Goal: Contribute content: Contribute content

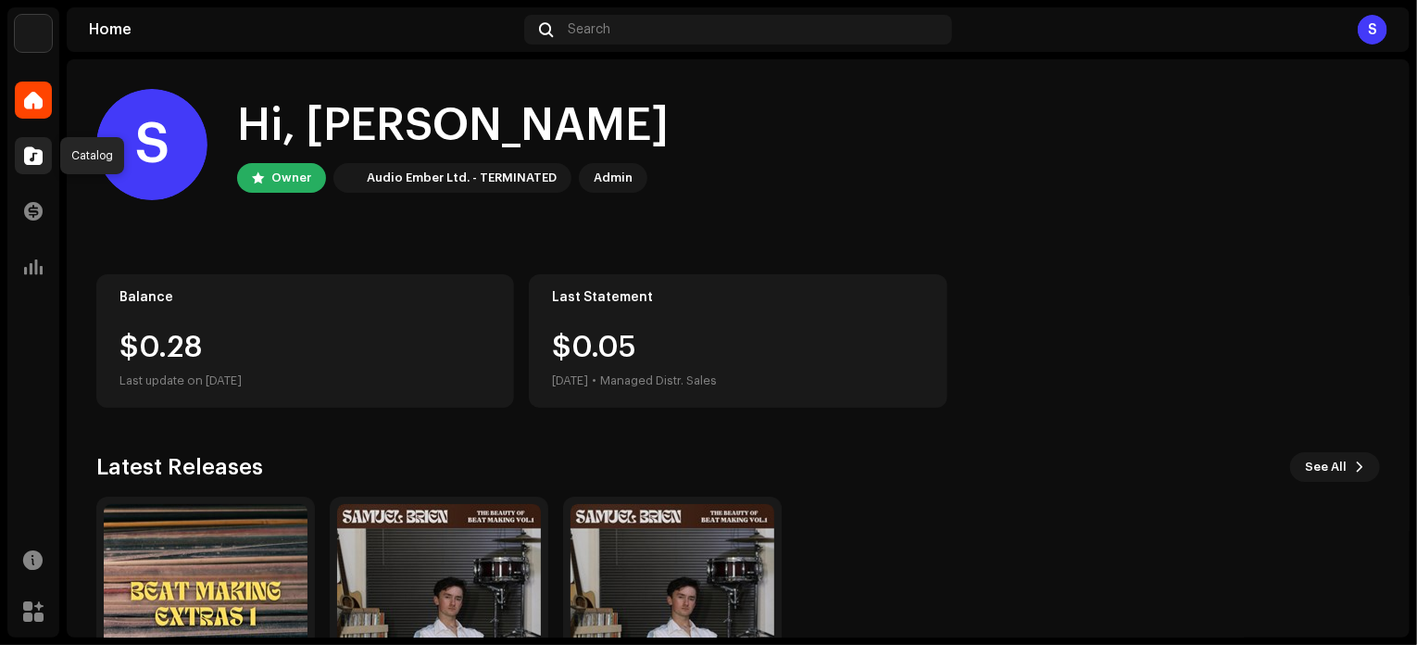
click at [41, 154] on span at bounding box center [33, 155] width 19 height 15
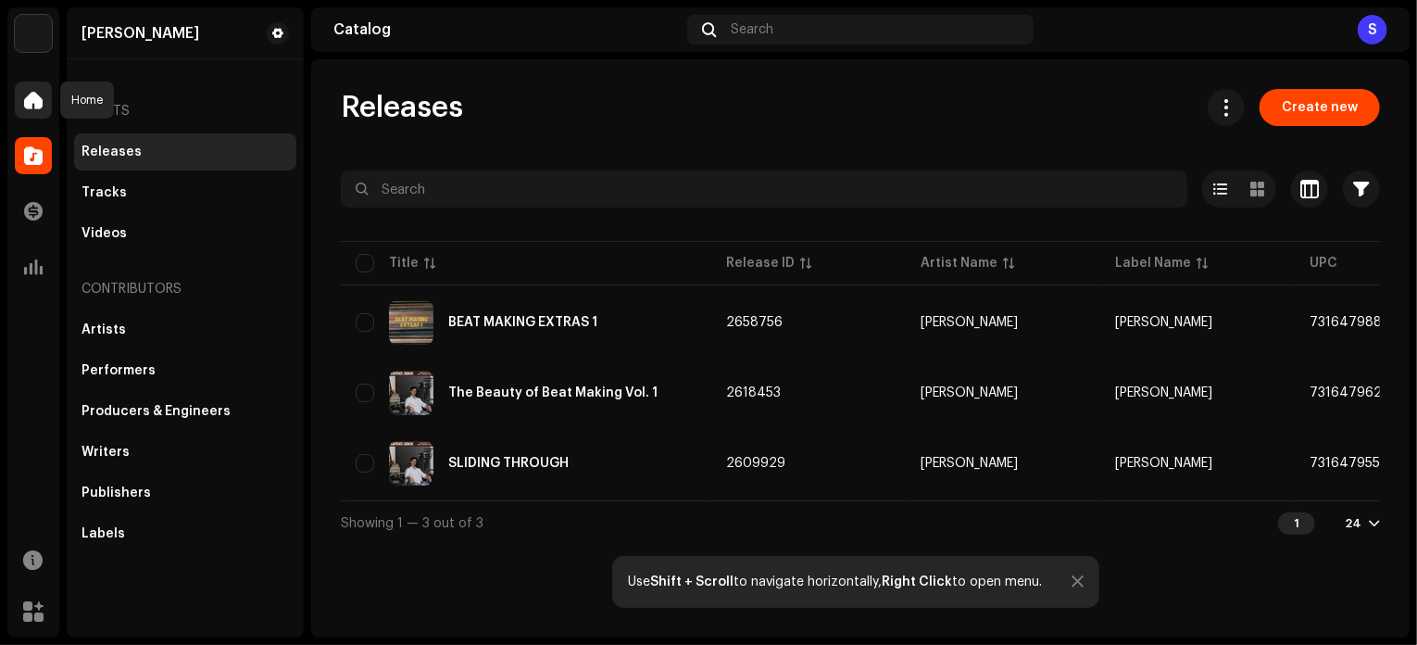
click at [26, 105] on span at bounding box center [33, 100] width 19 height 15
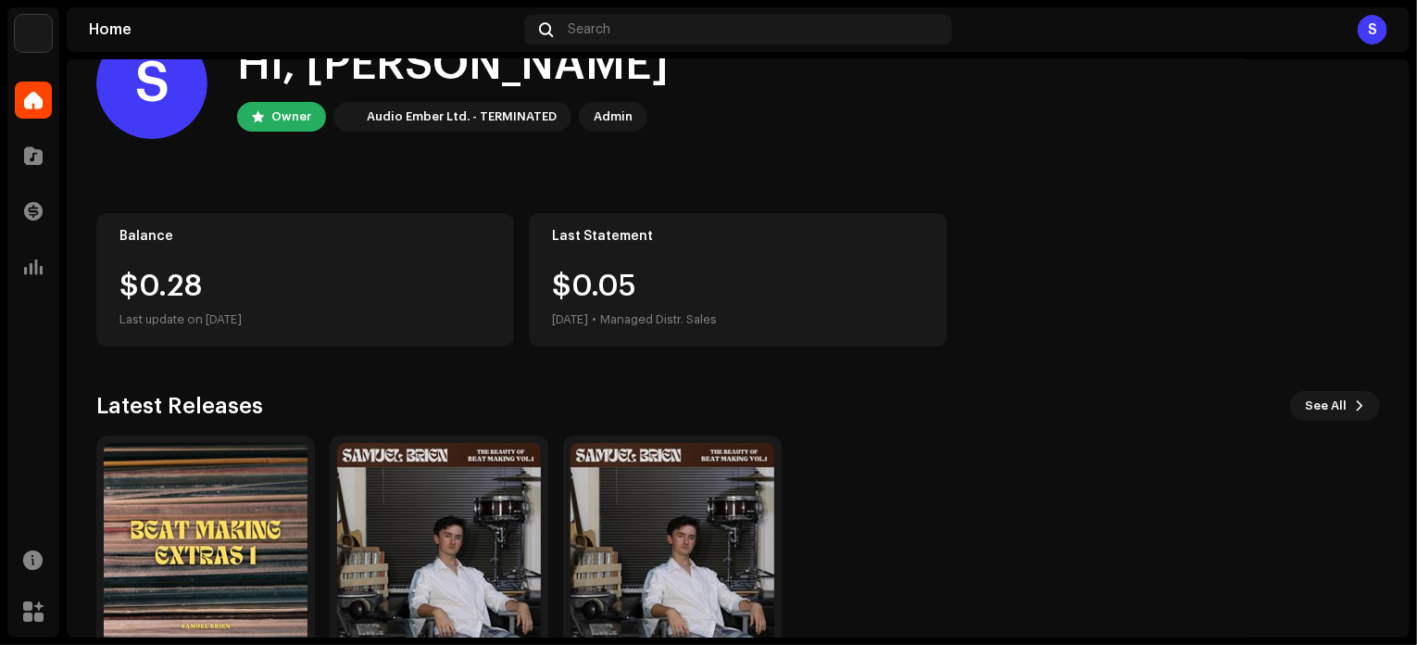
scroll to position [156, 0]
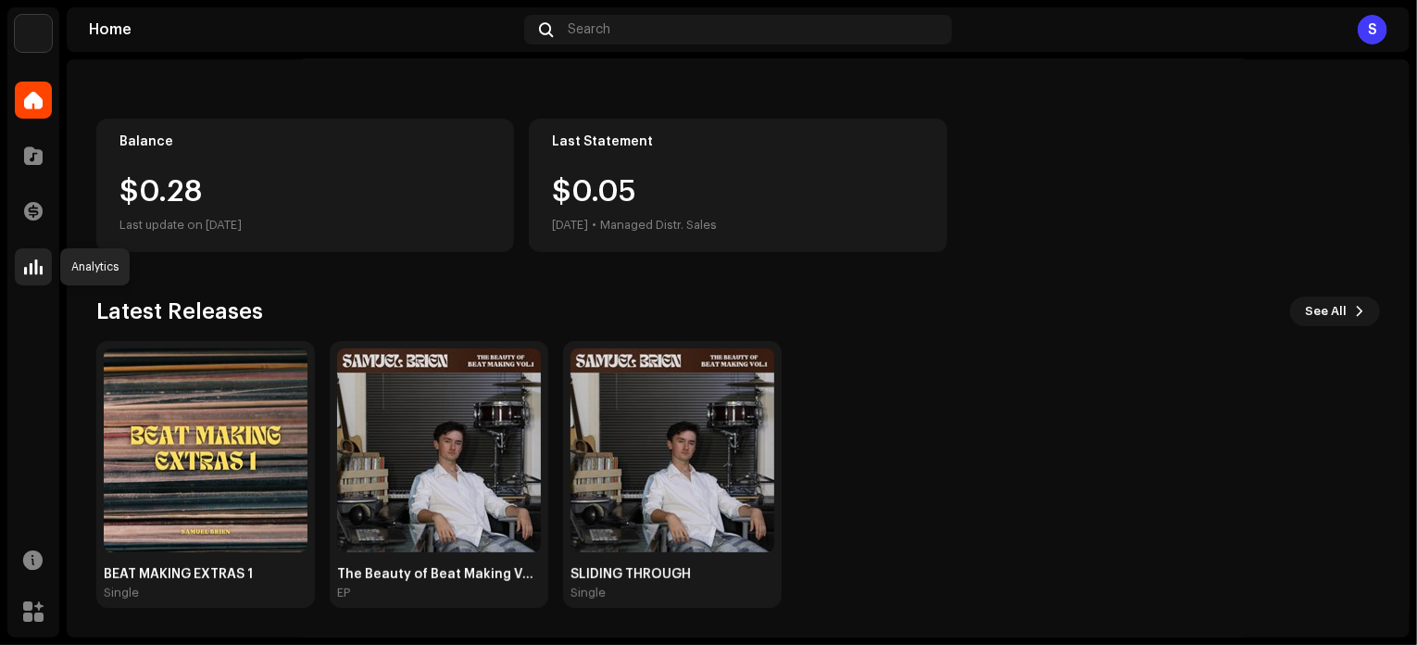
click at [37, 273] on span at bounding box center [33, 266] width 19 height 15
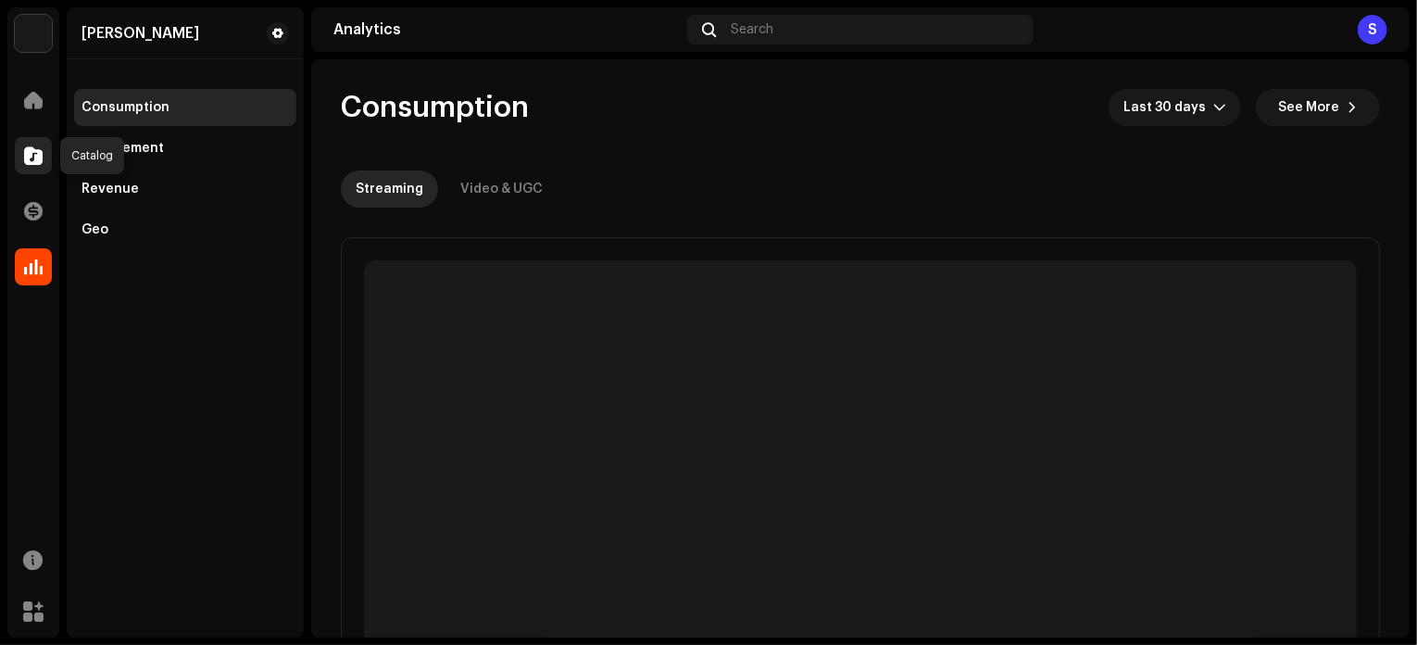
click at [26, 160] on span at bounding box center [33, 155] width 19 height 15
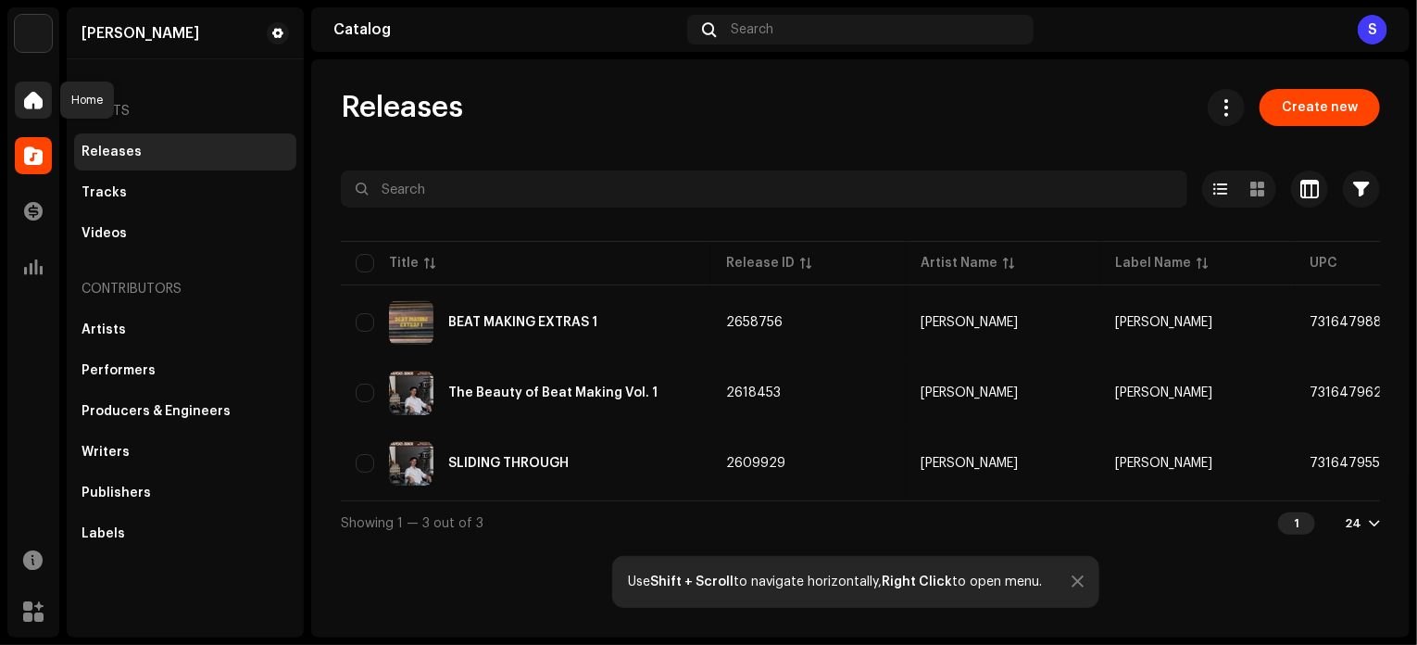
click at [26, 103] on span at bounding box center [33, 100] width 19 height 15
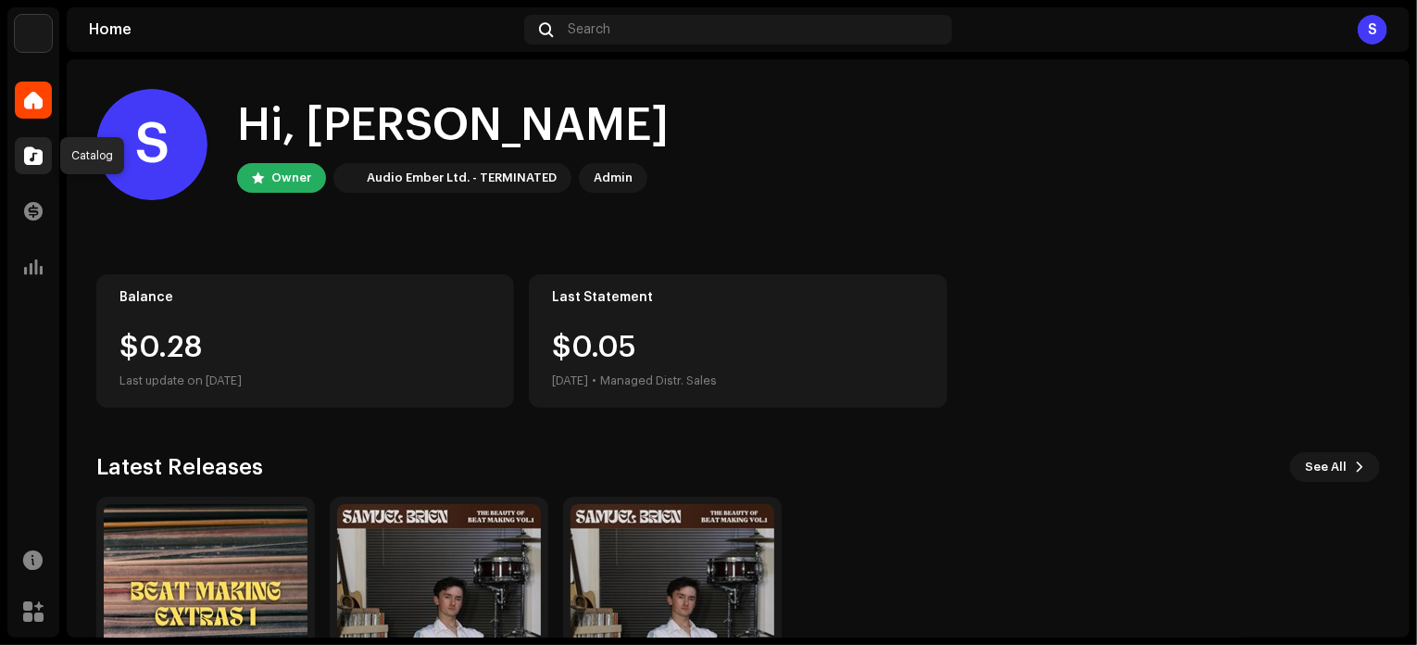
click at [43, 151] on div at bounding box center [33, 155] width 37 height 37
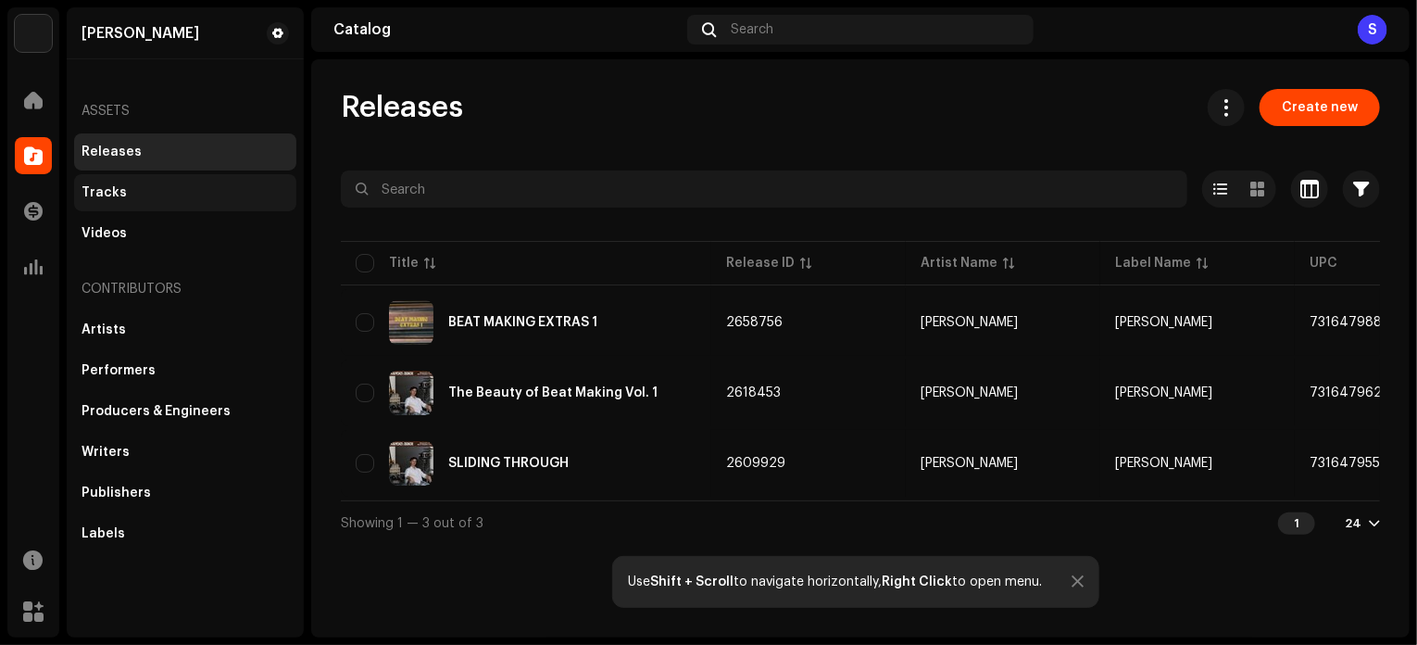
click at [168, 200] on div "Tracks" at bounding box center [185, 192] width 222 height 37
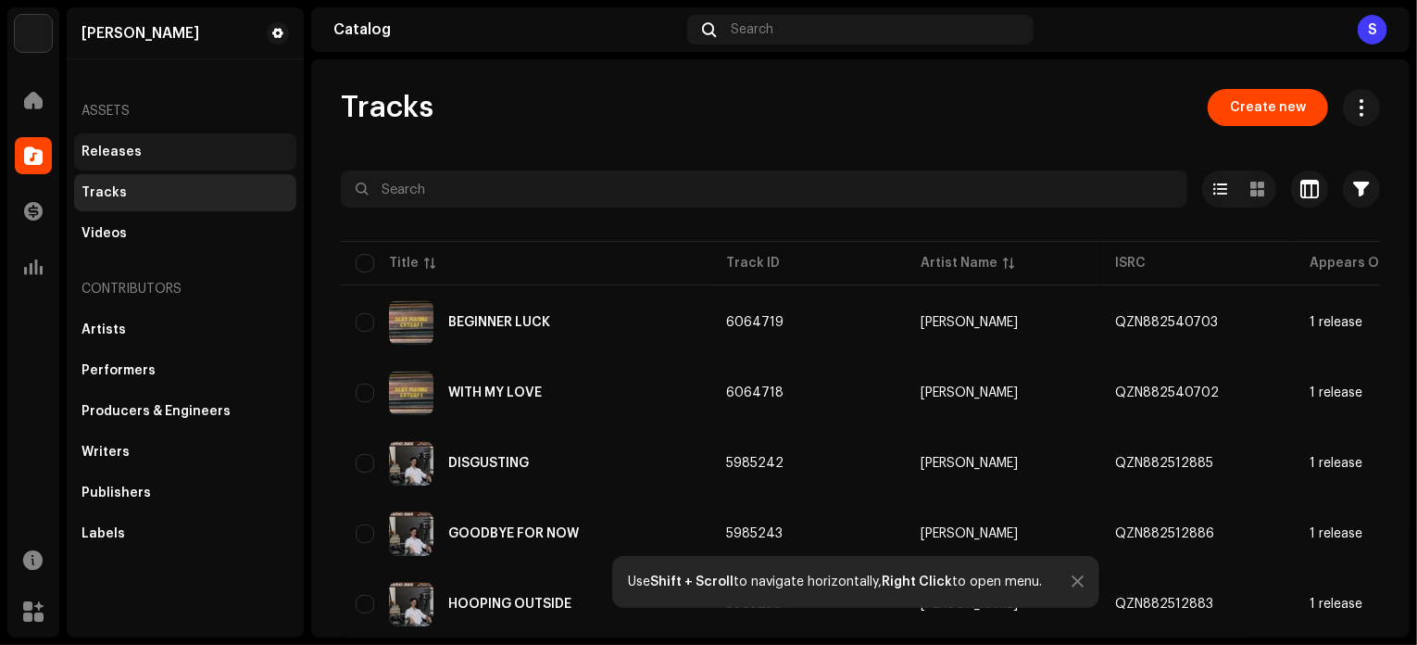
click at [166, 159] on div "Releases" at bounding box center [185, 151] width 222 height 37
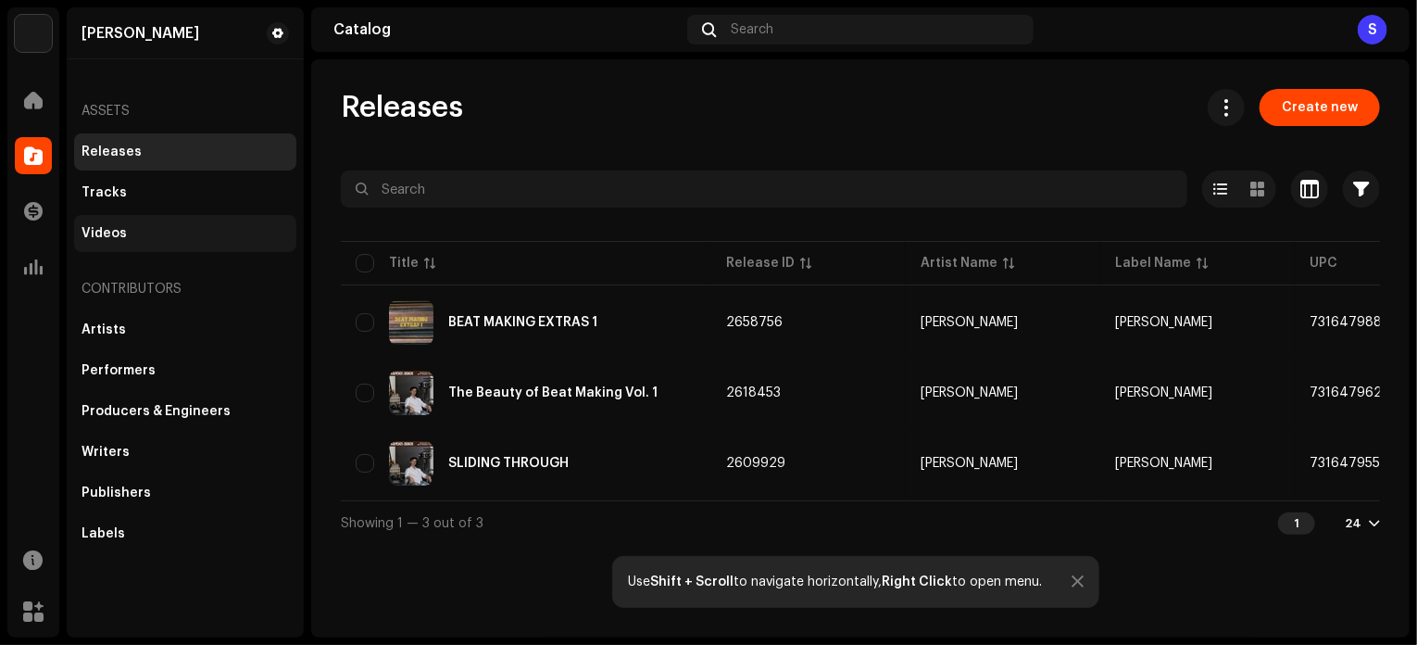
drag, startPoint x: 152, startPoint y: 182, endPoint x: 157, endPoint y: 227, distance: 45.7
click at [151, 182] on div "Tracks" at bounding box center [185, 192] width 222 height 37
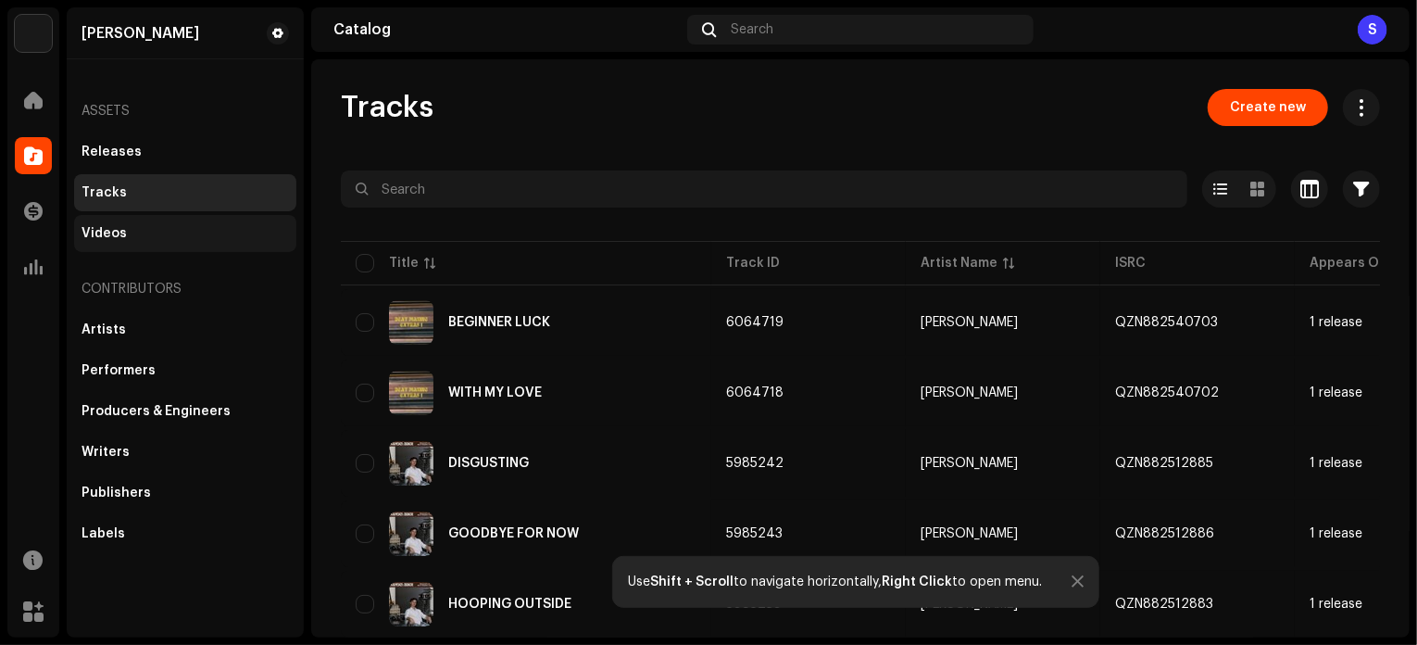
click at [158, 226] on div "Videos" at bounding box center [185, 233] width 207 height 15
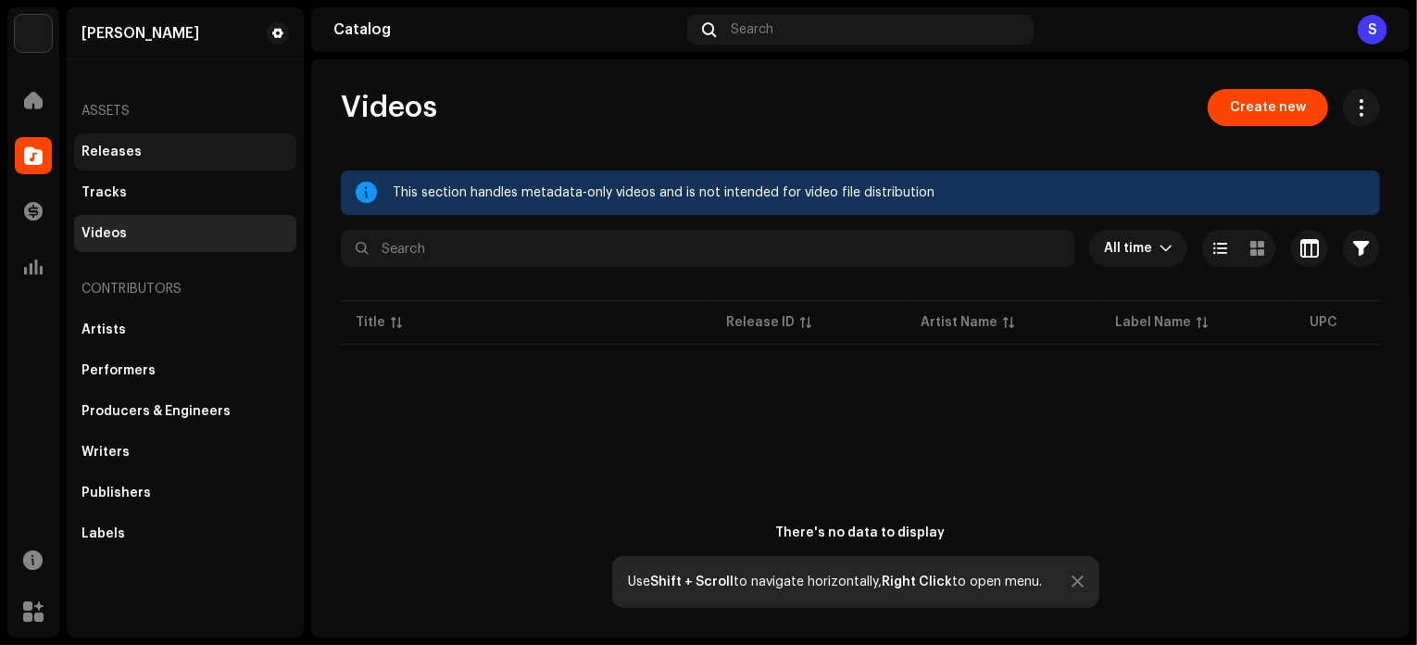
click at [178, 157] on div "Releases" at bounding box center [185, 151] width 207 height 15
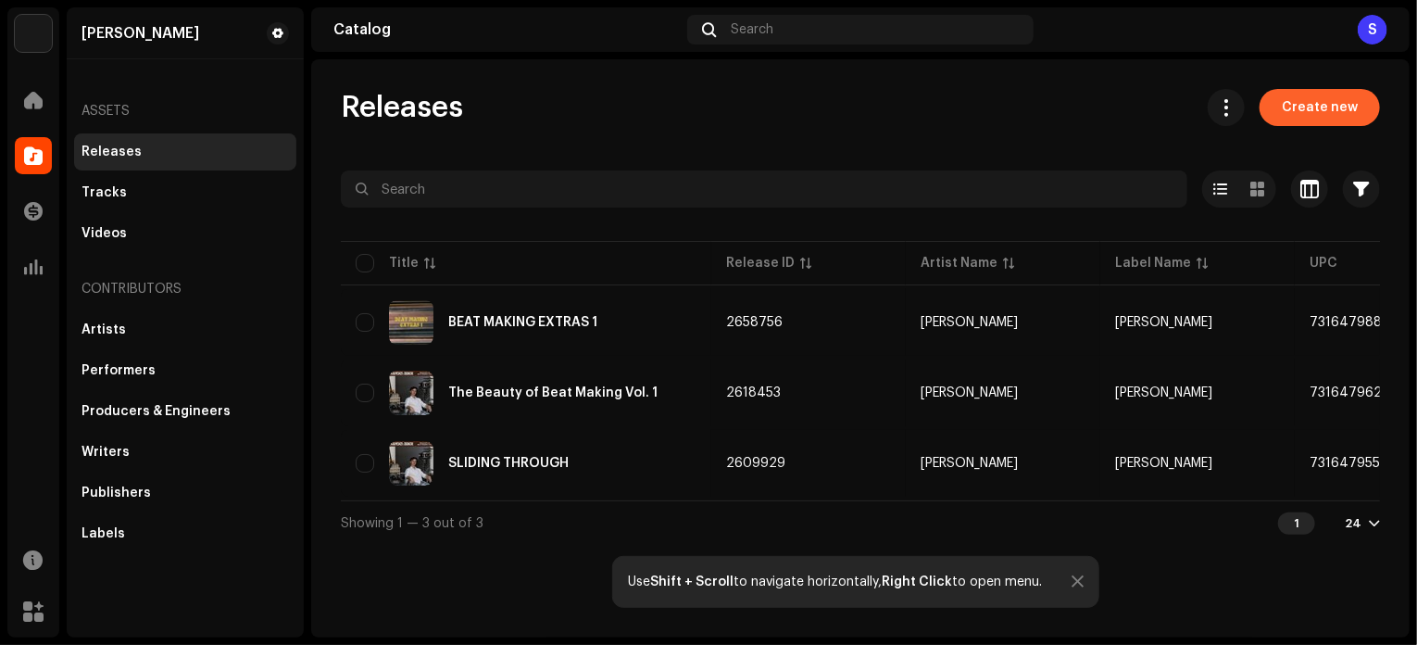
click at [1311, 107] on span "Create new" at bounding box center [1320, 107] width 76 height 37
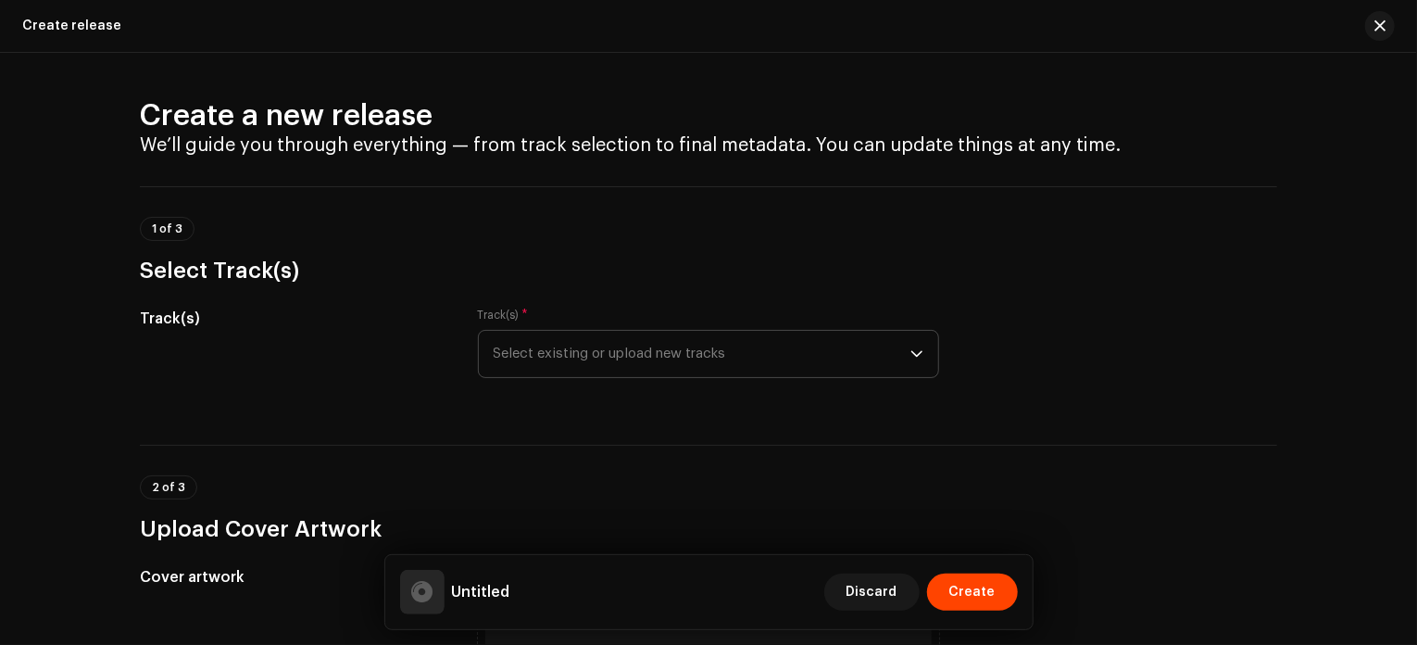
click at [630, 355] on span "Select existing or upload new tracks" at bounding box center [702, 354] width 417 height 46
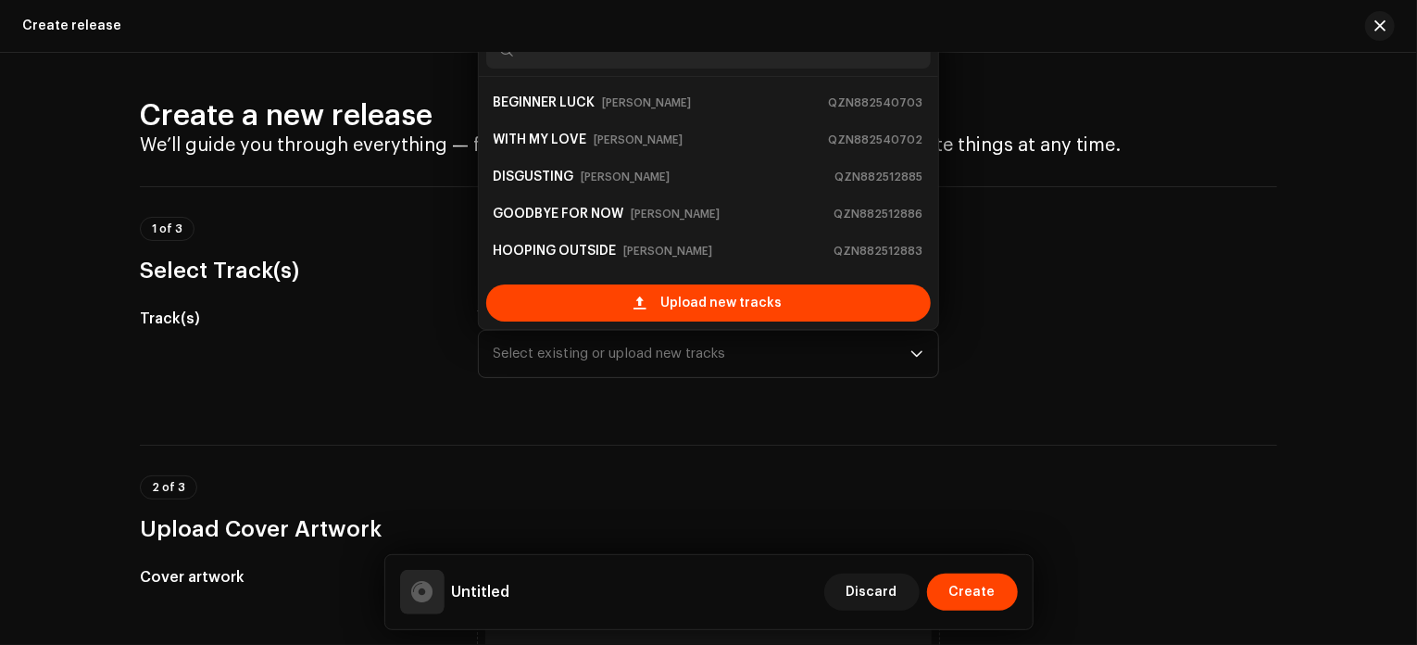
click at [1101, 372] on div "Track(s) Track(s) * Select existing or upload new tracks BEGINNER LUCK [PERSON_…" at bounding box center [708, 353] width 1137 height 93
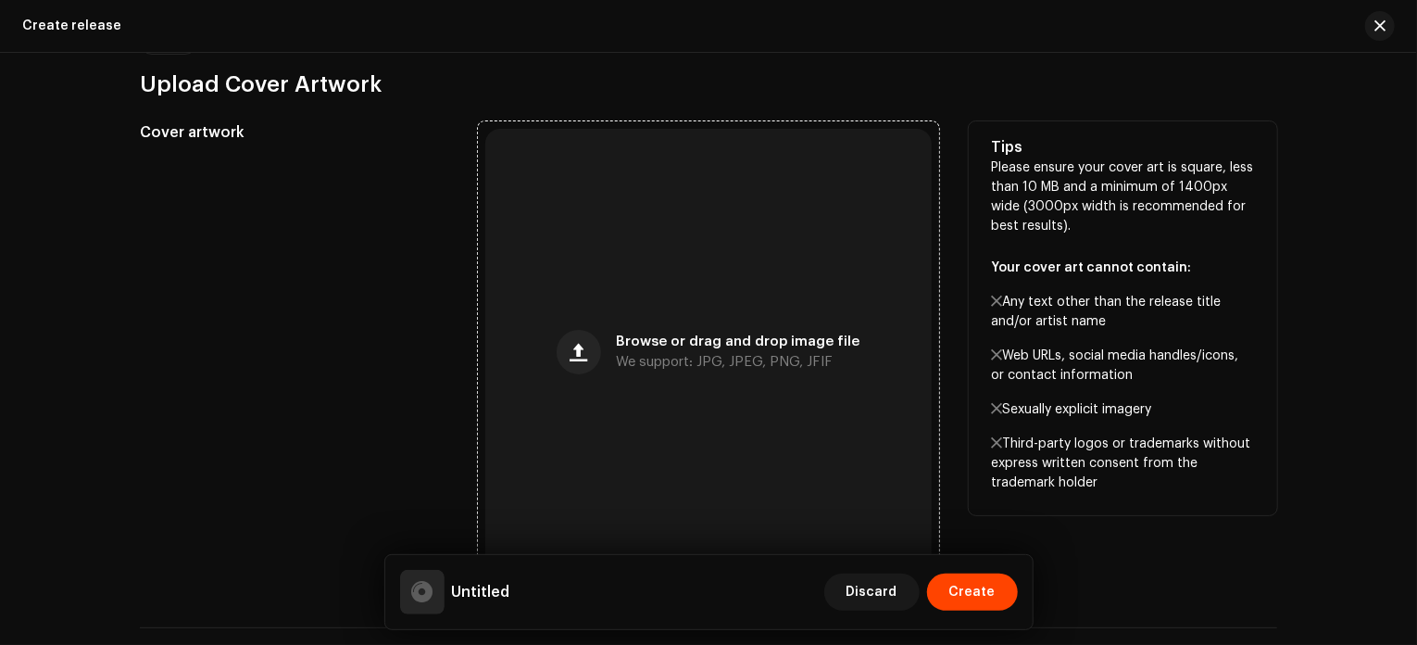
scroll to position [441, 0]
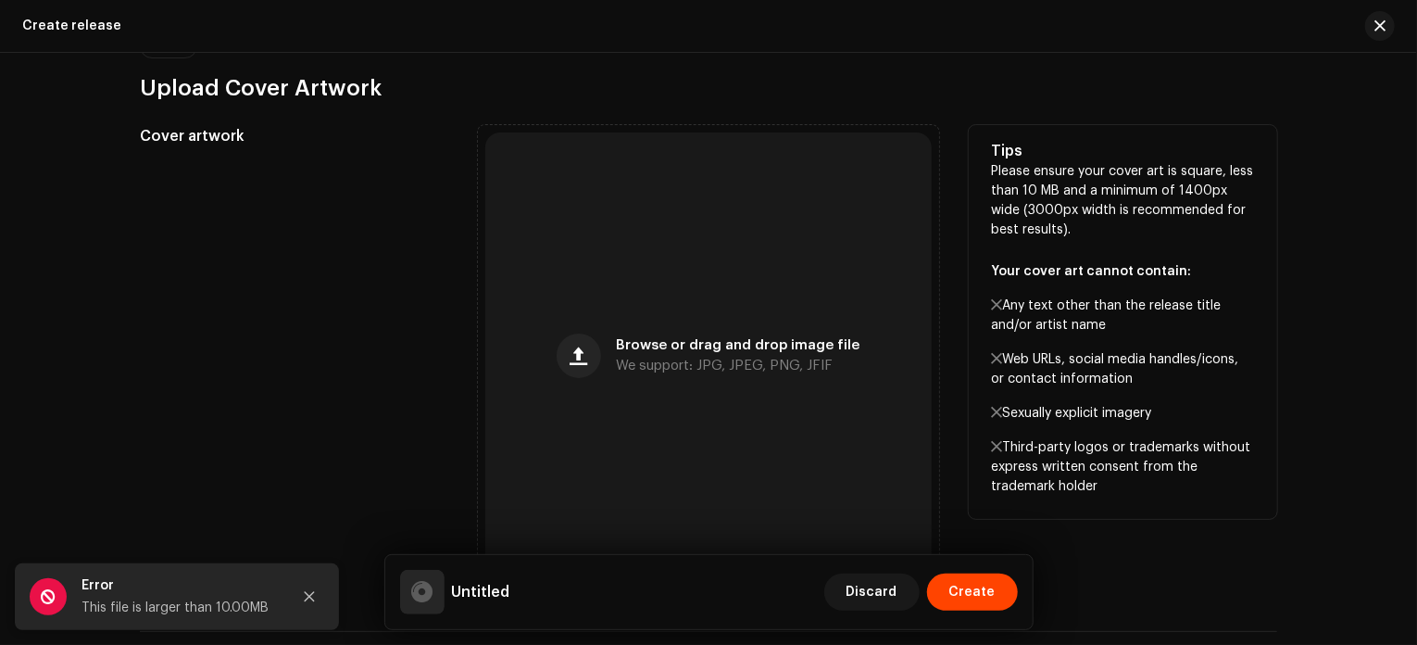
drag, startPoint x: 395, startPoint y: 399, endPoint x: 407, endPoint y: 411, distance: 16.4
click at [395, 400] on div "Cover artwork" at bounding box center [294, 355] width 308 height 461
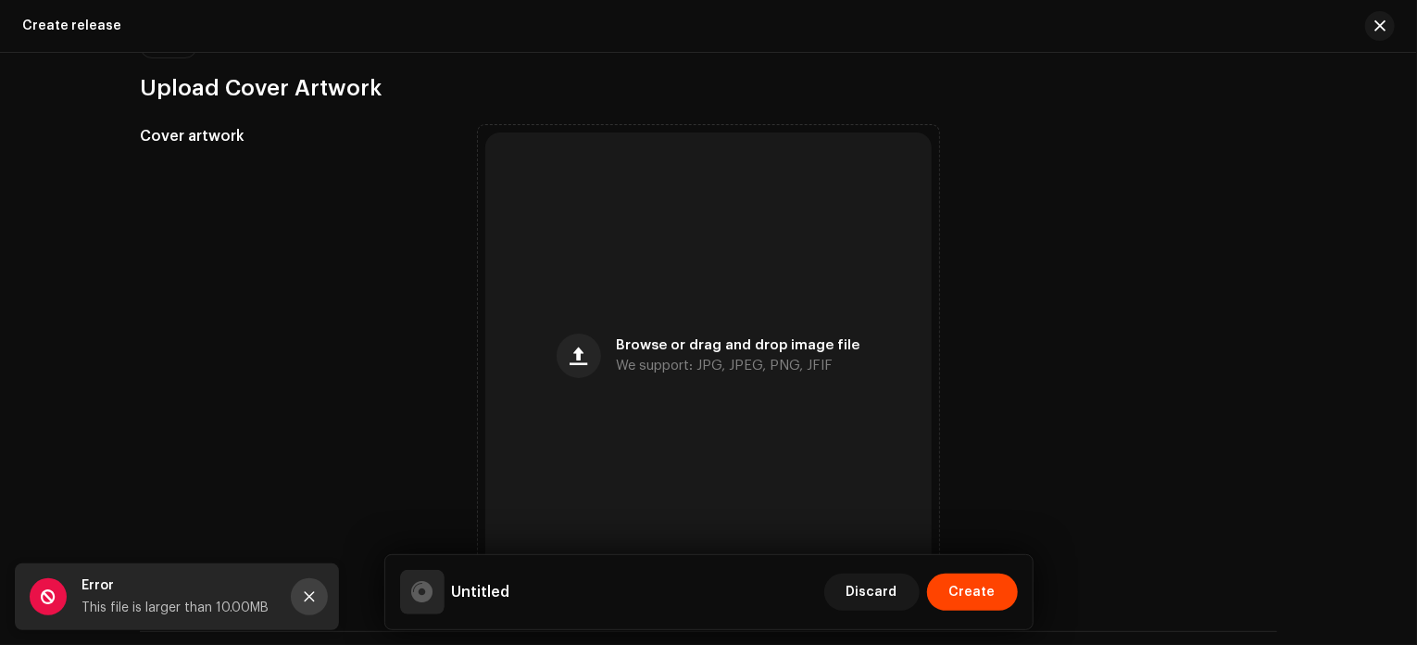
click at [301, 592] on button "Close" at bounding box center [309, 596] width 37 height 37
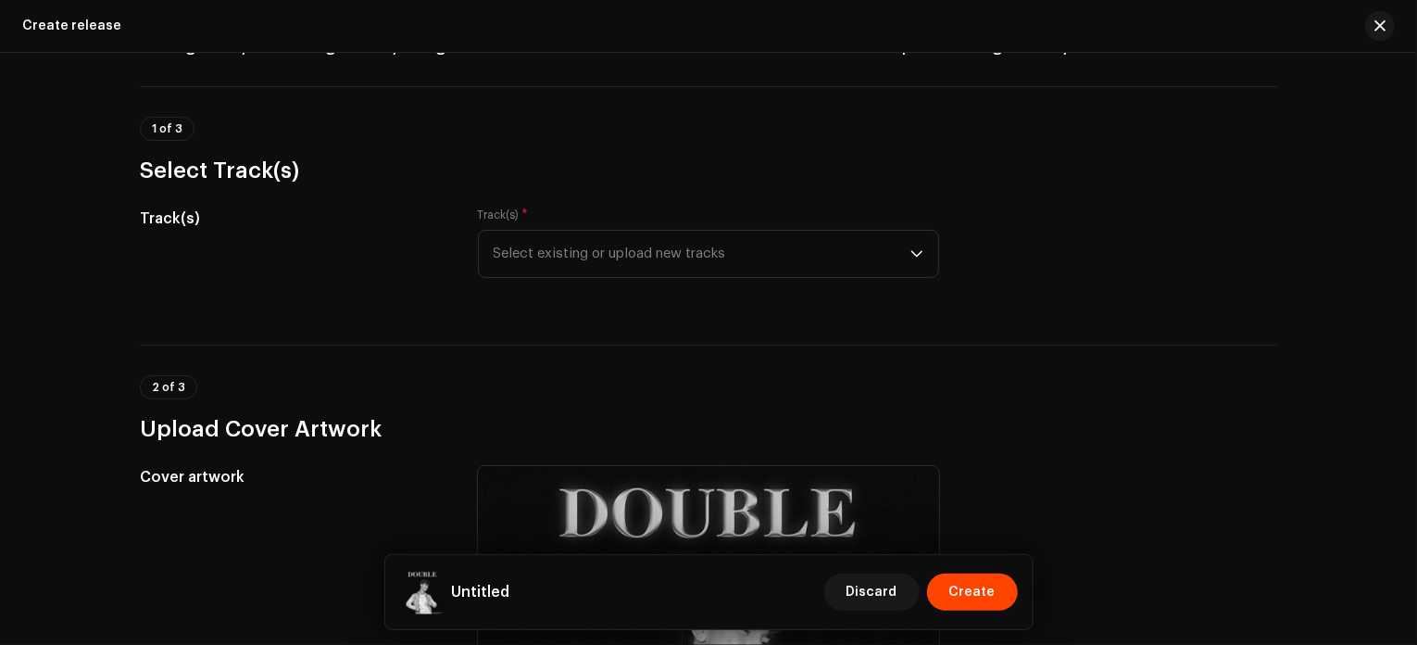
scroll to position [96, 0]
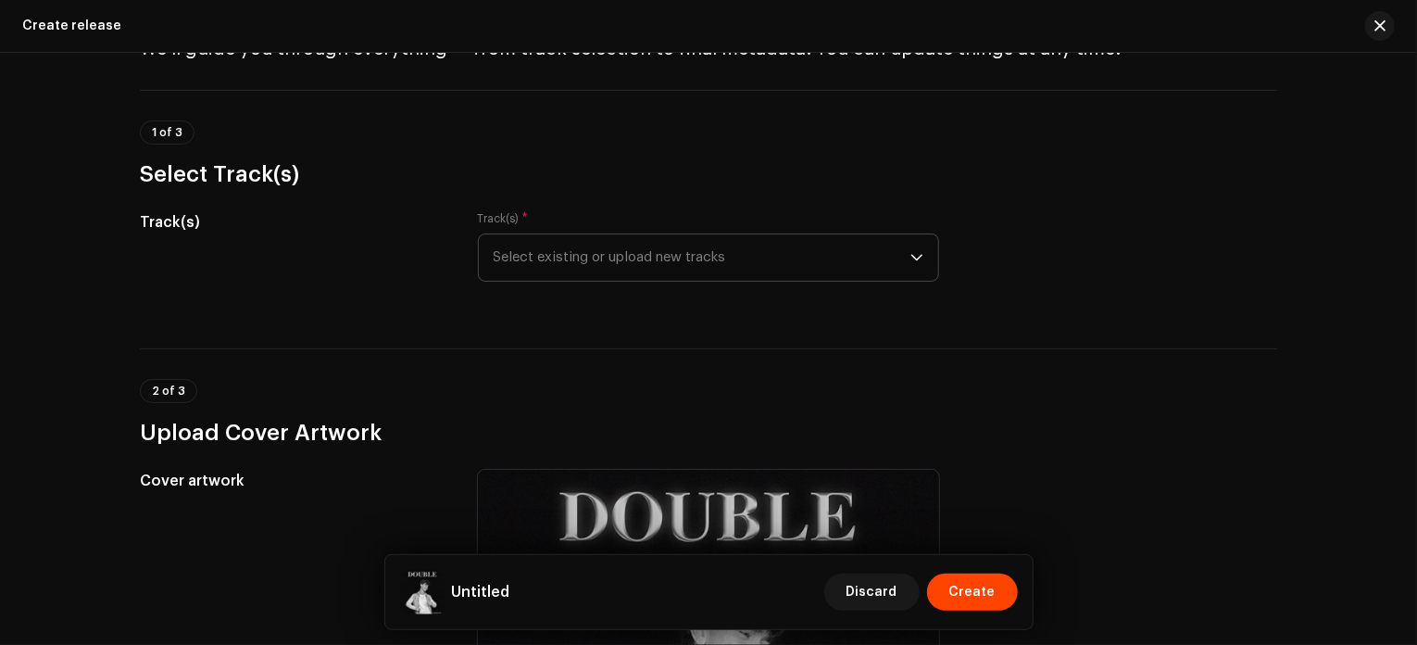
click at [657, 253] on span "Select existing or upload new tracks" at bounding box center [702, 257] width 417 height 46
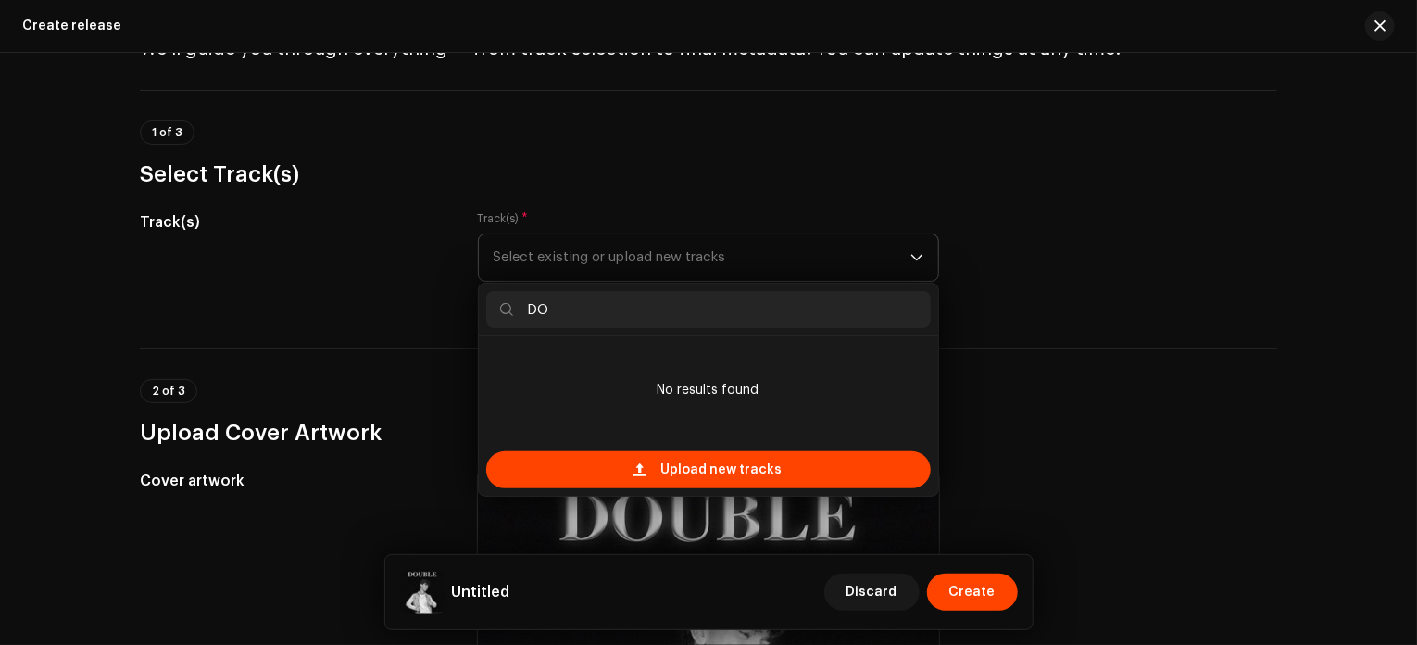
type input "D"
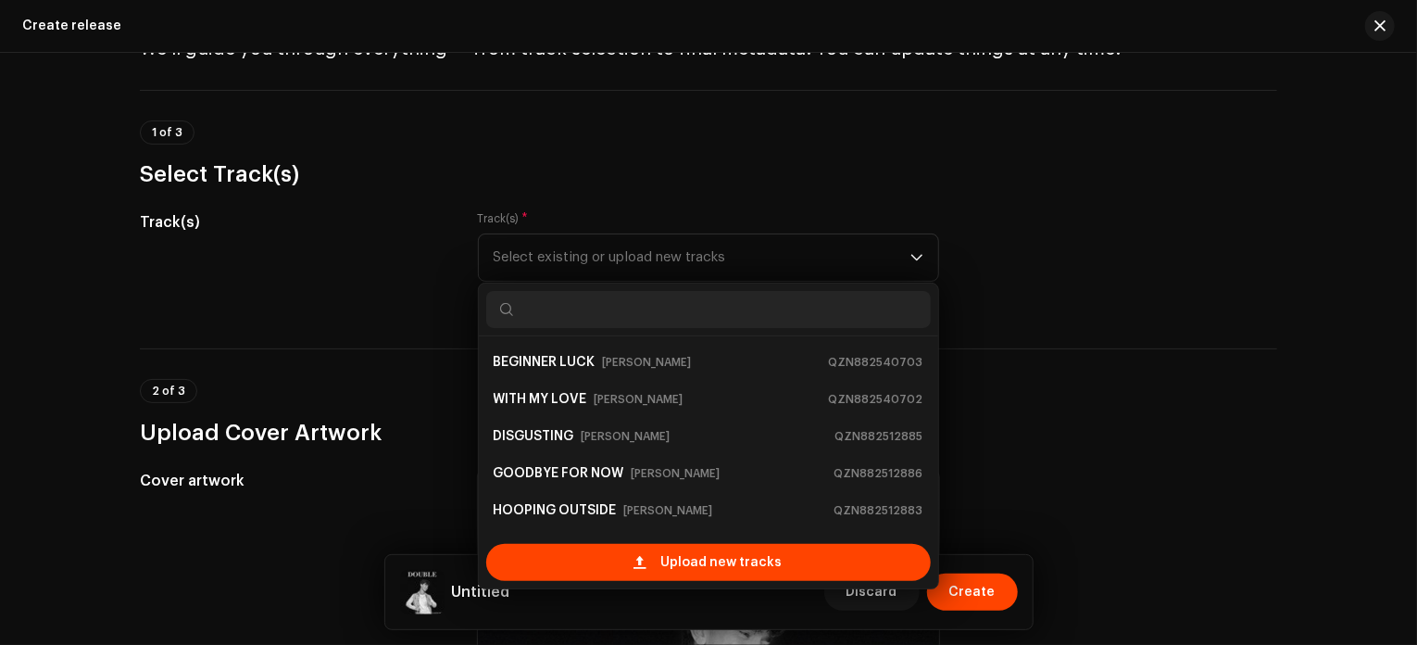
click at [325, 264] on div "Track(s)" at bounding box center [294, 257] width 308 height 93
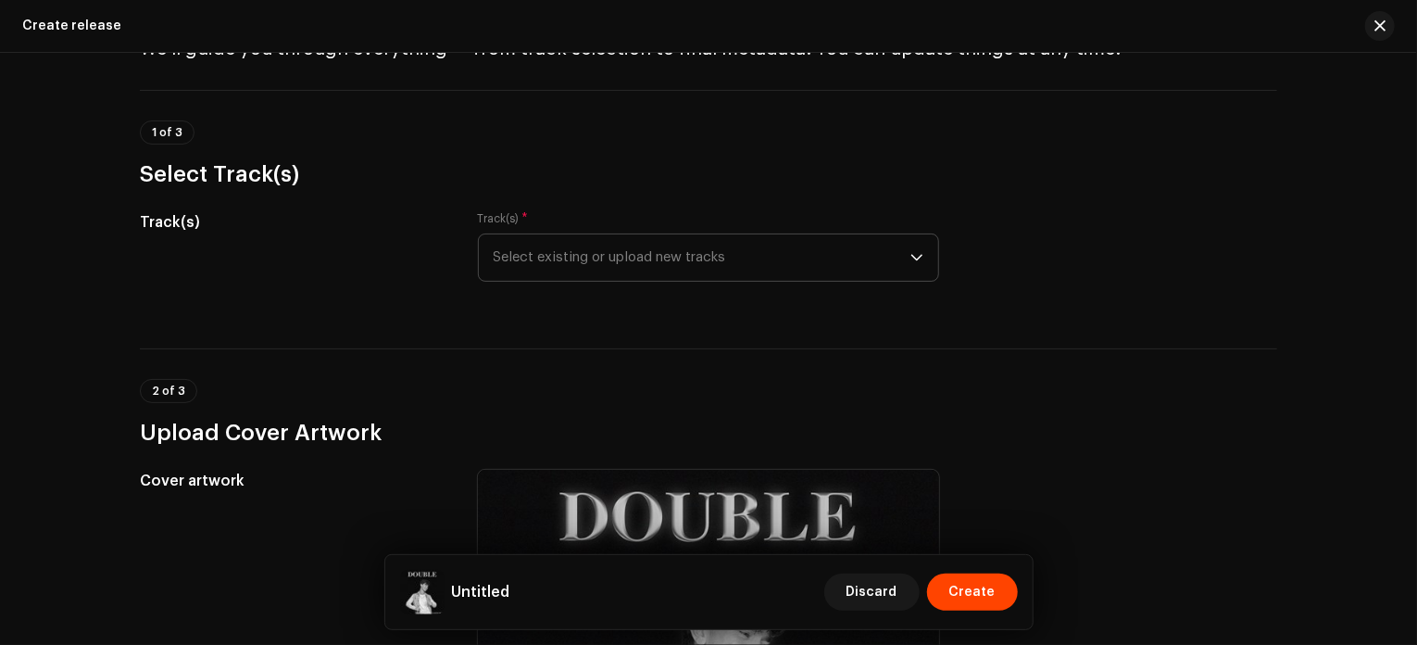
click at [641, 240] on span "Select existing or upload new tracks" at bounding box center [702, 257] width 417 height 46
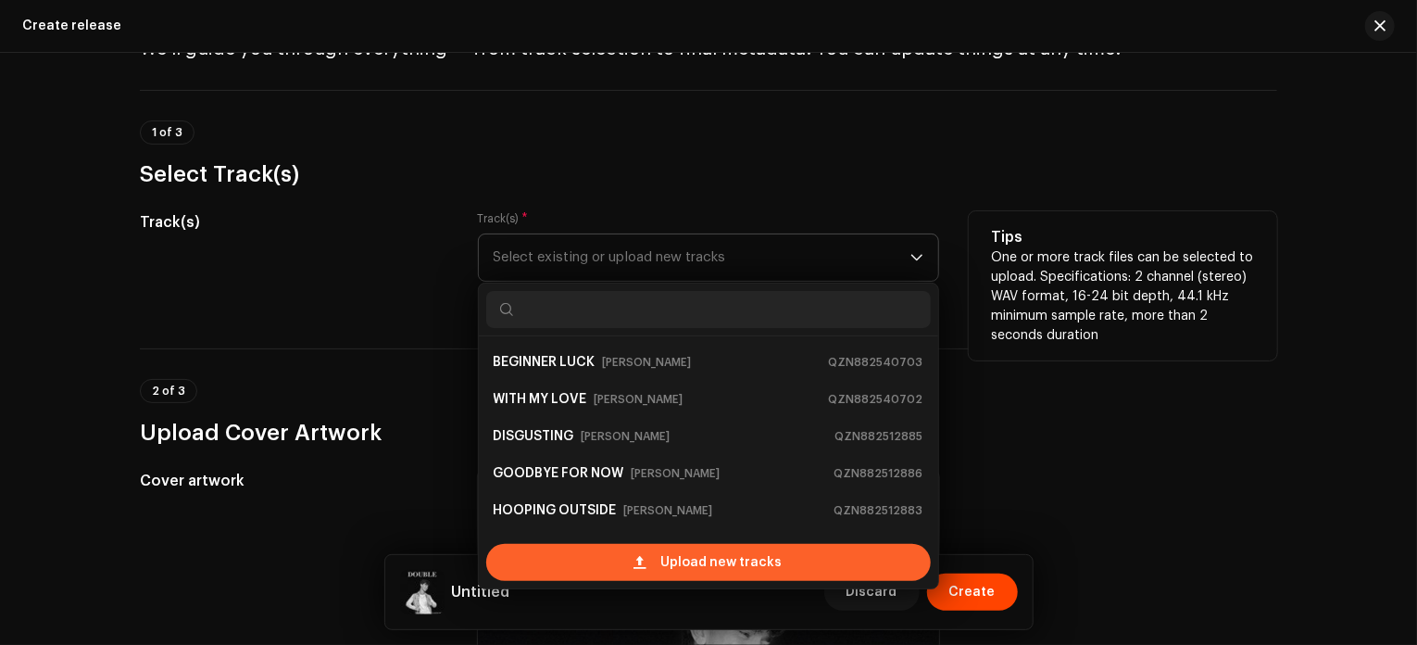
scroll to position [30, 0]
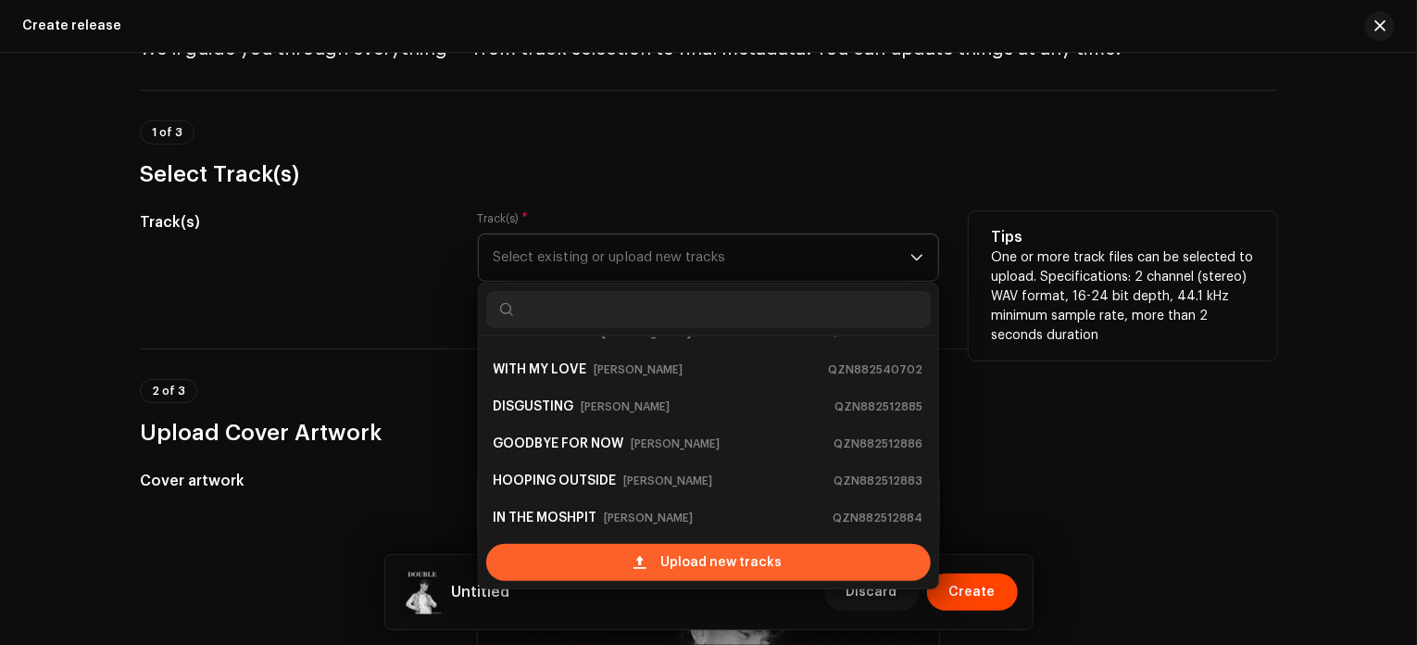
click at [702, 563] on span "Upload new tracks" at bounding box center [721, 562] width 121 height 37
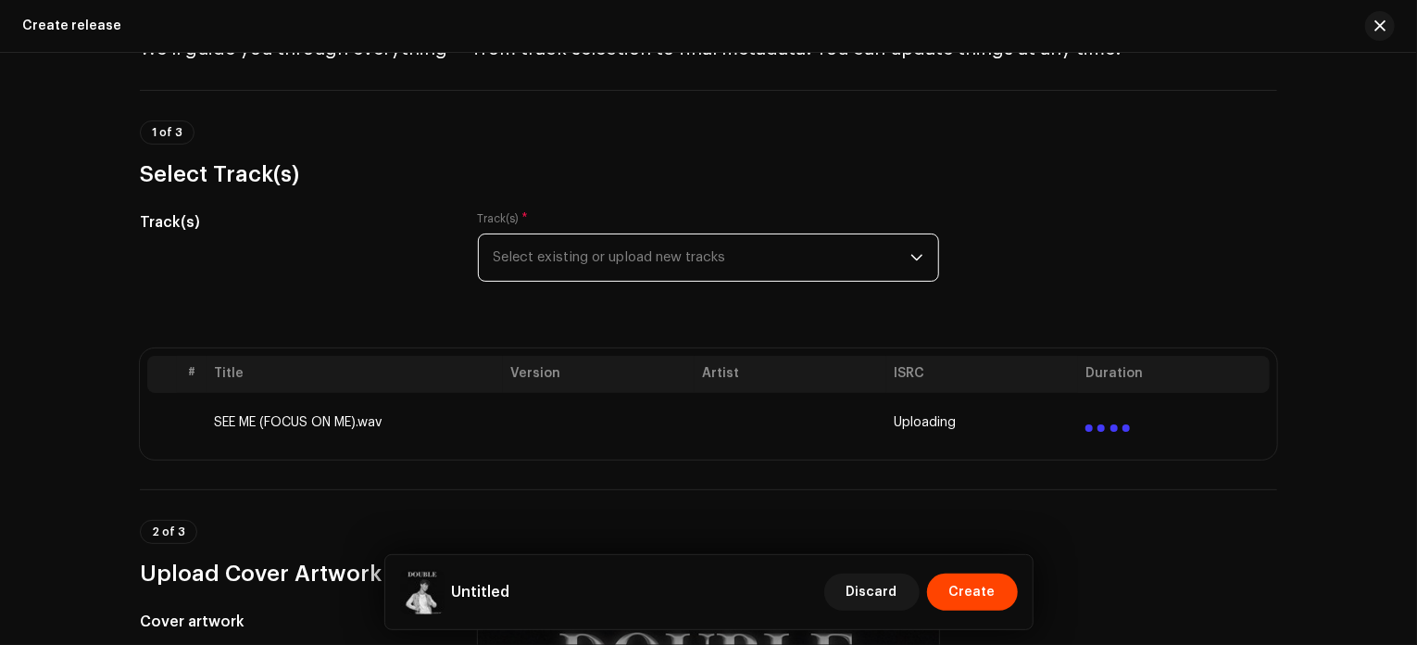
click at [710, 263] on span "Select existing or upload new tracks" at bounding box center [702, 257] width 417 height 46
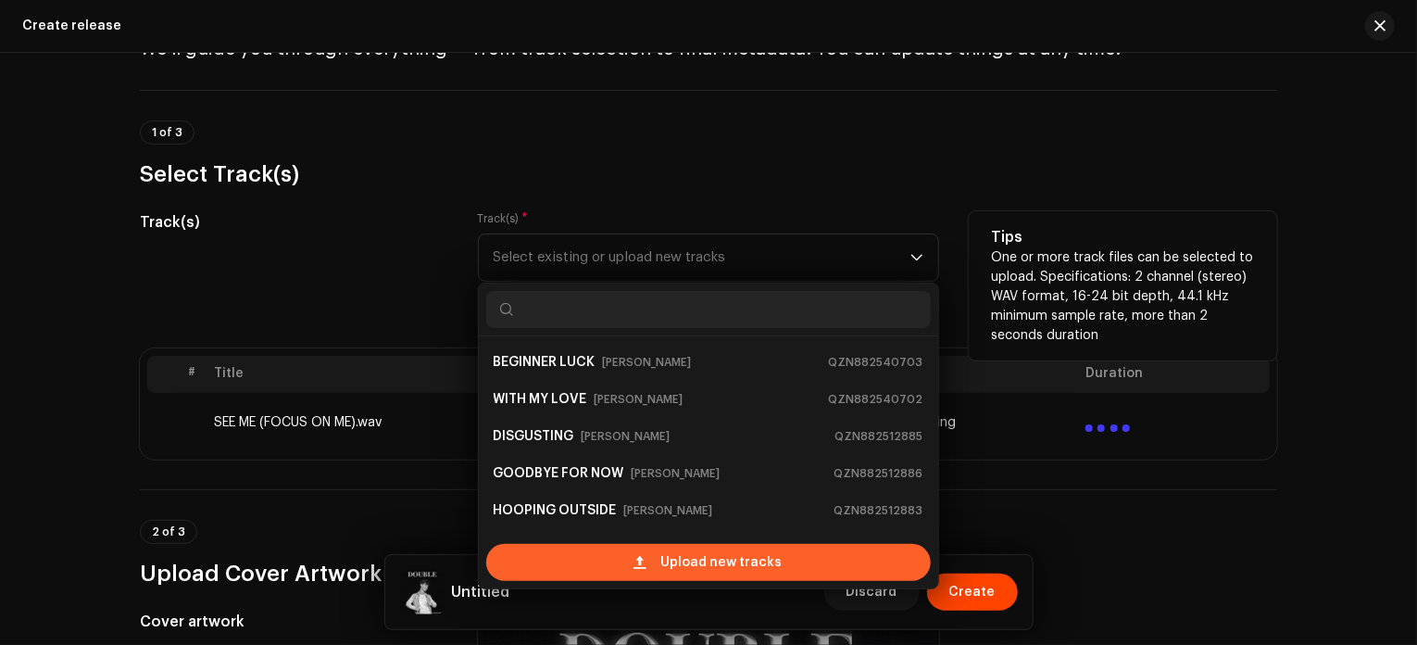
click at [659, 561] on div "Upload new tracks" at bounding box center [708, 562] width 445 height 37
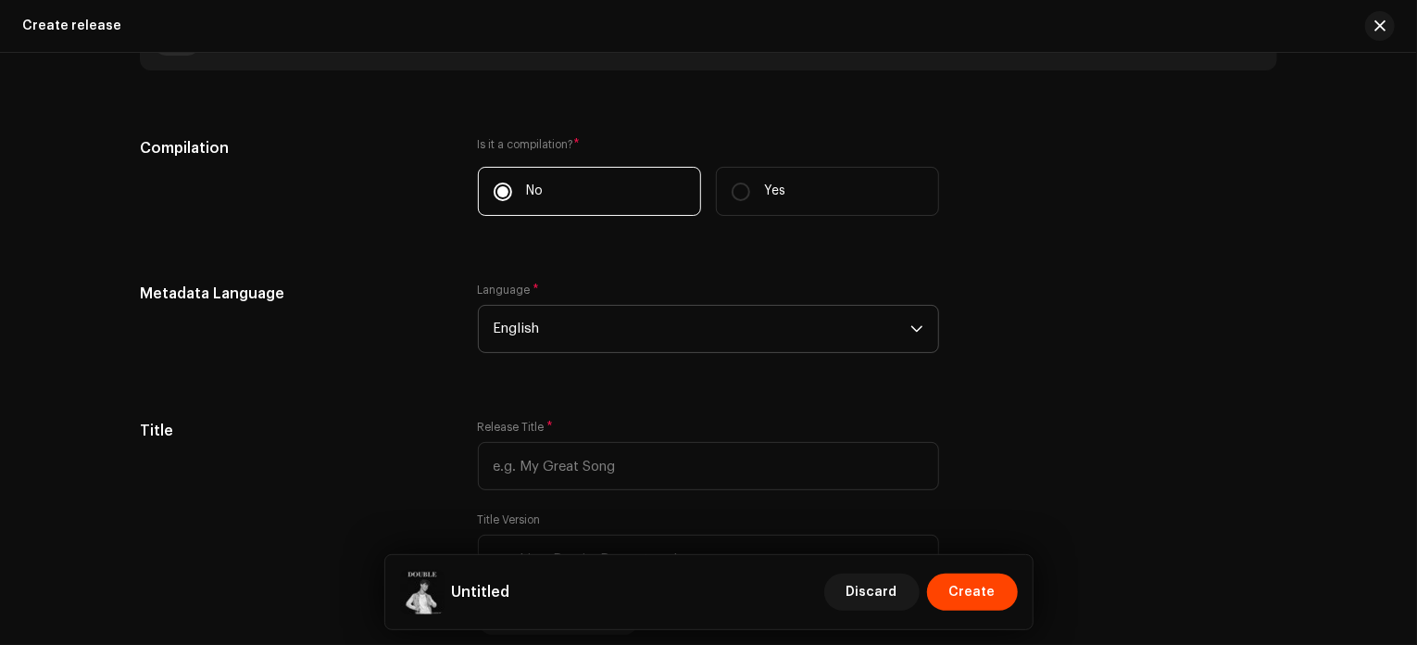
scroll to position [1456, 0]
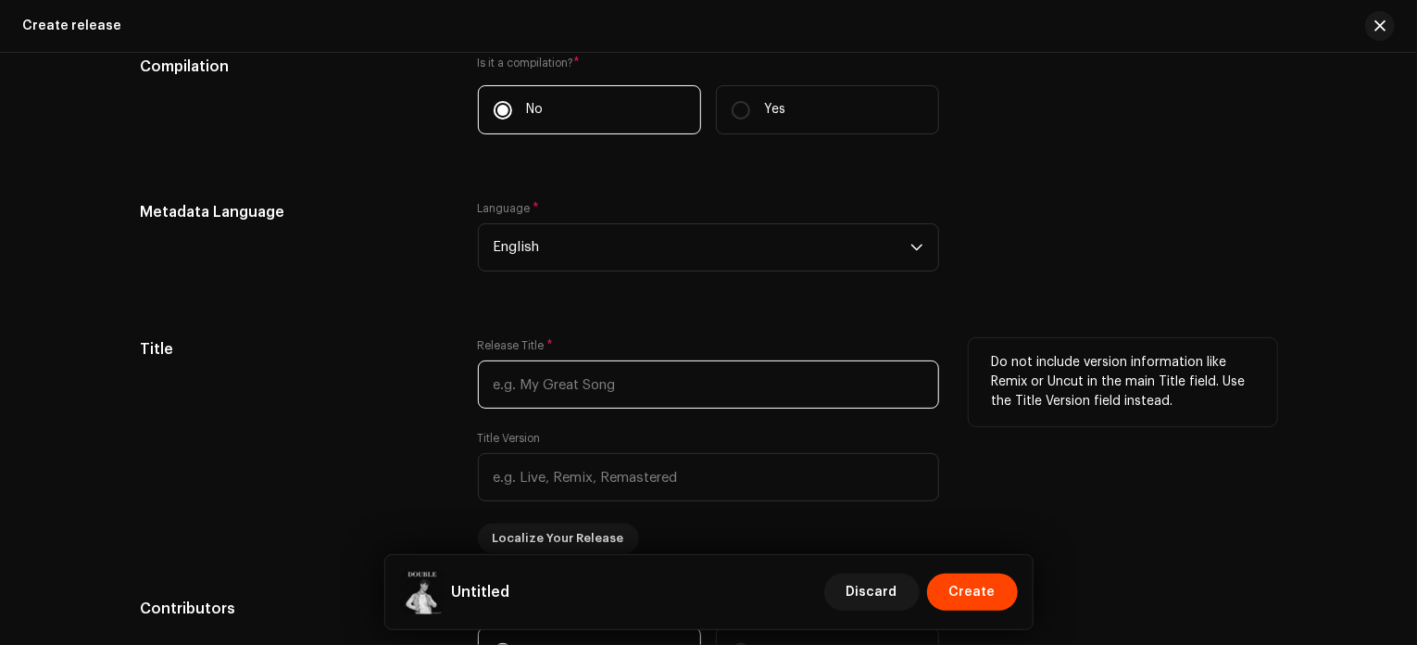
click at [655, 394] on input "text" at bounding box center [708, 384] width 461 height 48
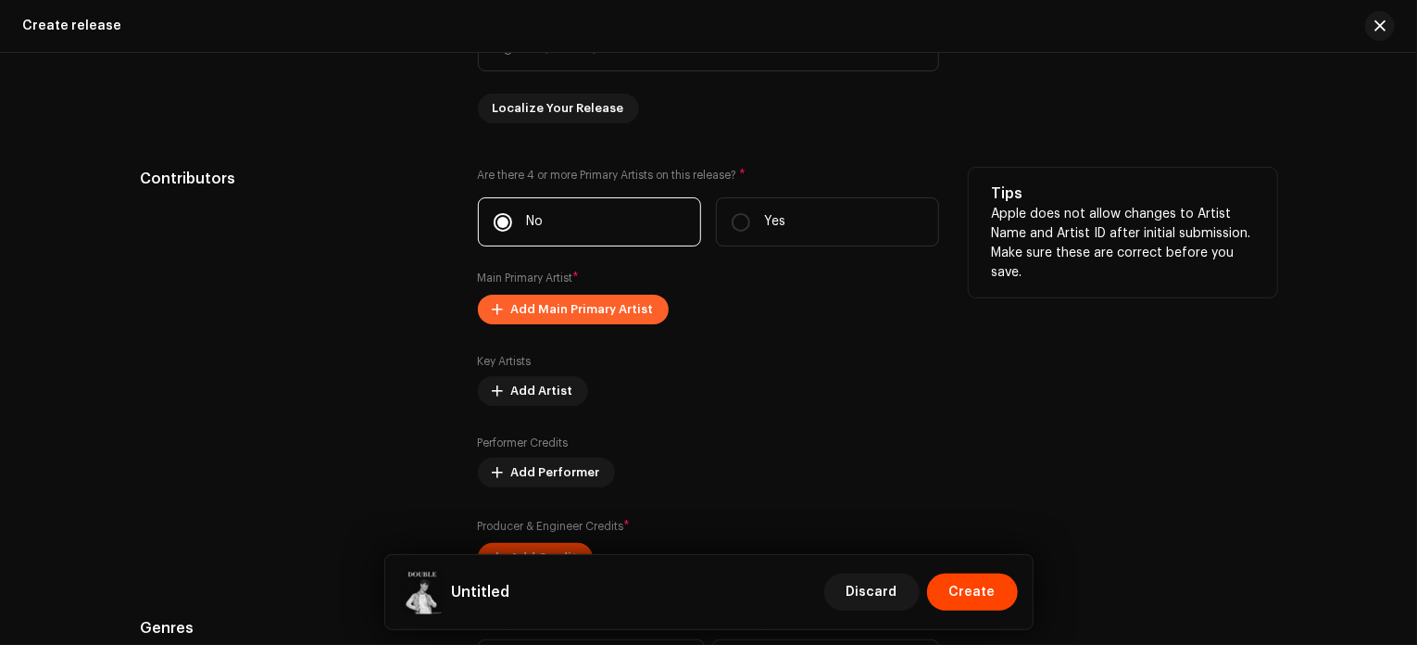
scroll to position [1886, 0]
click at [597, 316] on div "Are there 4 or more Primary Artists on this release? * No Yes Main Primary Arti…" at bounding box center [708, 370] width 461 height 405
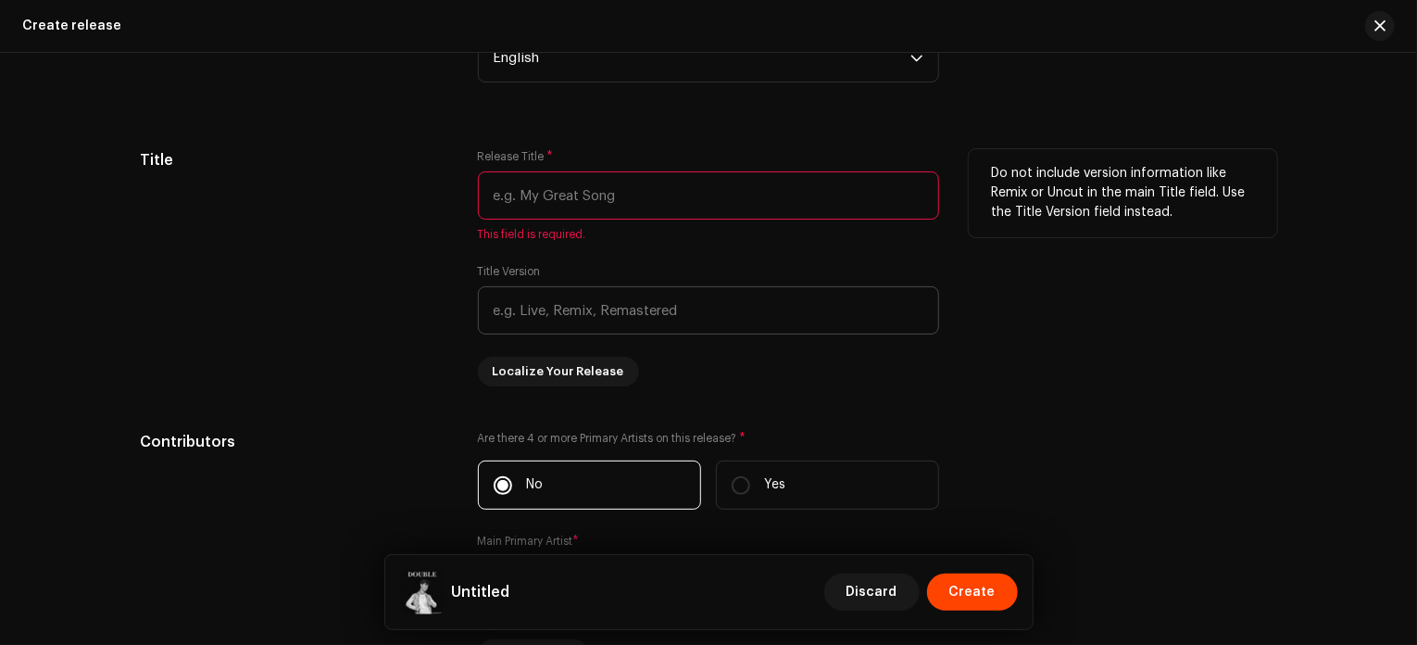
scroll to position [1645, 0]
click at [591, 192] on input "text" at bounding box center [708, 195] width 461 height 48
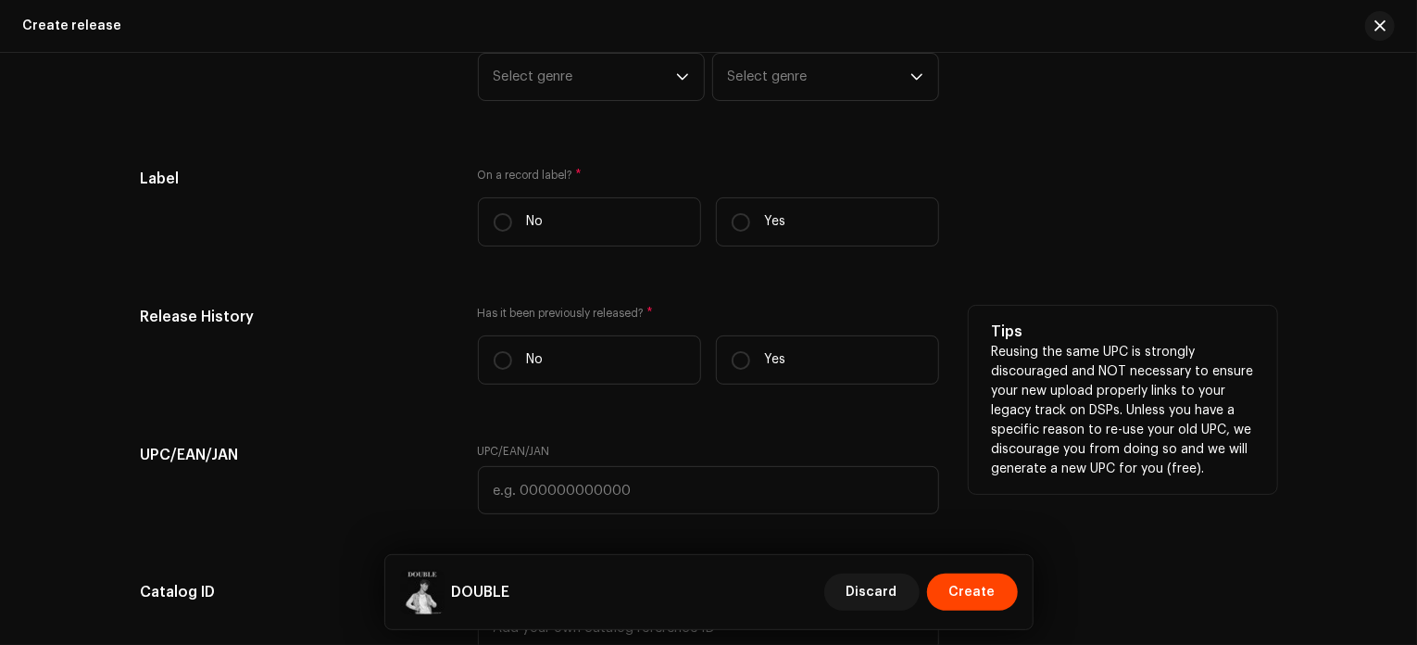
scroll to position [2546, 0]
type input "DOUBLE"
click at [506, 368] on input "No" at bounding box center [503, 360] width 19 height 19
radio input "true"
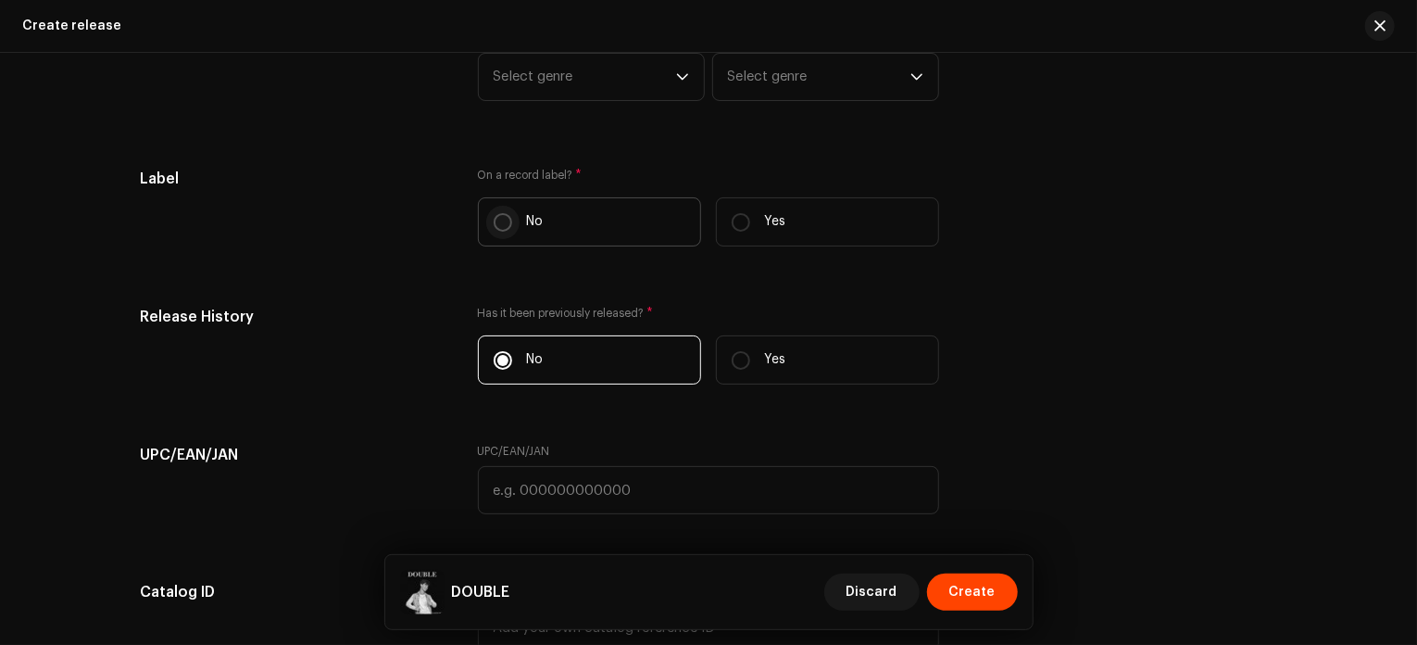
click at [498, 219] on input "No" at bounding box center [503, 222] width 19 height 19
radio input "true"
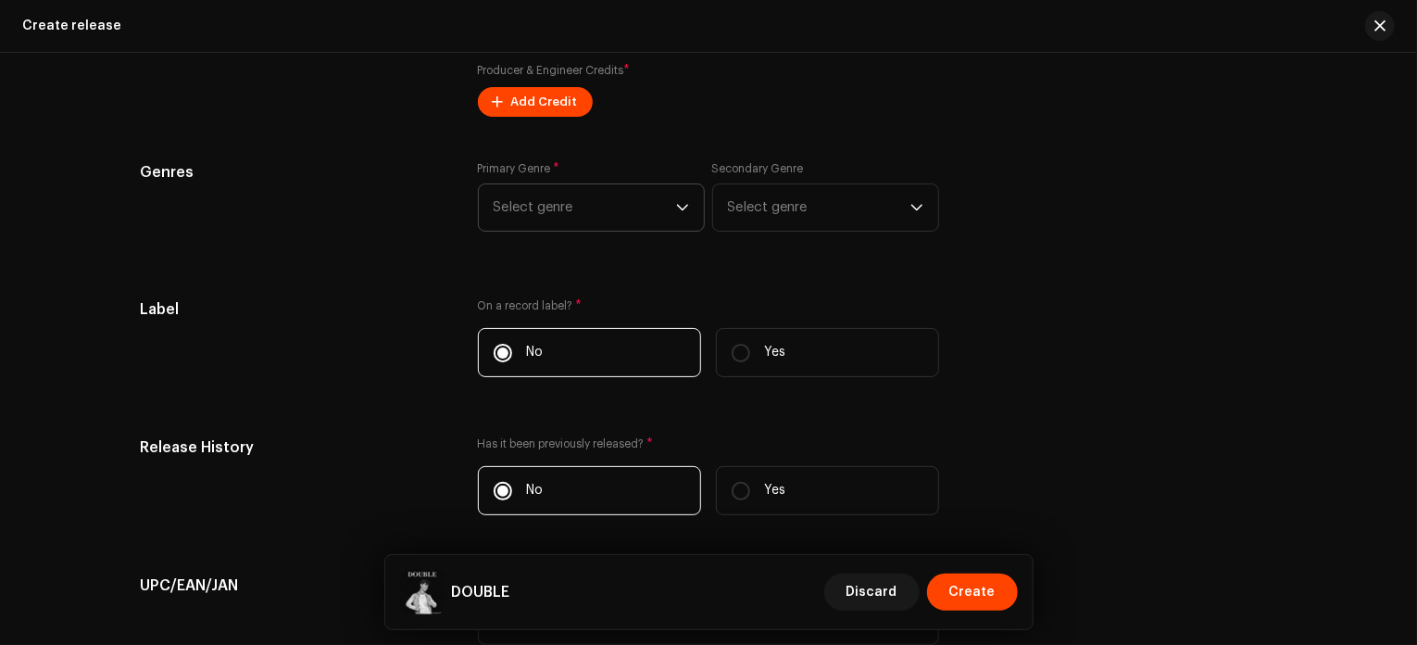
scroll to position [2413, 0]
click at [604, 192] on span "Select genre" at bounding box center [585, 210] width 182 height 46
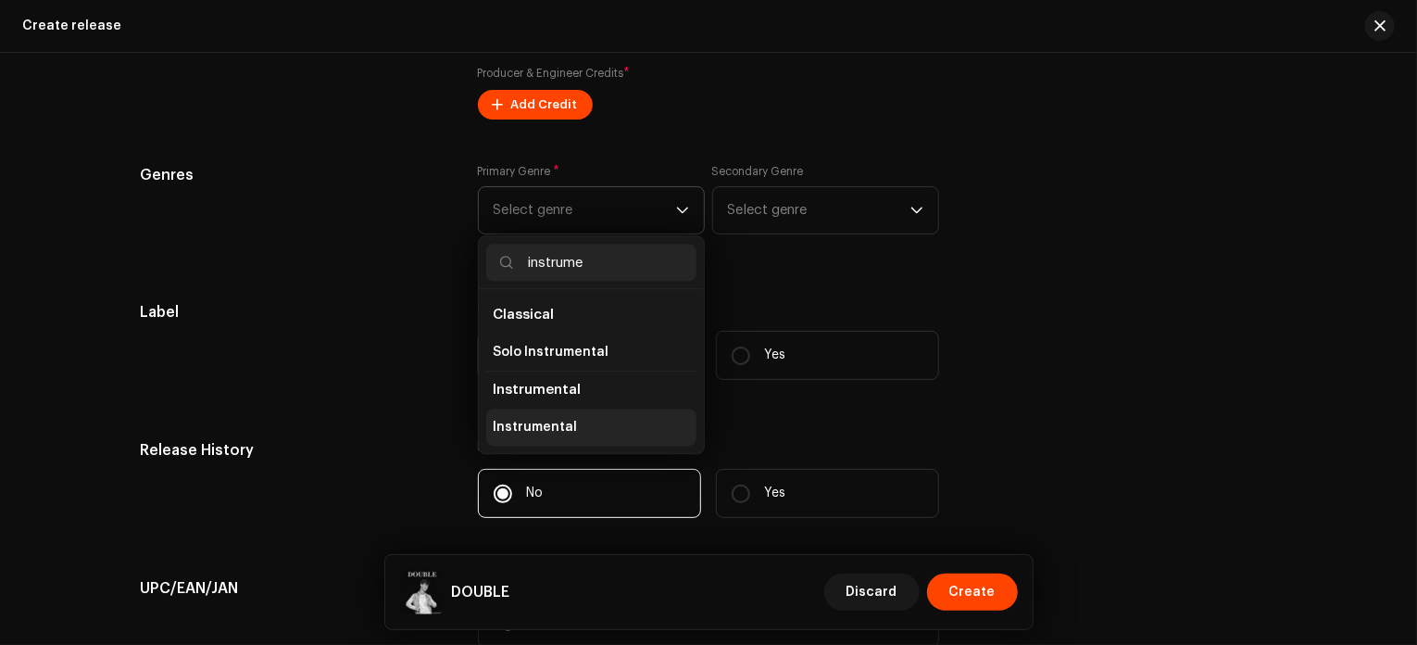
type input "instrume"
drag, startPoint x: 563, startPoint y: 428, endPoint x: 709, endPoint y: 370, distance: 157.2
click at [566, 428] on span "Instrumental" at bounding box center [536, 427] width 84 height 19
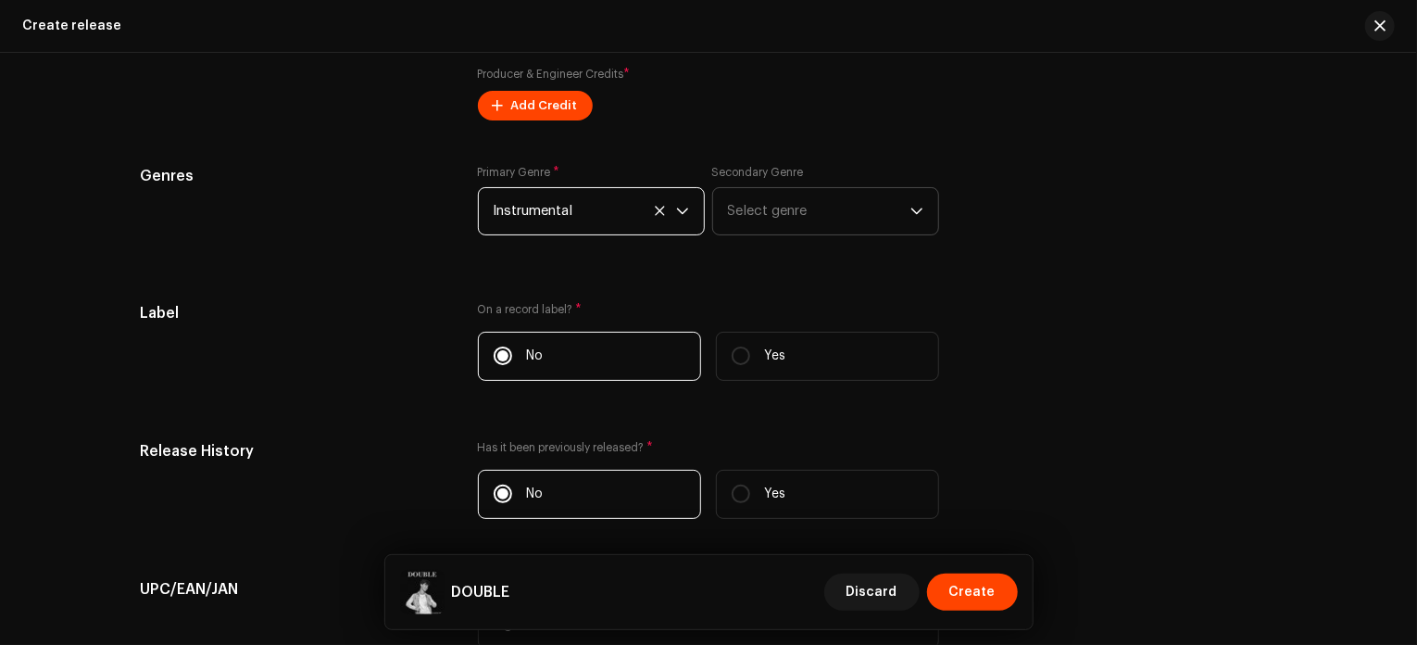
scroll to position [2414, 0]
click at [810, 206] on span "Select genre" at bounding box center [819, 210] width 182 height 46
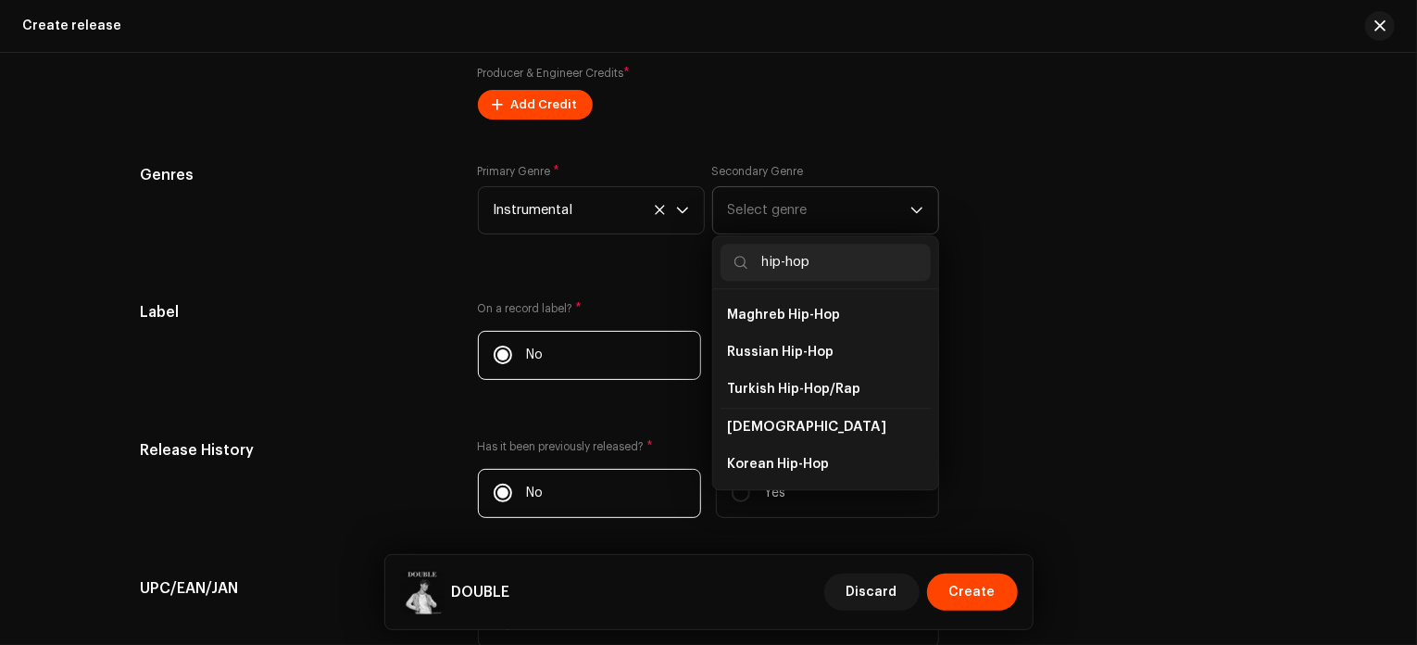
scroll to position [0, 0]
type input "hip-hop"
click at [821, 469] on li "Hip-Hop" at bounding box center [826, 463] width 210 height 37
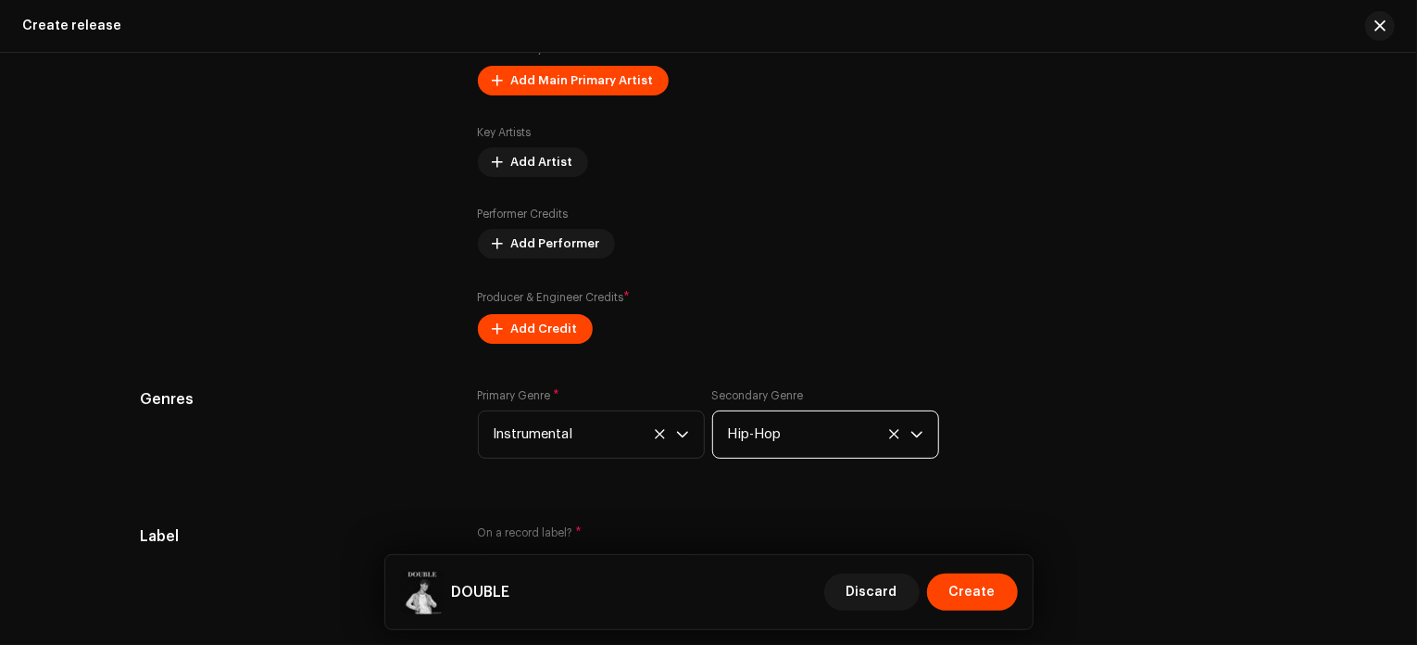
scroll to position [2187, 0]
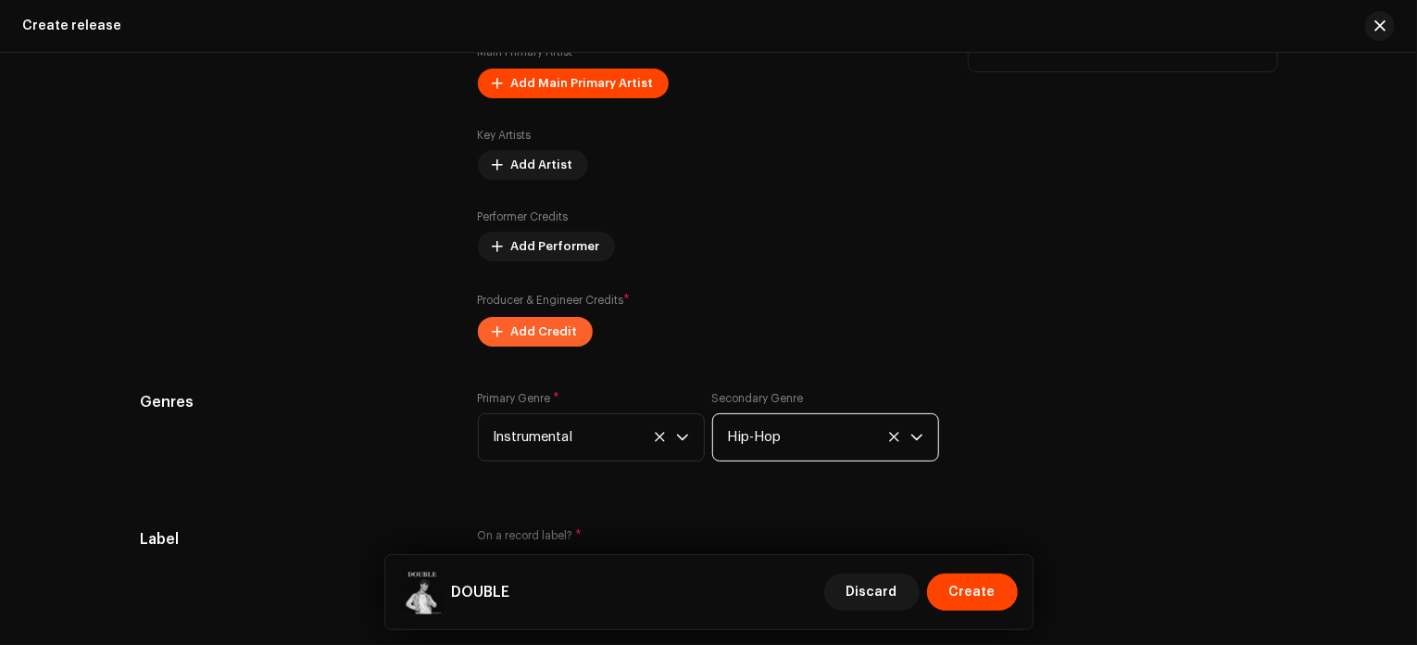
click at [536, 332] on span "Add Credit" at bounding box center [544, 331] width 67 height 37
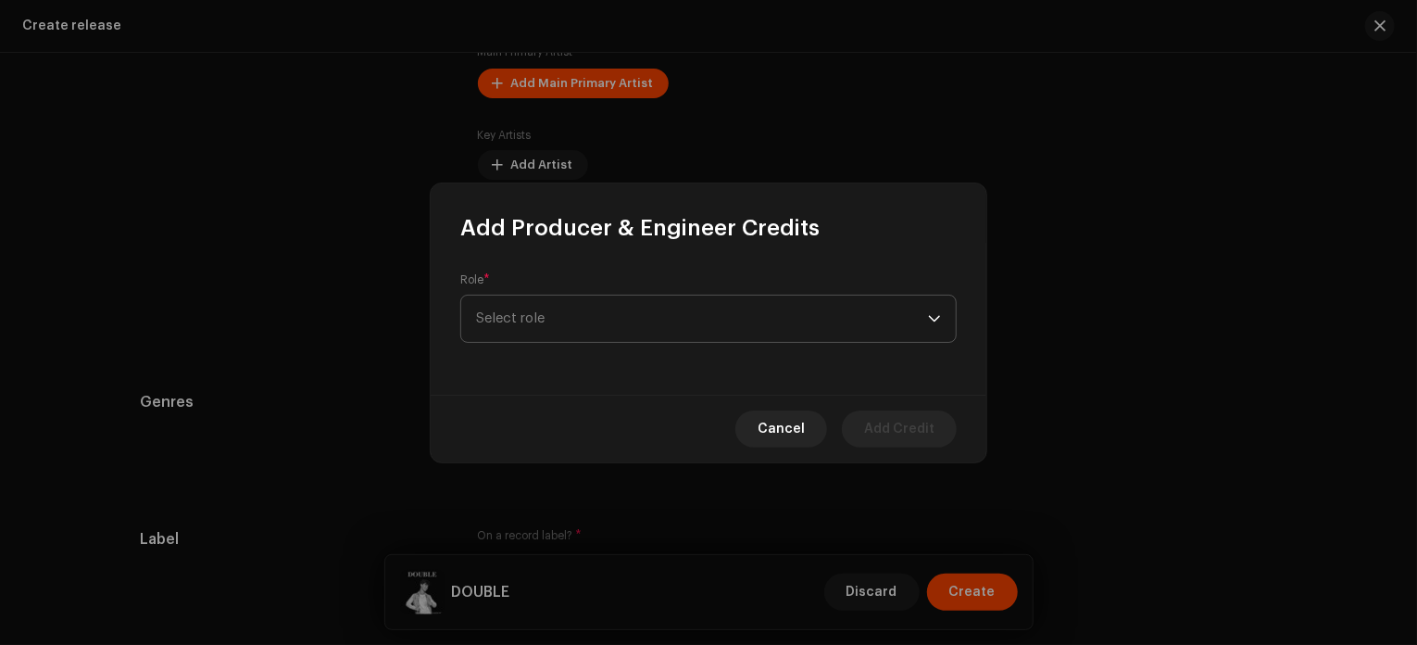
click at [563, 320] on span "Select role" at bounding box center [702, 318] width 452 height 46
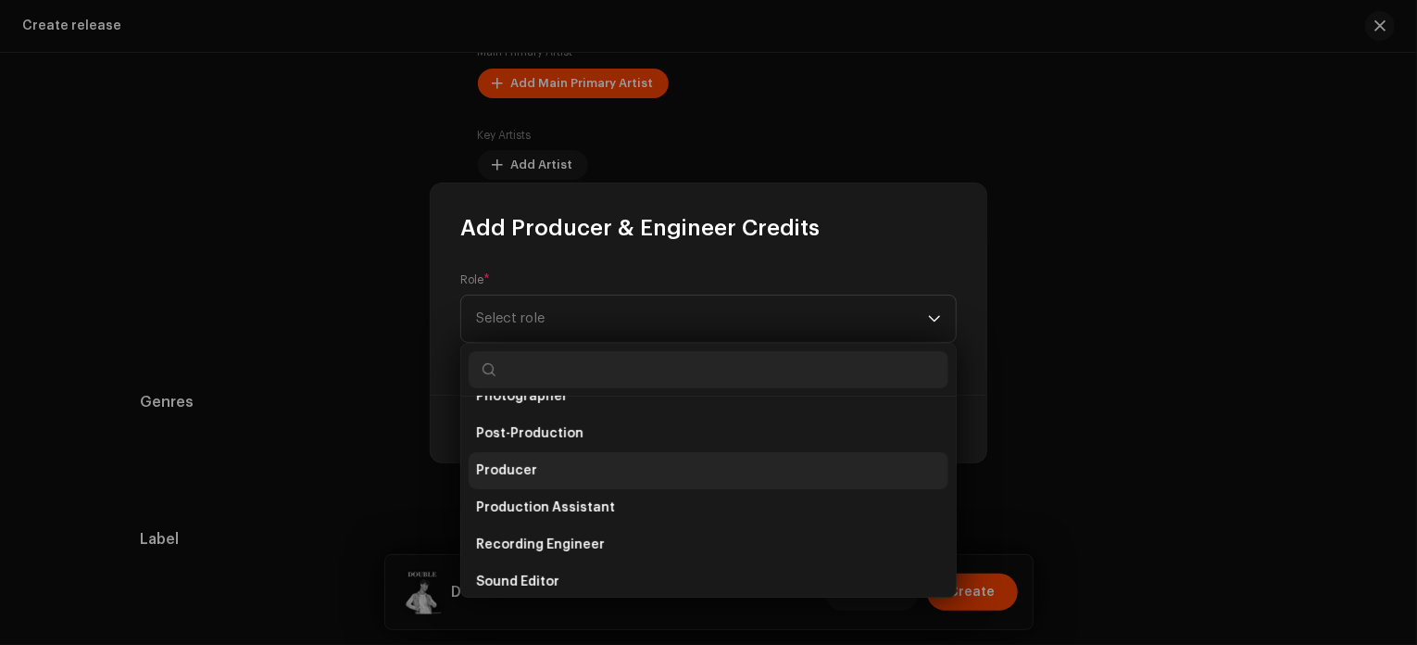
scroll to position [693, 0]
click at [594, 466] on li "Producer" at bounding box center [709, 470] width 480 height 37
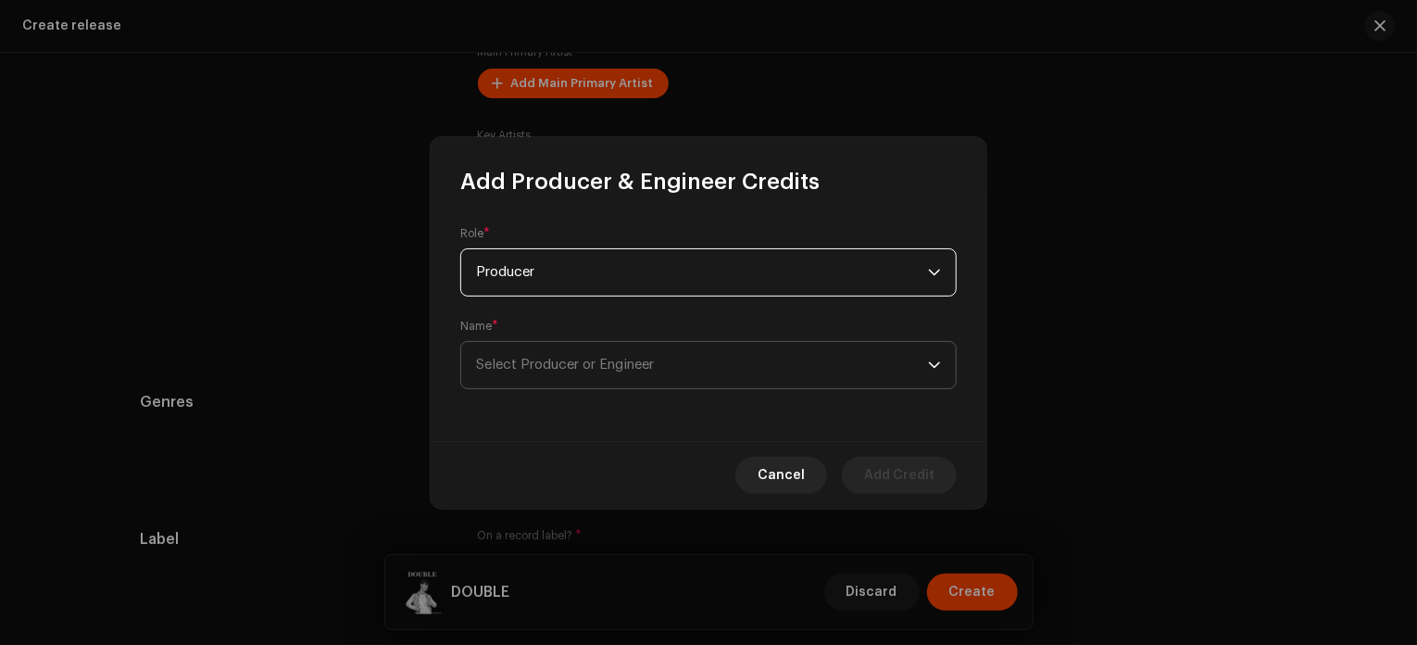
click at [598, 373] on span "Select Producer or Engineer" at bounding box center [702, 365] width 452 height 46
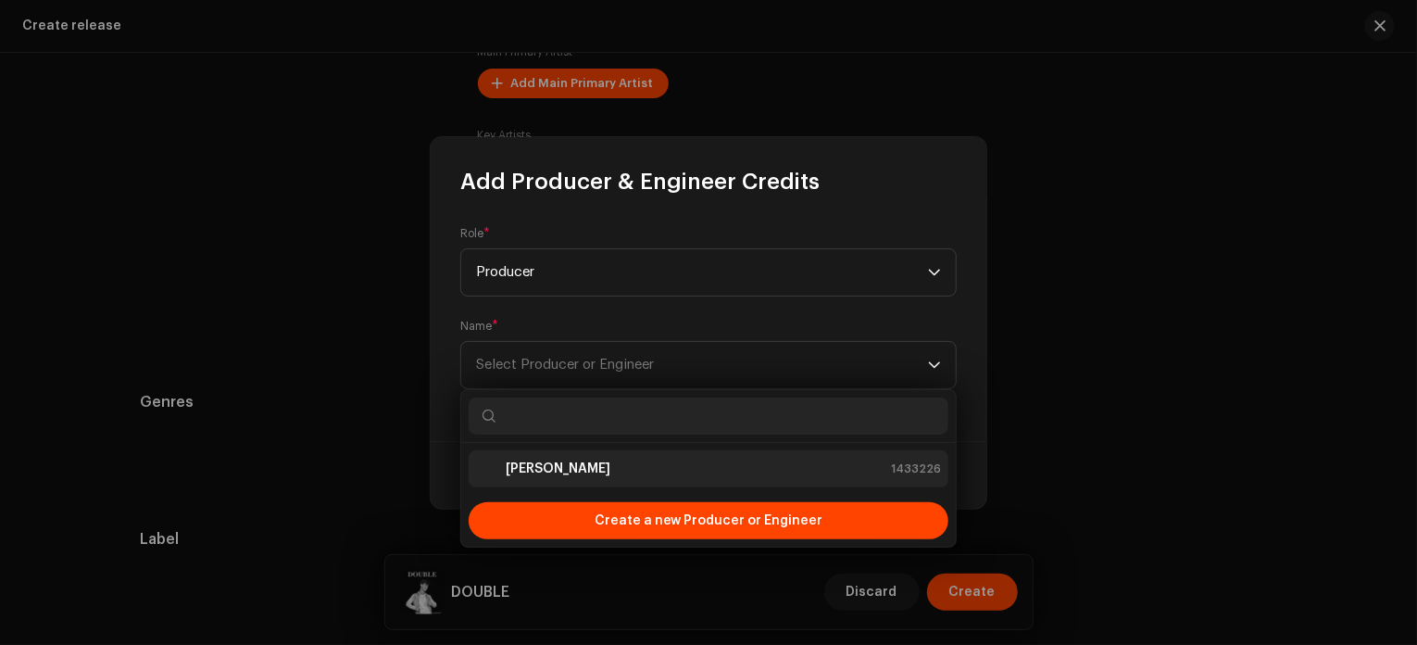
click at [645, 470] on div "[PERSON_NAME] 1433226" at bounding box center [708, 469] width 465 height 22
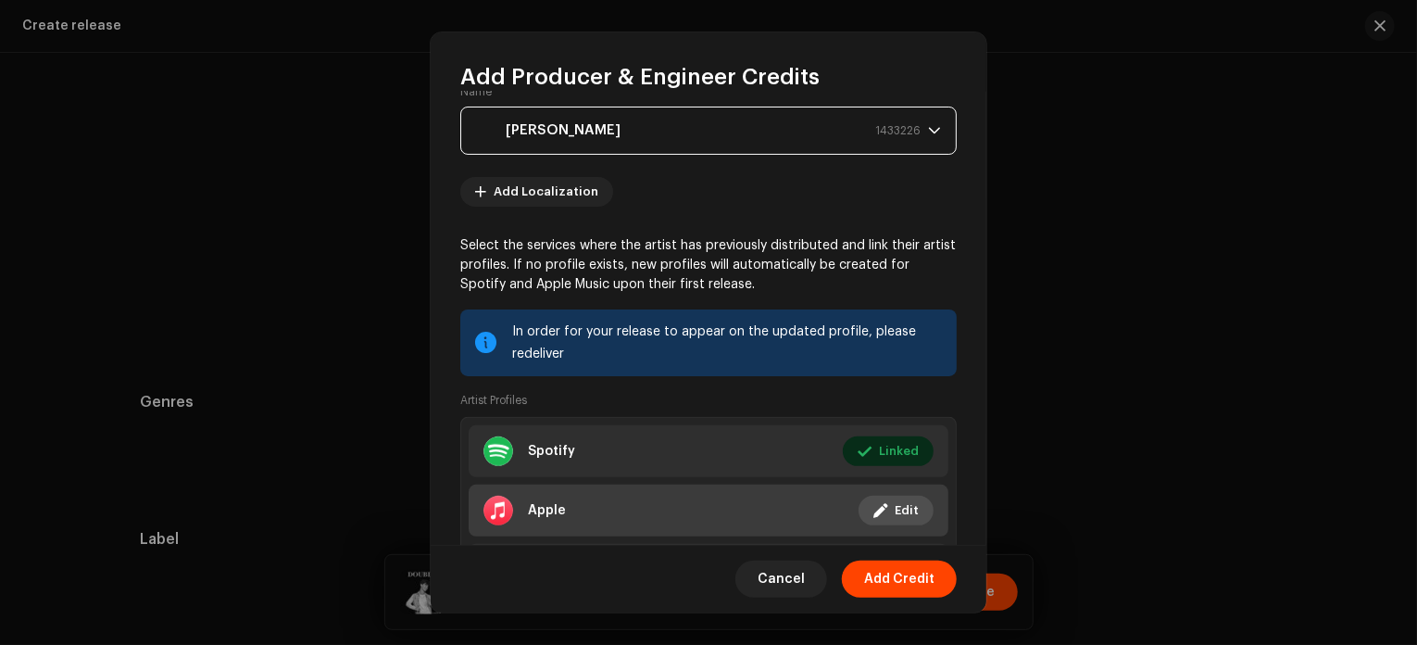
scroll to position [241, 0]
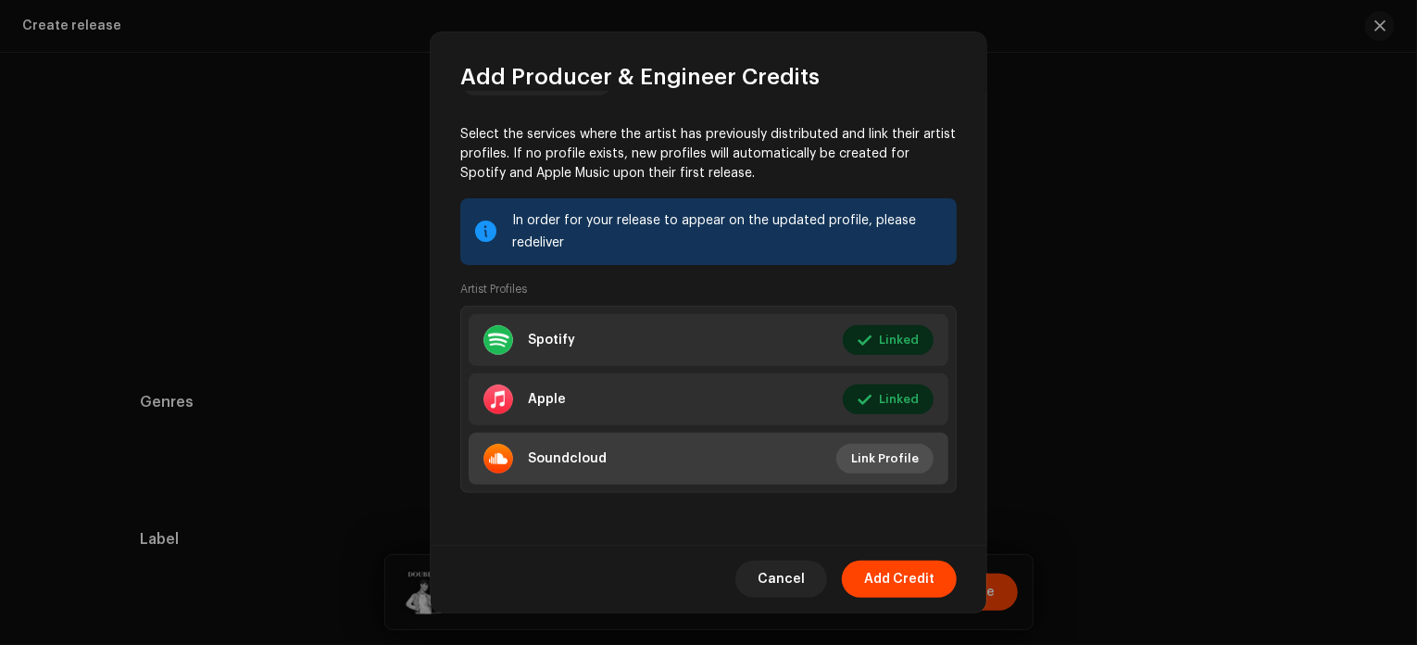
click at [877, 458] on span "Link Profile" at bounding box center [885, 458] width 68 height 37
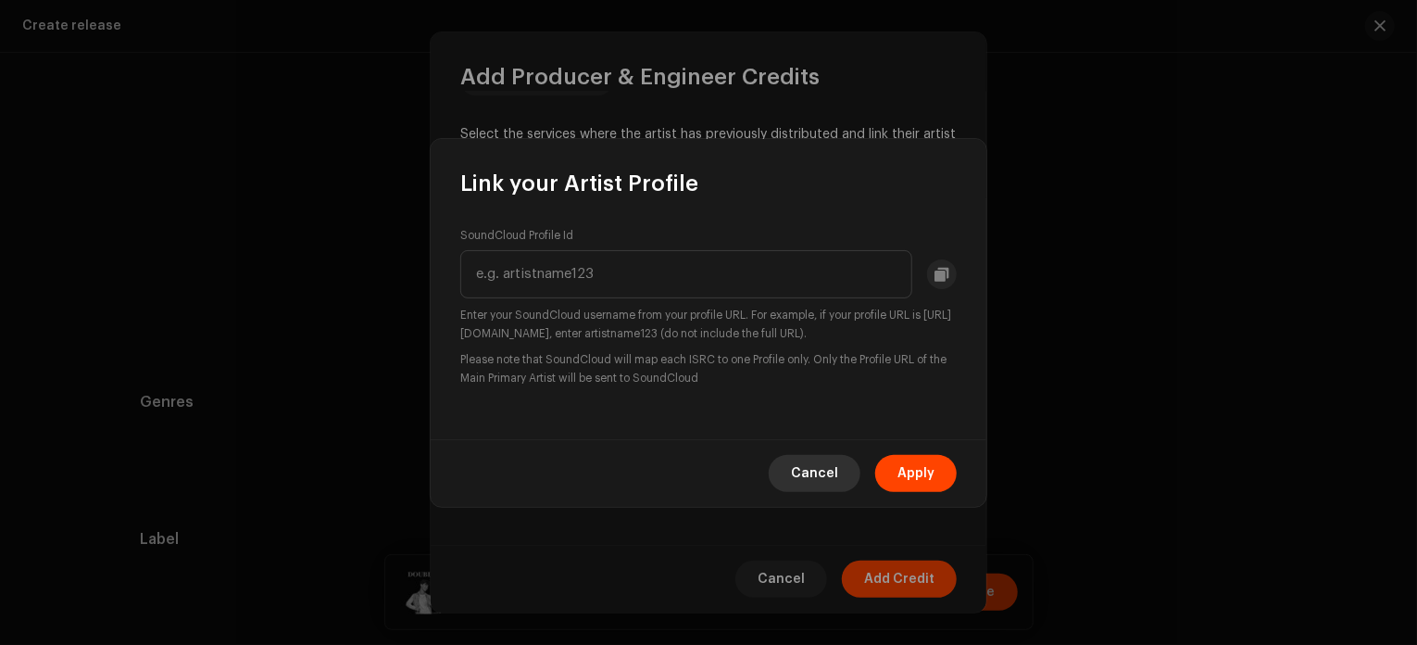
click at [813, 479] on span "Cancel" at bounding box center [814, 473] width 47 height 37
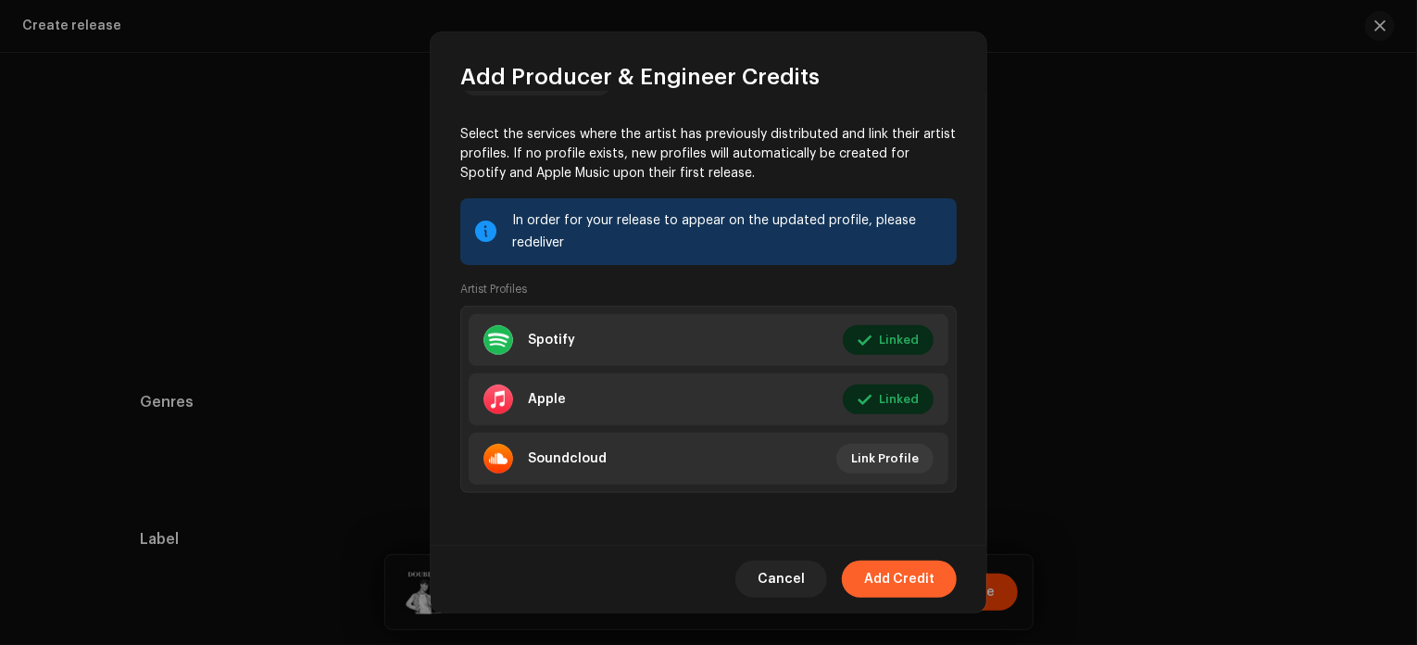
click at [915, 585] on span "Add Credit" at bounding box center [899, 578] width 70 height 37
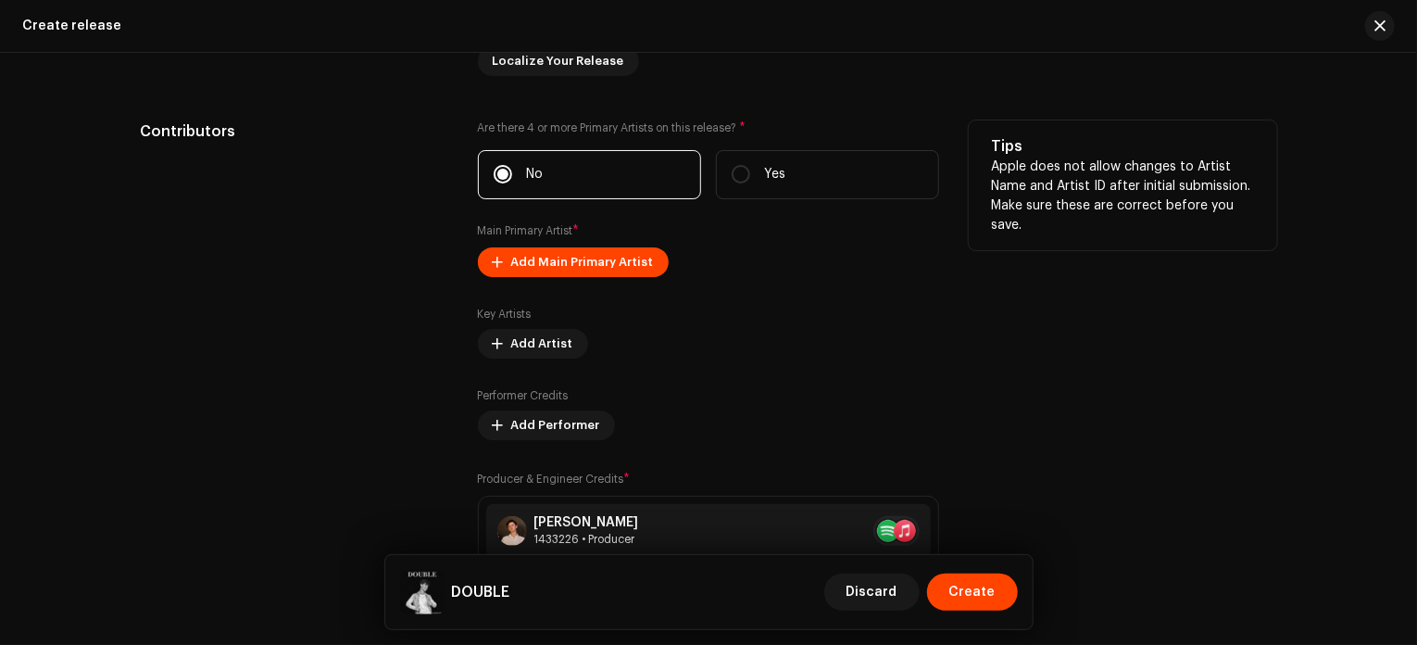
scroll to position [1989, 0]
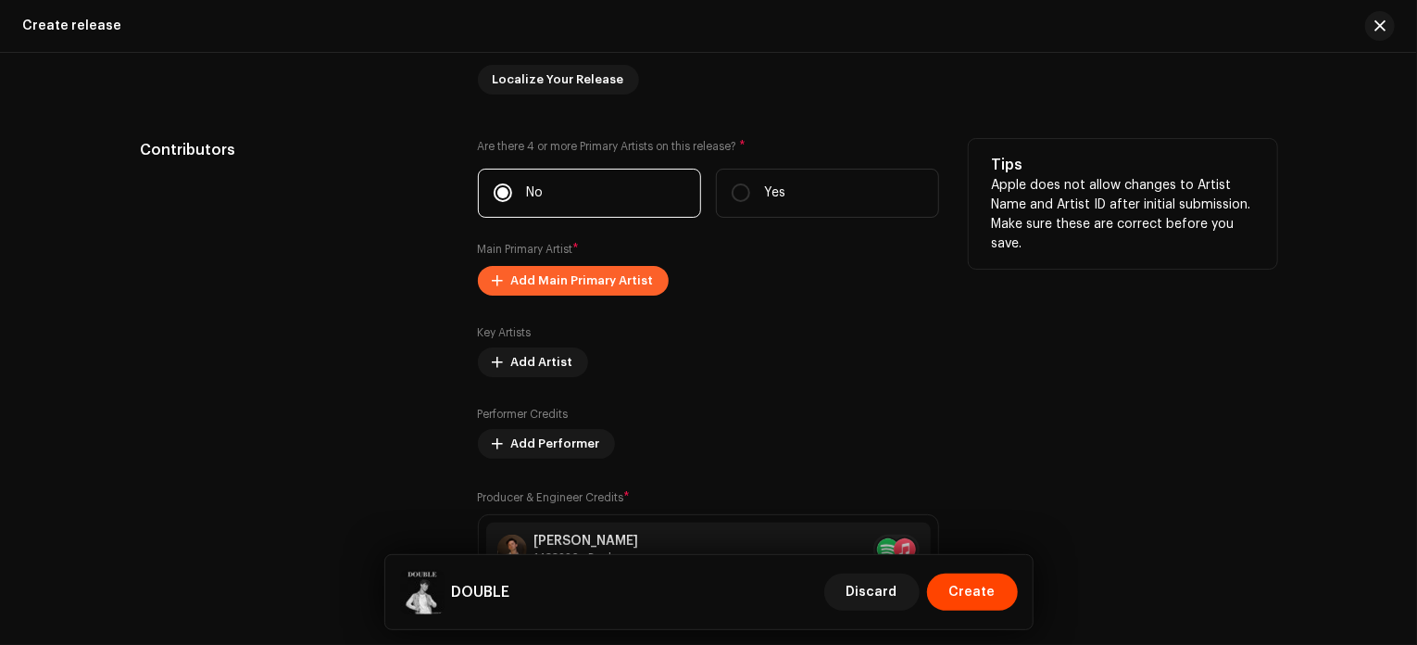
click at [596, 288] on span "Add Main Primary Artist" at bounding box center [582, 280] width 143 height 37
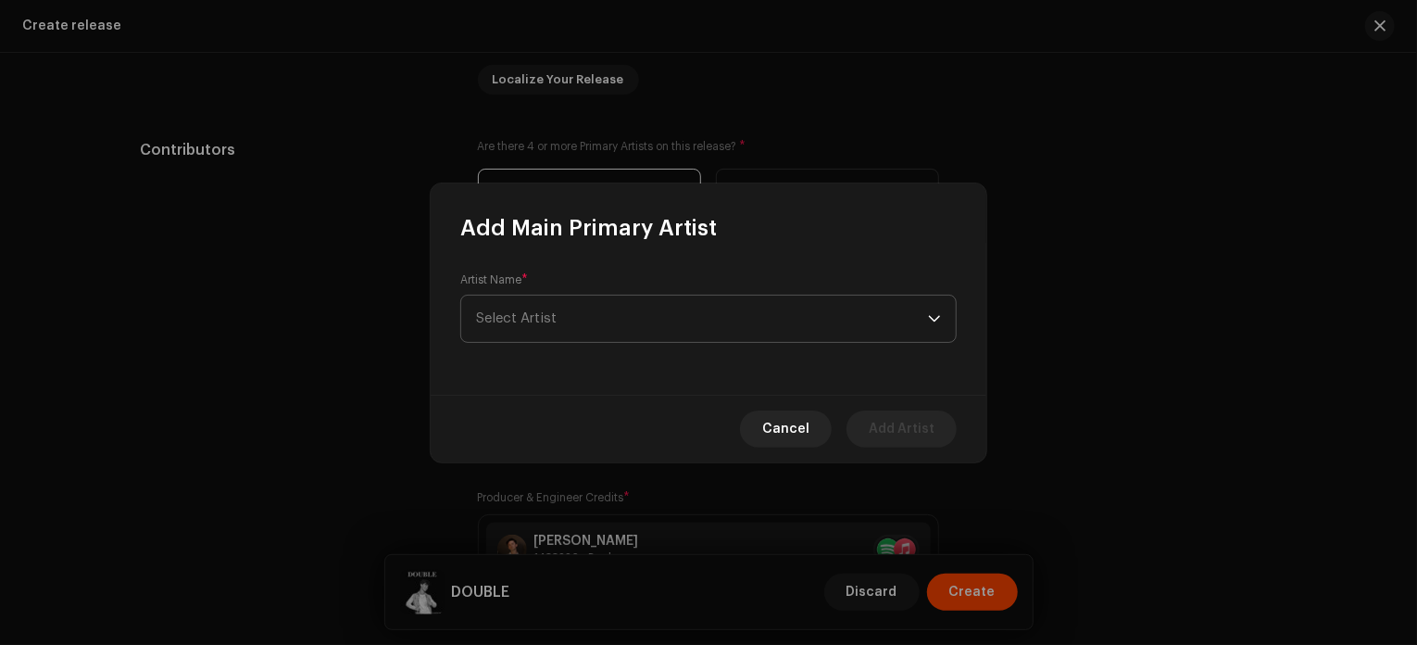
click at [583, 327] on span "Select Artist" at bounding box center [702, 318] width 452 height 46
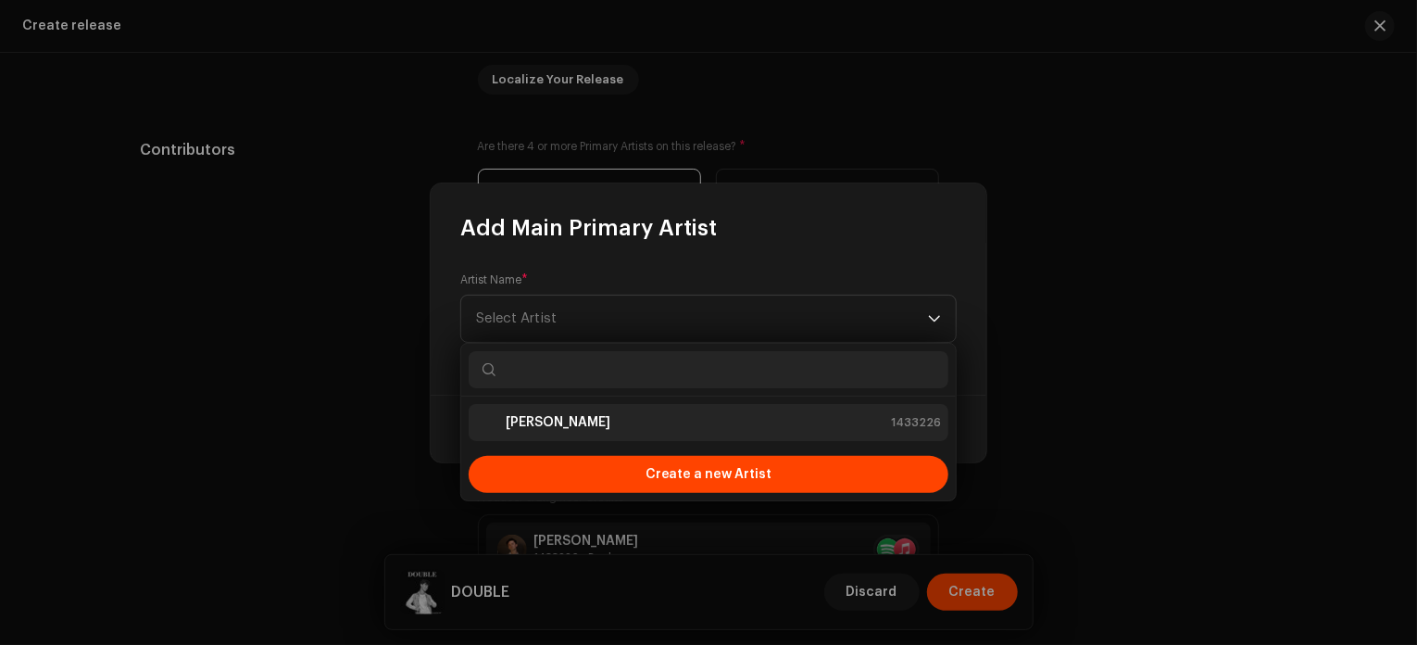
click at [606, 419] on div "[PERSON_NAME] 1433226" at bounding box center [708, 422] width 465 height 22
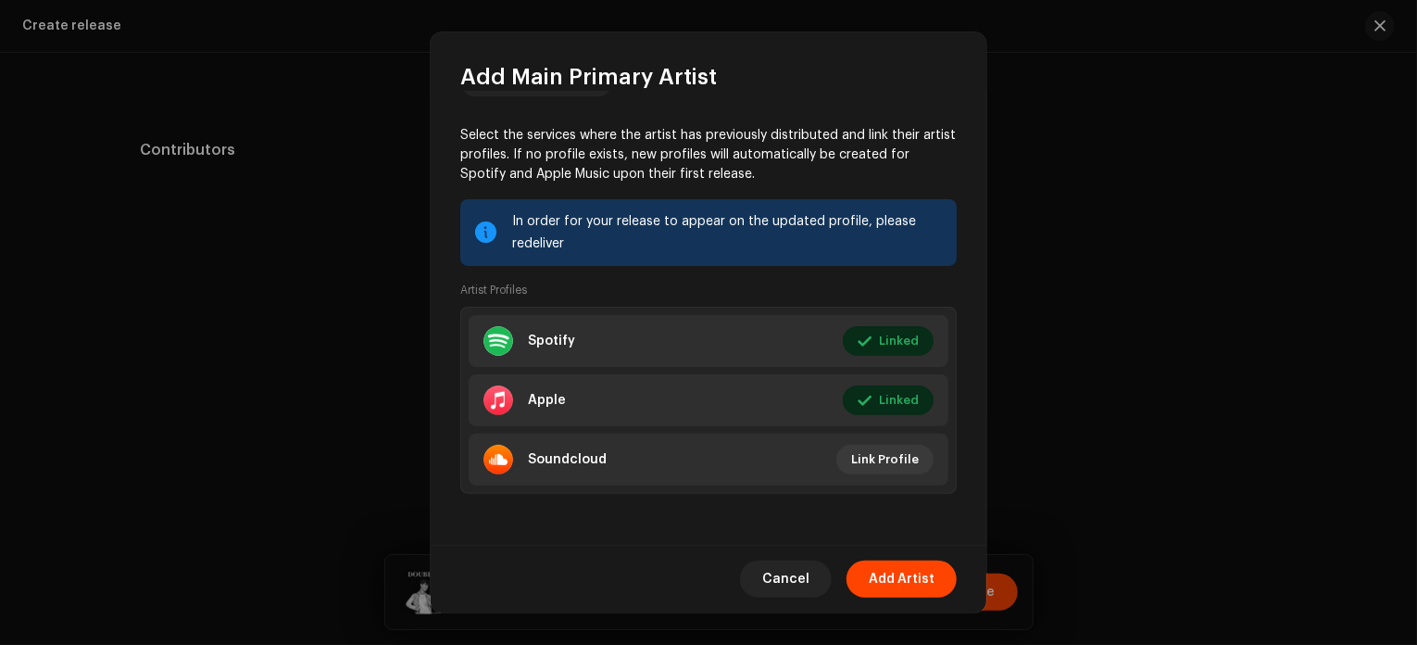
scroll to position [0, 0]
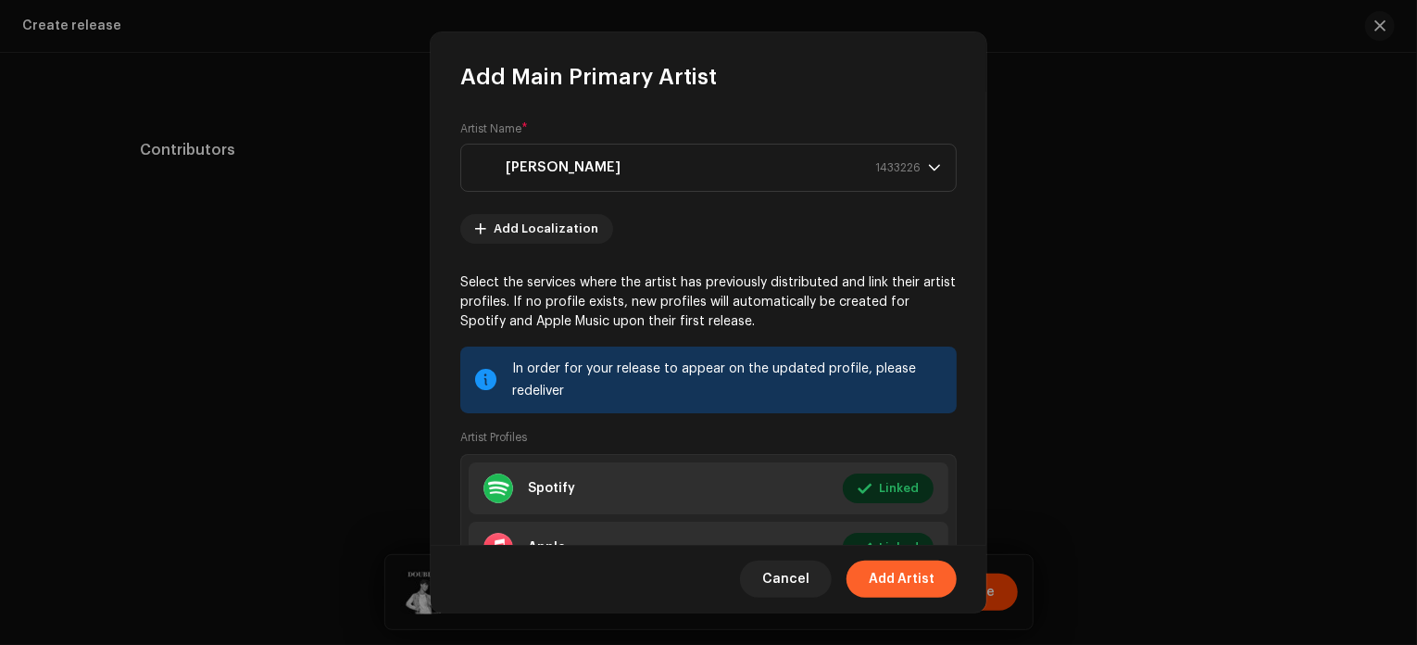
click at [920, 580] on span "Add Artist" at bounding box center [902, 578] width 66 height 37
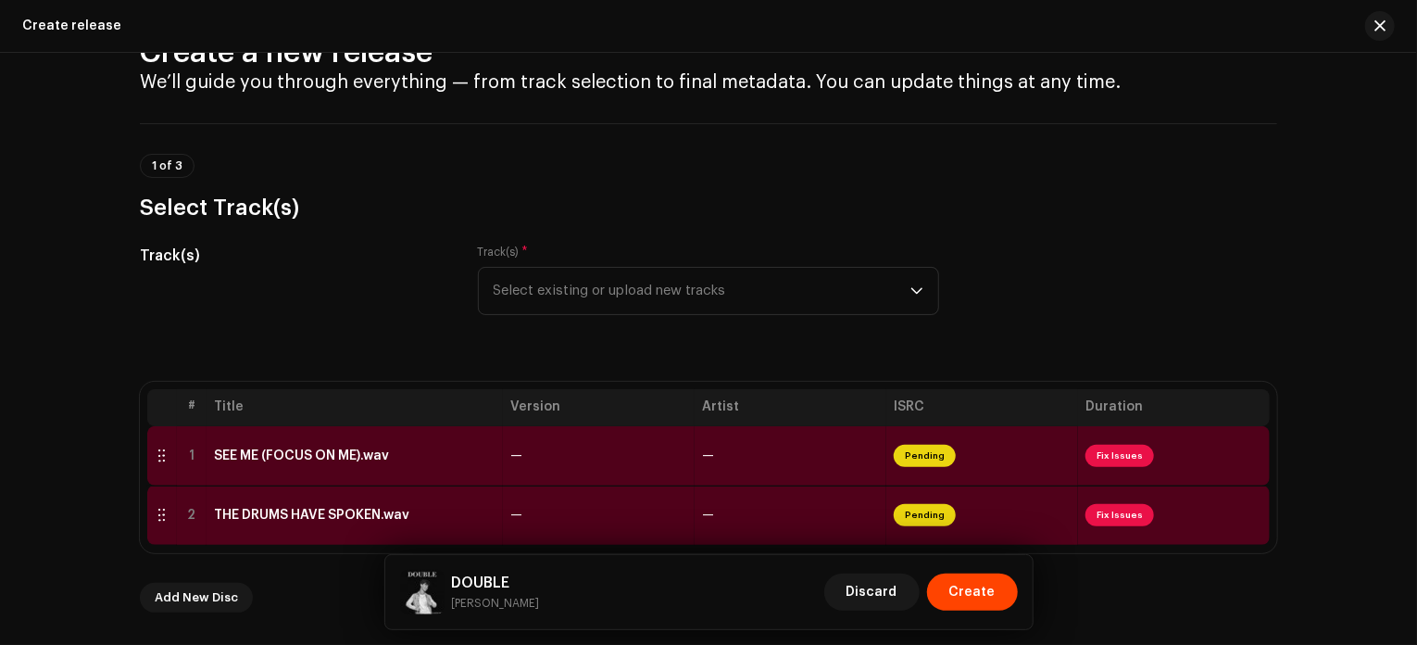
scroll to position [84, 0]
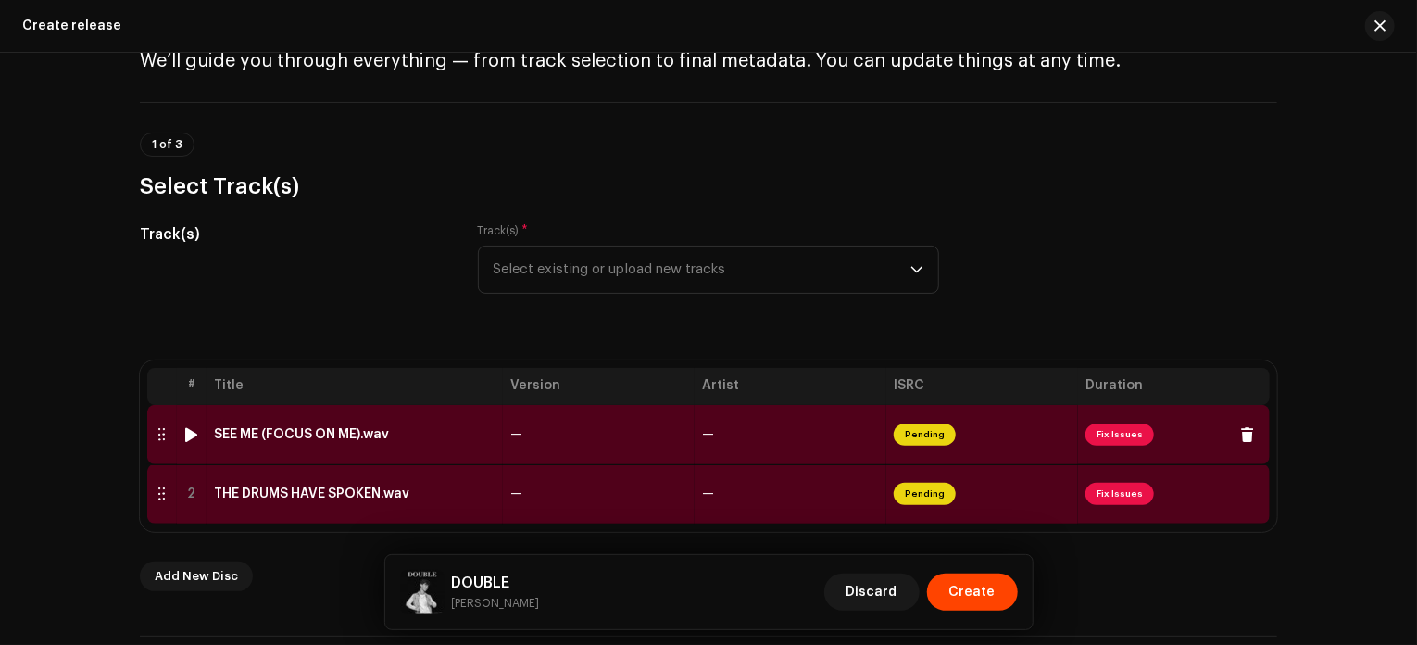
click at [1123, 435] on span "Fix Issues" at bounding box center [1119, 434] width 69 height 22
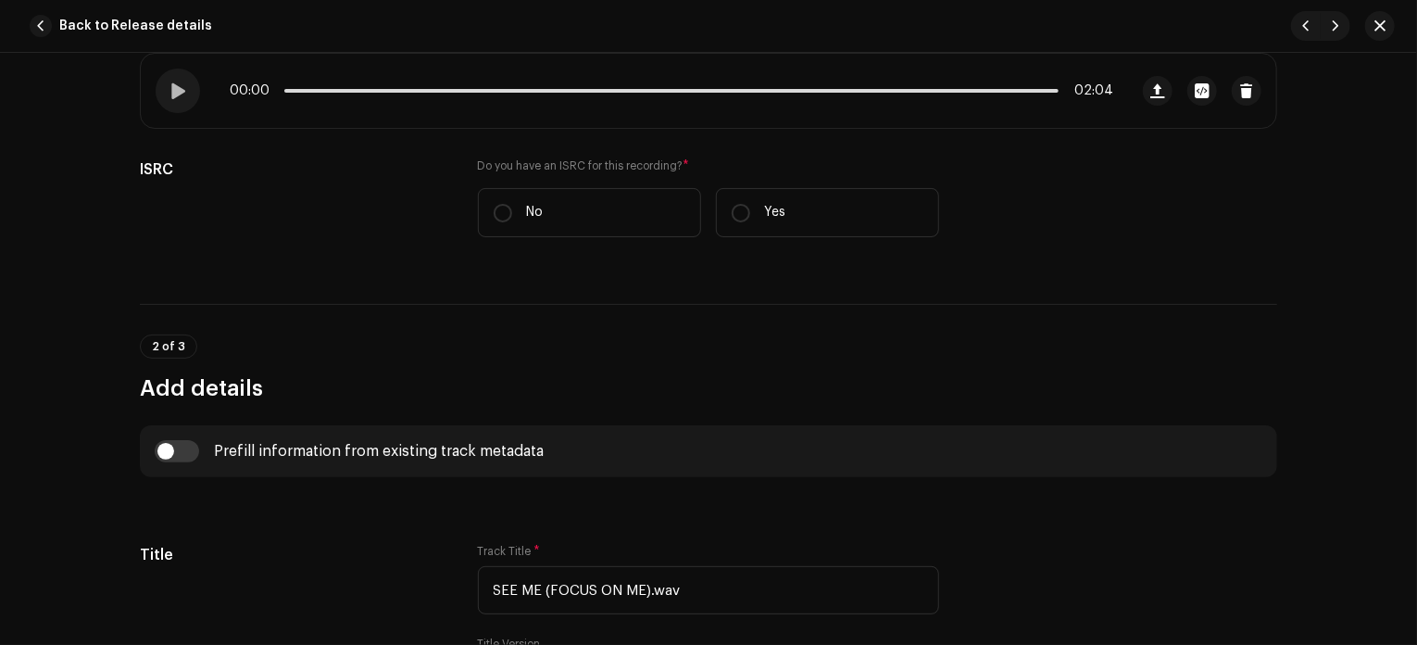
scroll to position [0, 0]
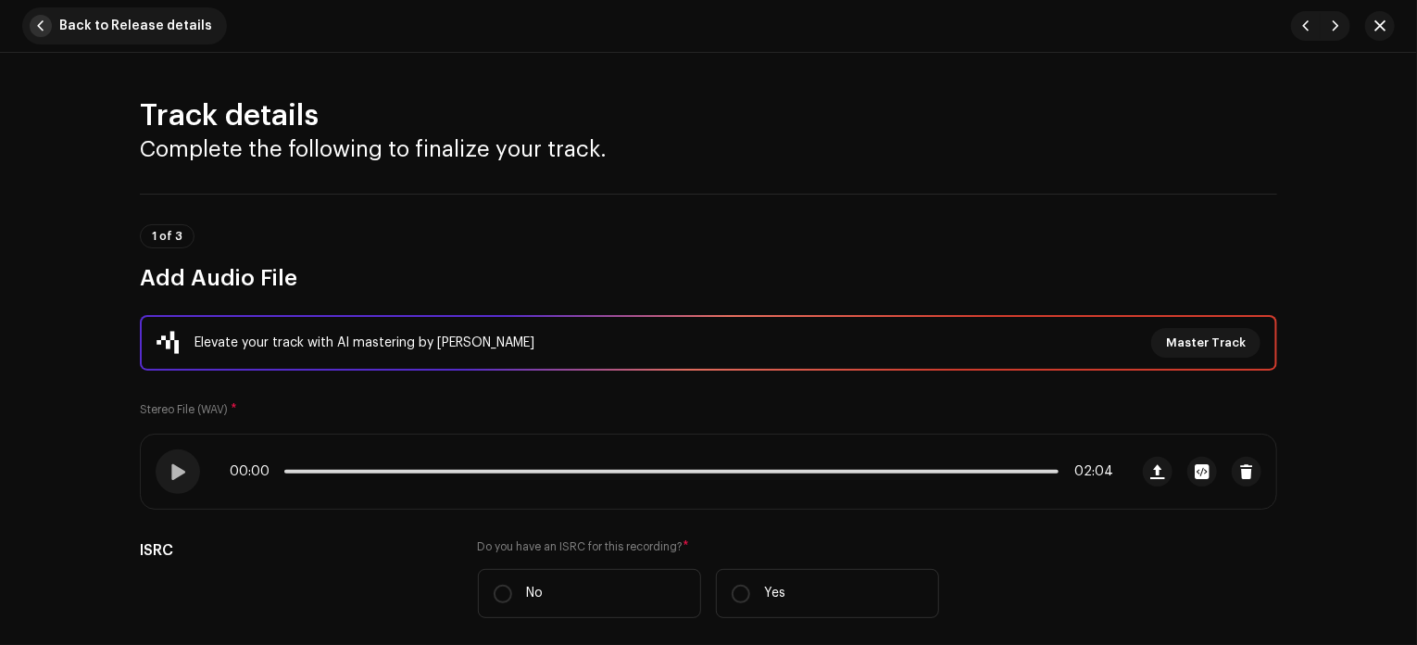
click at [39, 30] on span "button" at bounding box center [41, 26] width 22 height 22
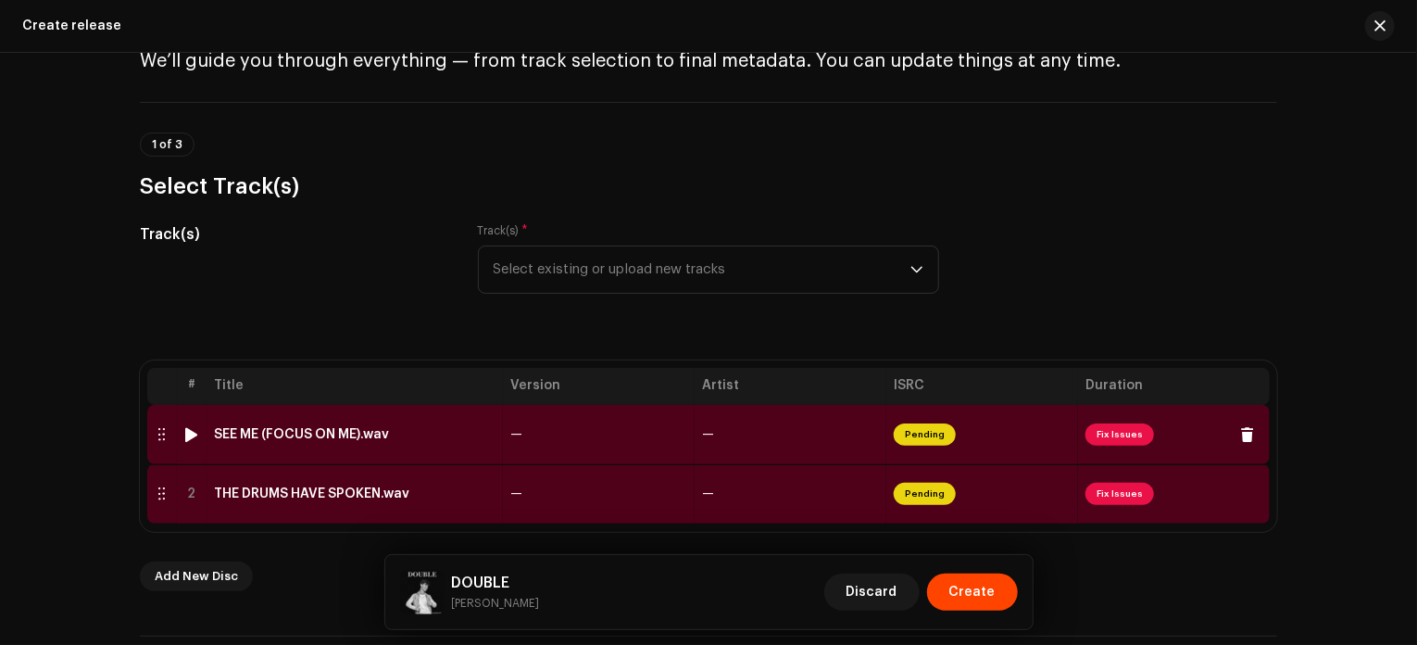
click at [837, 446] on td "—" at bounding box center [791, 434] width 192 height 59
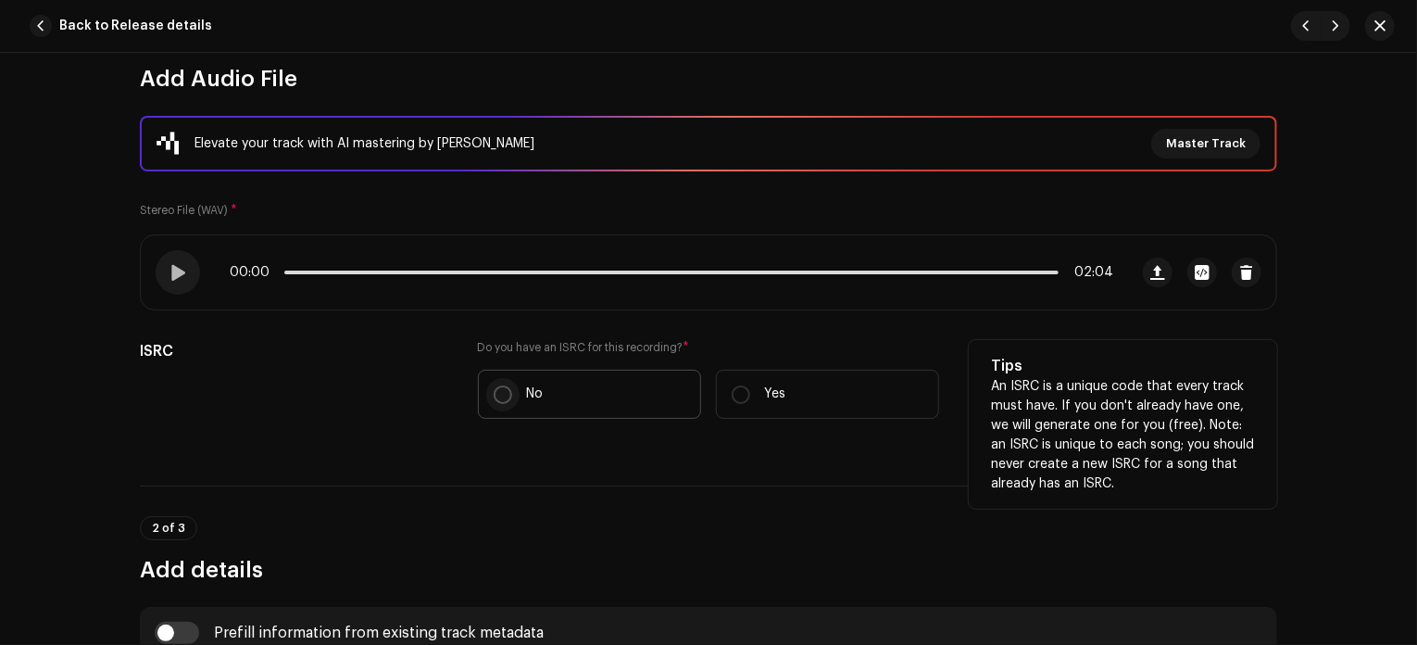
click at [494, 385] on input "No" at bounding box center [503, 394] width 19 height 19
radio input "true"
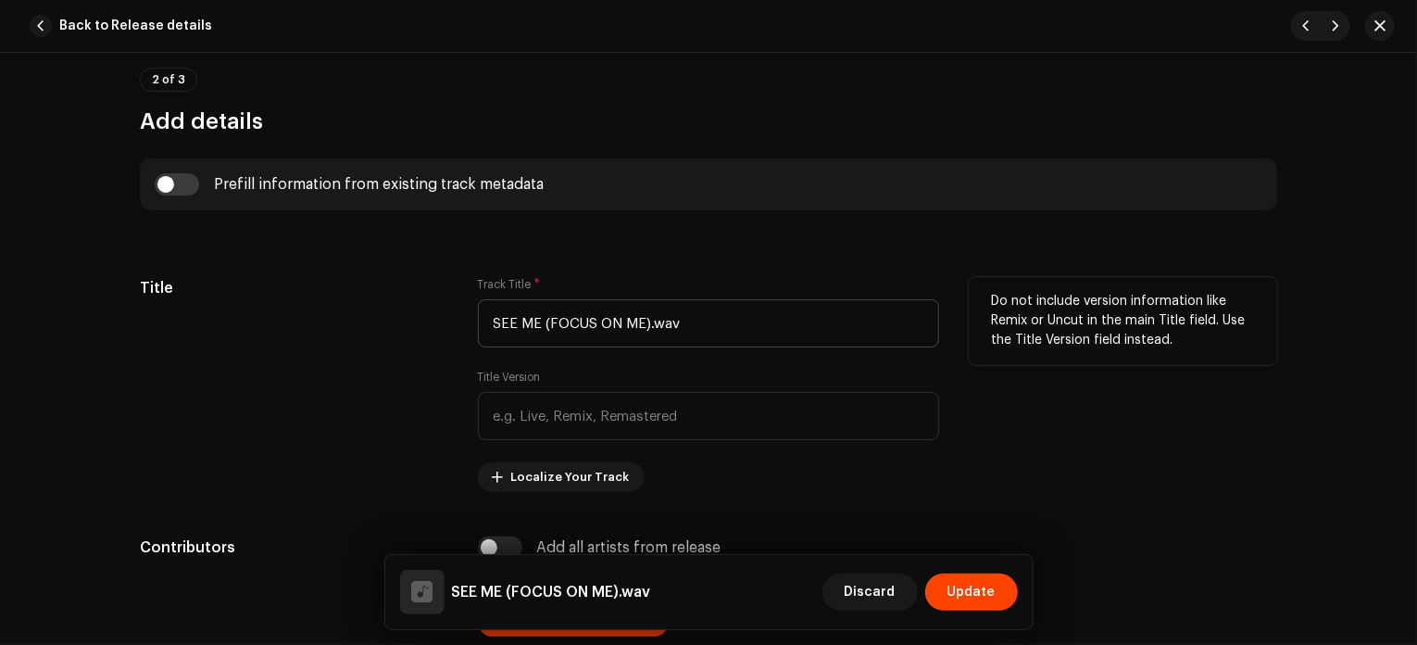
scroll to position [695, 0]
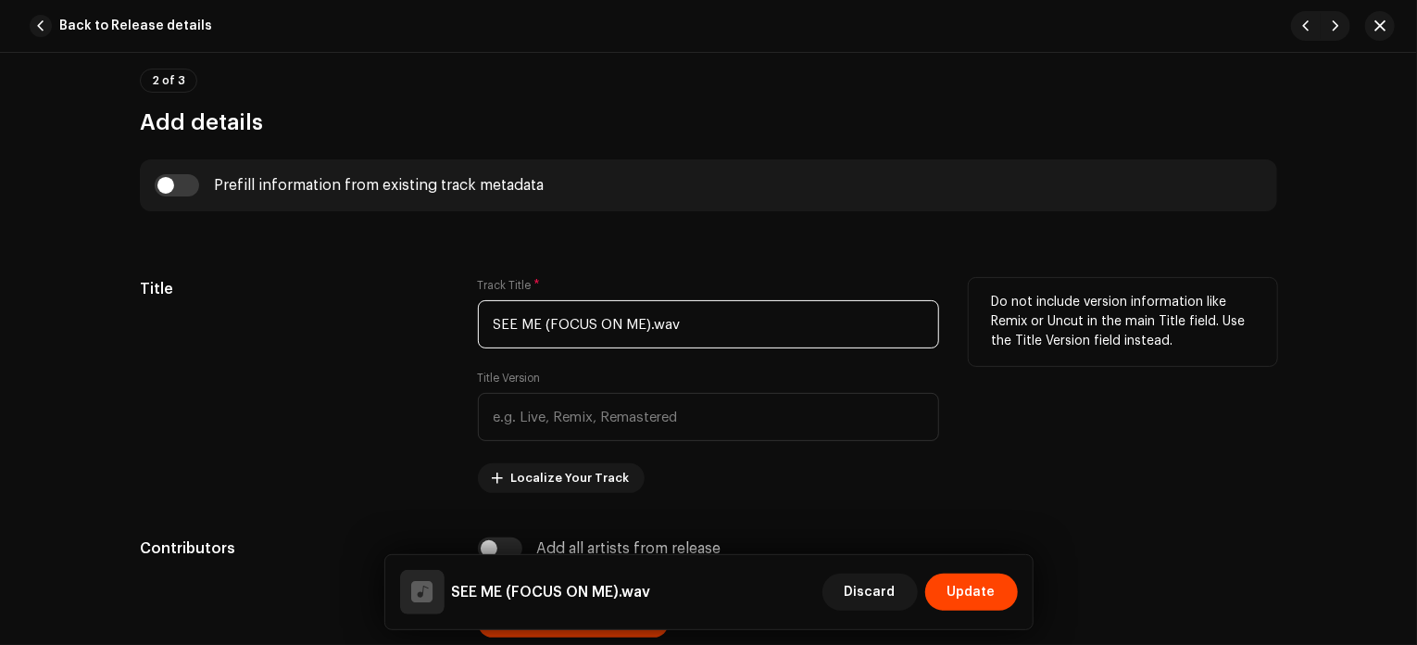
drag, startPoint x: 729, startPoint y: 332, endPoint x: 374, endPoint y: 326, distance: 354.8
click at [374, 326] on div "Title Track Title * SEE ME (FOCUS ON ME).wav Title Version Localize Your Track …" at bounding box center [708, 385] width 1137 height 215
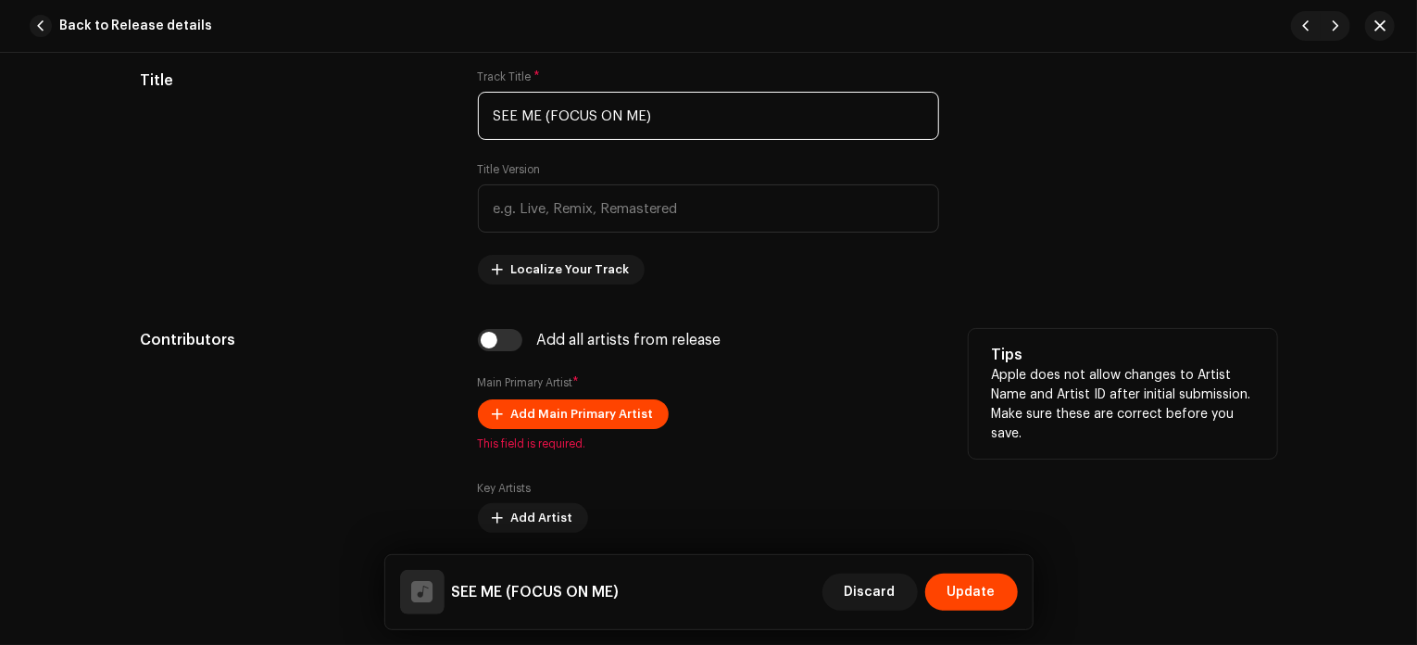
scroll to position [904, 0]
type input "SEE ME (FOCUS ON ME)"
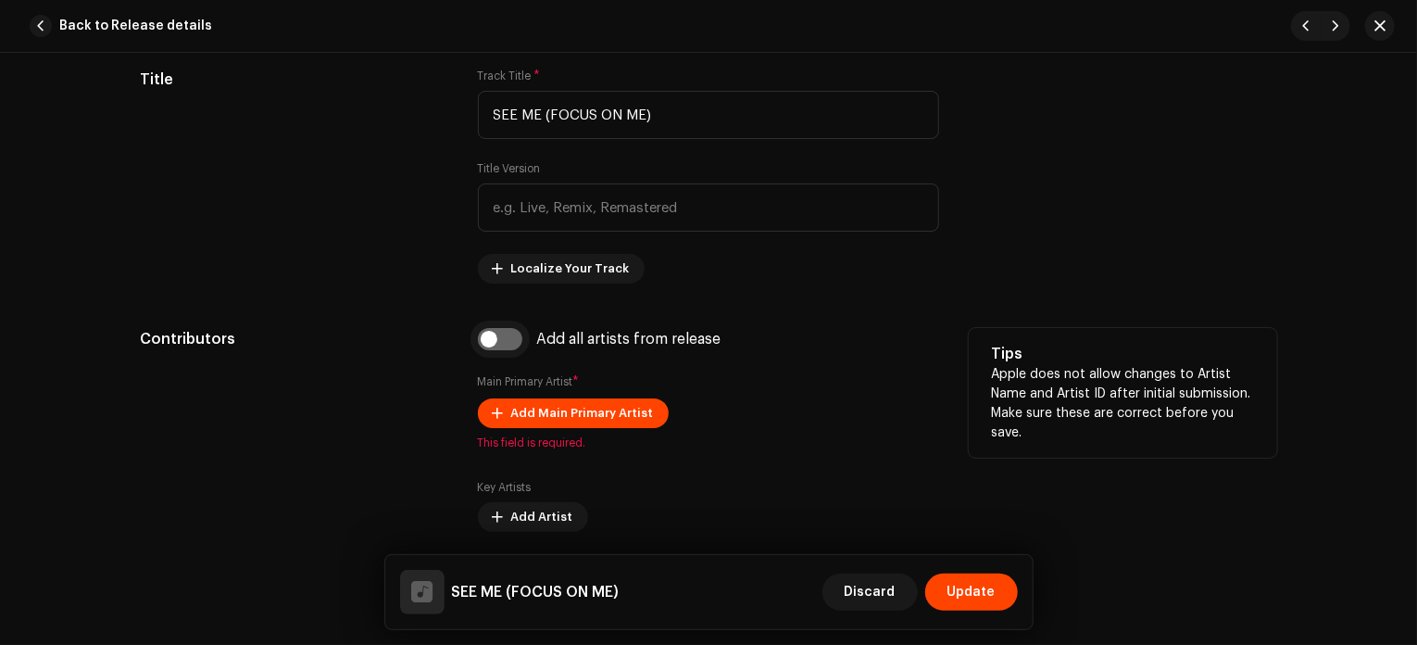
click at [501, 345] on input "checkbox" at bounding box center [500, 339] width 44 height 22
checkbox input "true"
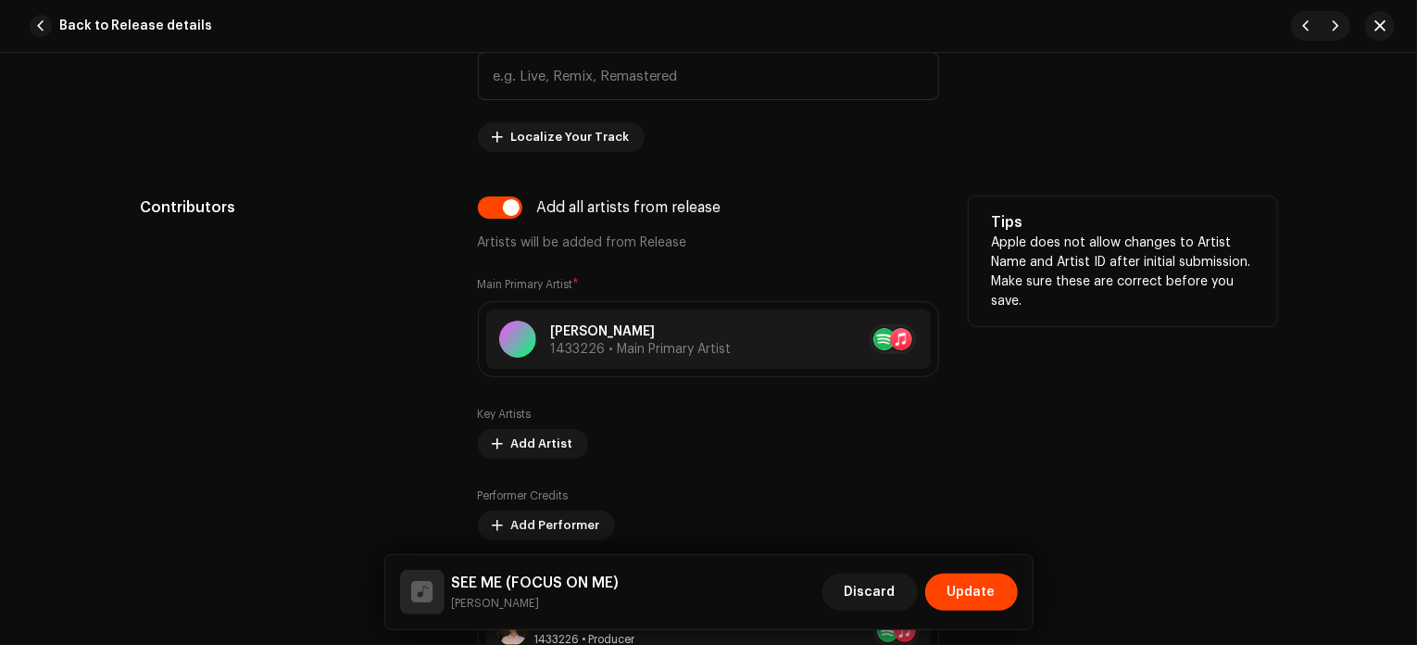
scroll to position [1037, 0]
click at [434, 370] on div "Contributors" at bounding box center [294, 447] width 308 height 507
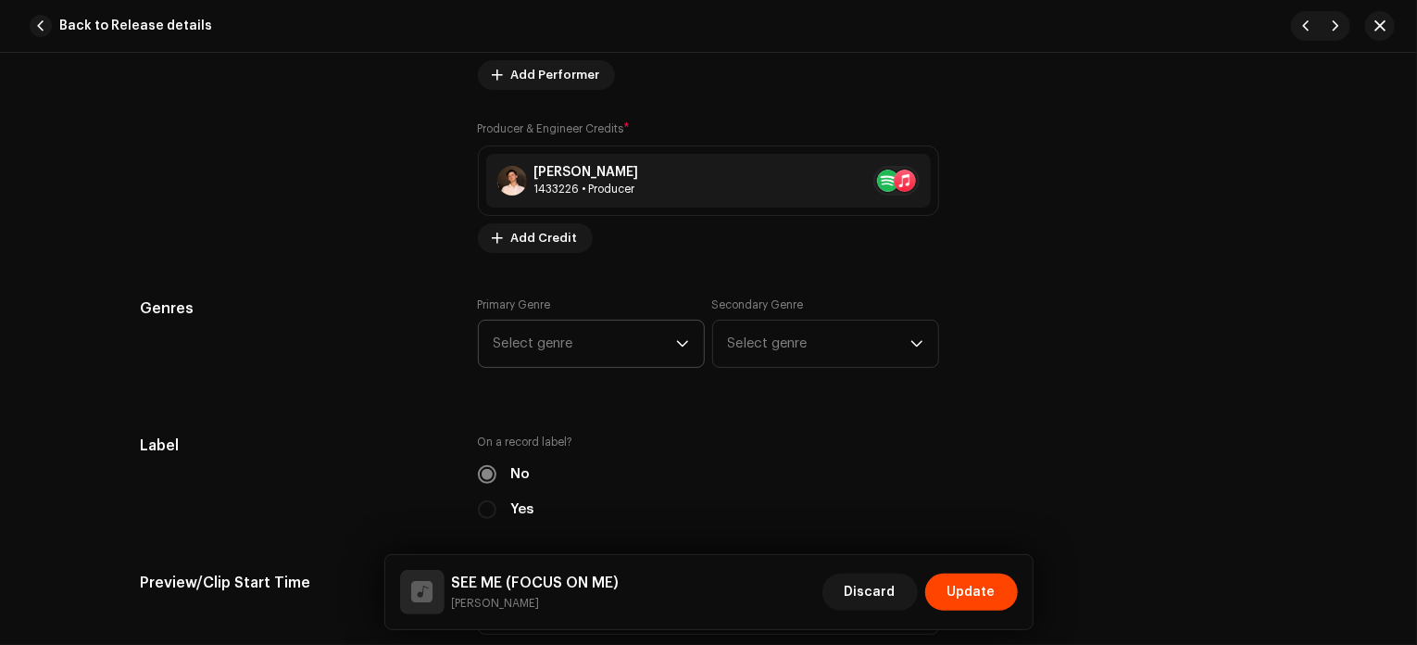
scroll to position [1486, 0]
click at [596, 345] on span "Select genre" at bounding box center [585, 343] width 182 height 46
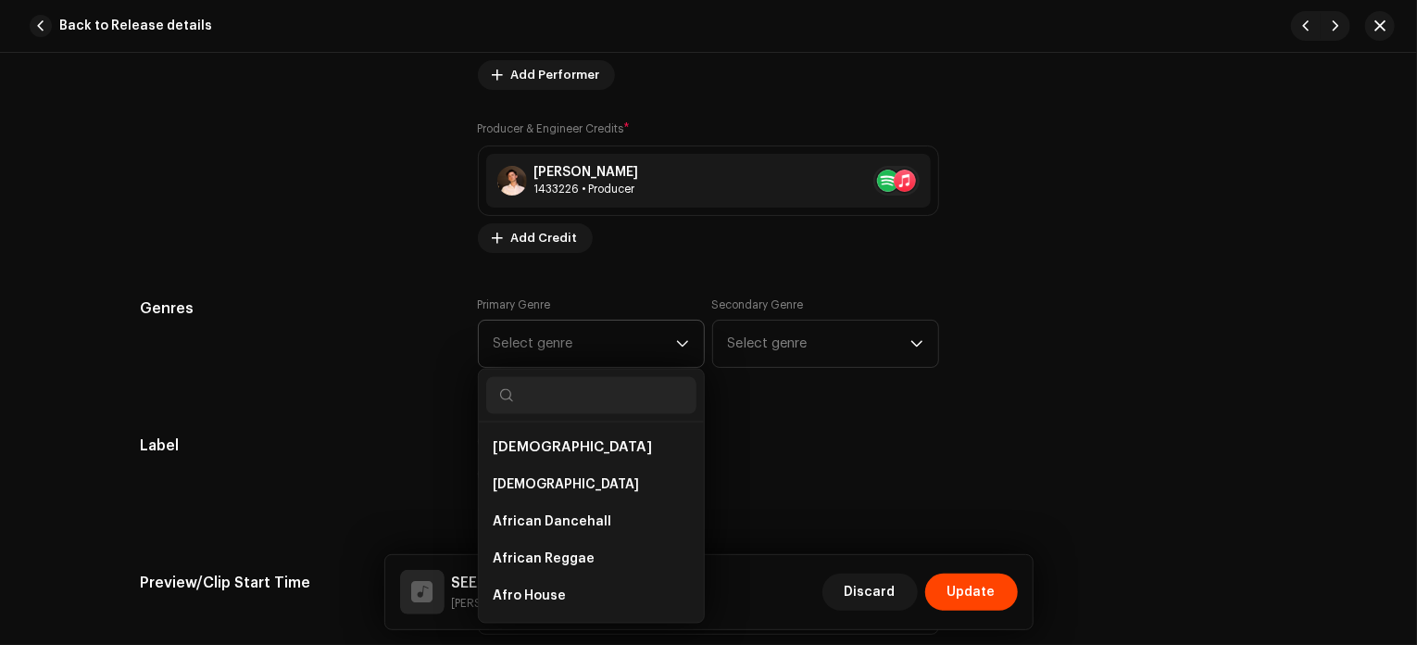
type input "h"
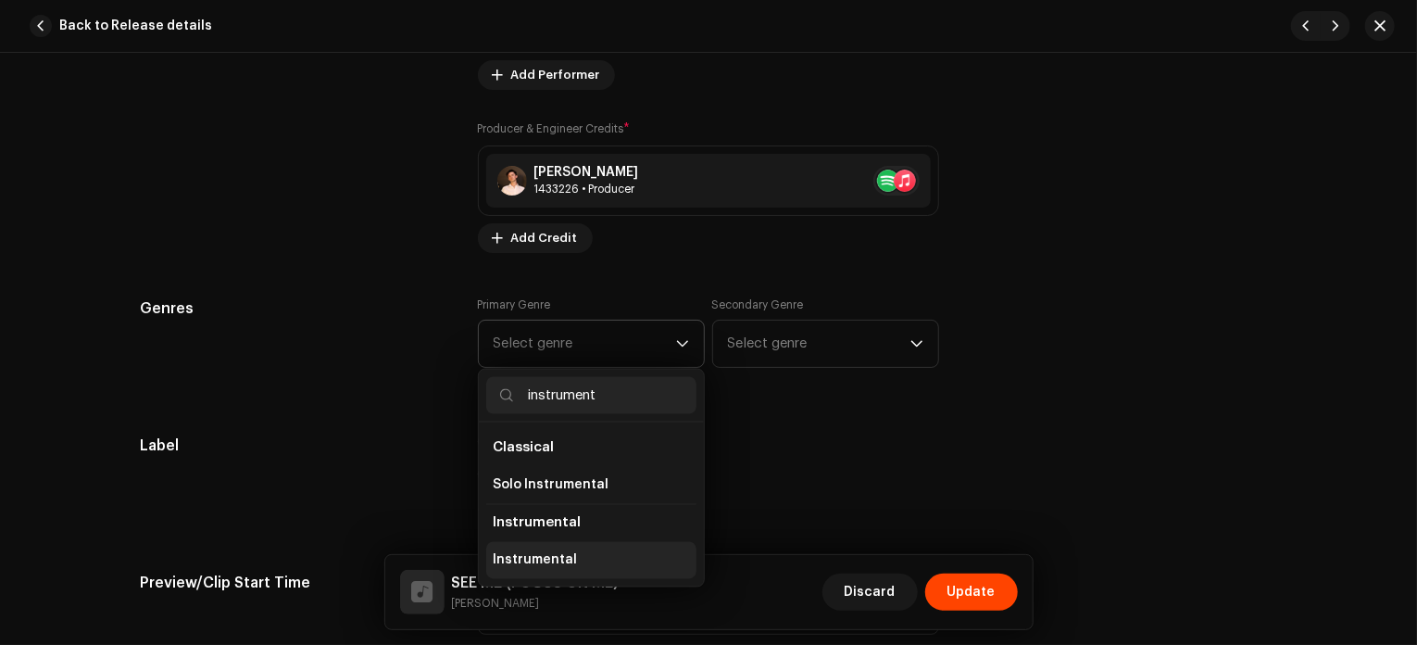
type input "instrument"
click at [550, 554] on span "Instrumental" at bounding box center [536, 560] width 84 height 19
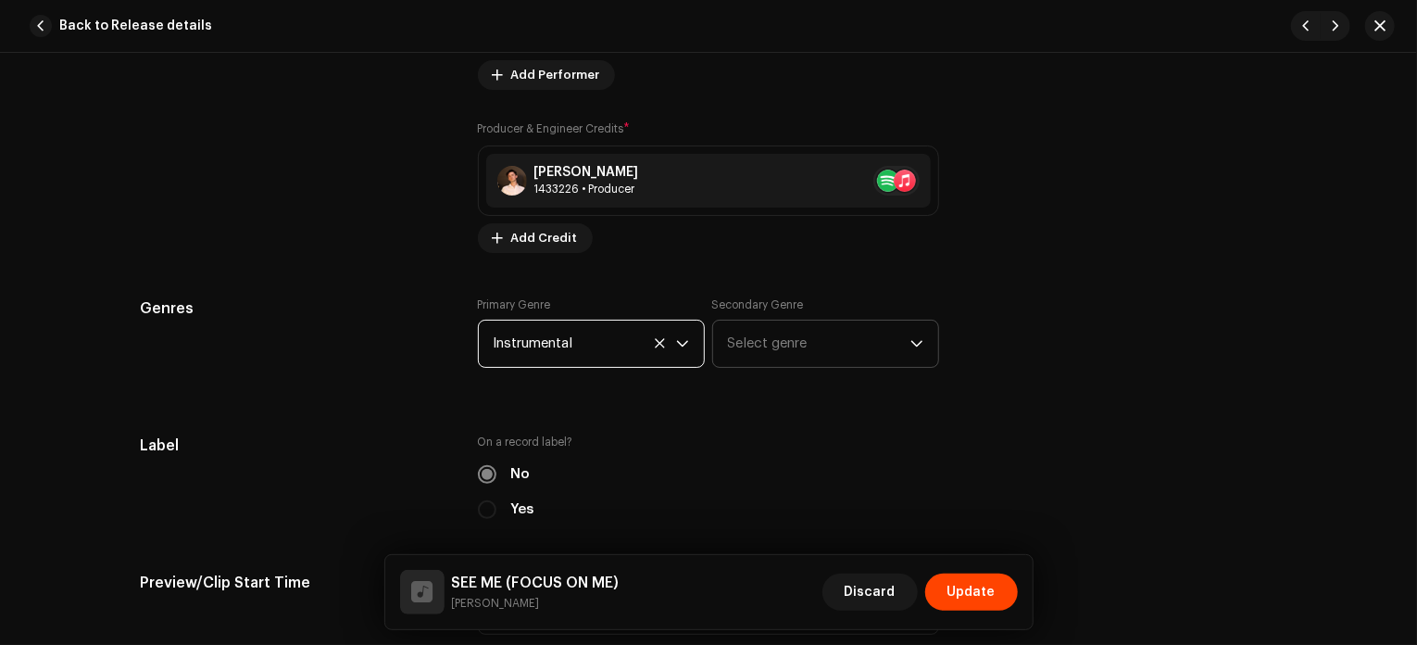
click at [836, 347] on span "Select genre" at bounding box center [819, 343] width 182 height 46
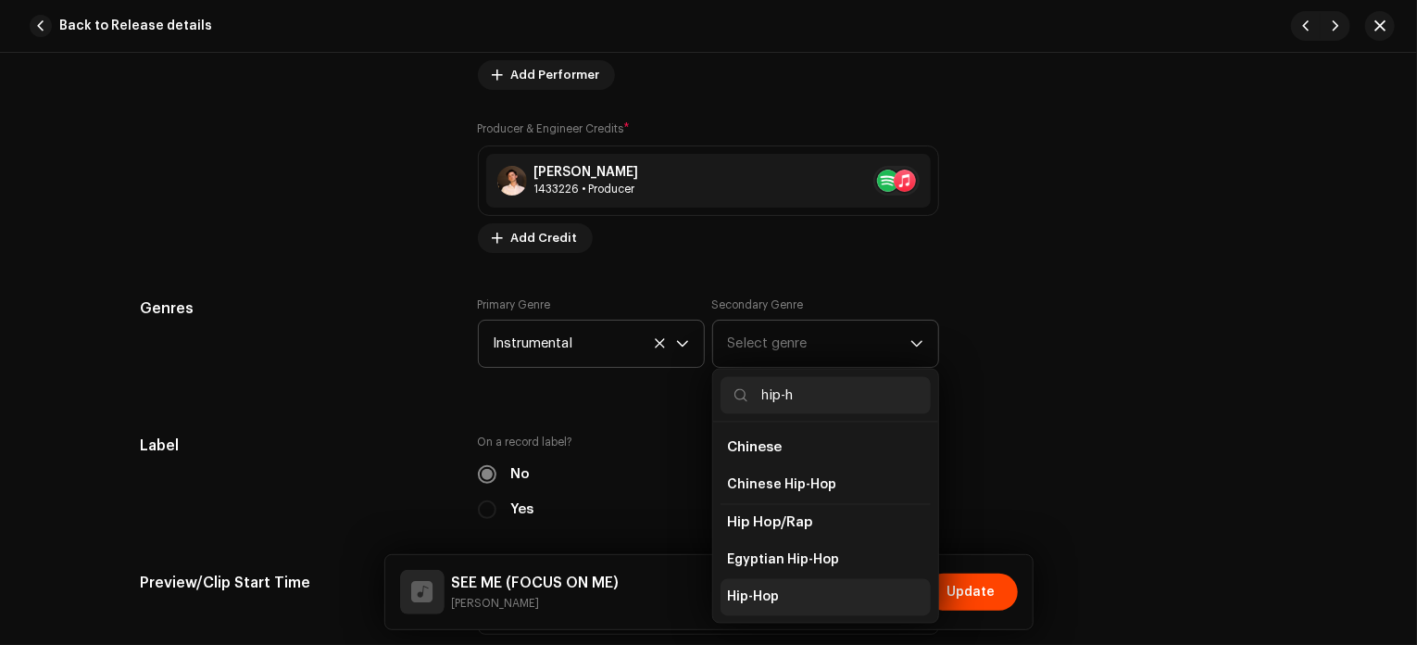
type input "hip-h"
click at [794, 599] on li "Hip-Hop" at bounding box center [826, 597] width 210 height 37
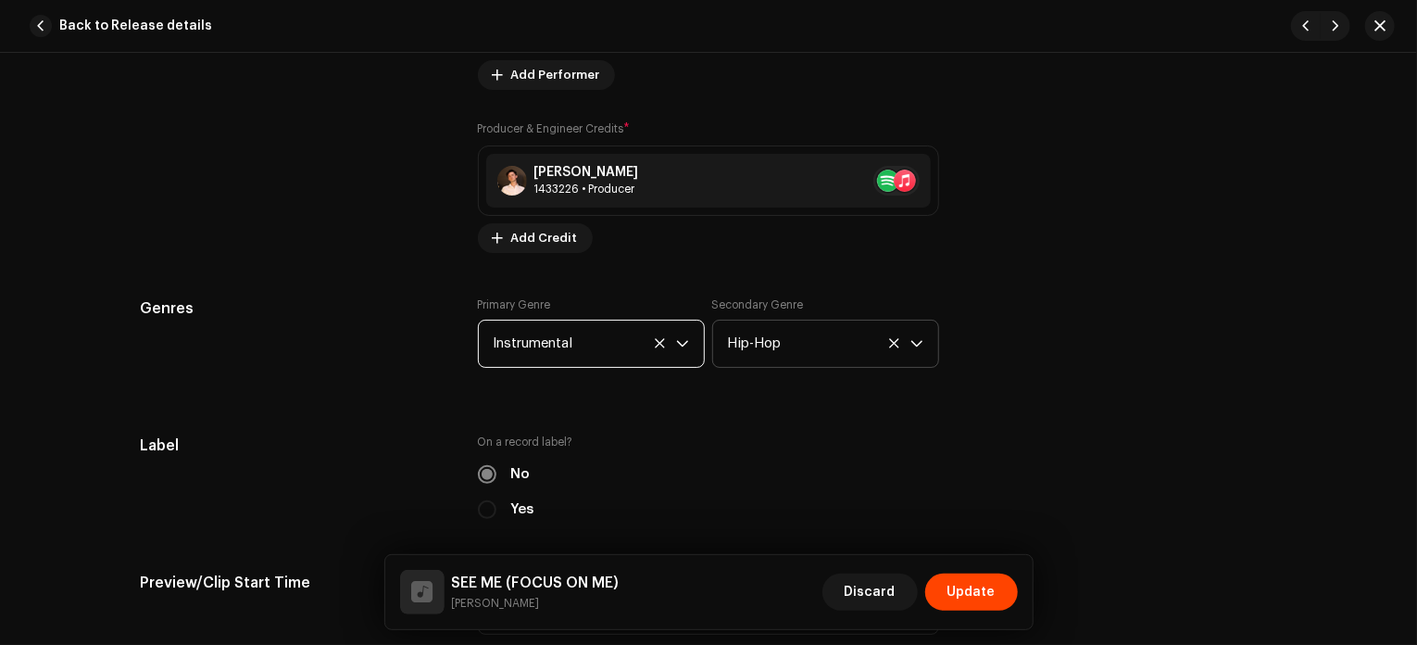
click at [583, 332] on span "Instrumental" at bounding box center [585, 343] width 182 height 46
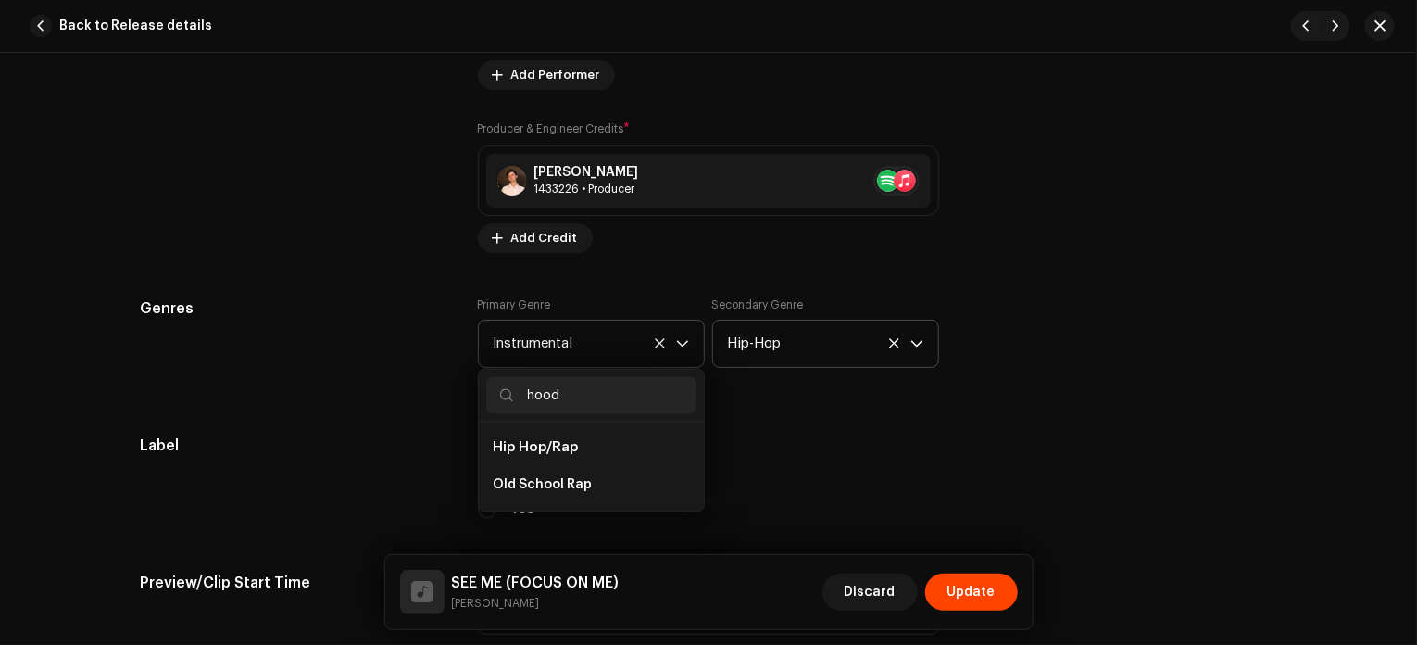
scroll to position [0, 0]
type input "h"
type input "j"
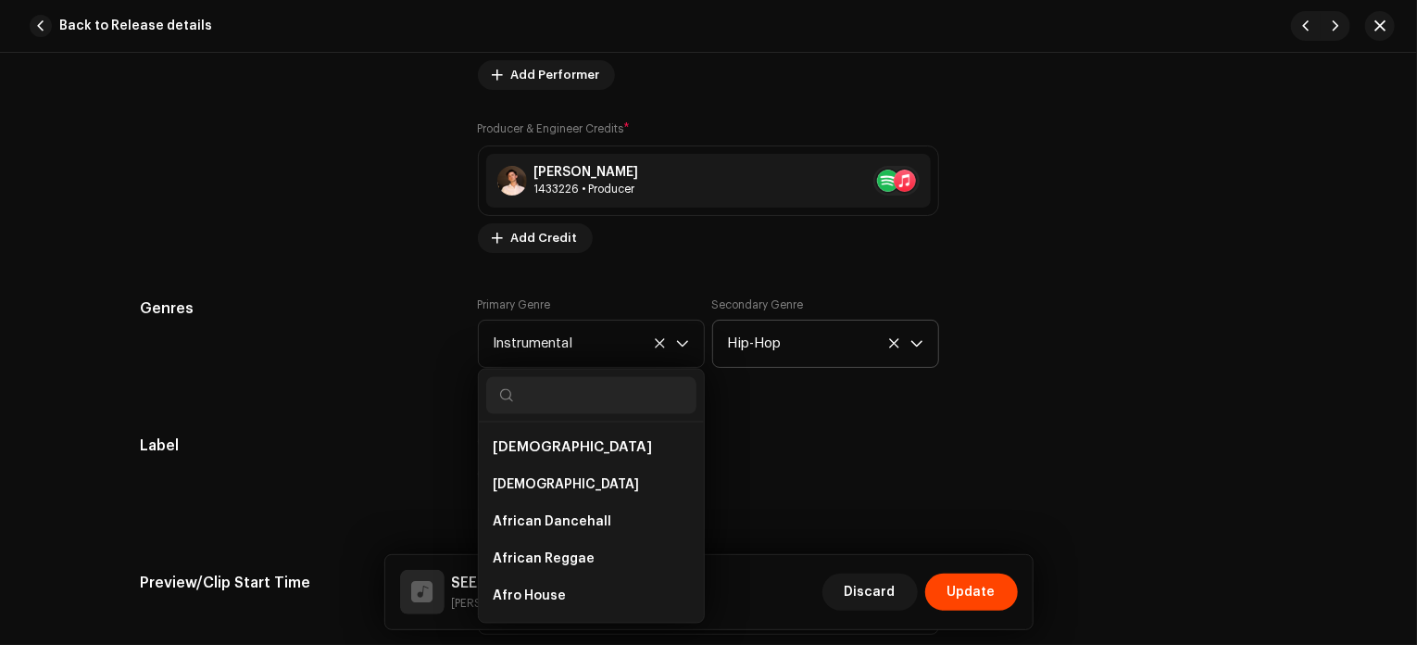
click at [1081, 388] on div "Genres Primary Genre Instrumental African African African Dancehall African Reg…" at bounding box center [708, 343] width 1137 height 93
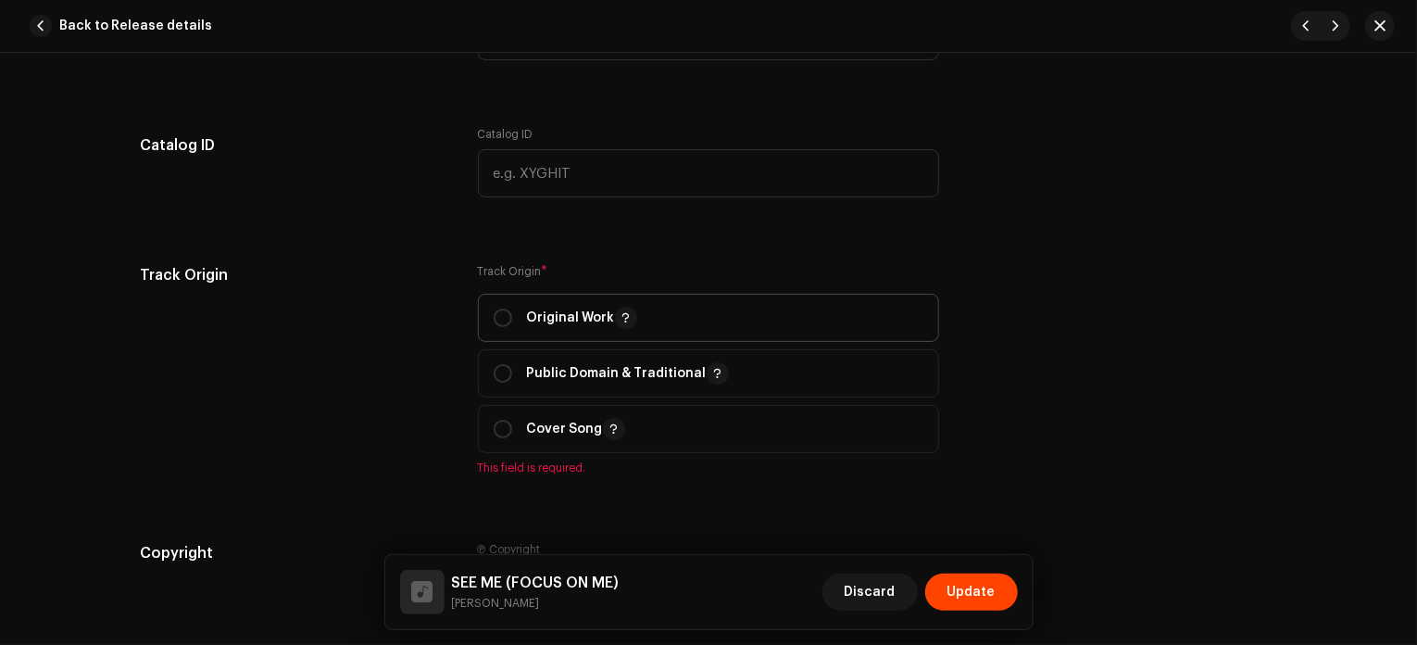
scroll to position [2076, 0]
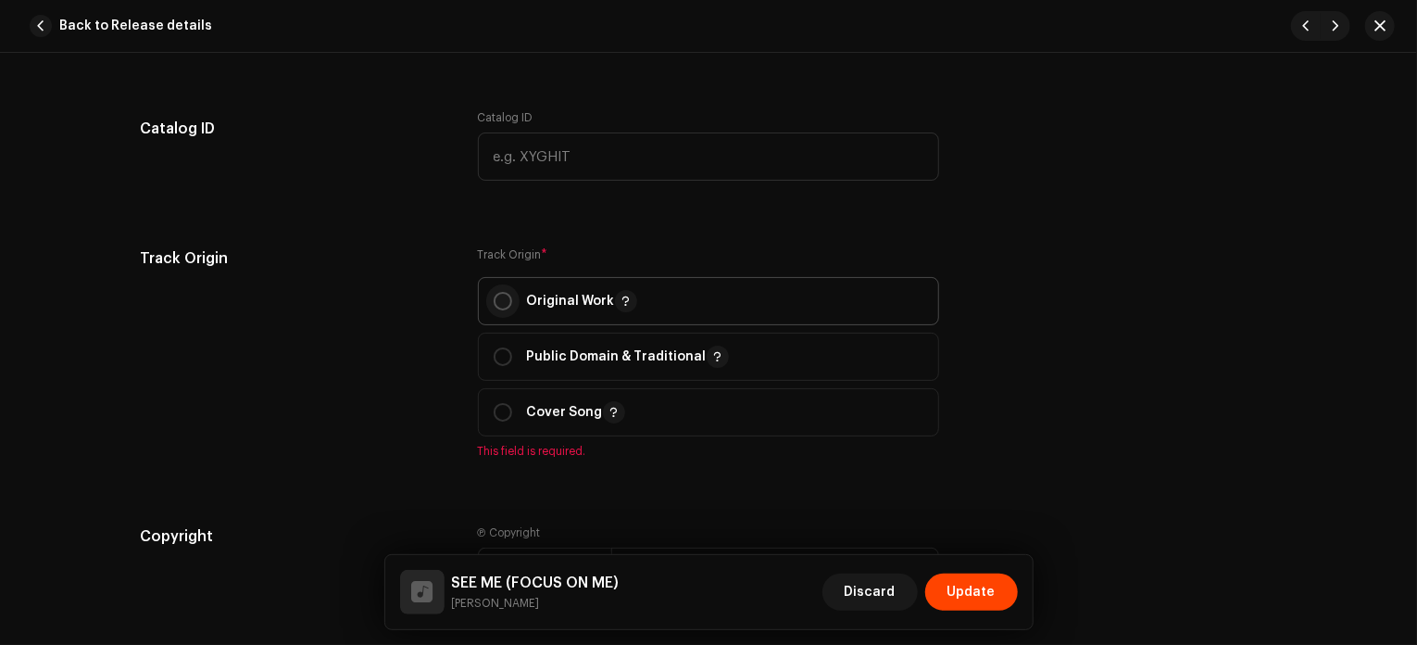
click at [499, 300] on input "radio" at bounding box center [503, 301] width 19 height 19
radio input "true"
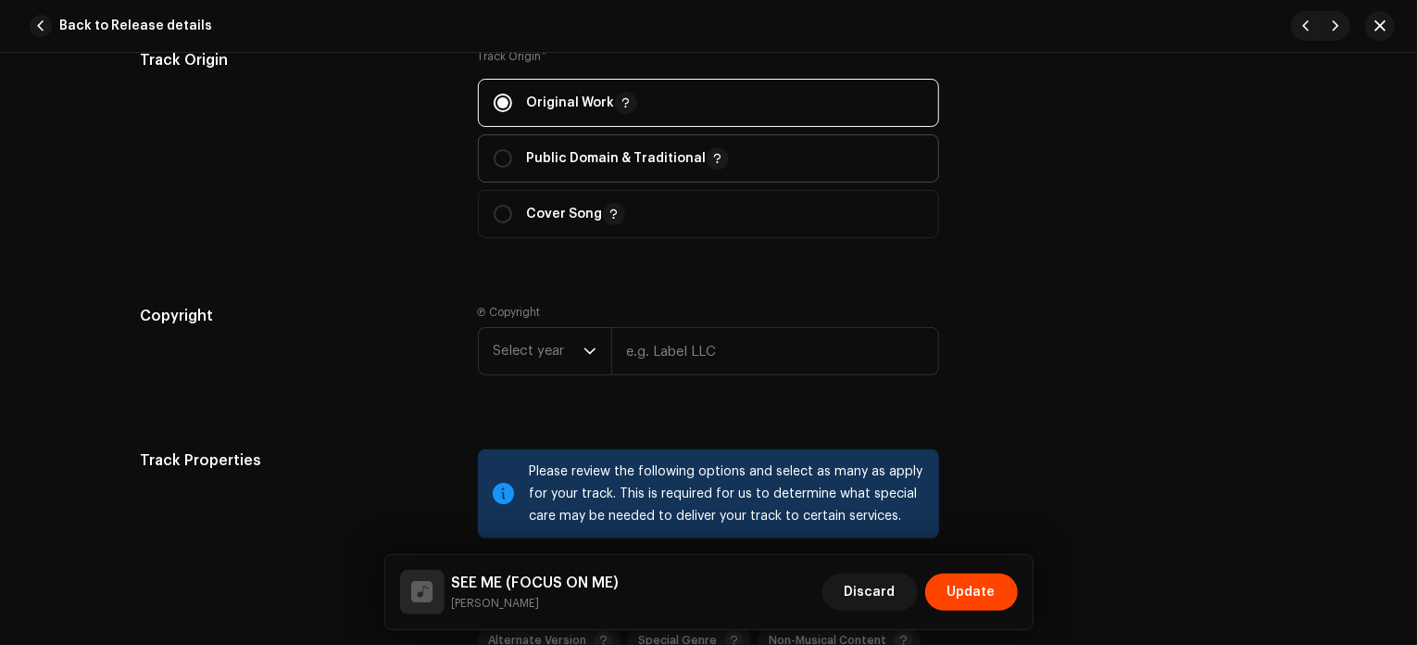
scroll to position [2277, 0]
click at [521, 351] on span "Select year" at bounding box center [539, 349] width 90 height 46
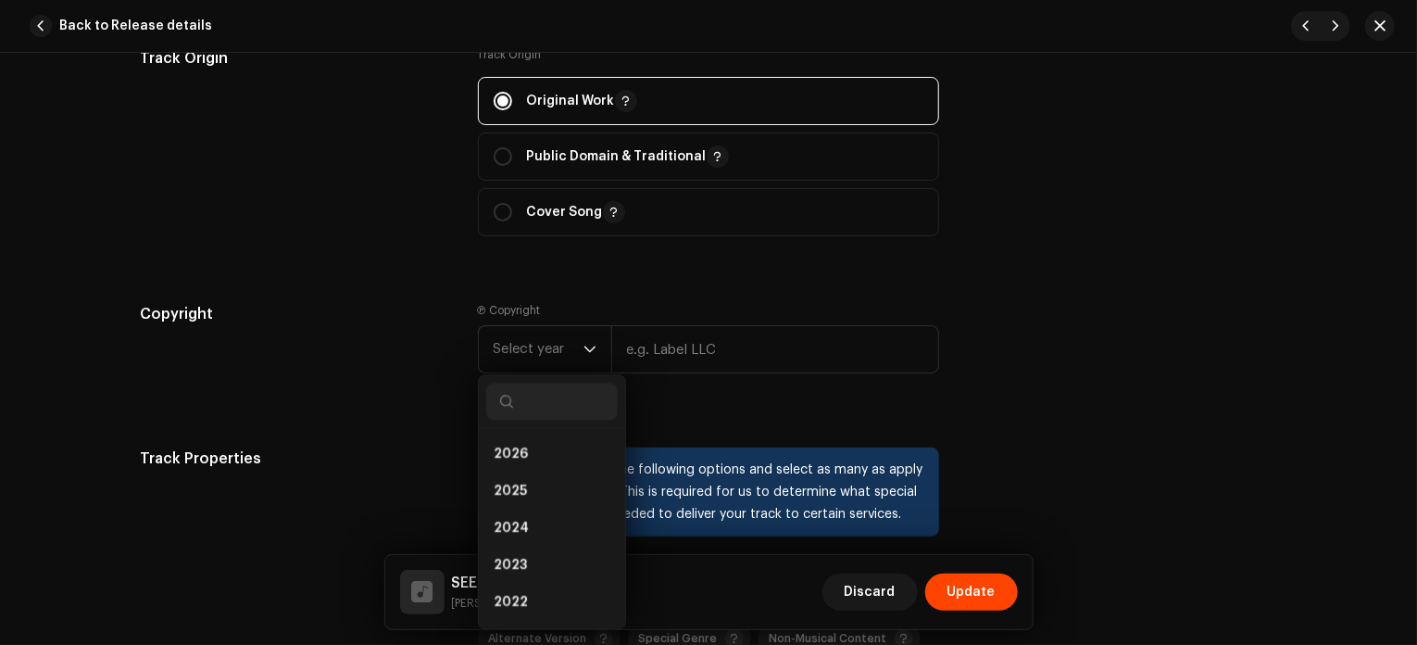
click at [1218, 345] on div "Copyright Ⓟ Copyright Select year [DATE] 2025 2024 2023 2022 2021 2020 2019 201…" at bounding box center [708, 353] width 1137 height 100
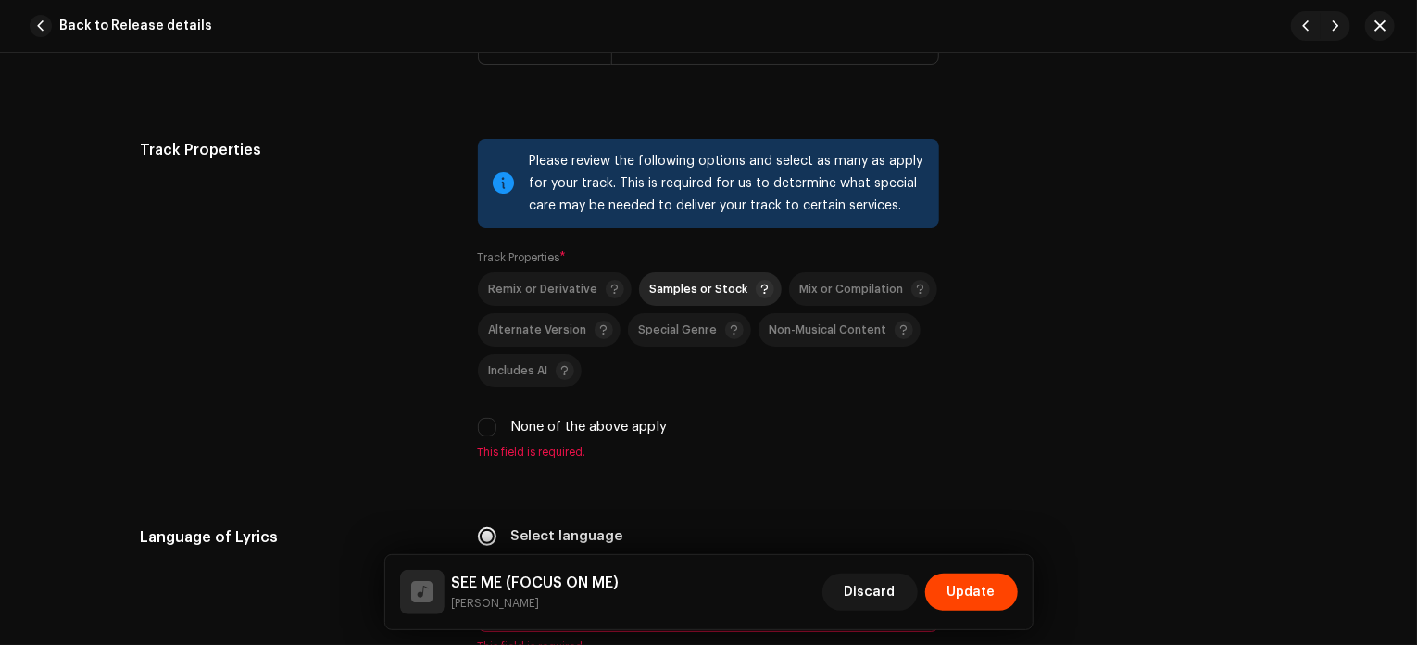
click at [685, 287] on span "Samples or Stock" at bounding box center [699, 289] width 98 height 12
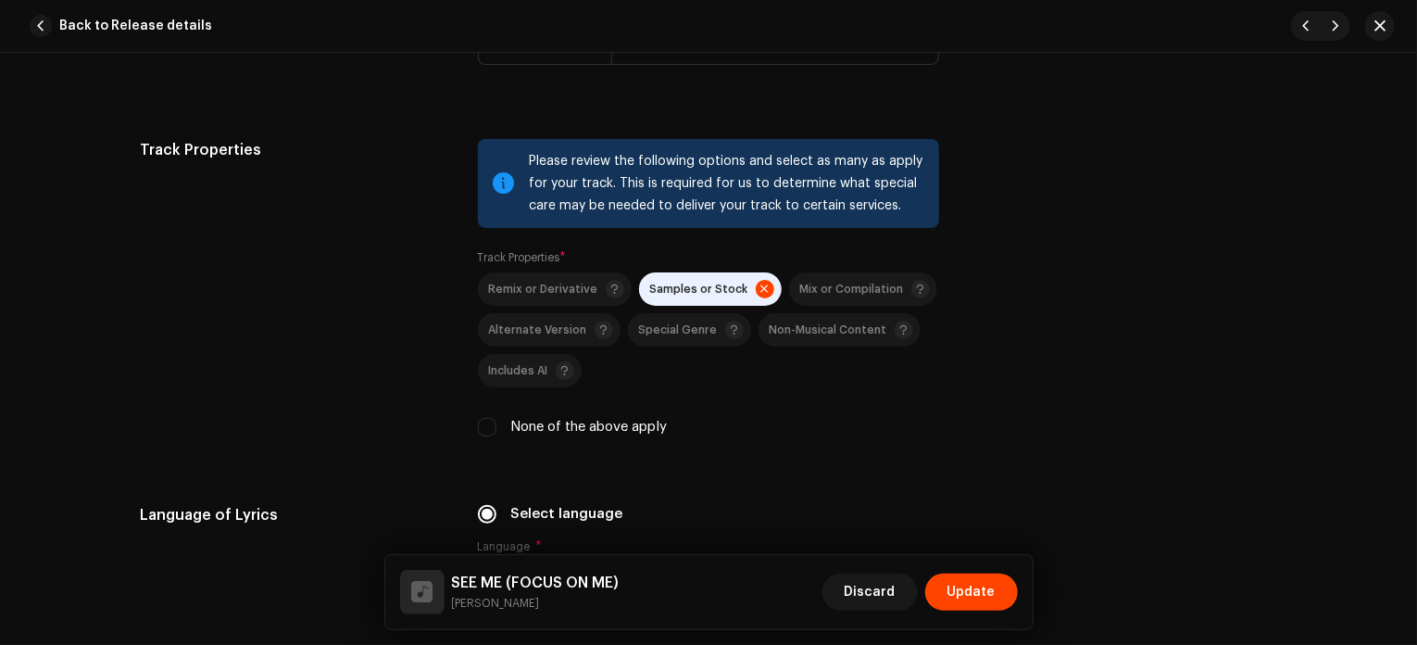
drag, startPoint x: 685, startPoint y: 287, endPoint x: 690, endPoint y: 301, distance: 14.6
click at [688, 295] on span "Samples or Stock" at bounding box center [699, 289] width 98 height 12
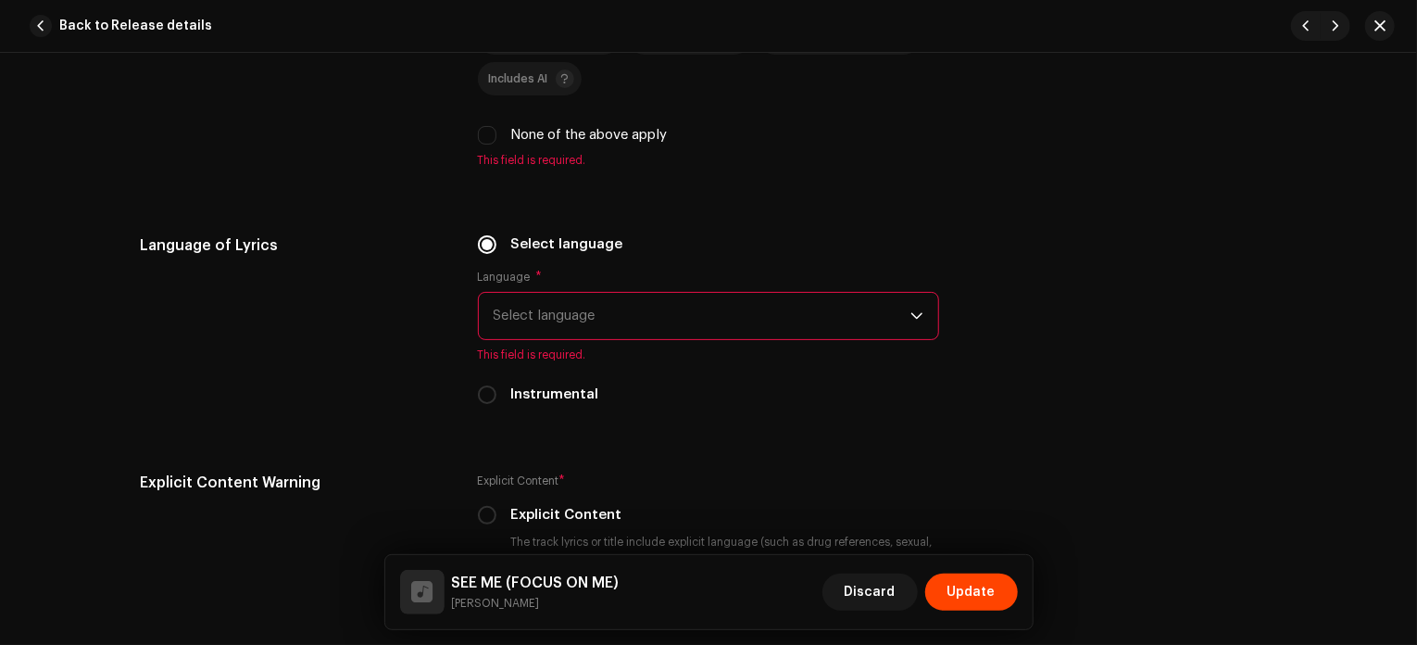
click at [637, 325] on span "Select language" at bounding box center [702, 316] width 417 height 46
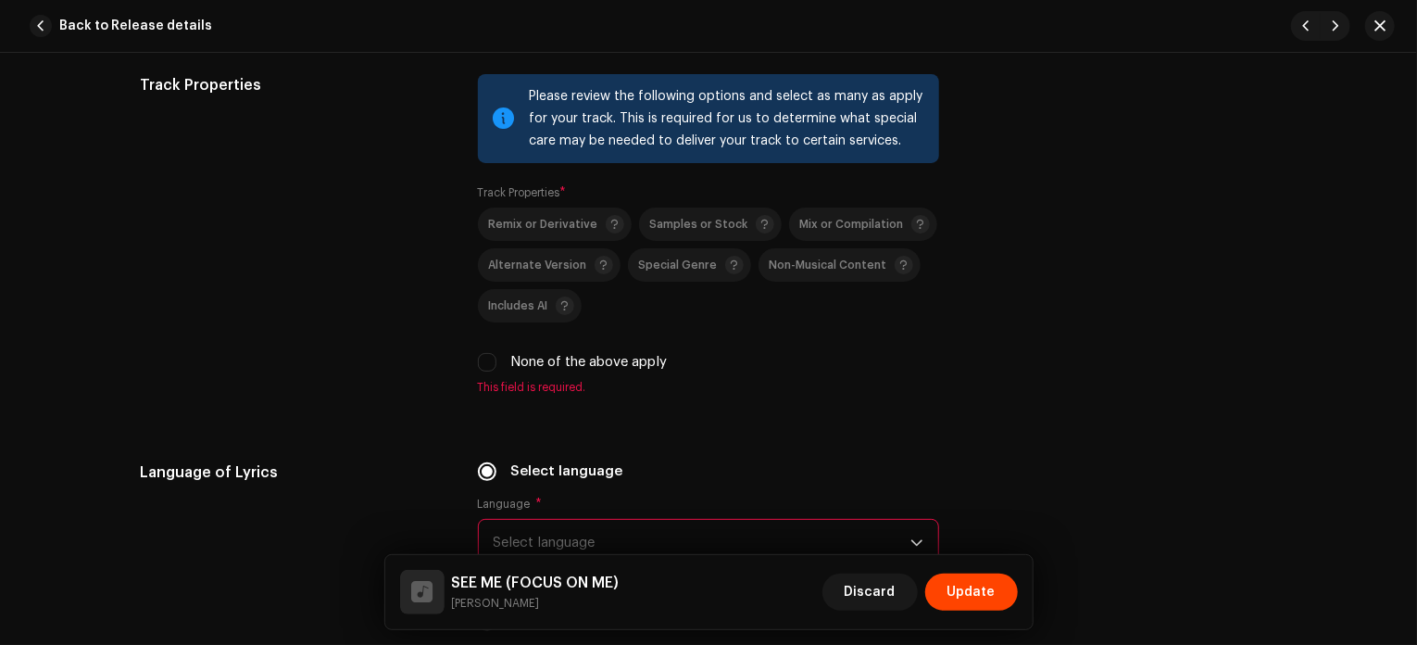
scroll to position [2612, 0]
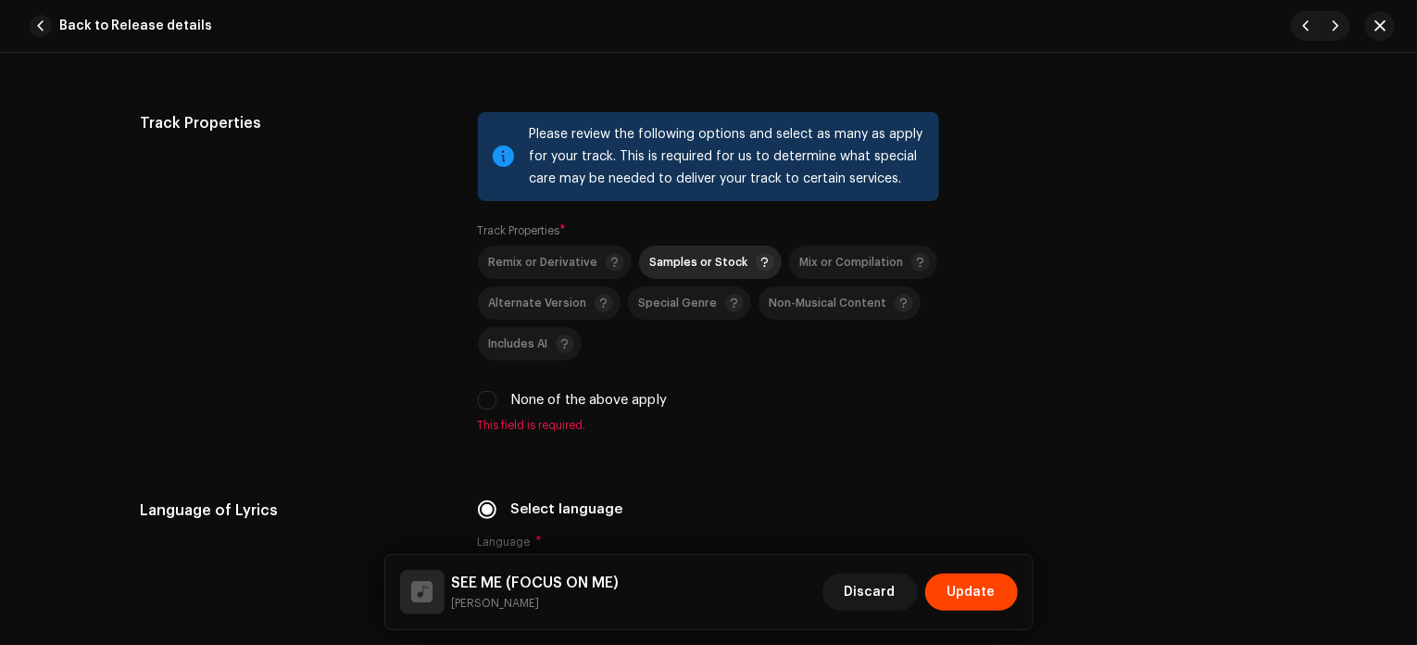
click at [716, 255] on span "Samples or Stock" at bounding box center [712, 262] width 124 height 22
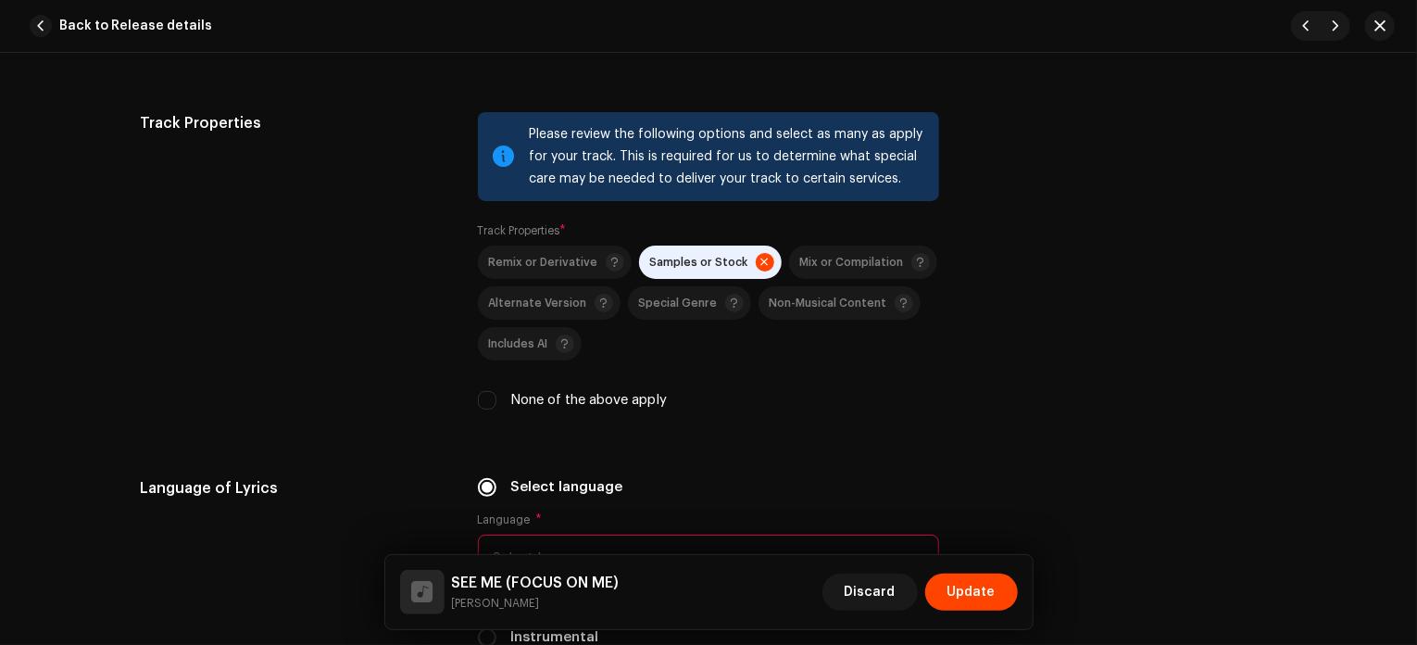
scroll to position [2815, 0]
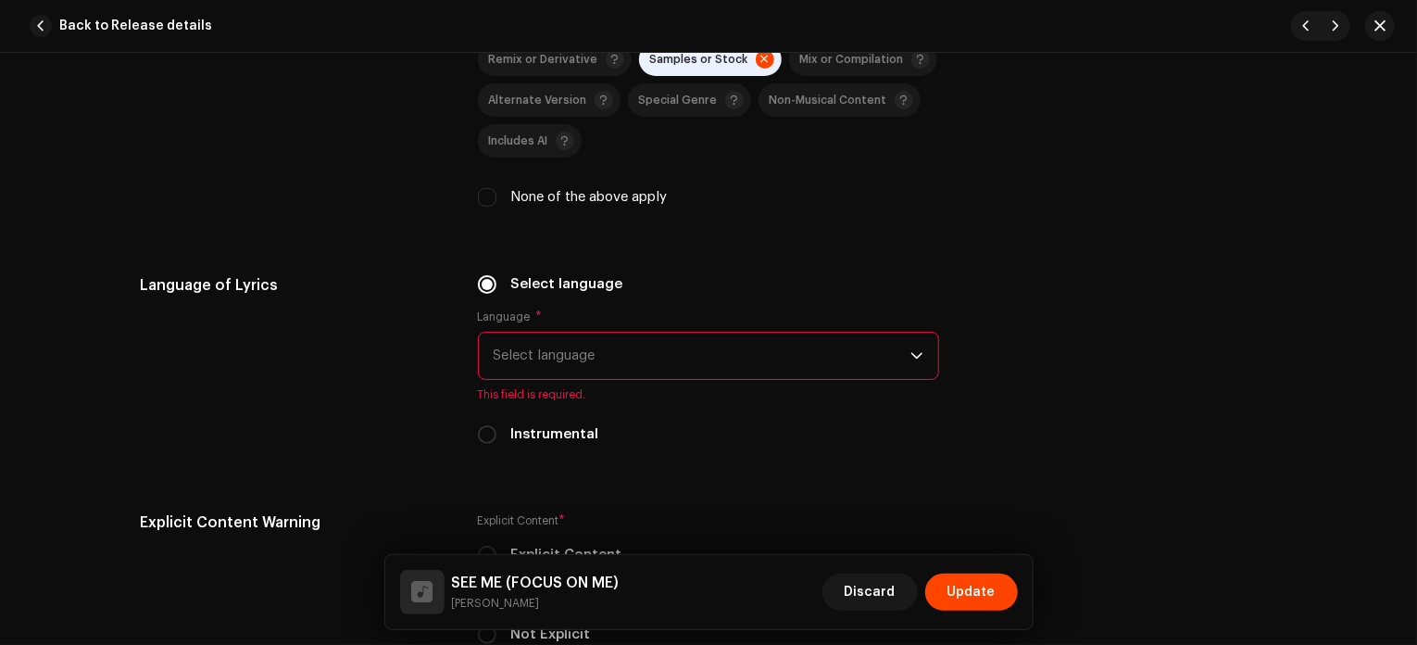
click at [649, 365] on span "Select language" at bounding box center [702, 355] width 417 height 46
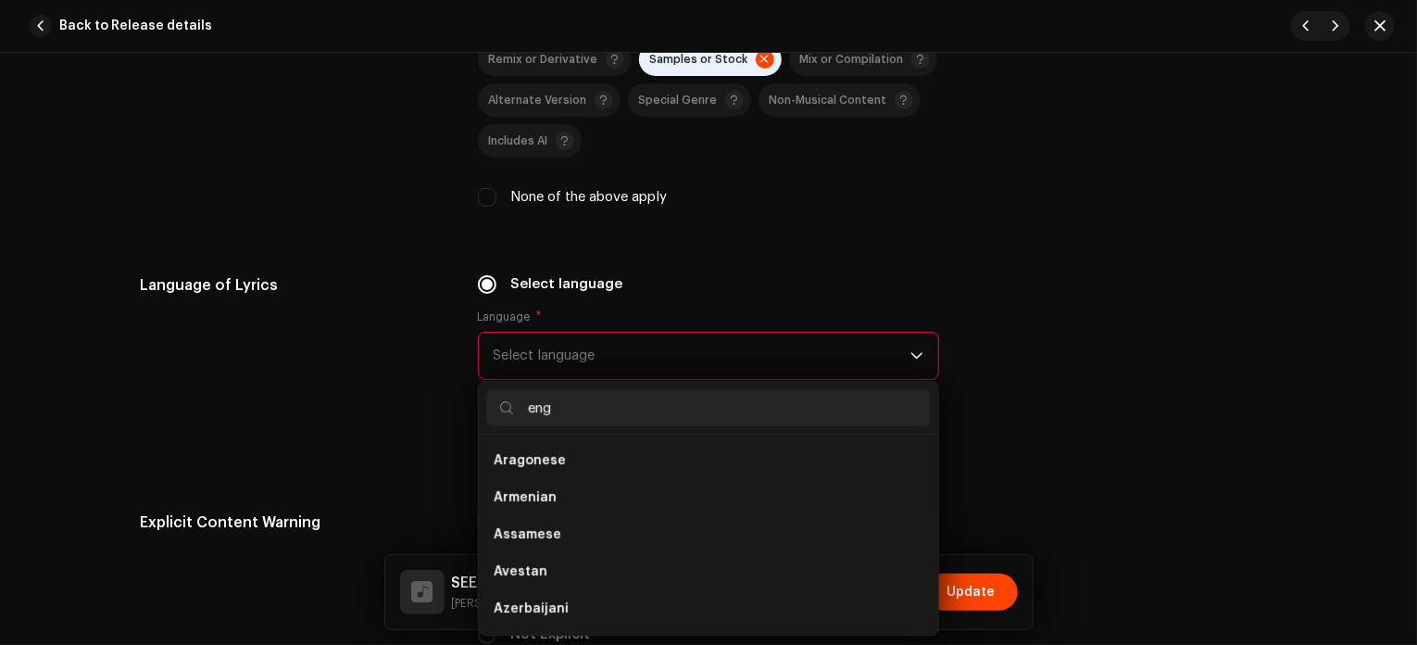
scroll to position [0, 0]
type input "engl"
click at [561, 465] on li "English" at bounding box center [708, 460] width 445 height 37
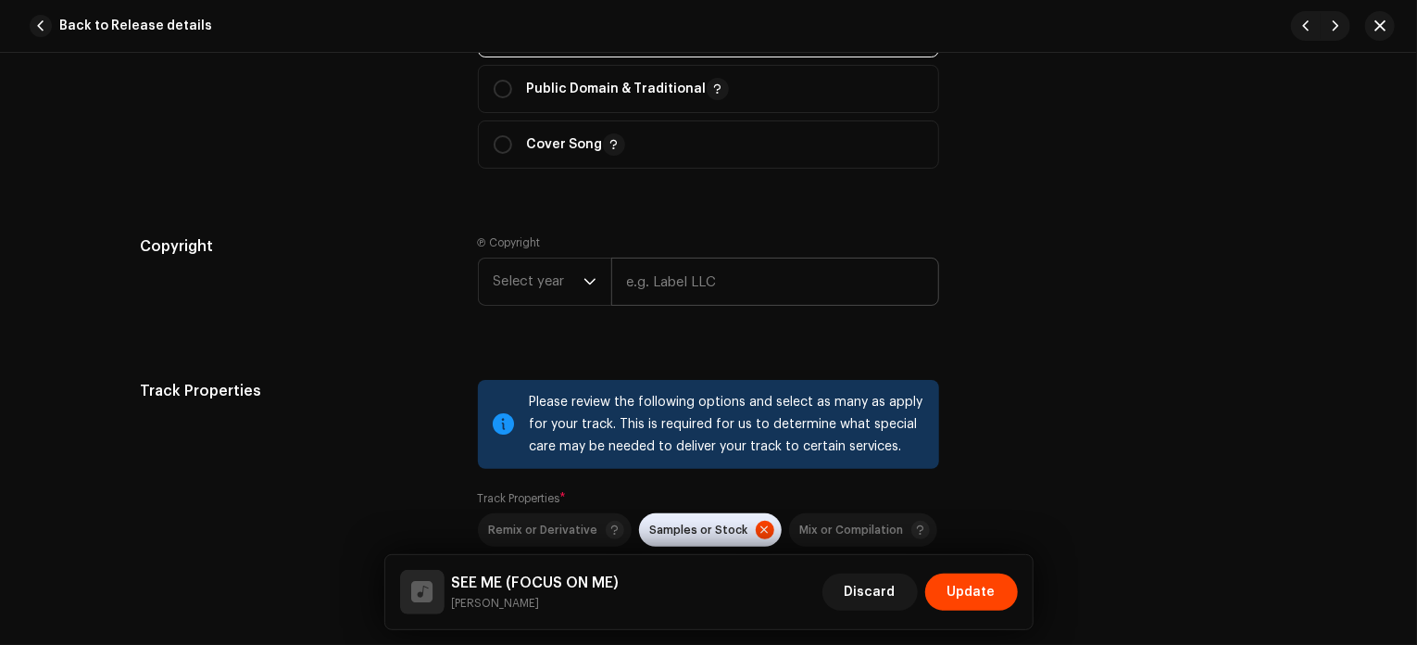
scroll to position [2305, 0]
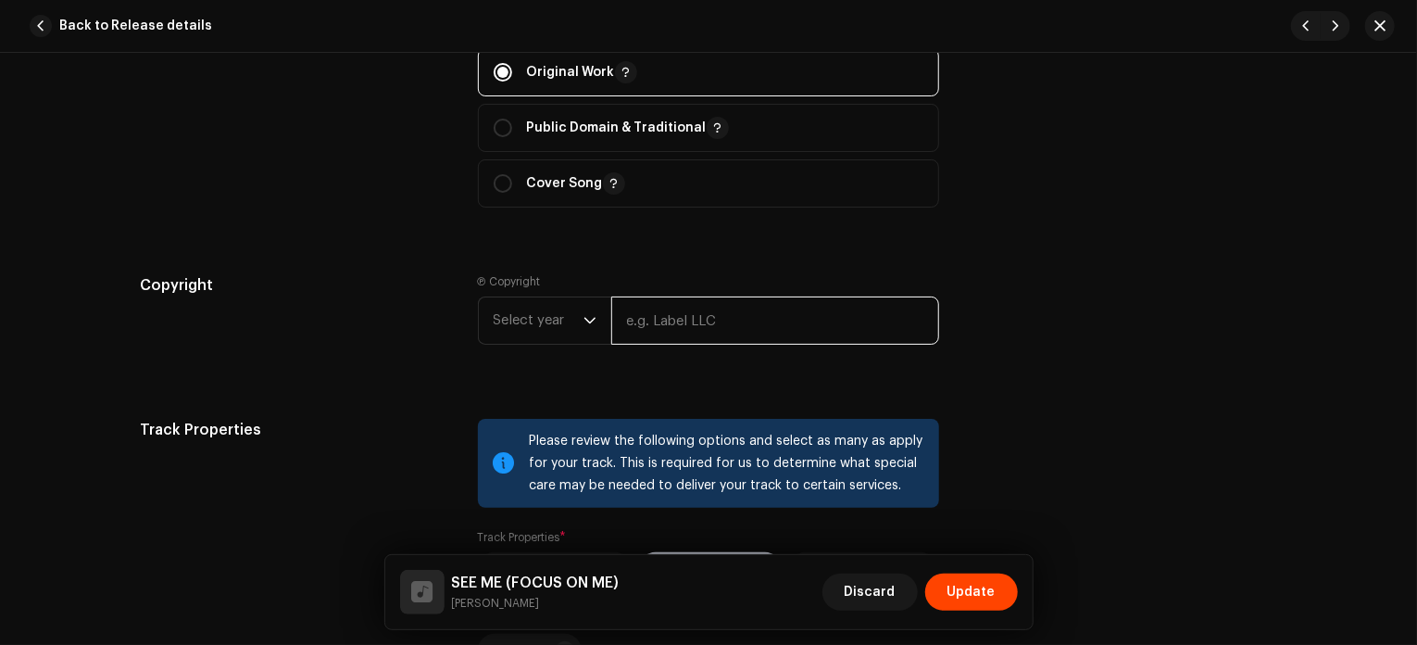
drag, startPoint x: 699, startPoint y: 321, endPoint x: 710, endPoint y: 331, distance: 14.5
click at [699, 321] on input "text" at bounding box center [775, 320] width 328 height 48
type input "[PERSON_NAME]"
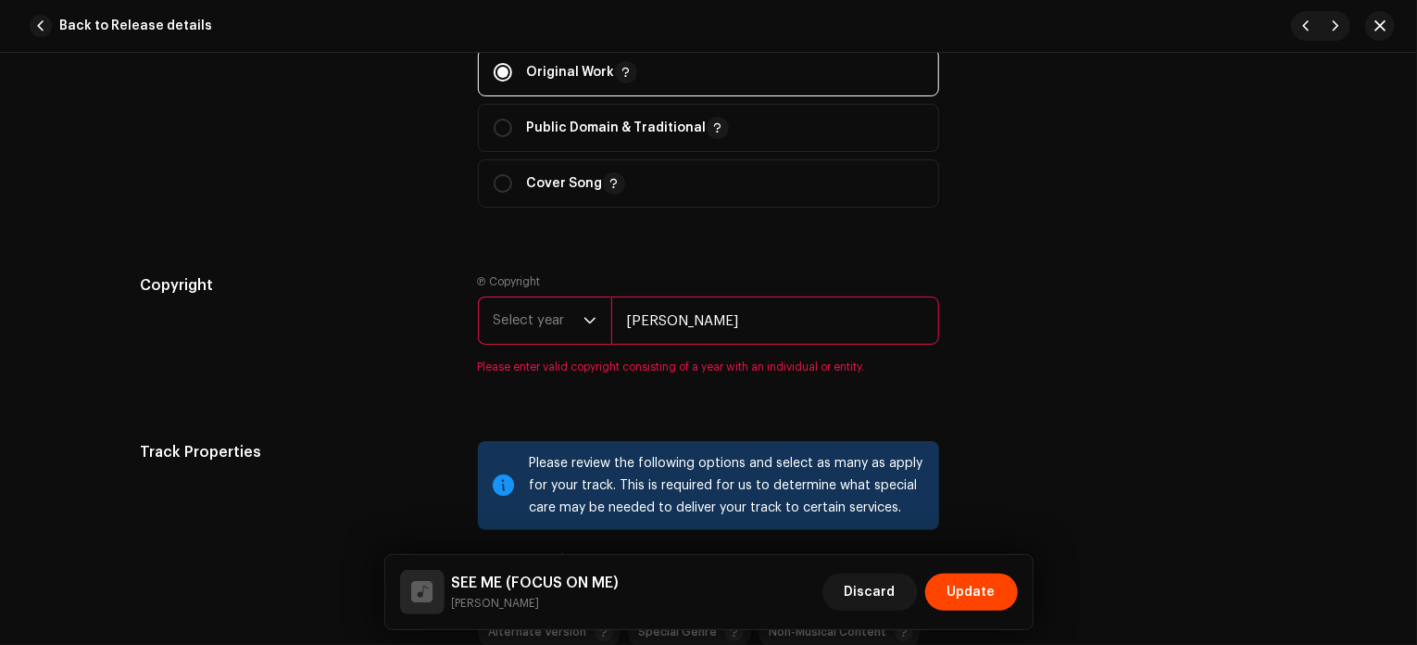
click at [526, 321] on span "Select year" at bounding box center [539, 320] width 90 height 46
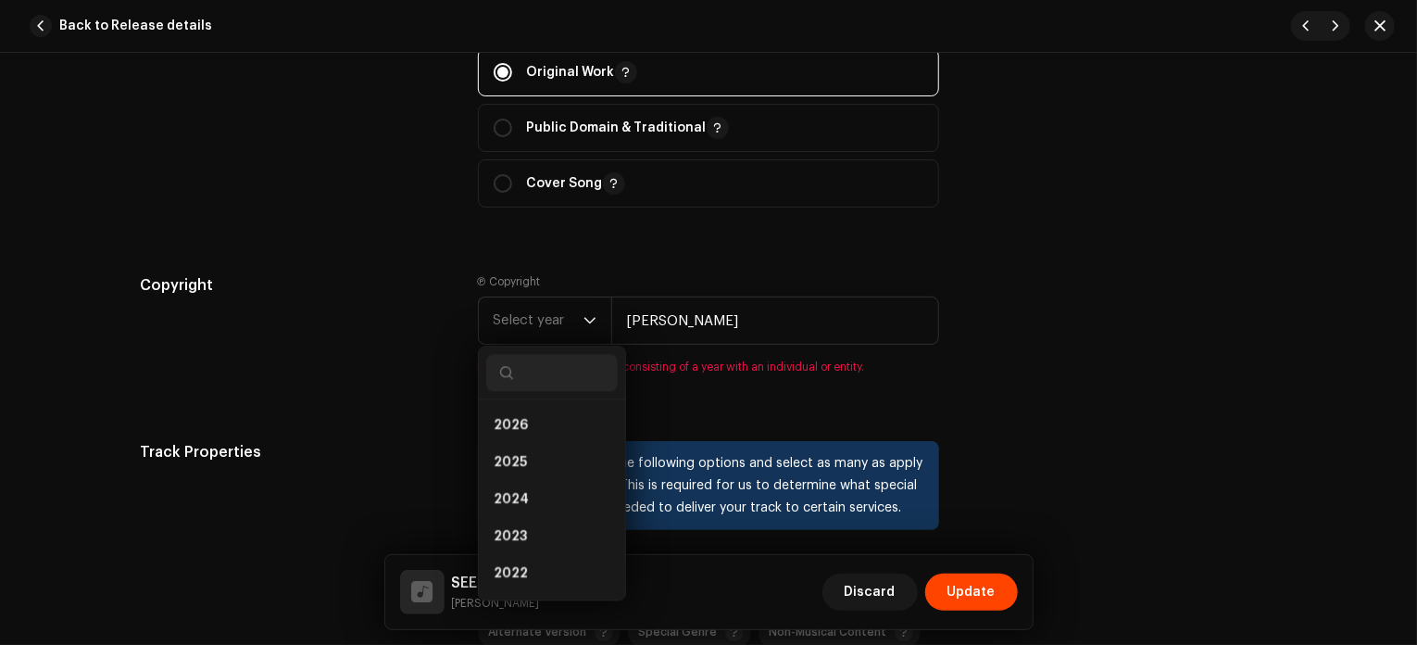
drag, startPoint x: 533, startPoint y: 466, endPoint x: 494, endPoint y: 410, distance: 68.4
click at [533, 466] on li "2025" at bounding box center [552, 462] width 132 height 37
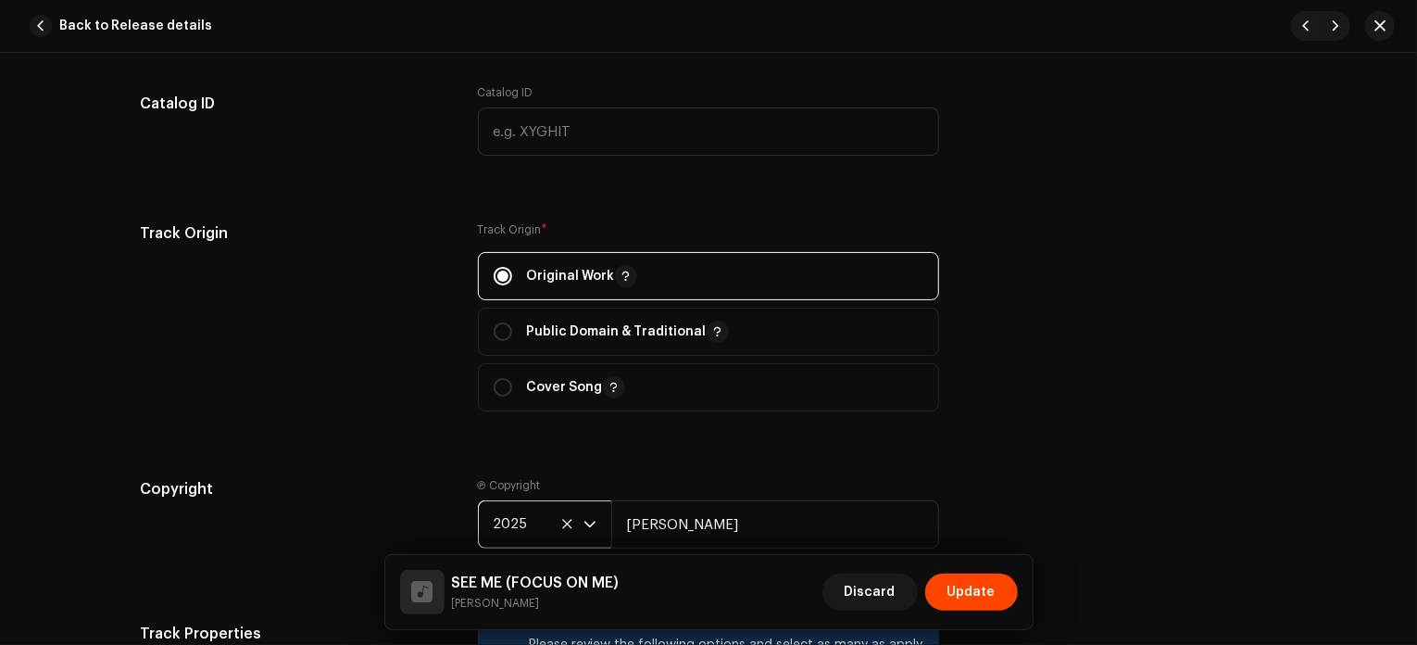
click at [412, 332] on div "Track Origin" at bounding box center [294, 327] width 308 height 211
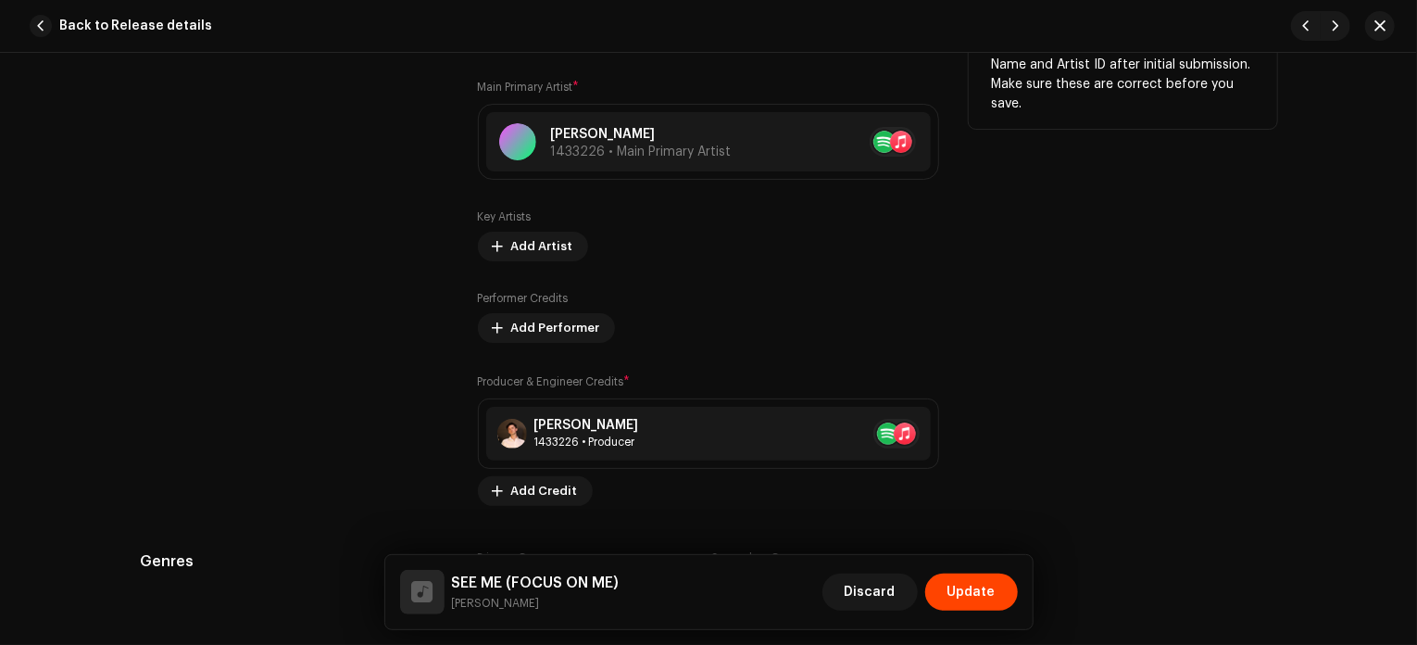
scroll to position [1264, 0]
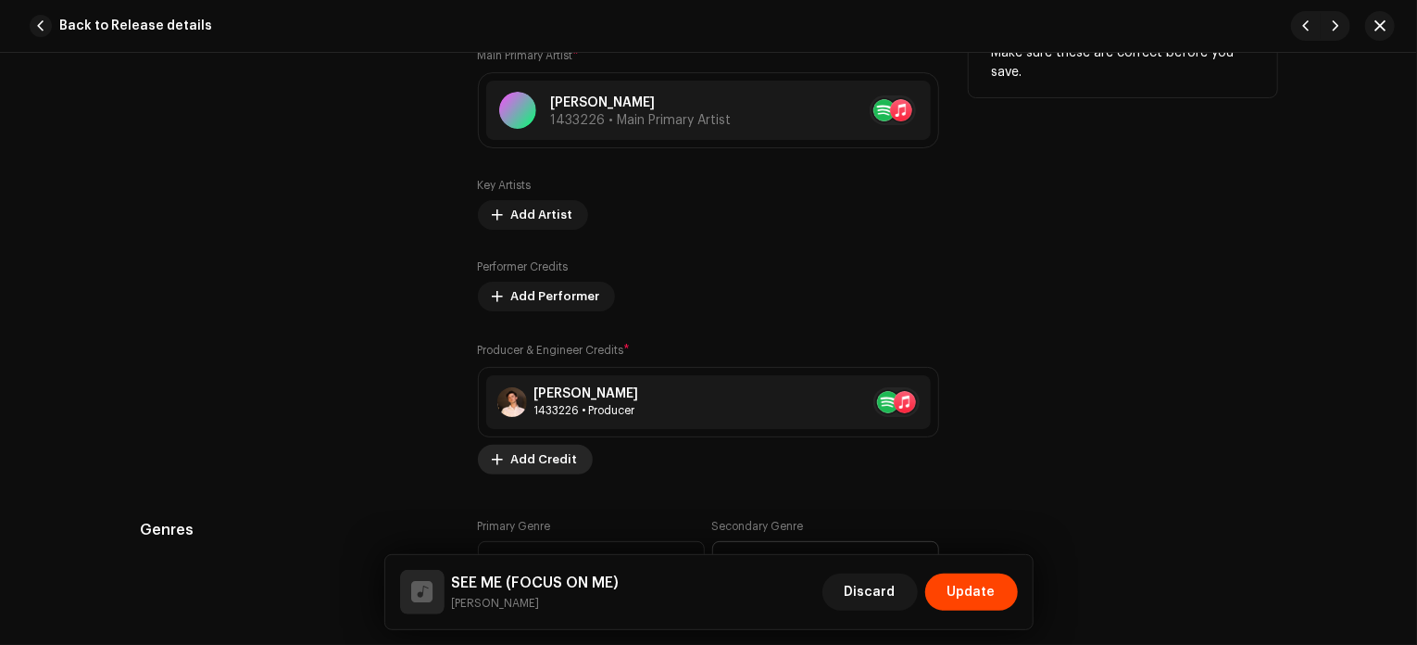
click at [542, 464] on span "Add Credit" at bounding box center [544, 459] width 67 height 37
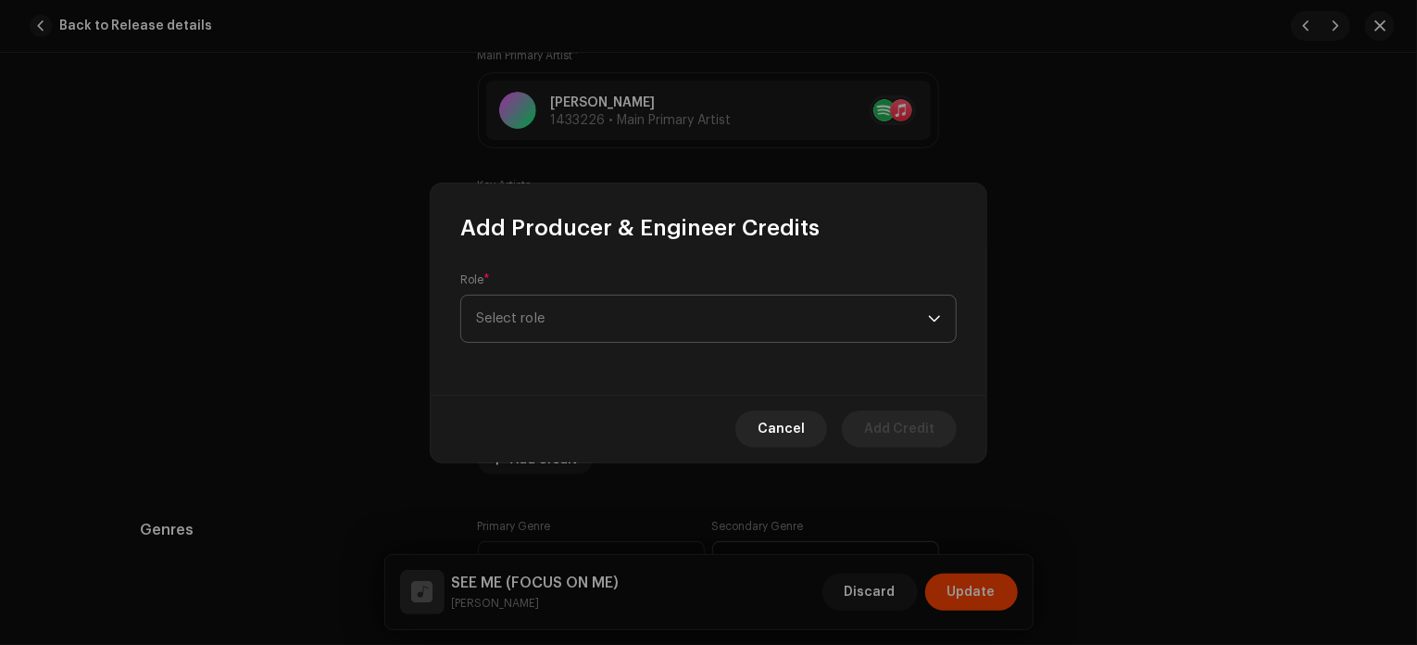
click at [556, 309] on span "Select role" at bounding box center [702, 318] width 452 height 46
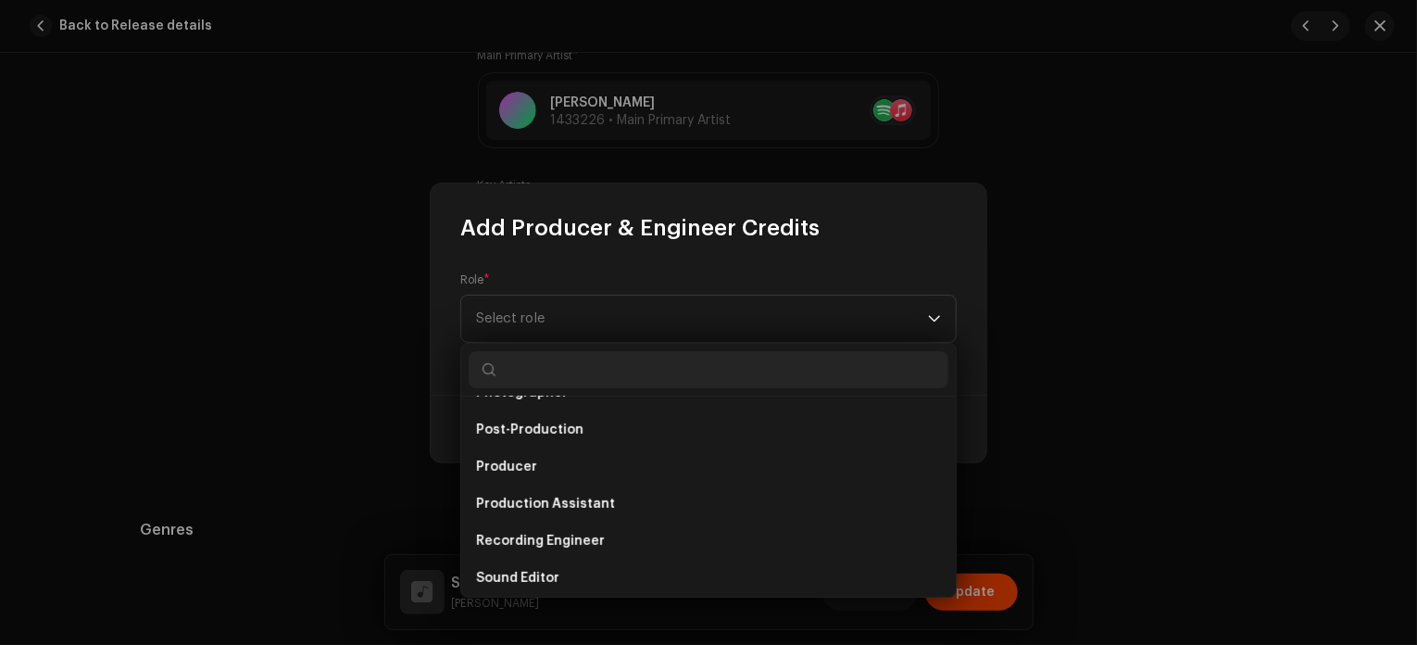
scroll to position [674, 0]
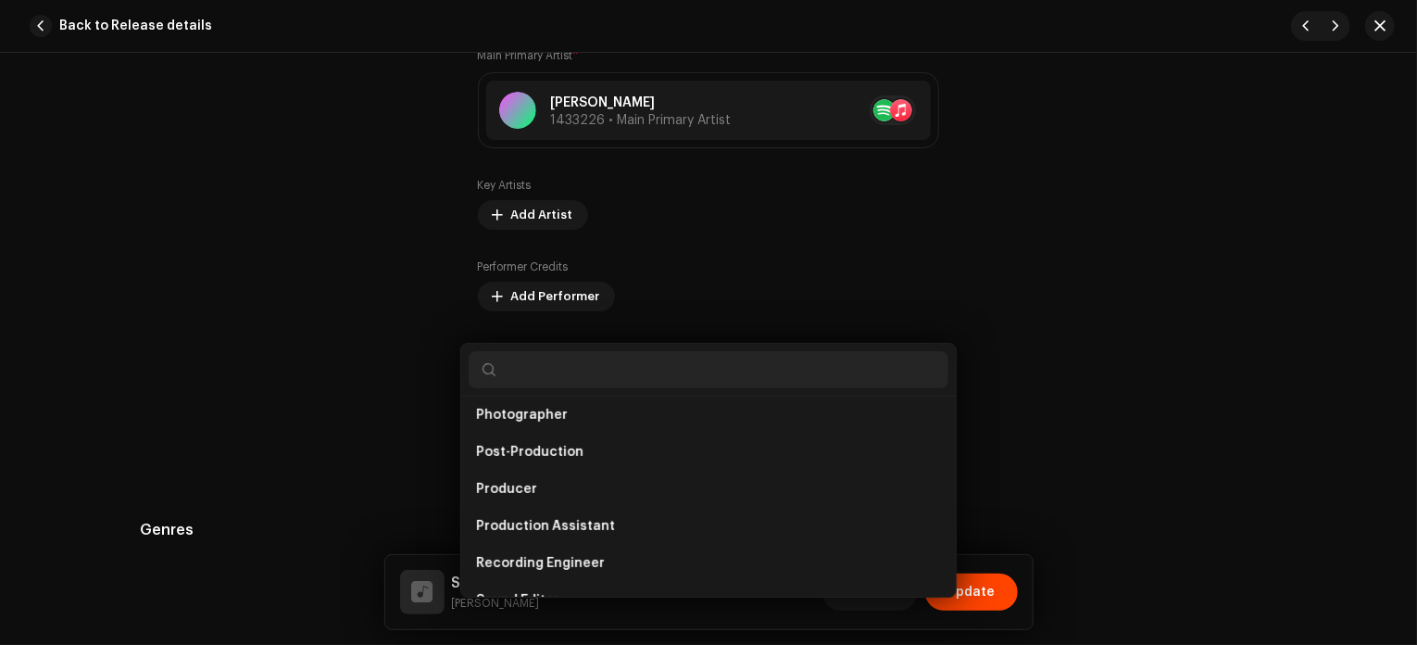
click at [337, 414] on div "Add Producer & Engineer Credits Role * Select role Cancel Add Credit" at bounding box center [708, 322] width 1417 height 645
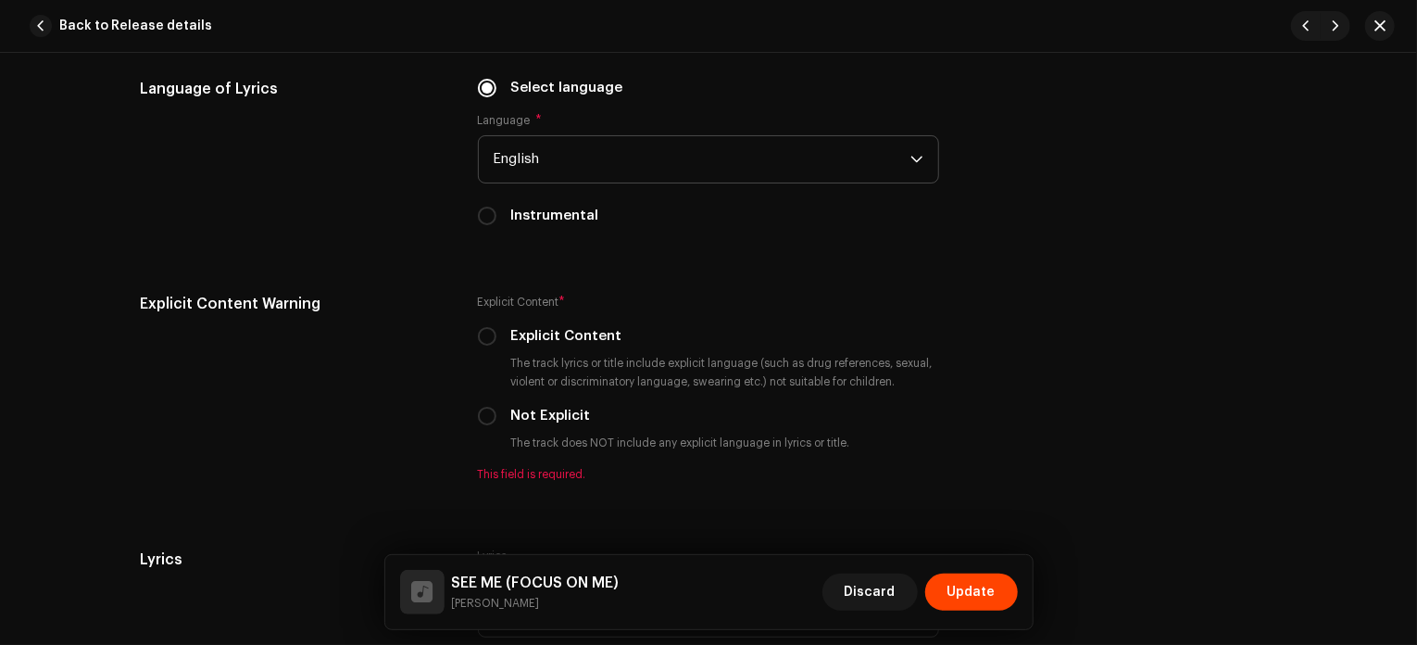
scroll to position [3013, 0]
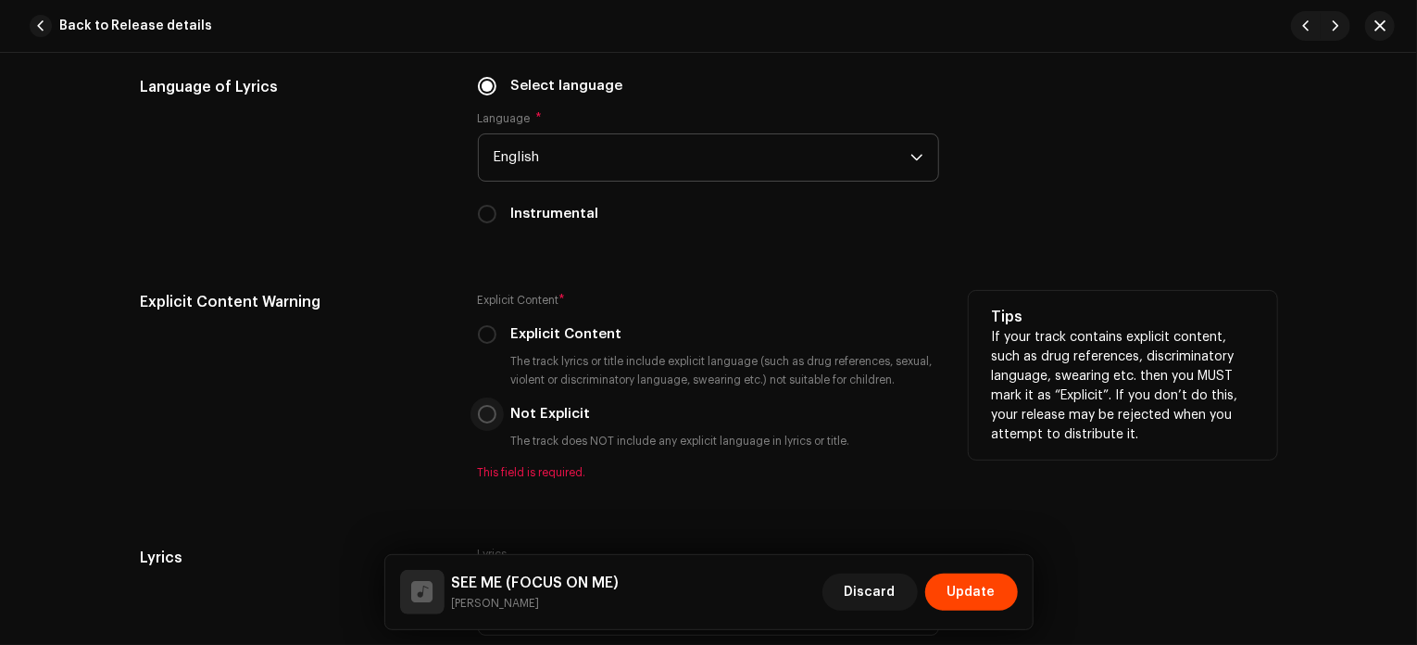
click at [478, 418] on input "Not Explicit" at bounding box center [487, 414] width 19 height 19
radio input "true"
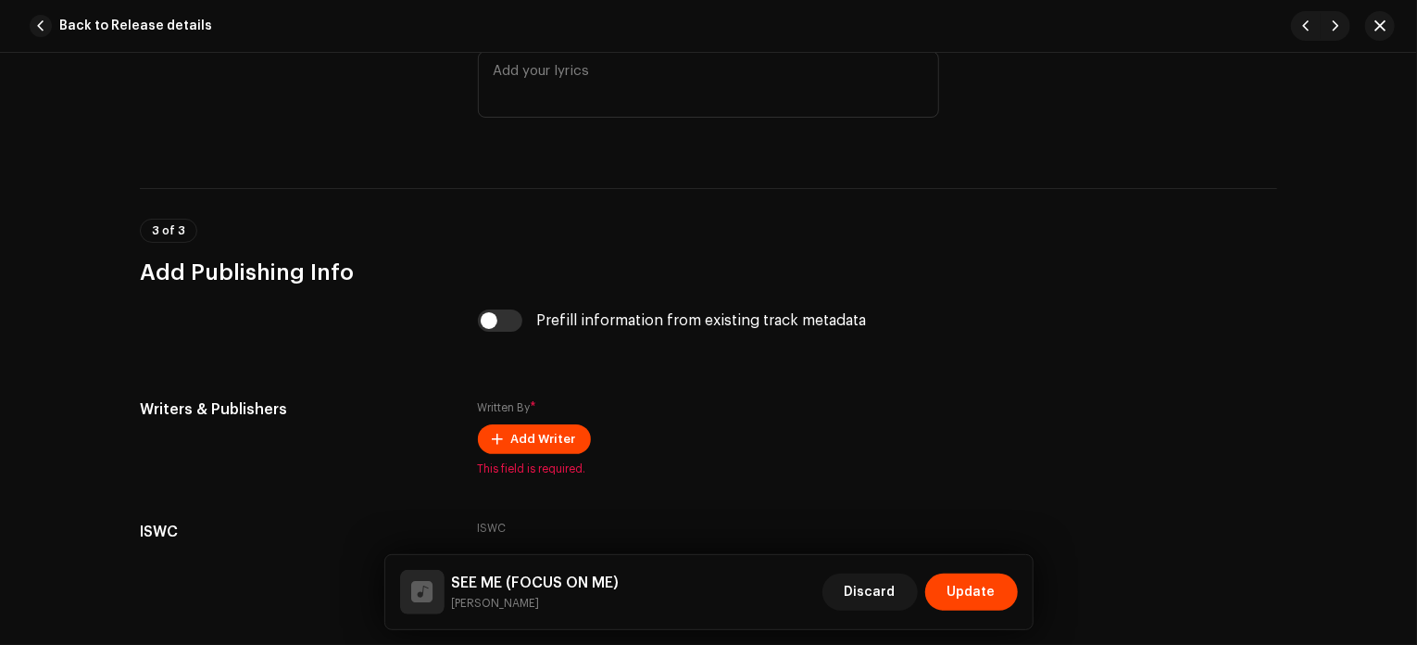
scroll to position [3647, 0]
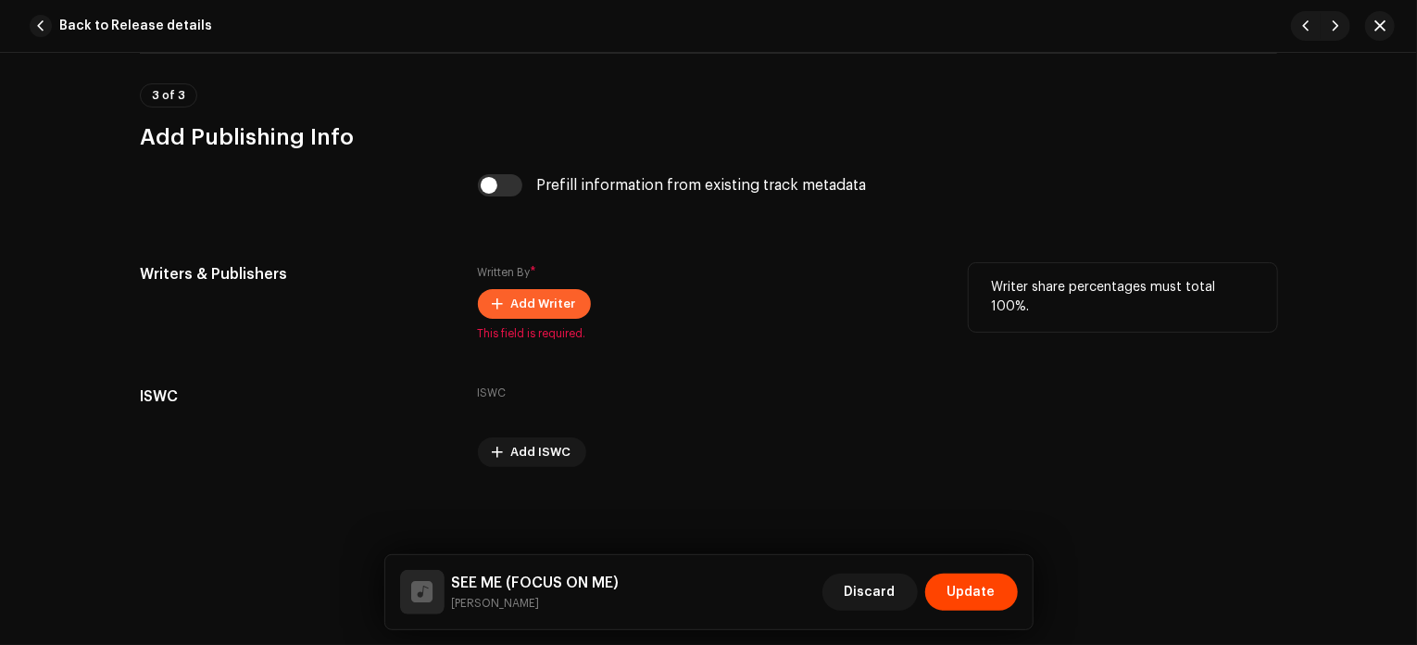
click at [539, 303] on span "Add Writer" at bounding box center [543, 303] width 65 height 37
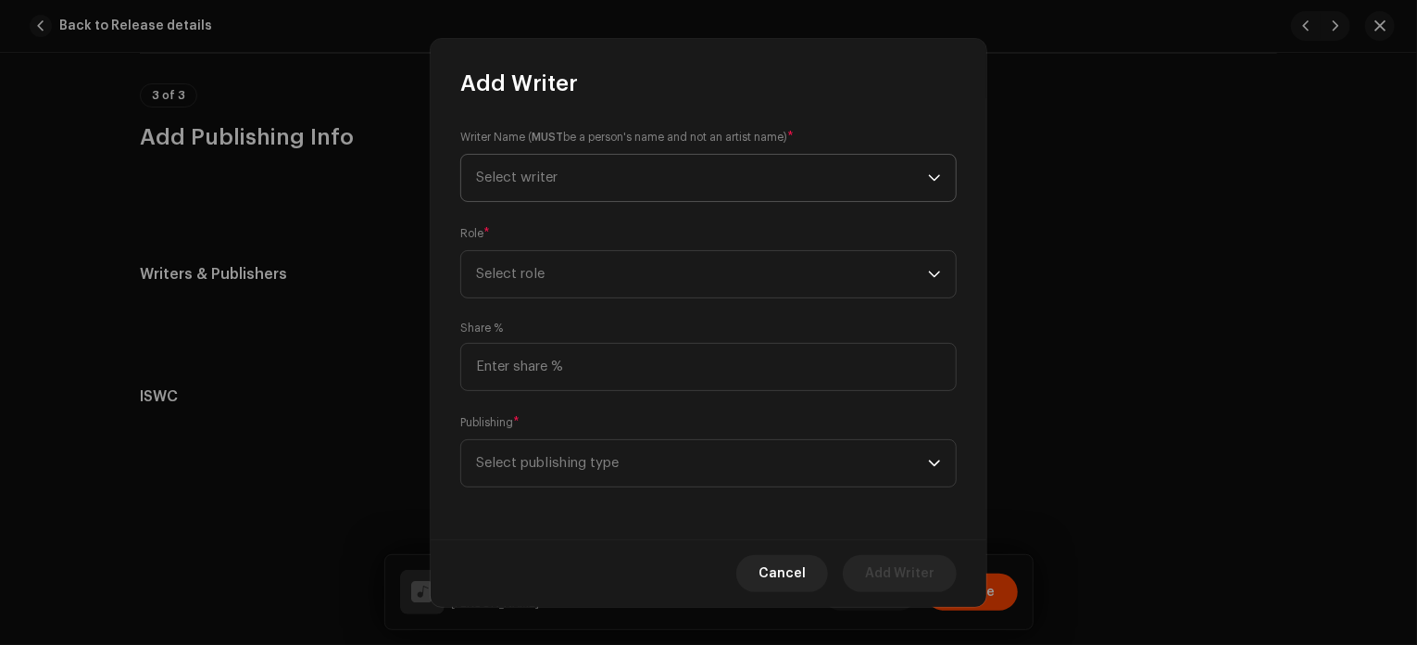
click at [611, 173] on span "Select writer" at bounding box center [702, 178] width 452 height 46
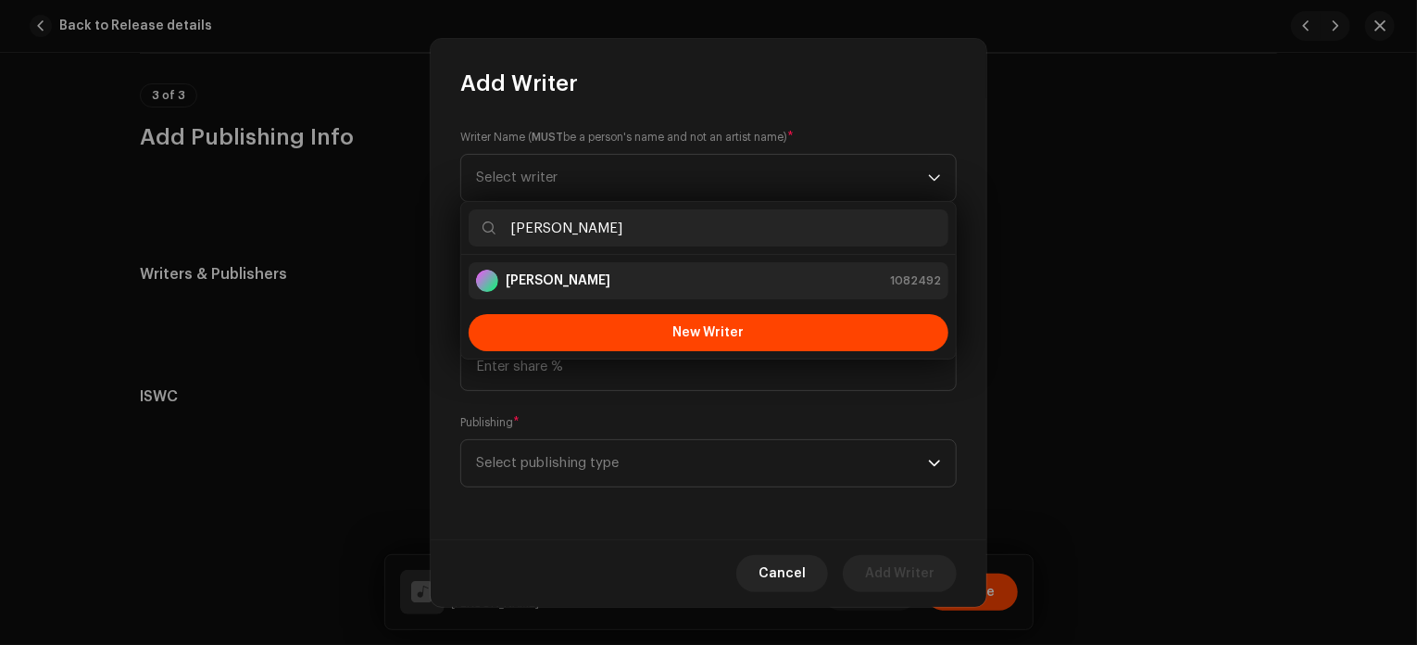
type input "[PERSON_NAME]"
click at [621, 281] on div "[PERSON_NAME] 1082492" at bounding box center [708, 281] width 465 height 22
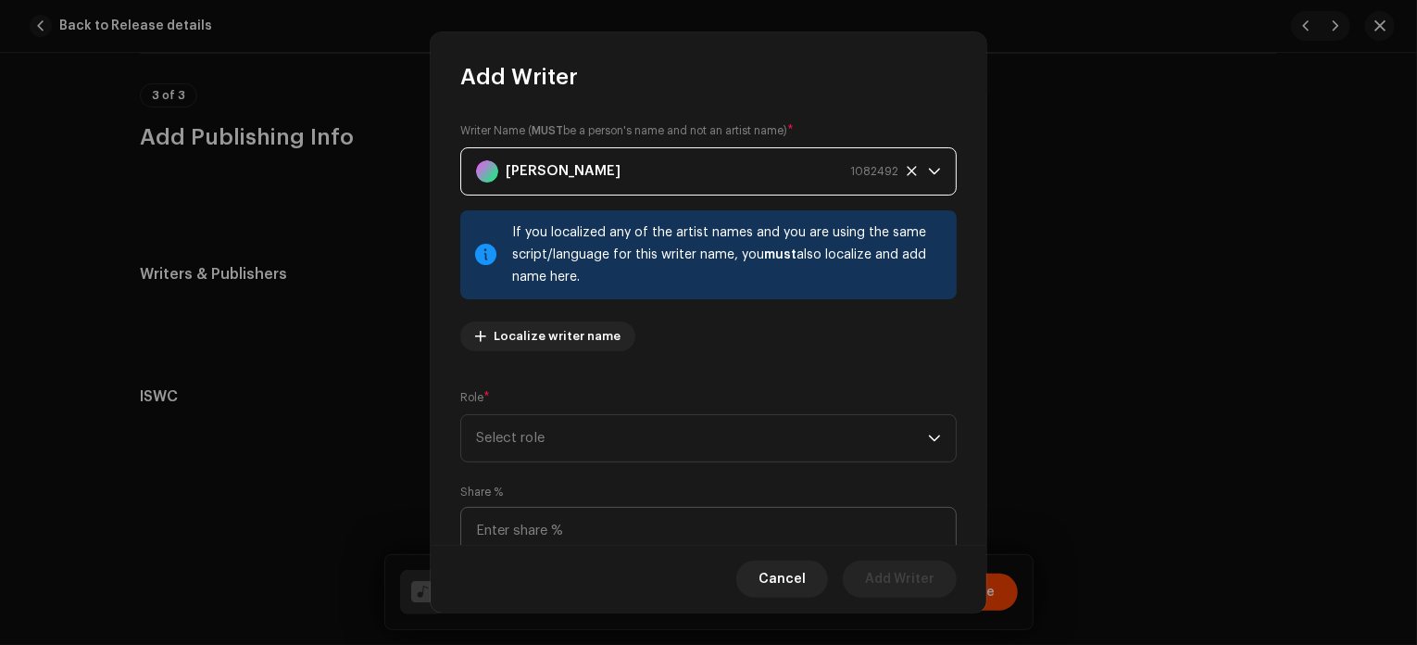
scroll to position [133, 0]
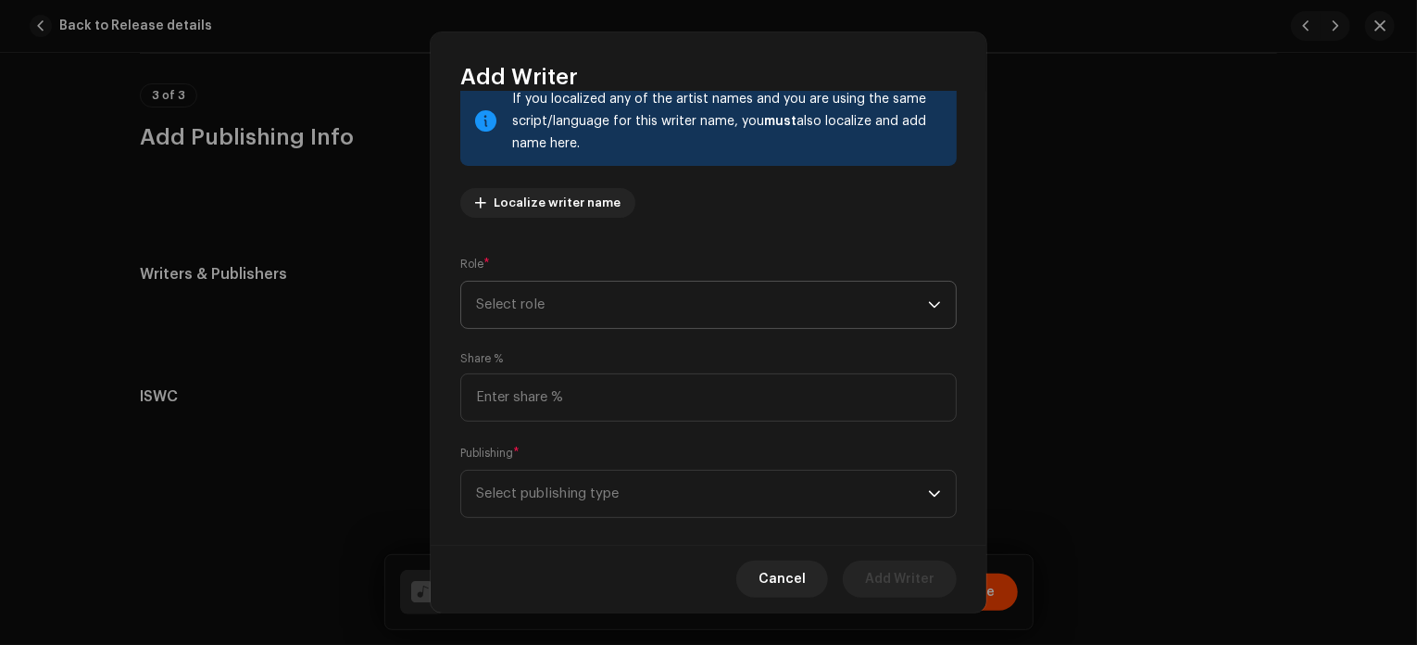
click at [648, 297] on span "Select role" at bounding box center [702, 305] width 452 height 46
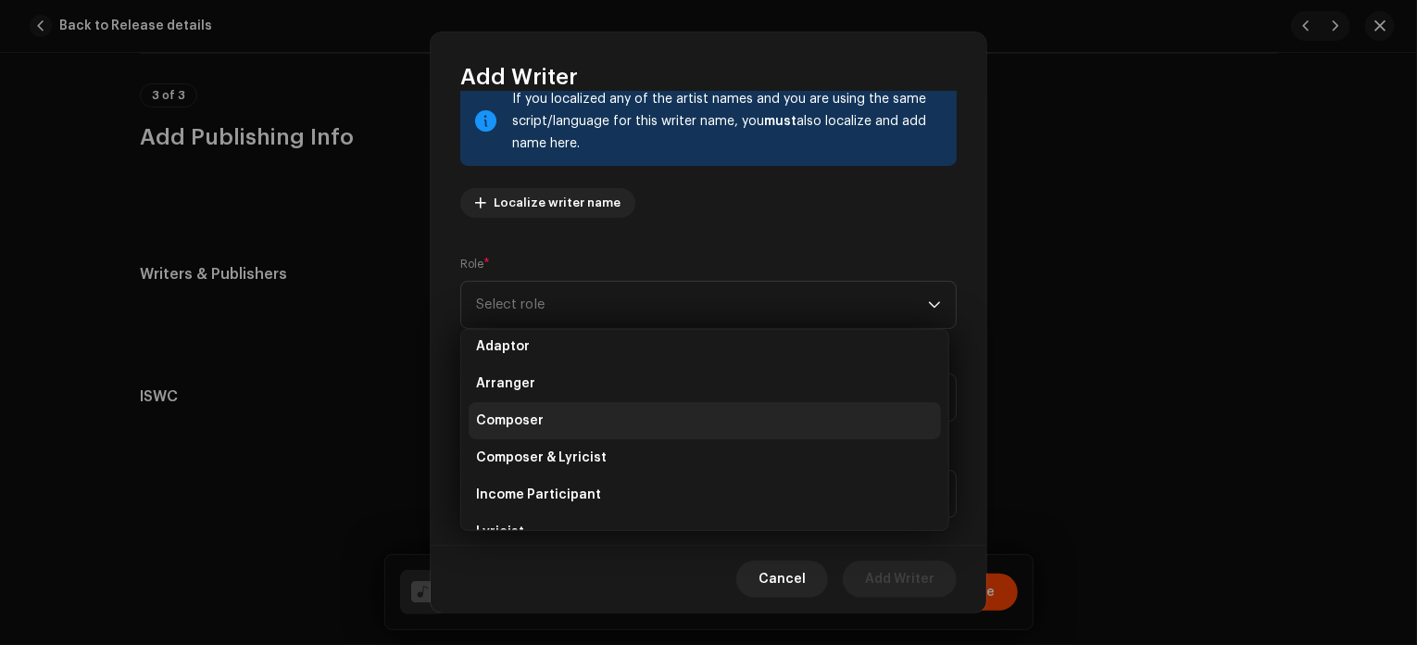
scroll to position [0, 0]
click at [599, 427] on li "Composer" at bounding box center [705, 429] width 472 height 37
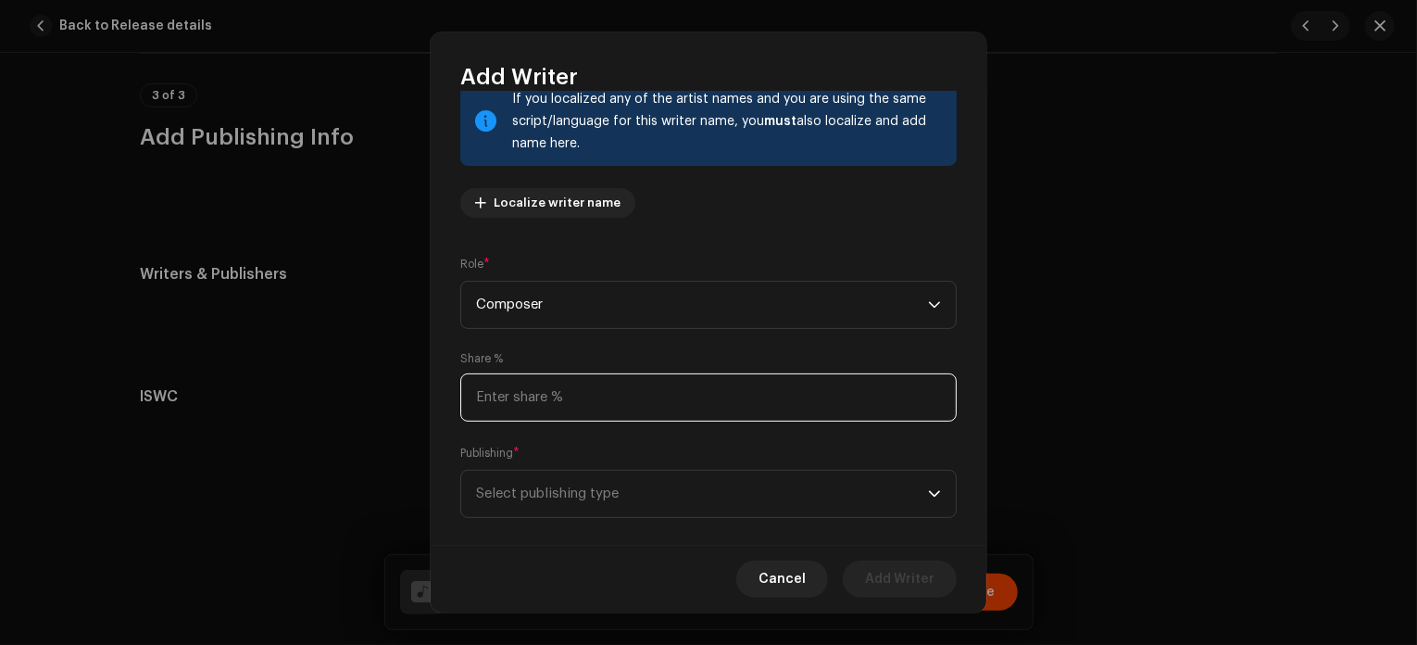
click at [592, 402] on input at bounding box center [708, 397] width 496 height 48
type input "100.00"
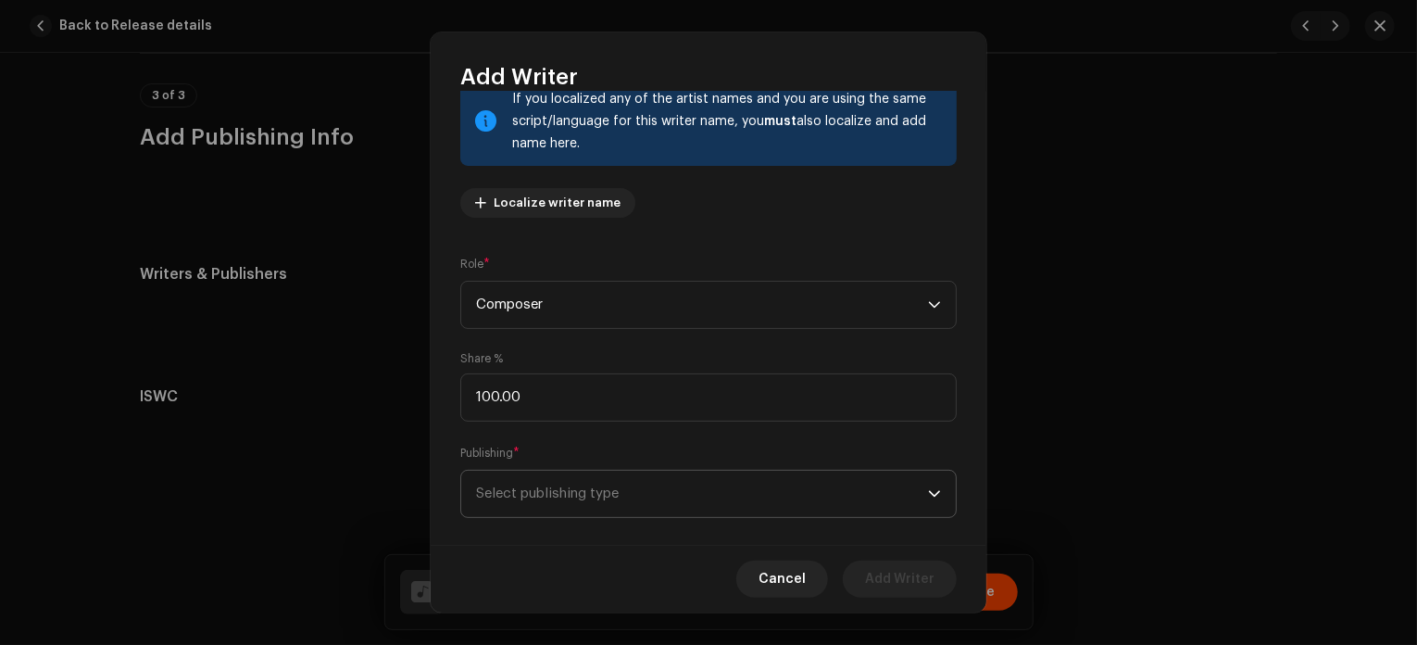
click at [651, 516] on span "Select publishing type" at bounding box center [702, 493] width 452 height 46
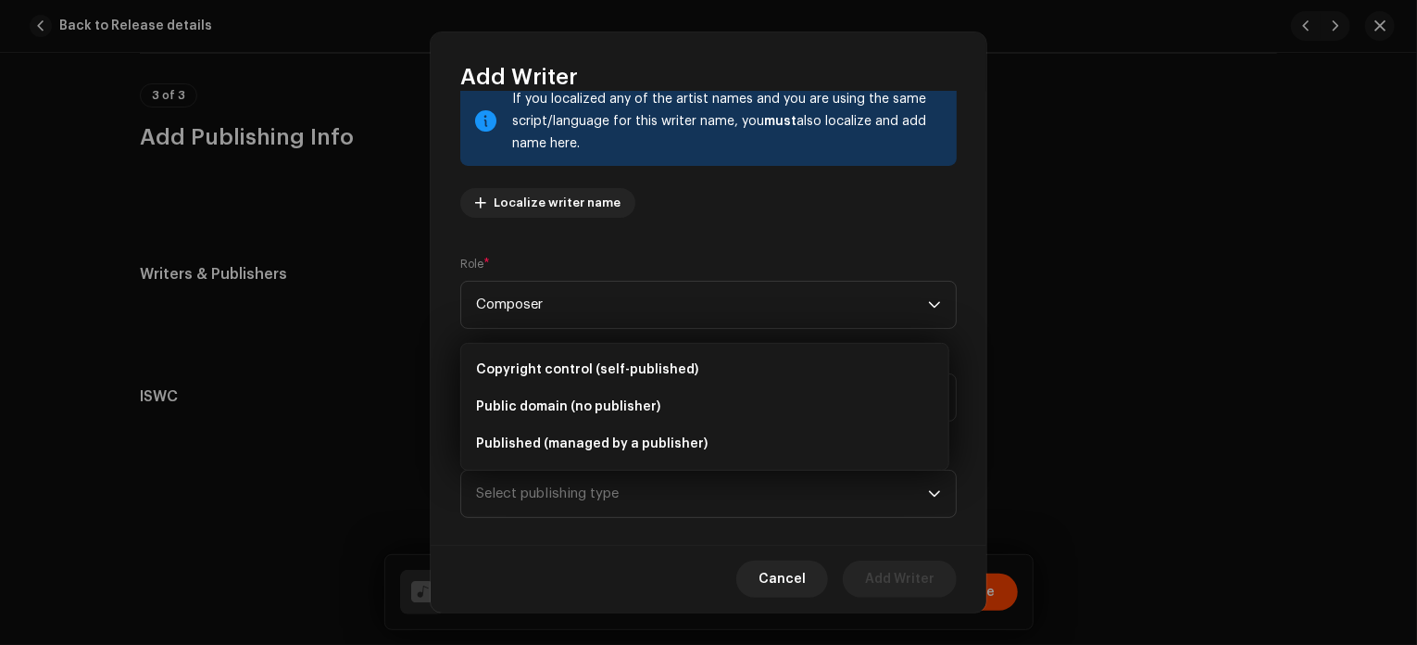
click at [734, 242] on div "Writer Name ( MUST be a person's name and not an artist name) * [PERSON_NAME] 1…" at bounding box center [709, 318] width 556 height 453
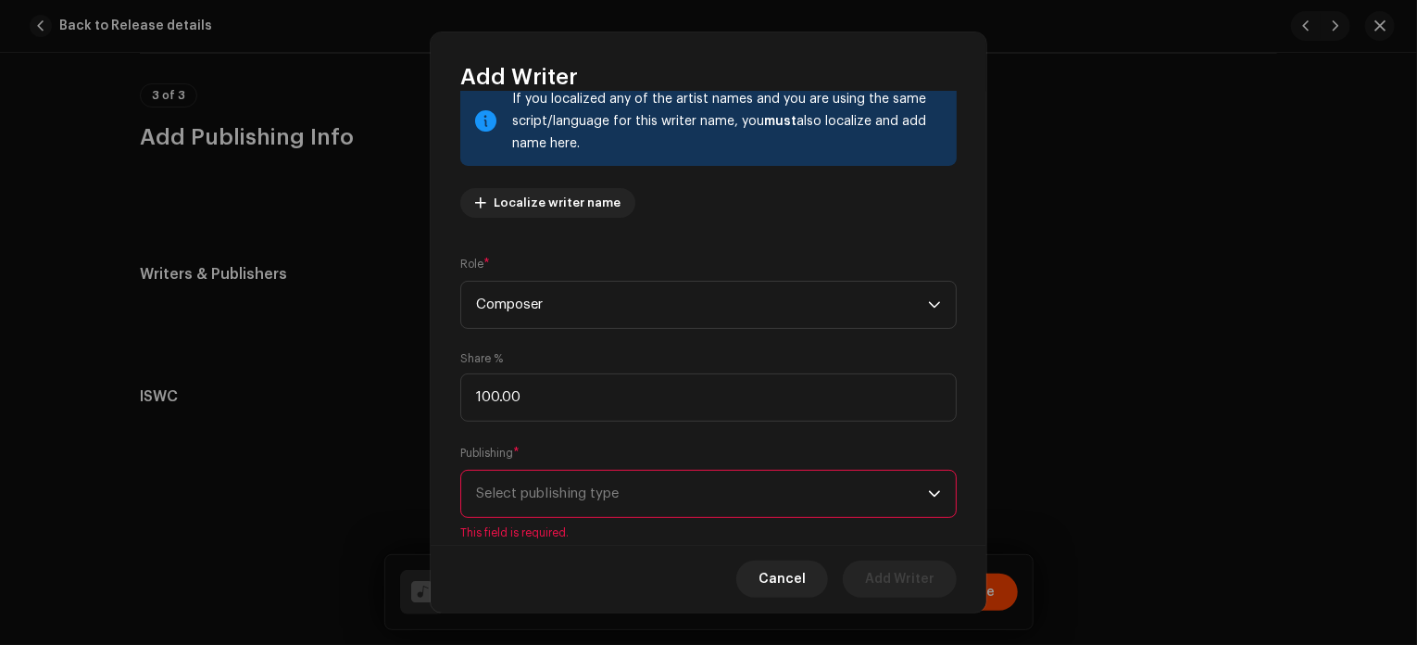
click at [641, 489] on span "Select publishing type" at bounding box center [702, 493] width 452 height 46
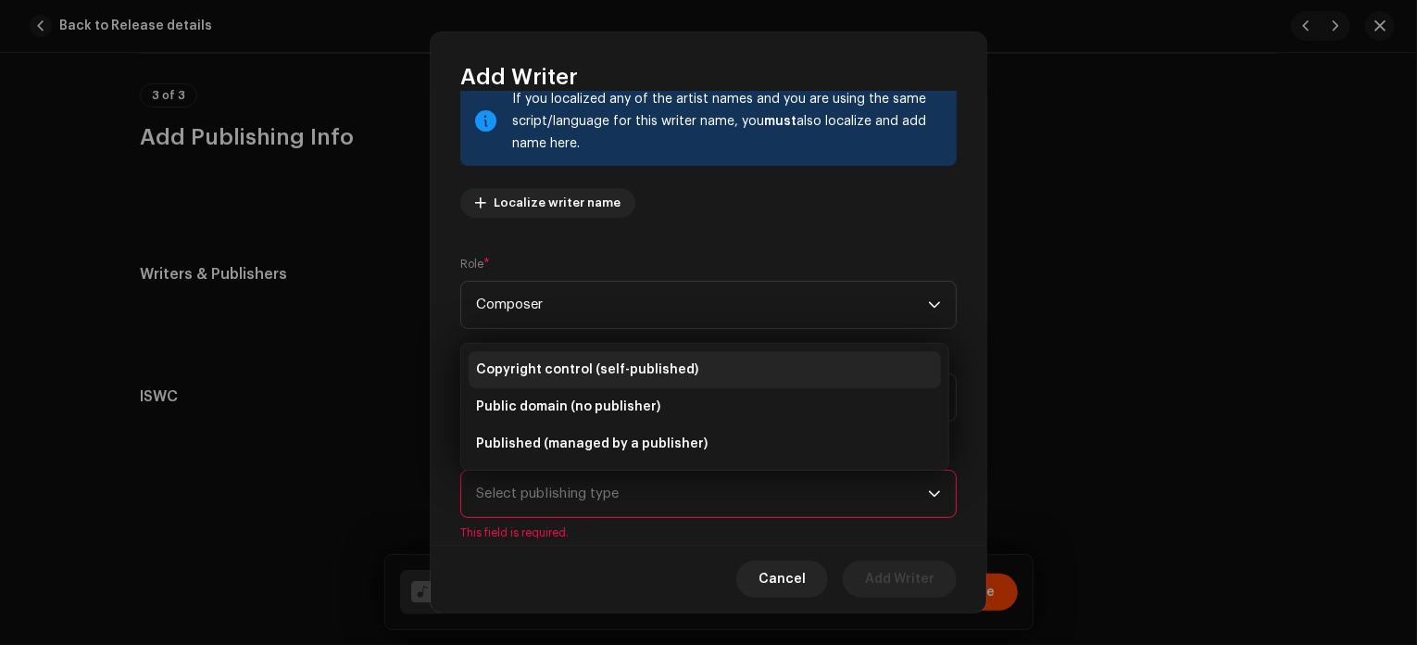
click at [711, 370] on li "Copyright control (self-published)" at bounding box center [705, 369] width 472 height 37
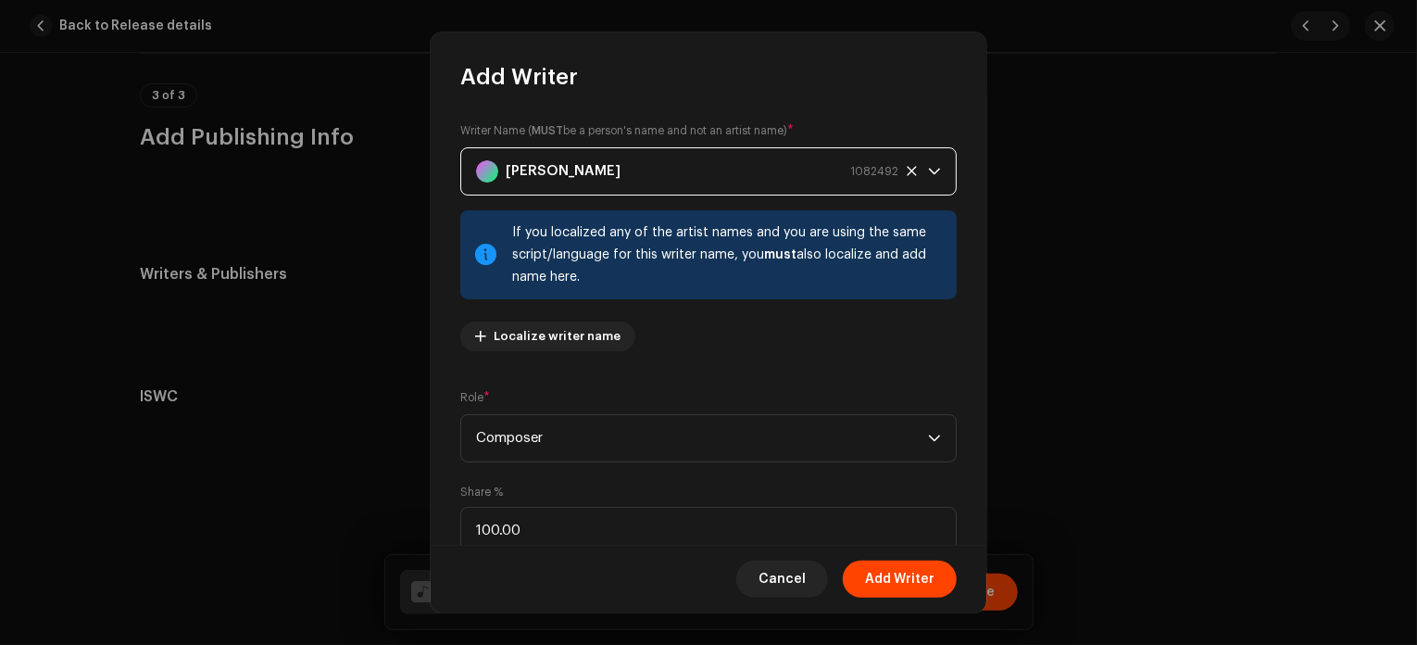
click at [734, 169] on div "[PERSON_NAME] 1082492" at bounding box center [687, 171] width 422 height 46
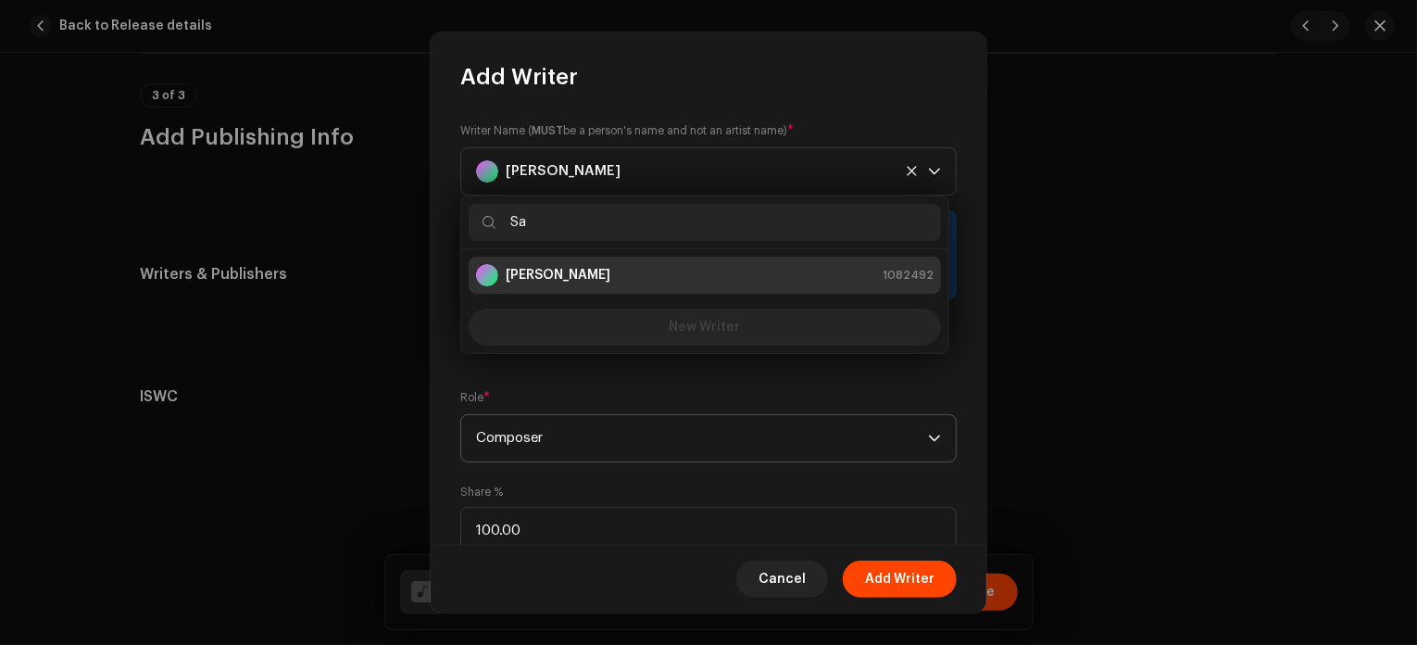
type input "S"
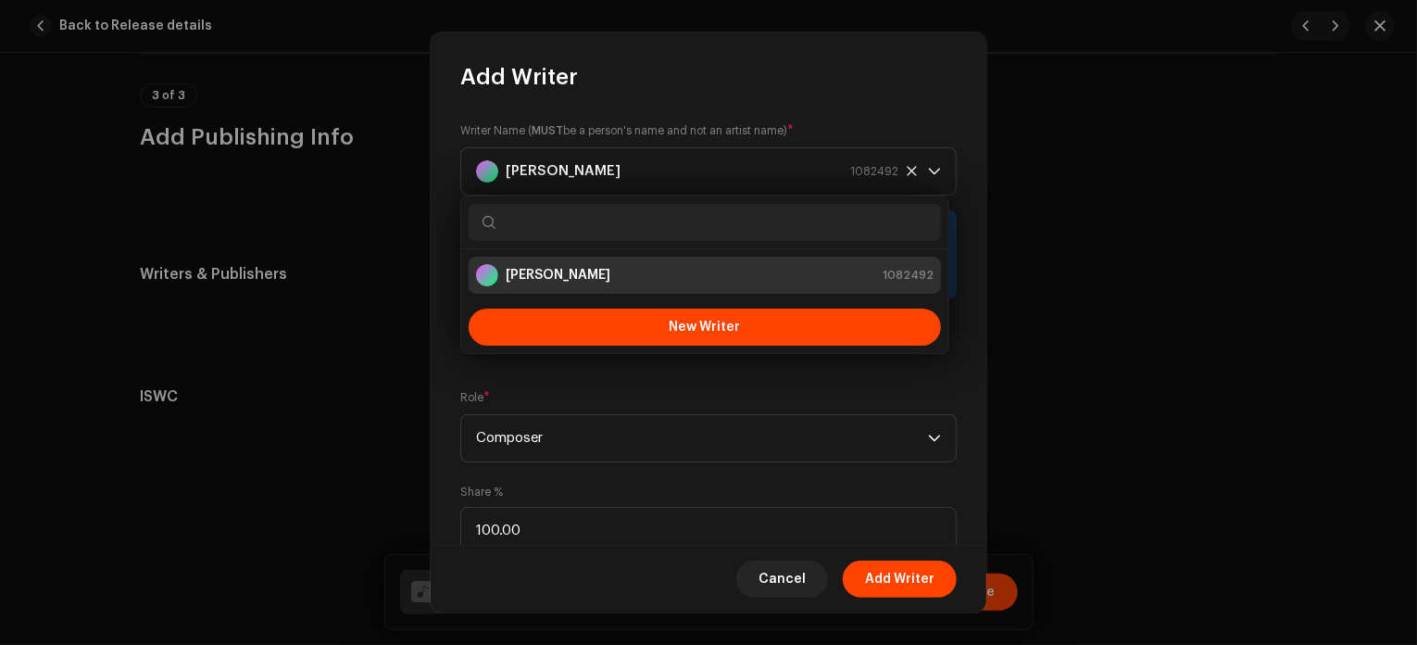
click at [775, 383] on div "Writer Name ( MUST be a person's name and not an artist name) * [PERSON_NAME] 1…" at bounding box center [709, 318] width 556 height 453
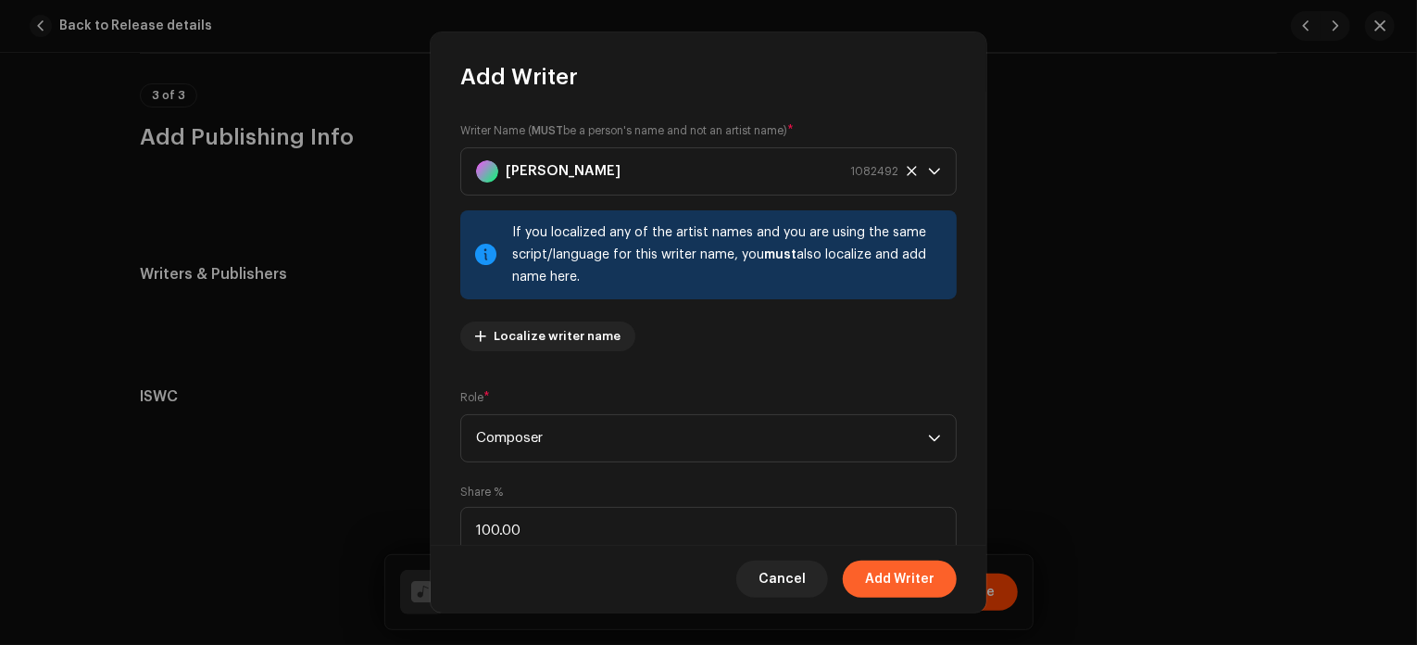
click at [903, 581] on span "Add Writer" at bounding box center [899, 578] width 69 height 37
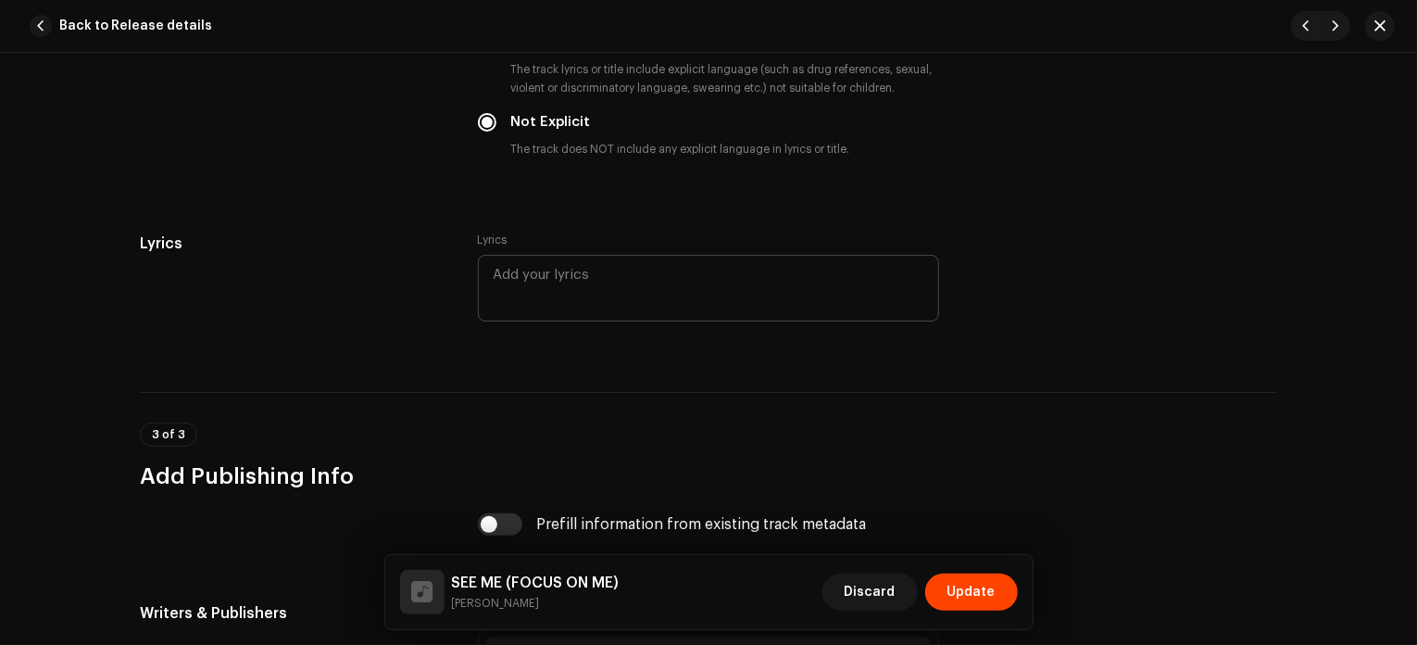
scroll to position [3303, 0]
click at [595, 292] on textarea at bounding box center [708, 290] width 461 height 67
type textarea "F"
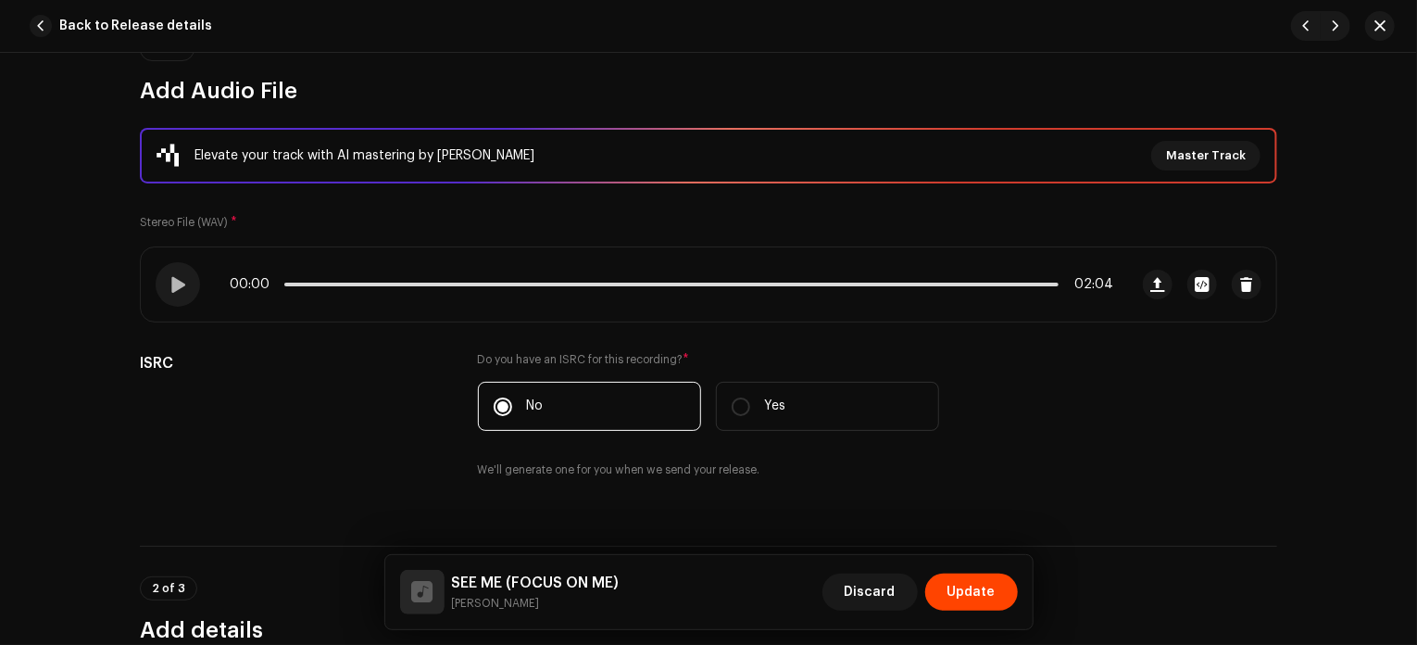
scroll to position [53, 0]
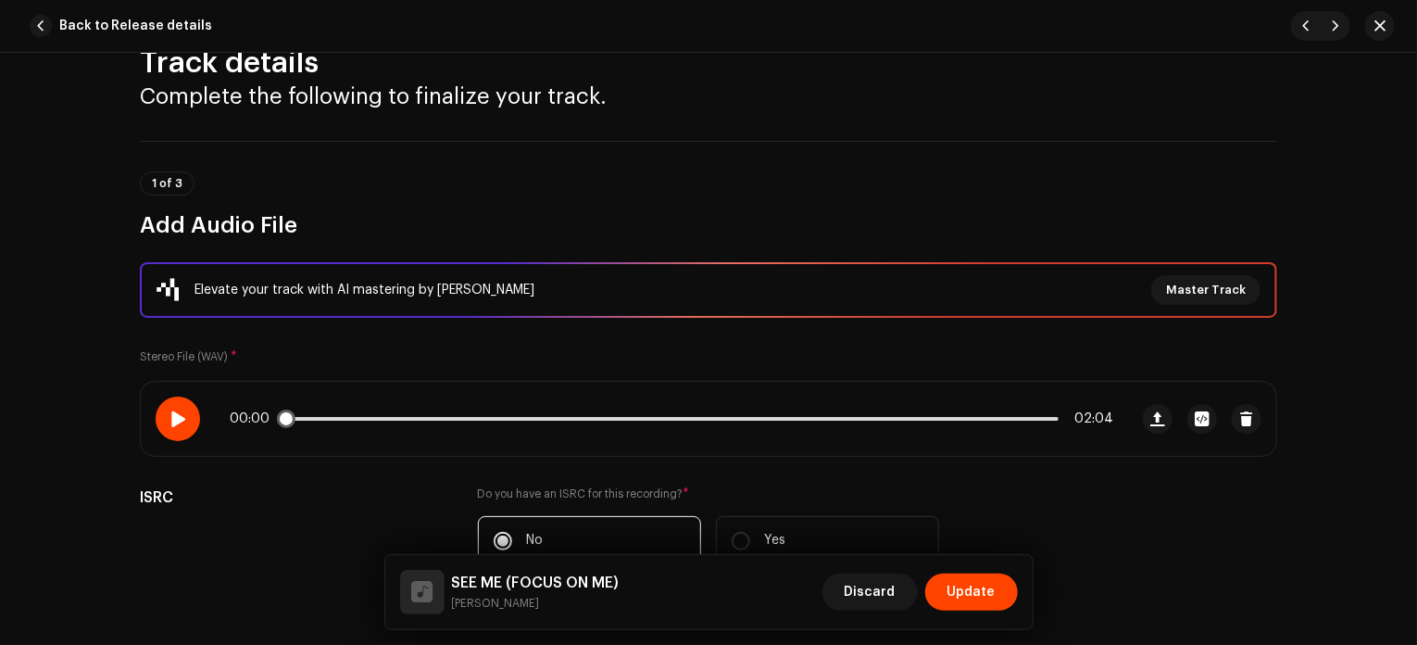
click at [176, 428] on div at bounding box center [178, 418] width 44 height 44
click at [176, 420] on span at bounding box center [177, 418] width 16 height 15
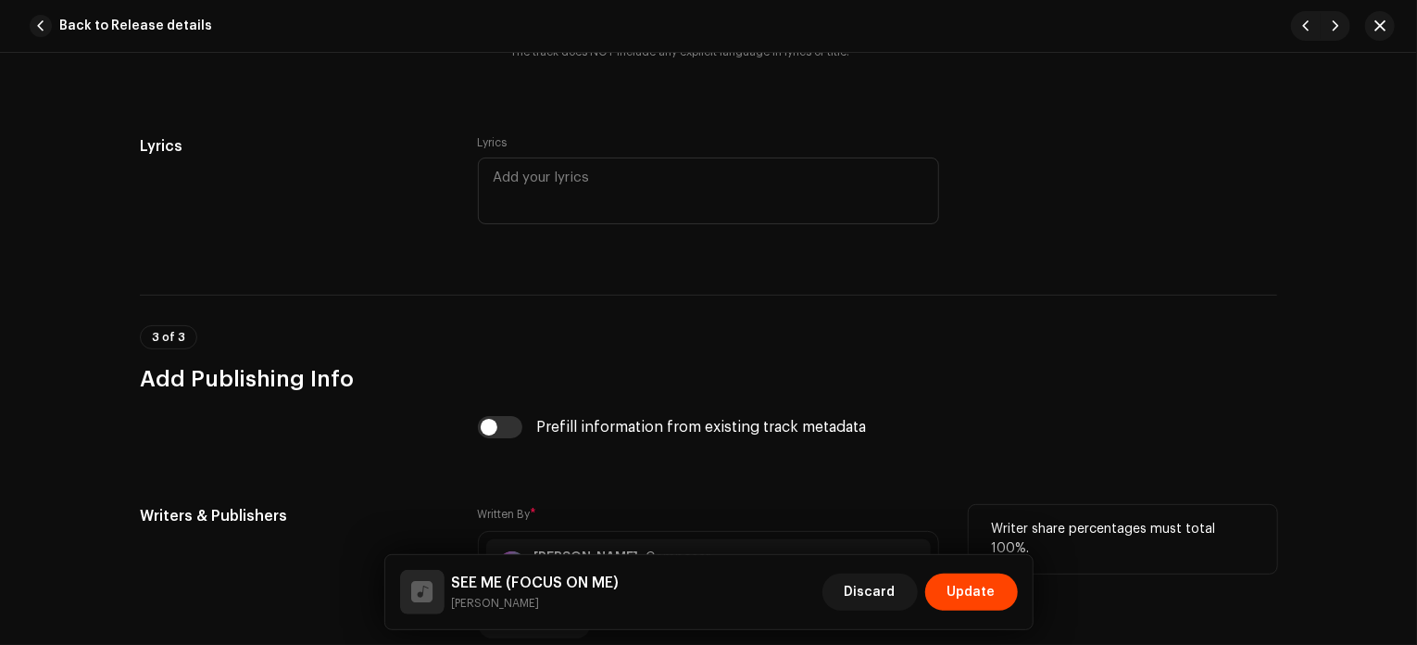
scroll to position [3702, 0]
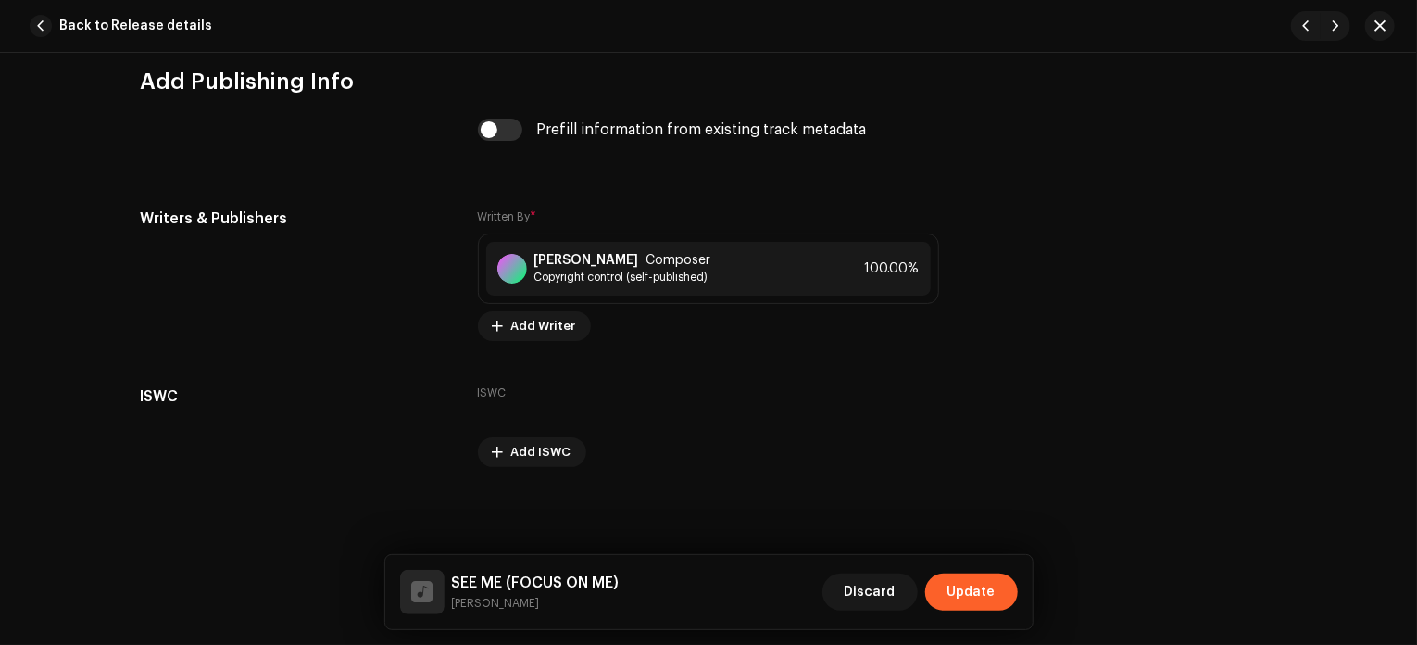
click at [974, 588] on span "Update" at bounding box center [971, 591] width 48 height 37
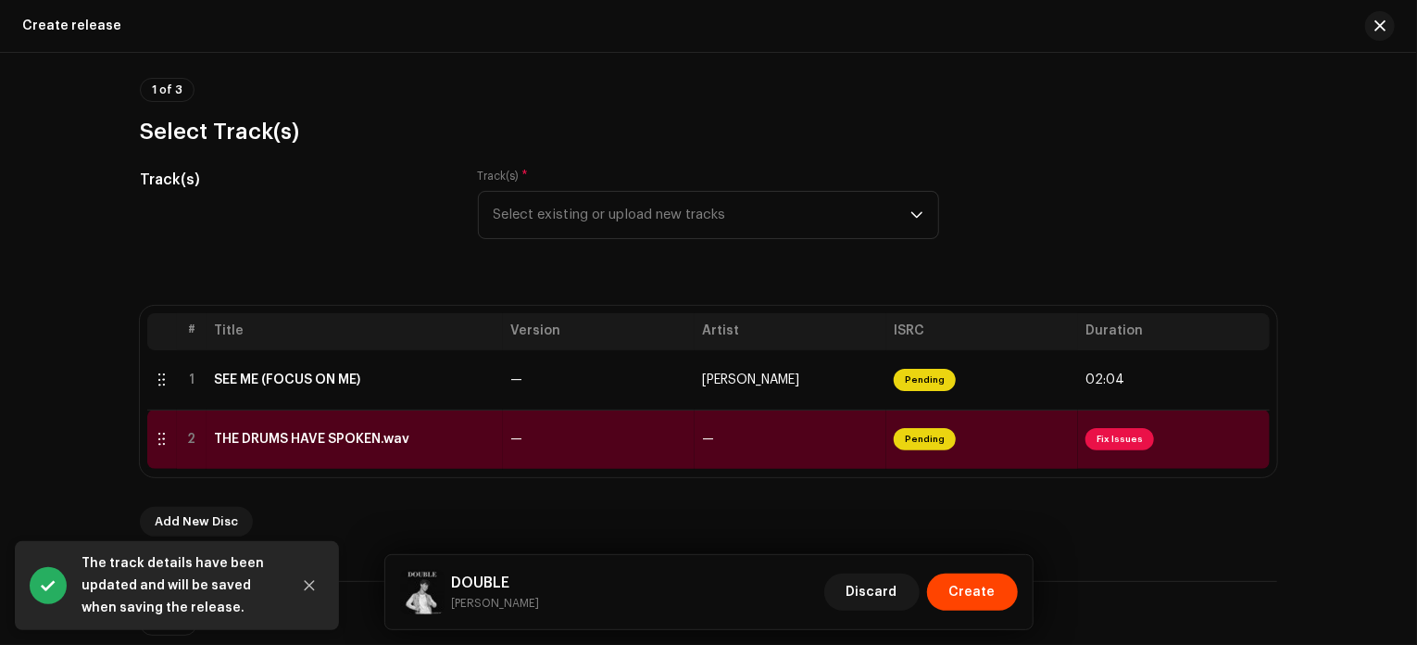
scroll to position [142, 0]
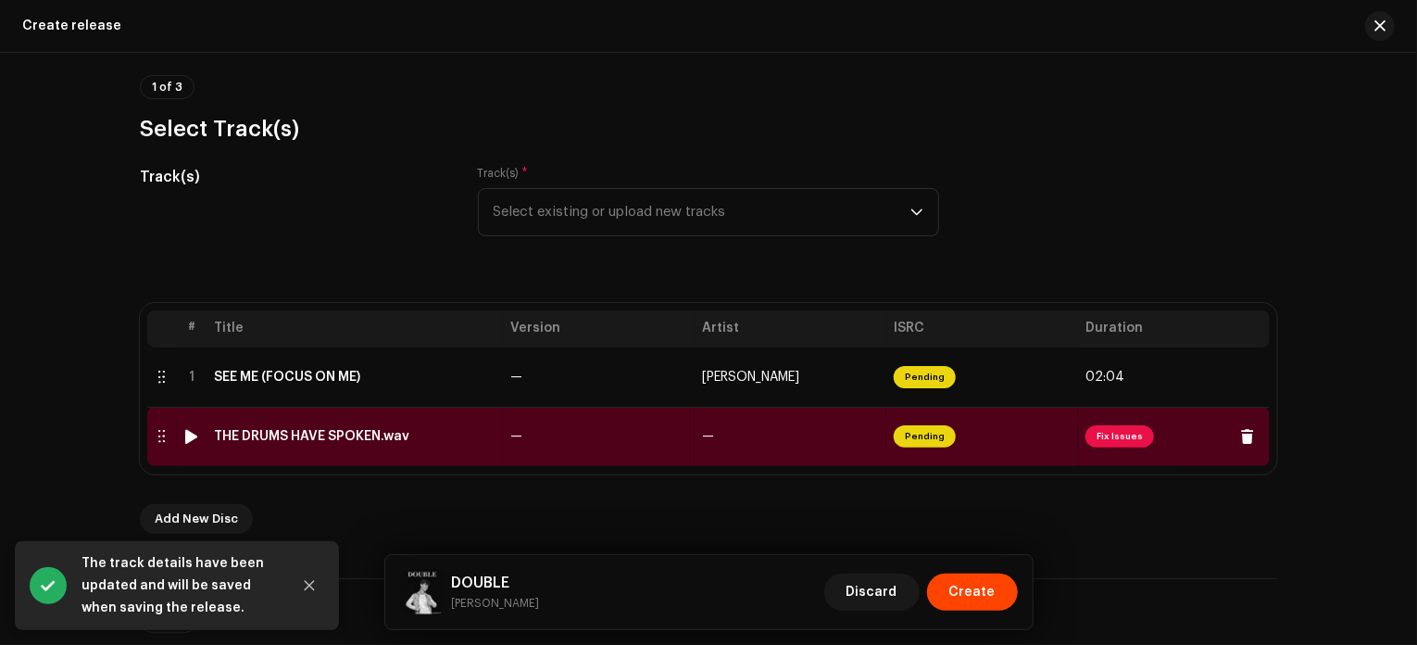
click at [807, 446] on td "—" at bounding box center [791, 436] width 192 height 59
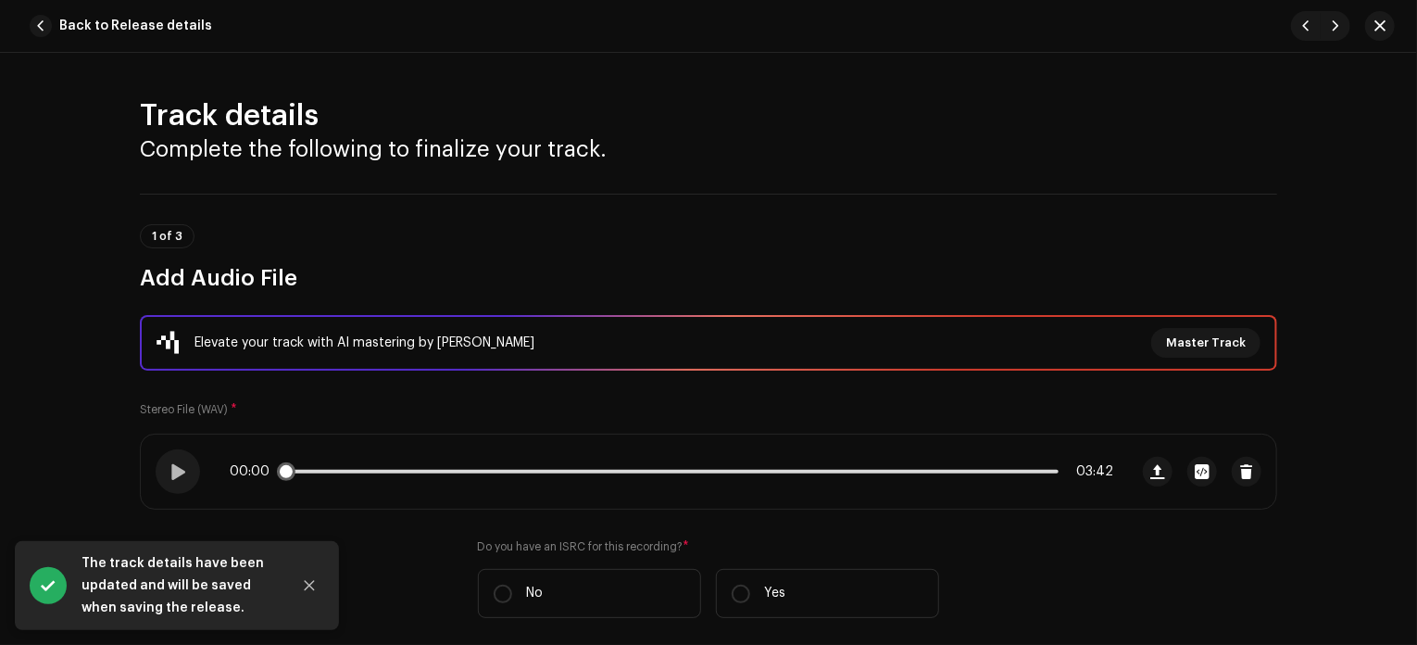
scroll to position [333, 0]
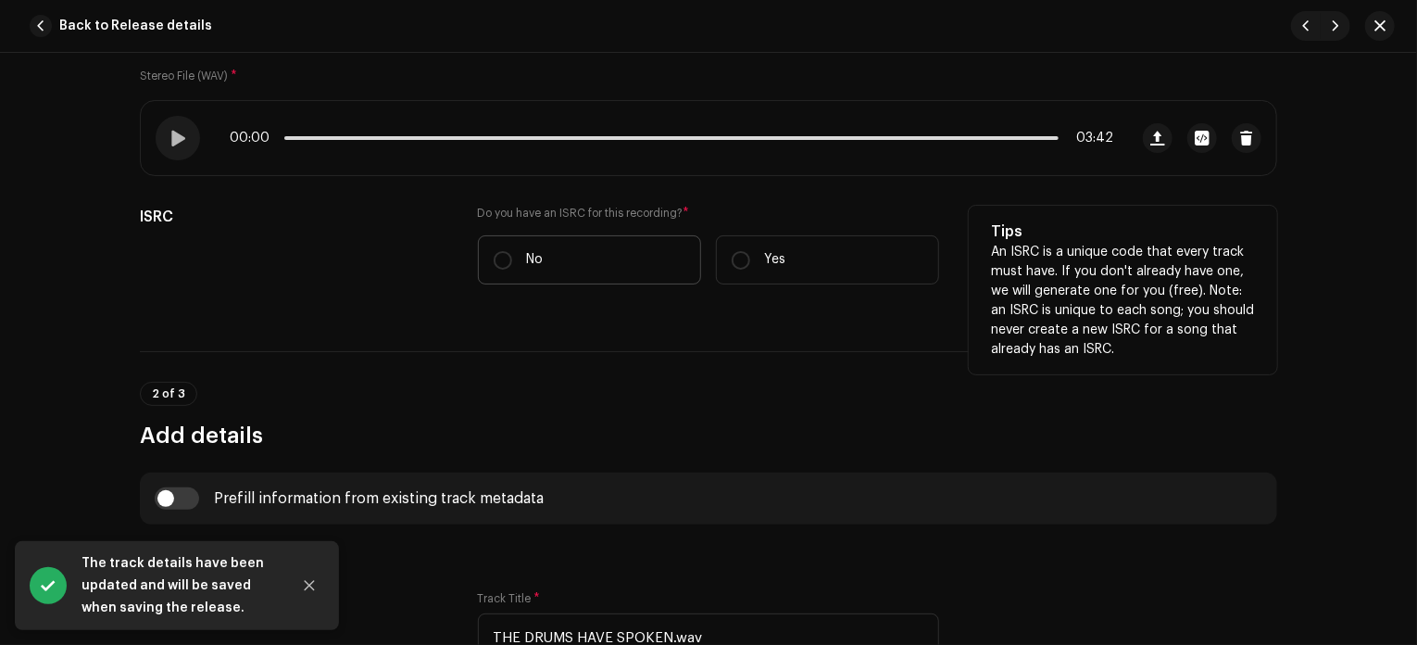
click at [508, 258] on label "No" at bounding box center [589, 259] width 223 height 49
click at [508, 258] on input "No" at bounding box center [503, 260] width 19 height 19
radio input "true"
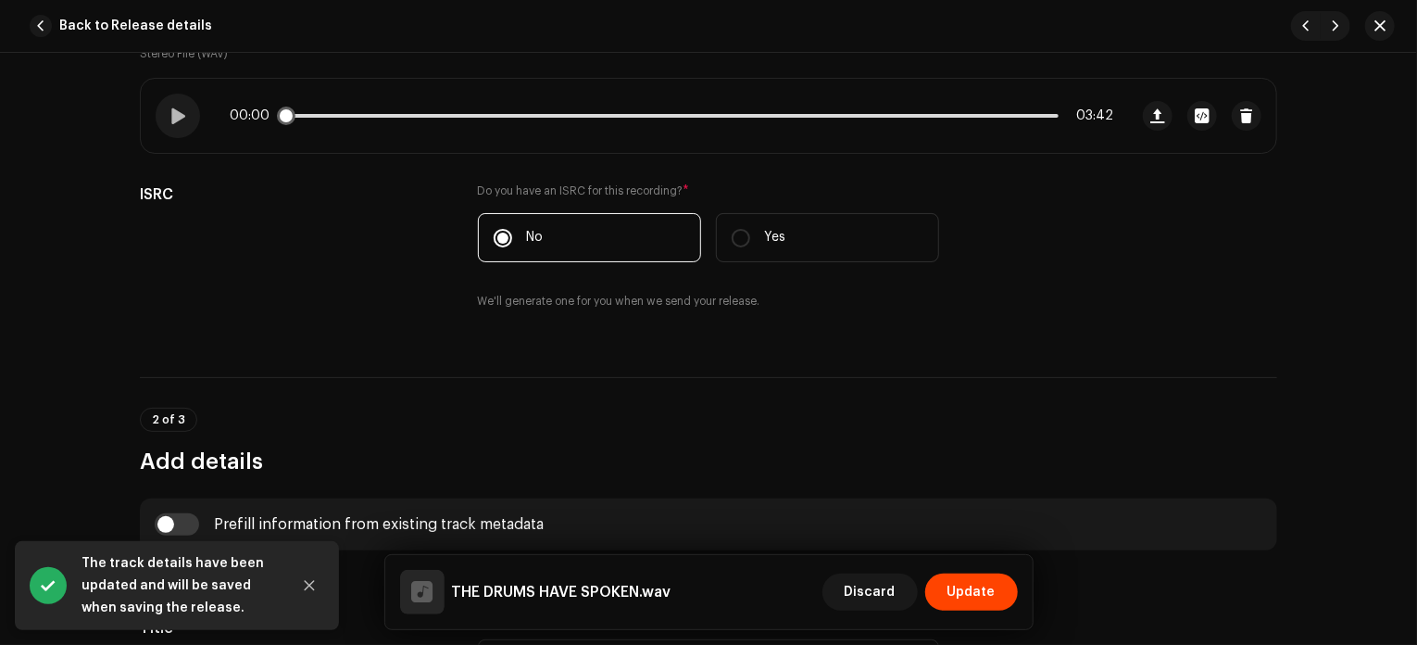
scroll to position [339, 0]
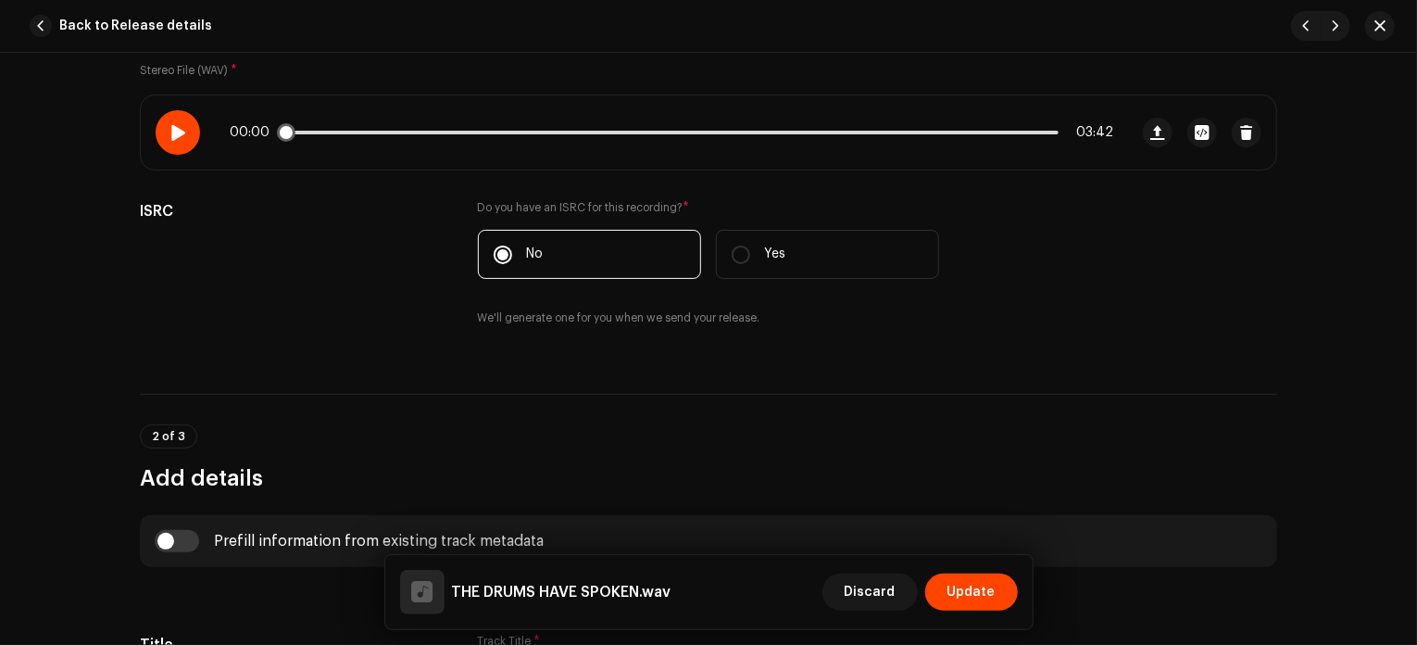
click at [178, 136] on span at bounding box center [177, 132] width 16 height 15
click at [374, 132] on p-slider at bounding box center [671, 133] width 774 height 4
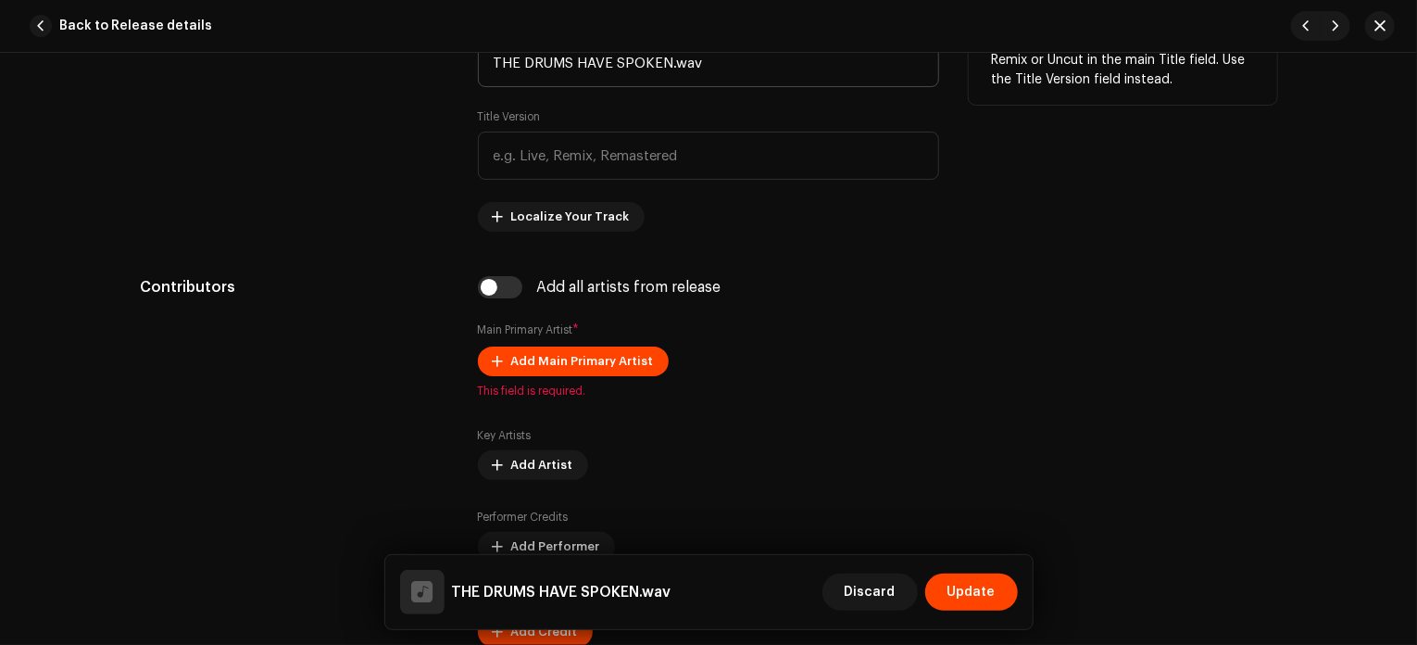
scroll to position [647, 0]
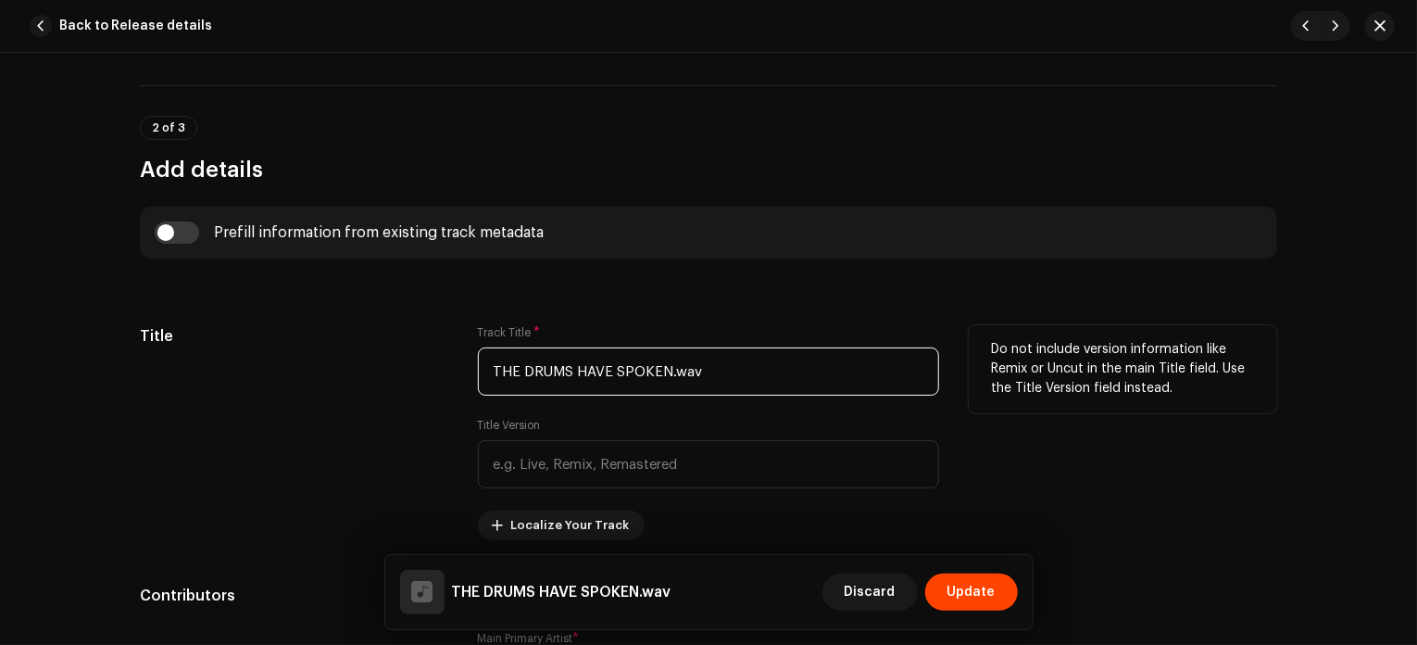
drag, startPoint x: 752, startPoint y: 372, endPoint x: 662, endPoint y: 362, distance: 90.4
click at [662, 362] on input "THE DRUMS HAVE SPOKEN.wav" at bounding box center [708, 371] width 461 height 48
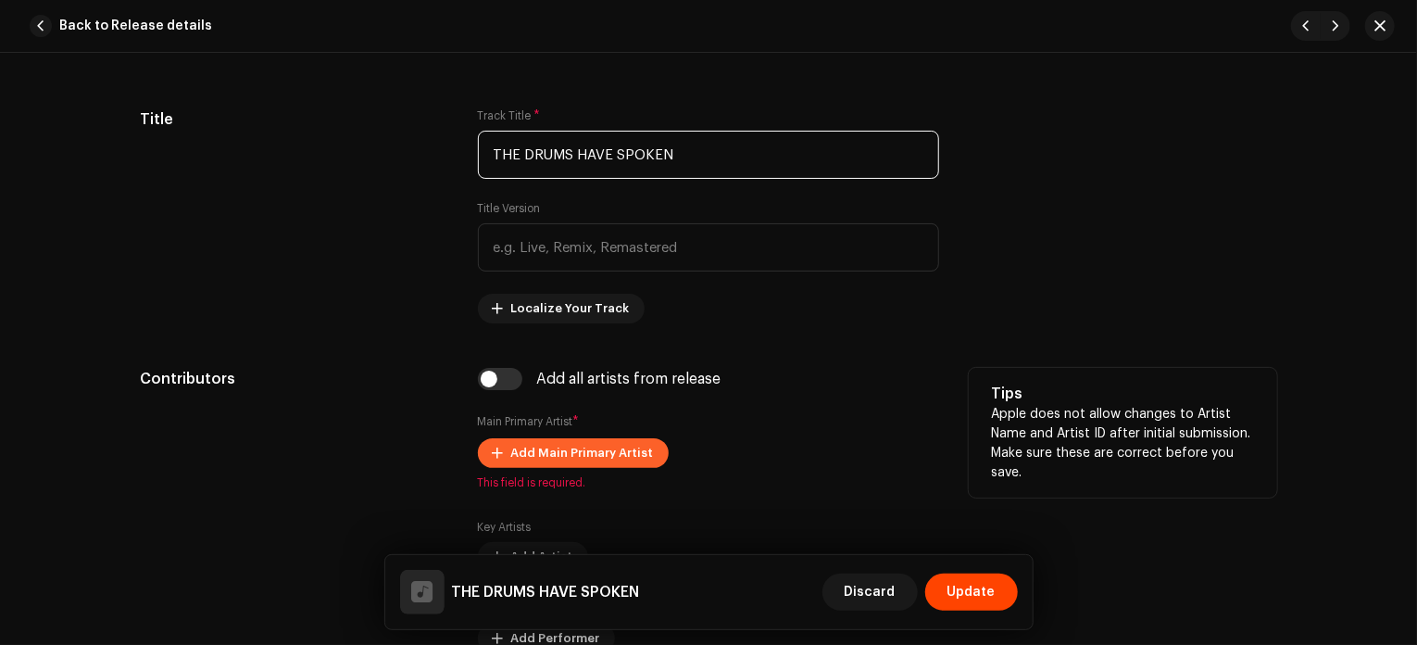
scroll to position [865, 0]
type input "THE DRUMS HAVE SPOKEN"
click at [551, 452] on span "Add Main Primary Artist" at bounding box center [582, 451] width 143 height 37
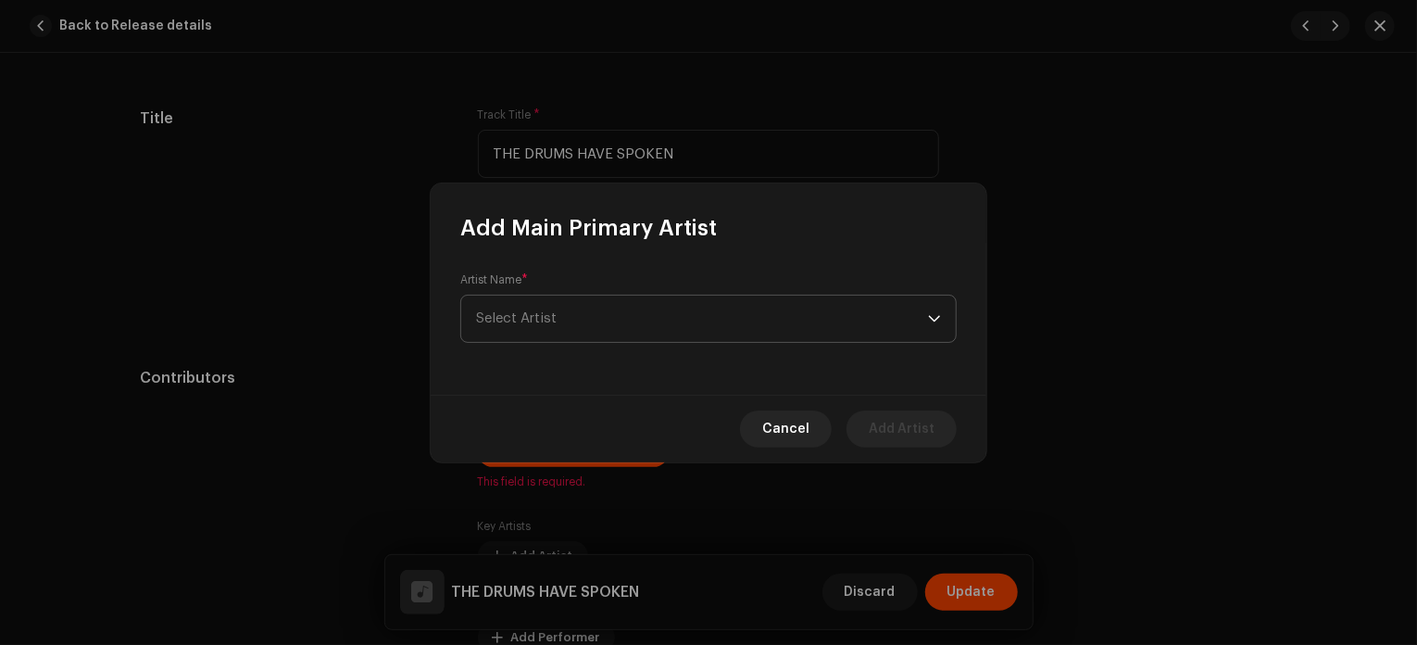
click at [588, 306] on span "Select Artist" at bounding box center [702, 318] width 452 height 46
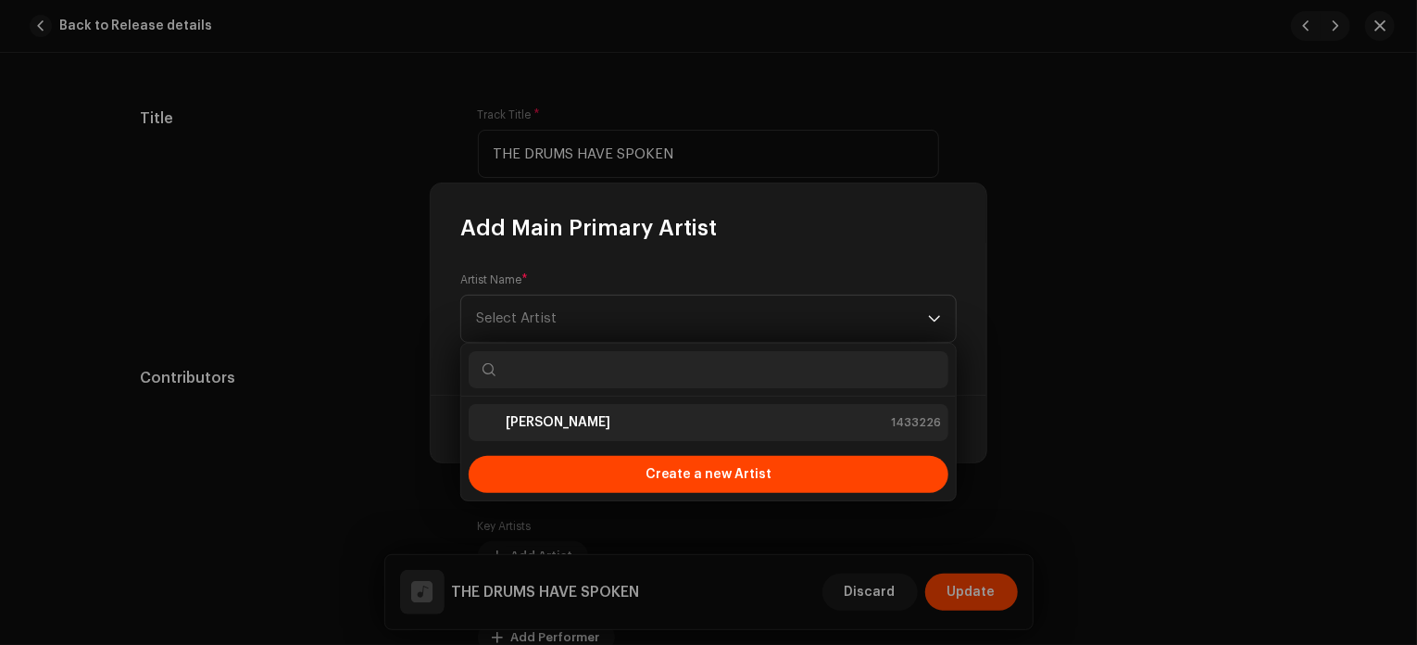
click at [589, 420] on div "[PERSON_NAME] 1433226" at bounding box center [708, 422] width 465 height 22
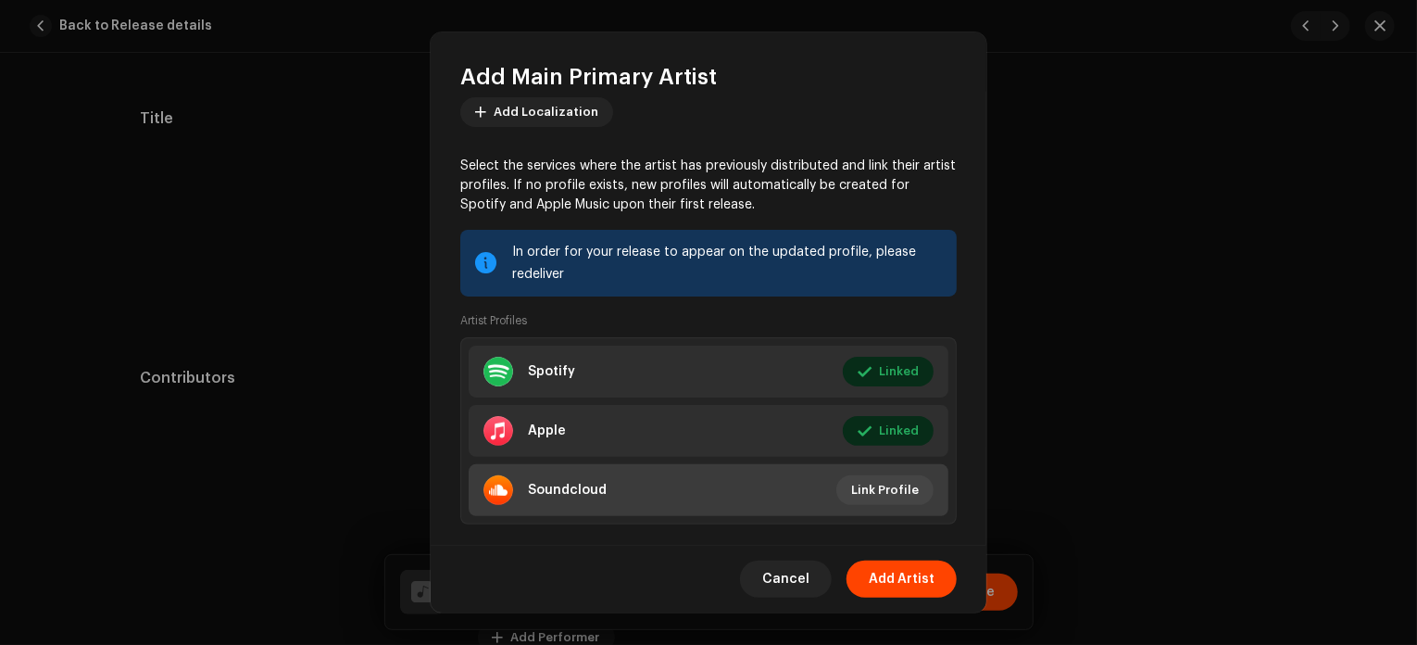
scroll to position [147, 0]
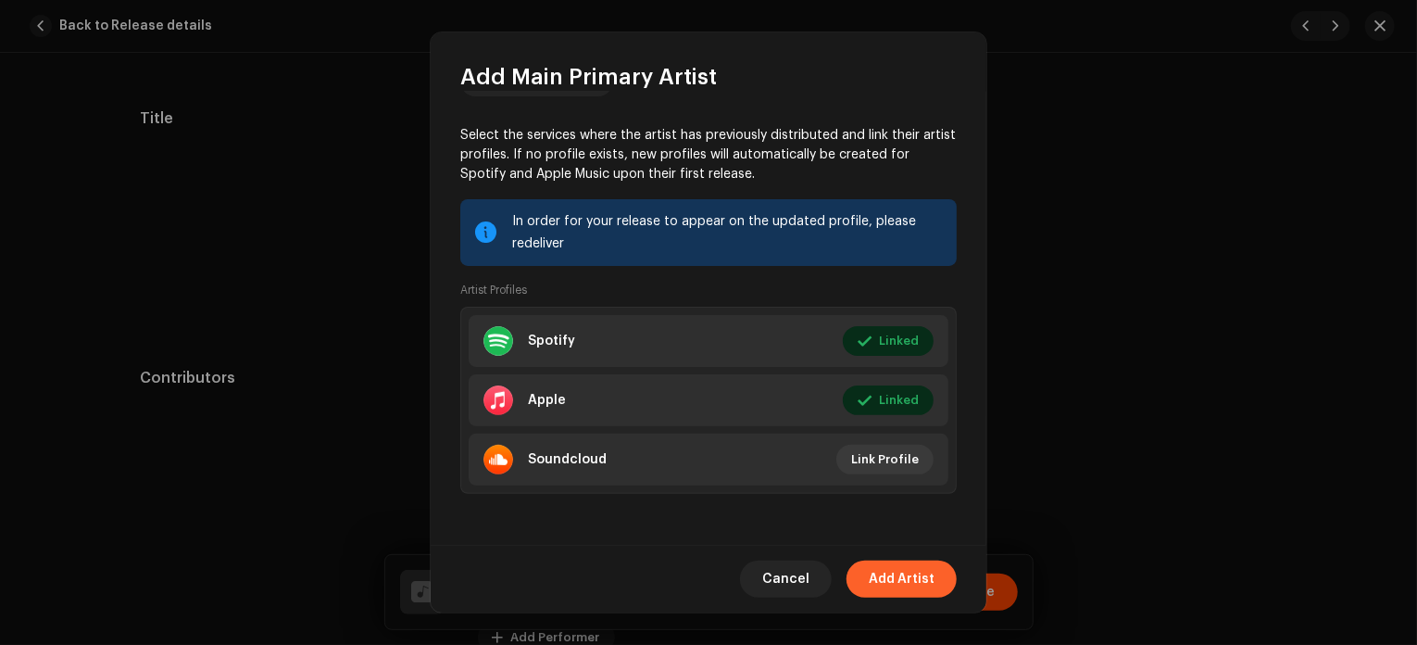
click at [892, 581] on span "Add Artist" at bounding box center [902, 578] width 66 height 37
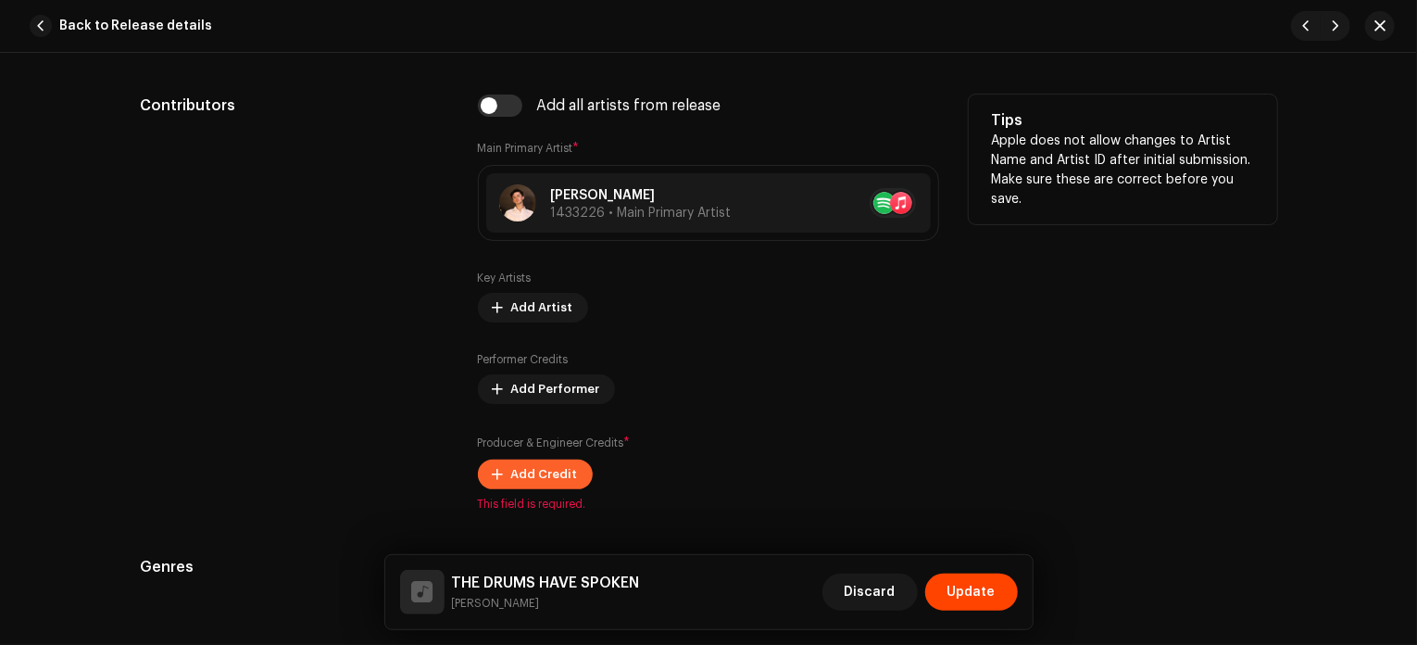
scroll to position [1137, 0]
click at [549, 470] on span "Add Credit" at bounding box center [544, 474] width 67 height 37
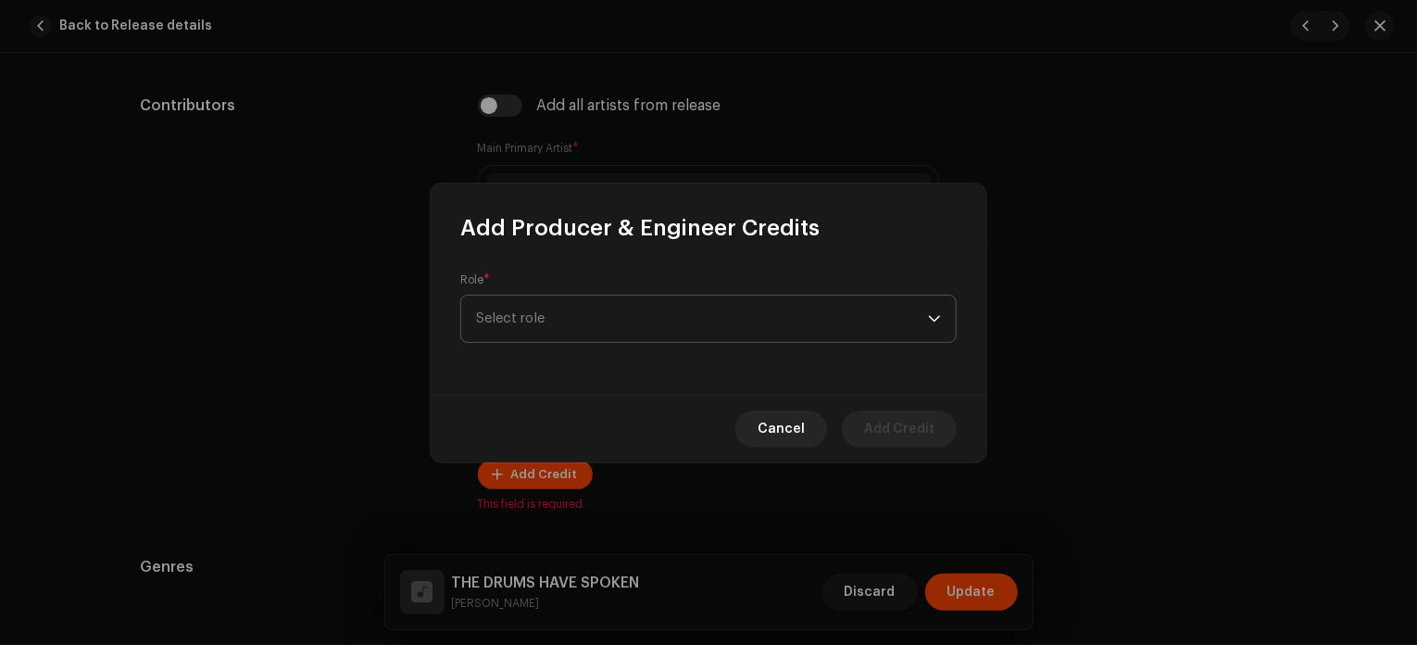
click at [590, 307] on span "Select role" at bounding box center [702, 318] width 452 height 46
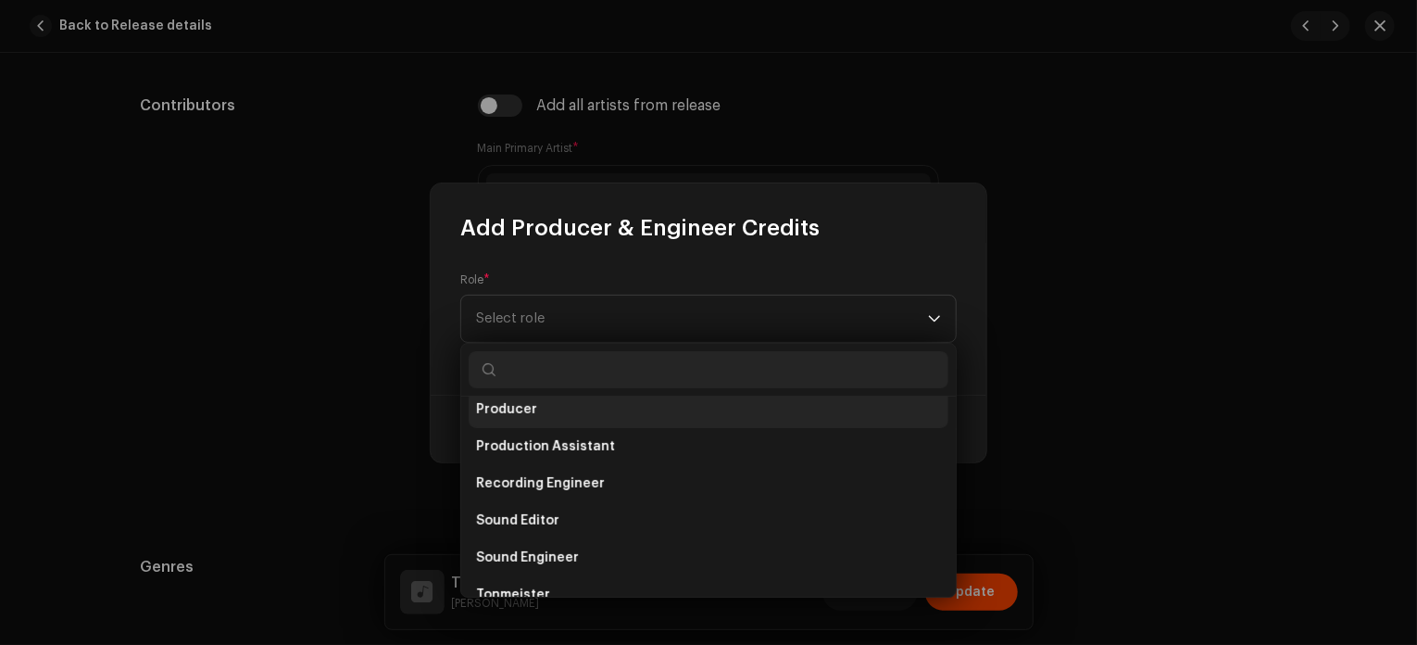
scroll to position [748, 0]
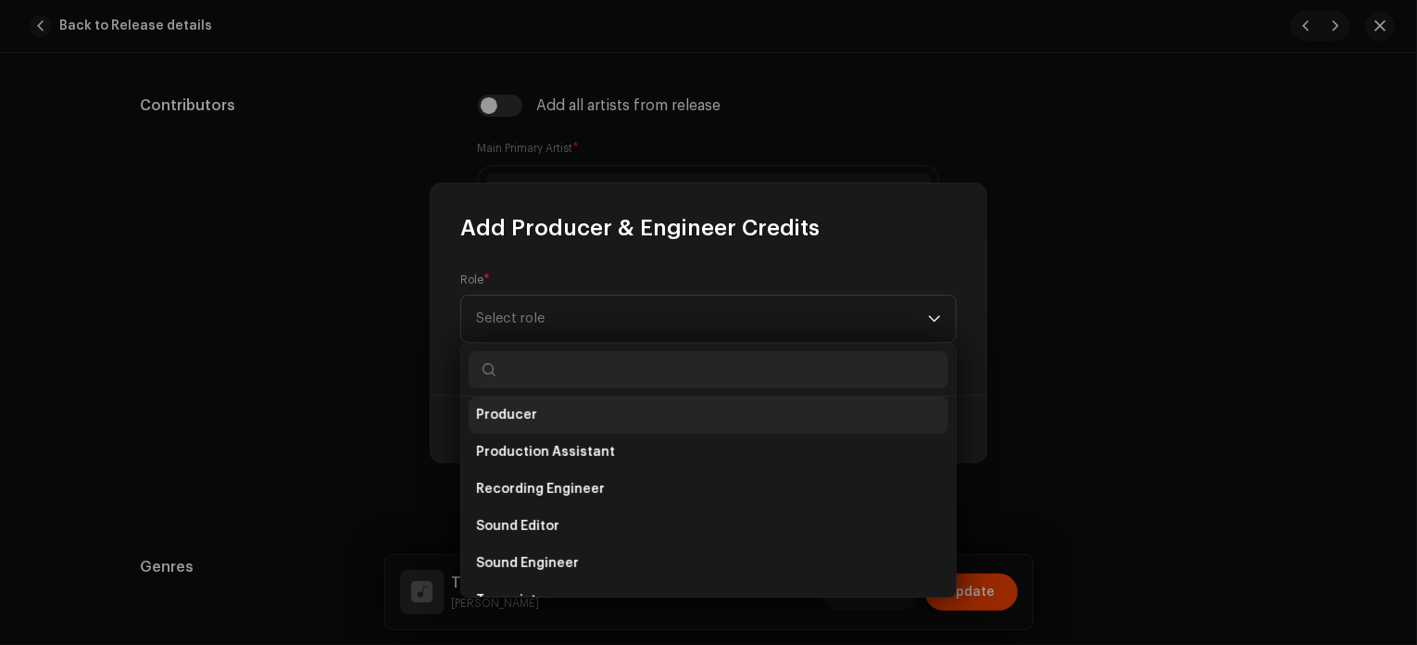
click at [598, 410] on li "Producer" at bounding box center [709, 414] width 480 height 37
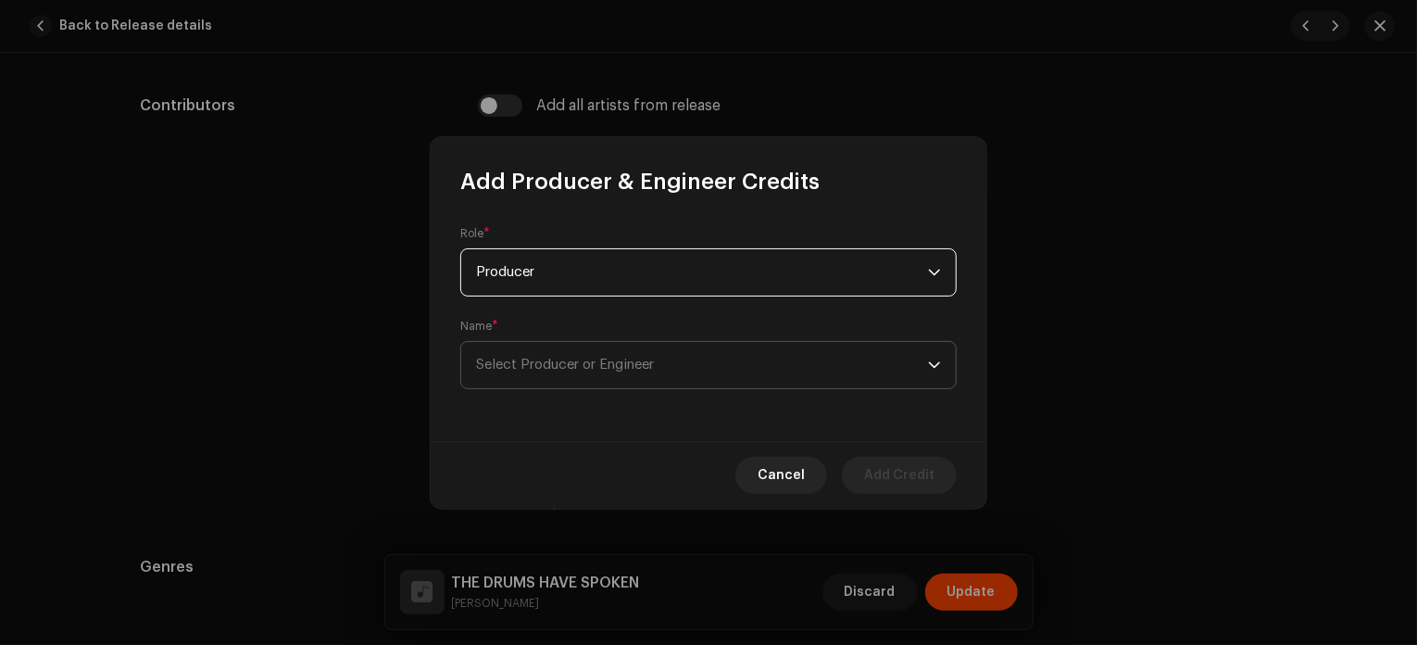
click at [666, 370] on span "Select Producer or Engineer" at bounding box center [702, 365] width 452 height 46
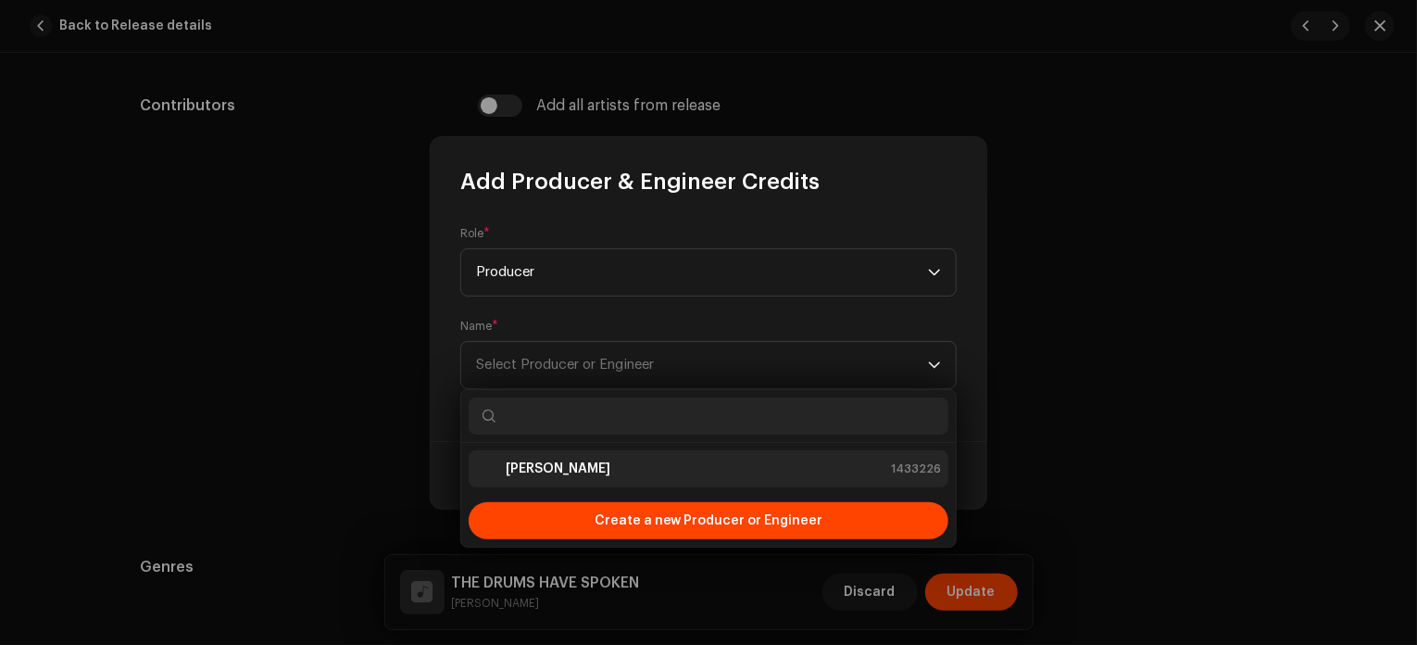
drag, startPoint x: 600, startPoint y: 480, endPoint x: 607, endPoint y: 472, distance: 9.8
click at [600, 476] on li "[PERSON_NAME] 1433226" at bounding box center [709, 468] width 480 height 37
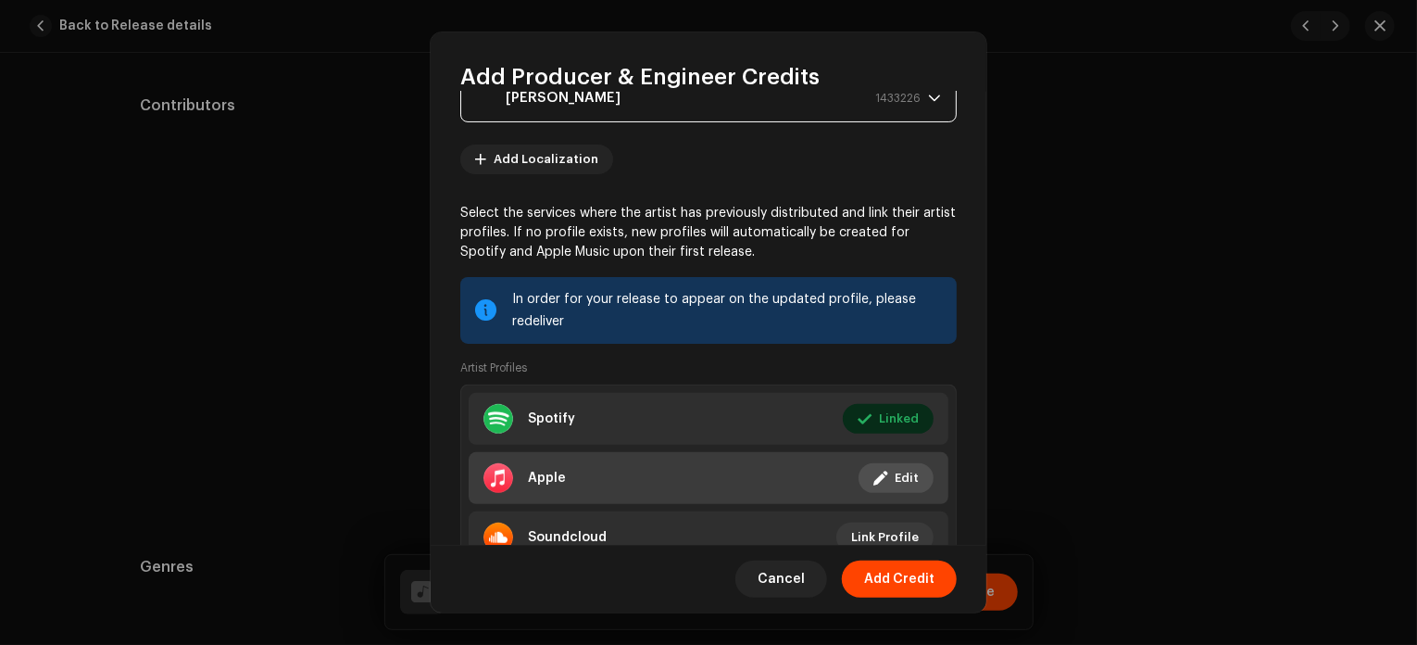
scroll to position [241, 0]
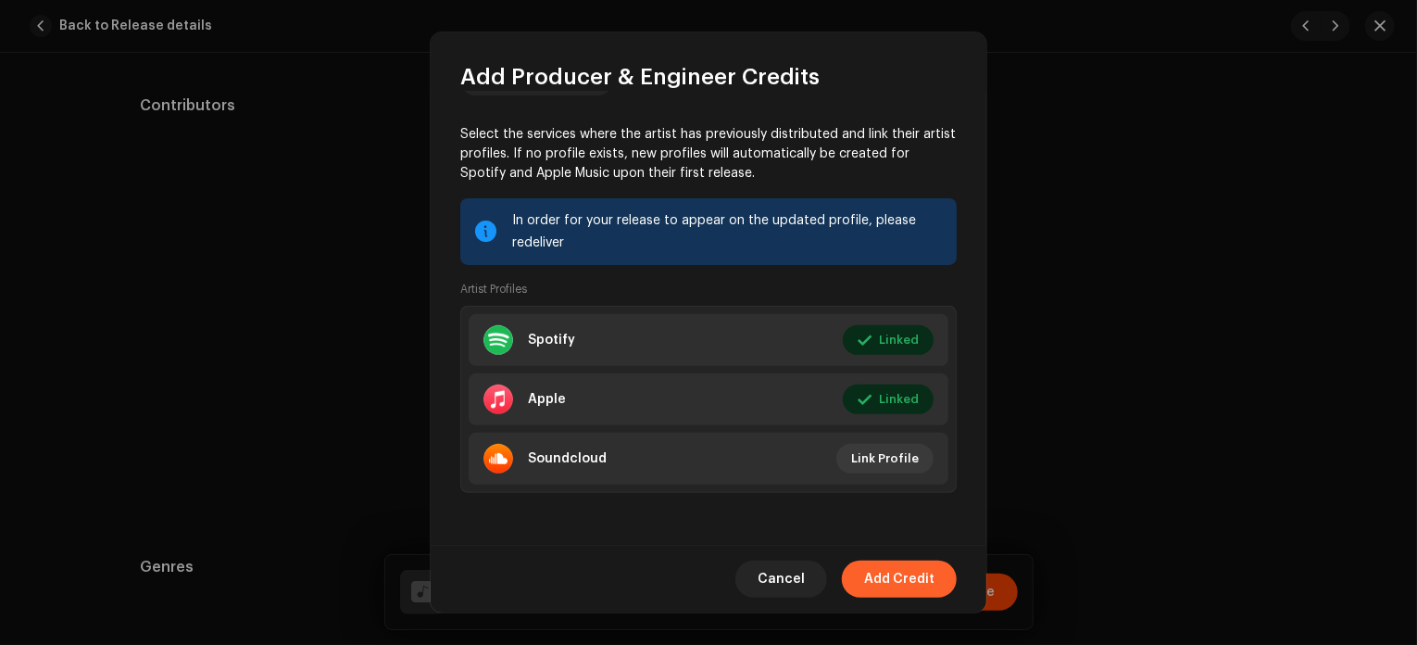
click at [908, 583] on span "Add Credit" at bounding box center [899, 578] width 70 height 37
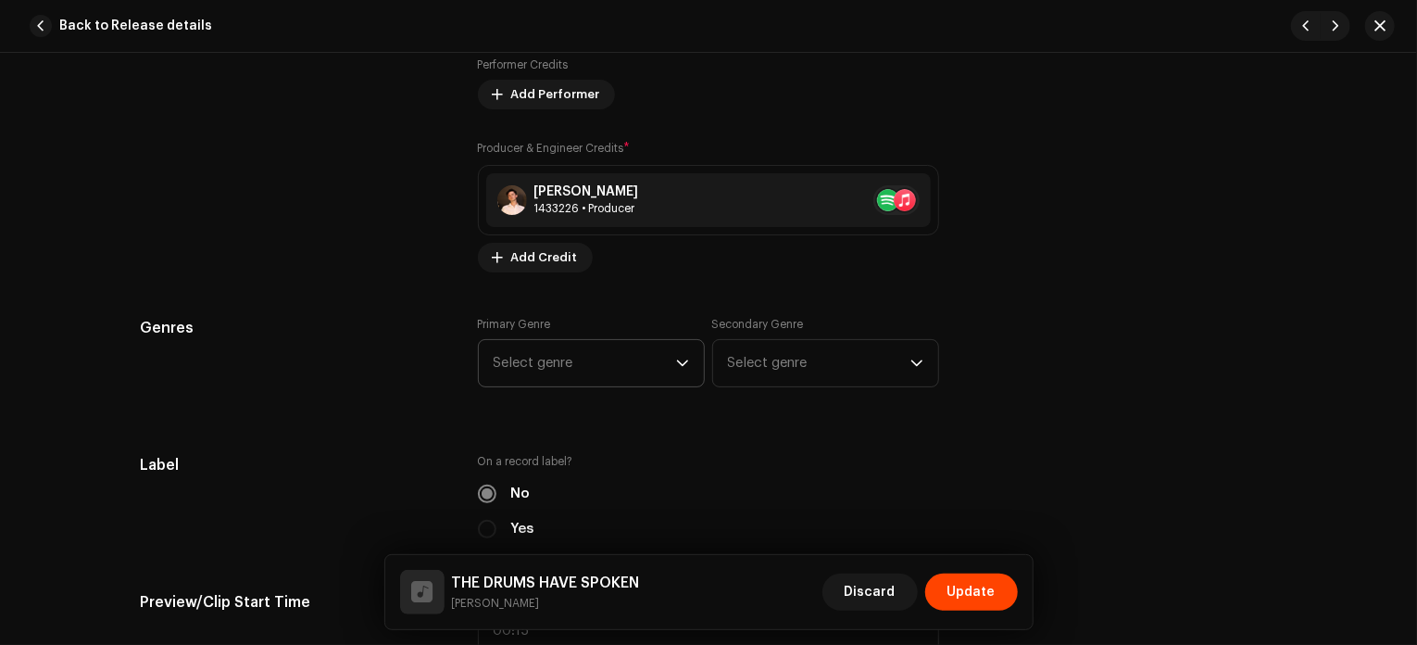
scroll to position [1434, 0]
click at [637, 362] on span "Select genre" at bounding box center [585, 361] width 182 height 46
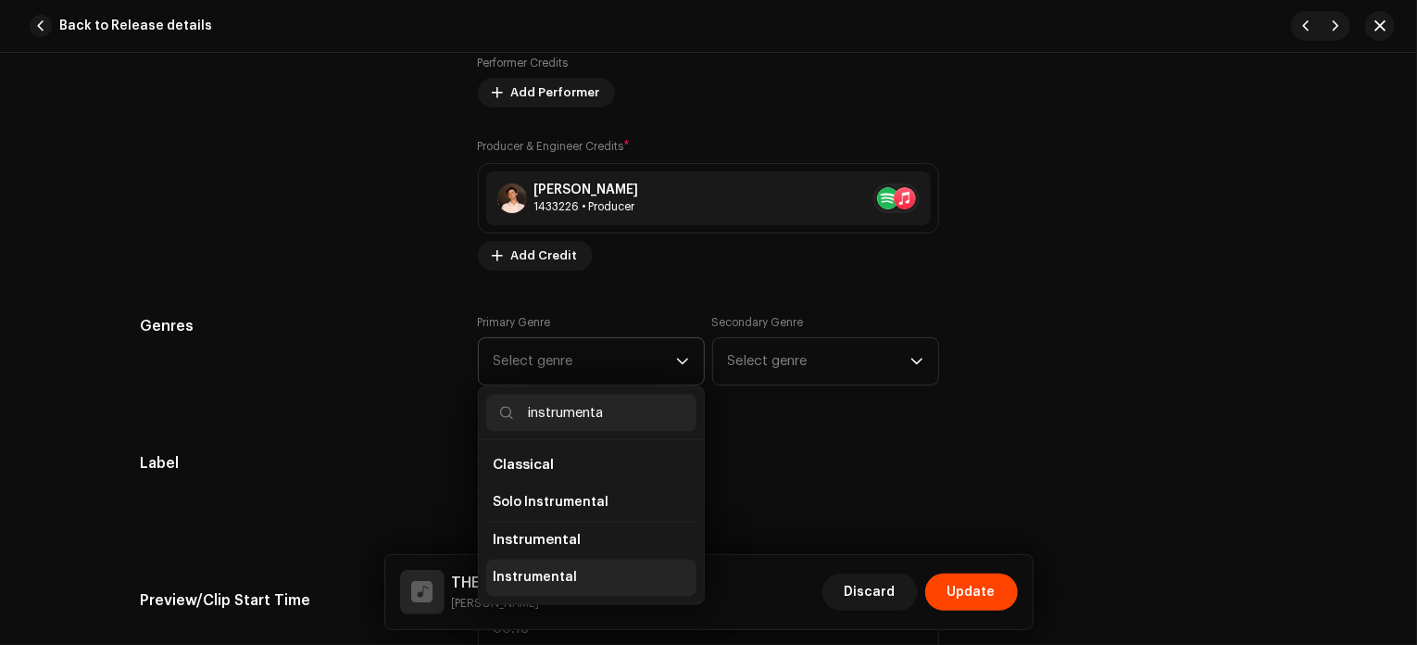
type input "instrumenta"
click at [589, 594] on li "Instrumental" at bounding box center [591, 577] width 210 height 37
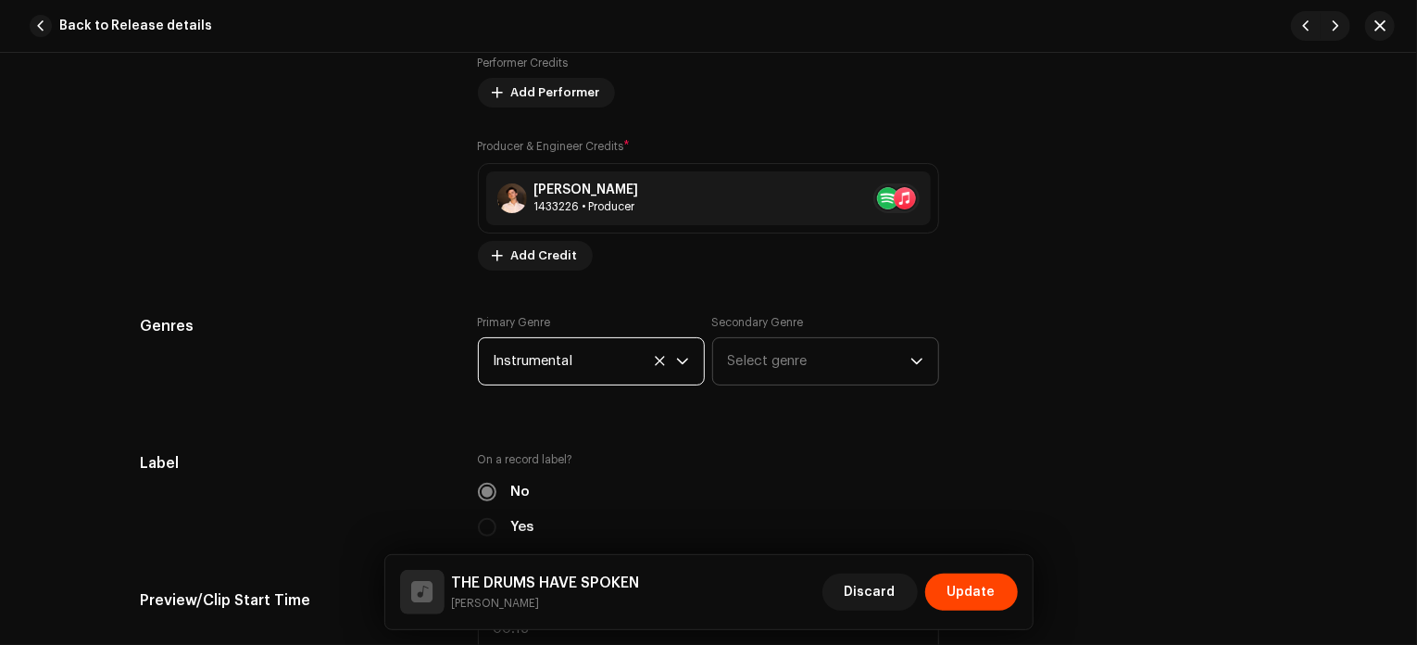
click at [784, 360] on span "Select genre" at bounding box center [819, 361] width 182 height 46
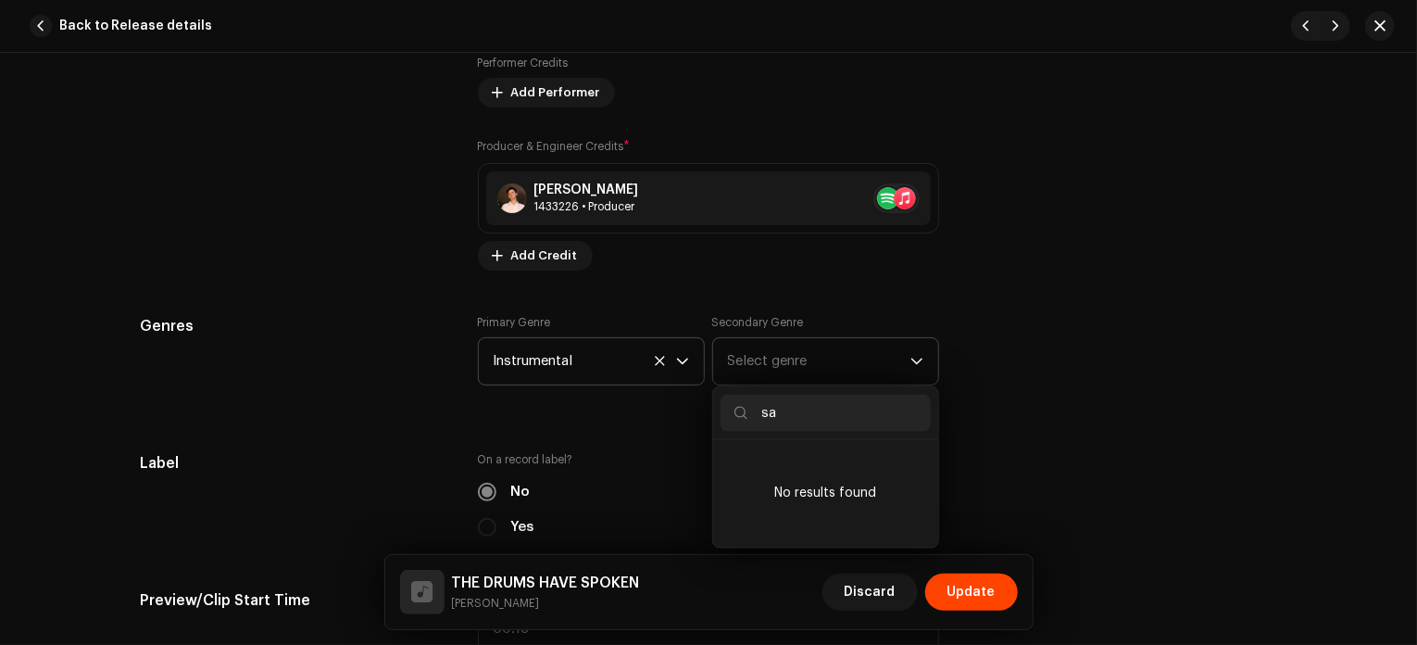
type input "s"
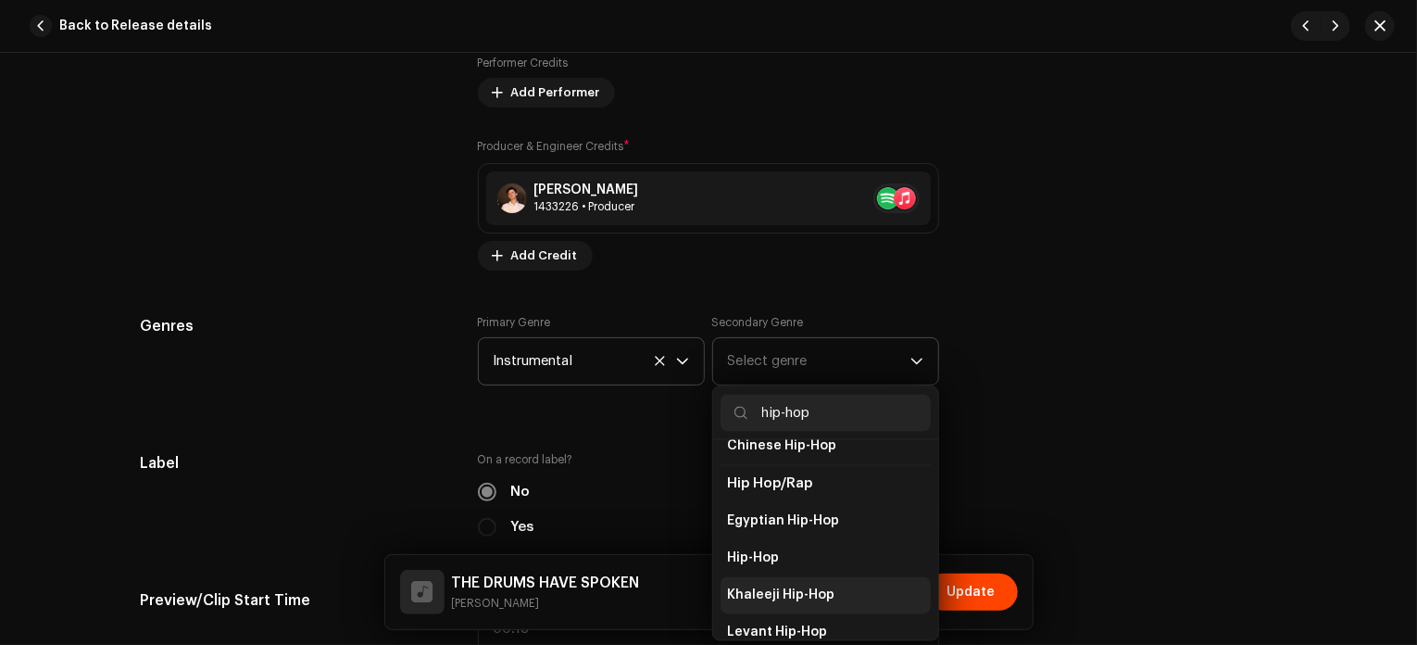
scroll to position [56, 0]
type input "hip-hop"
click at [815, 555] on li "Hip-Hop" at bounding box center [826, 559] width 210 height 37
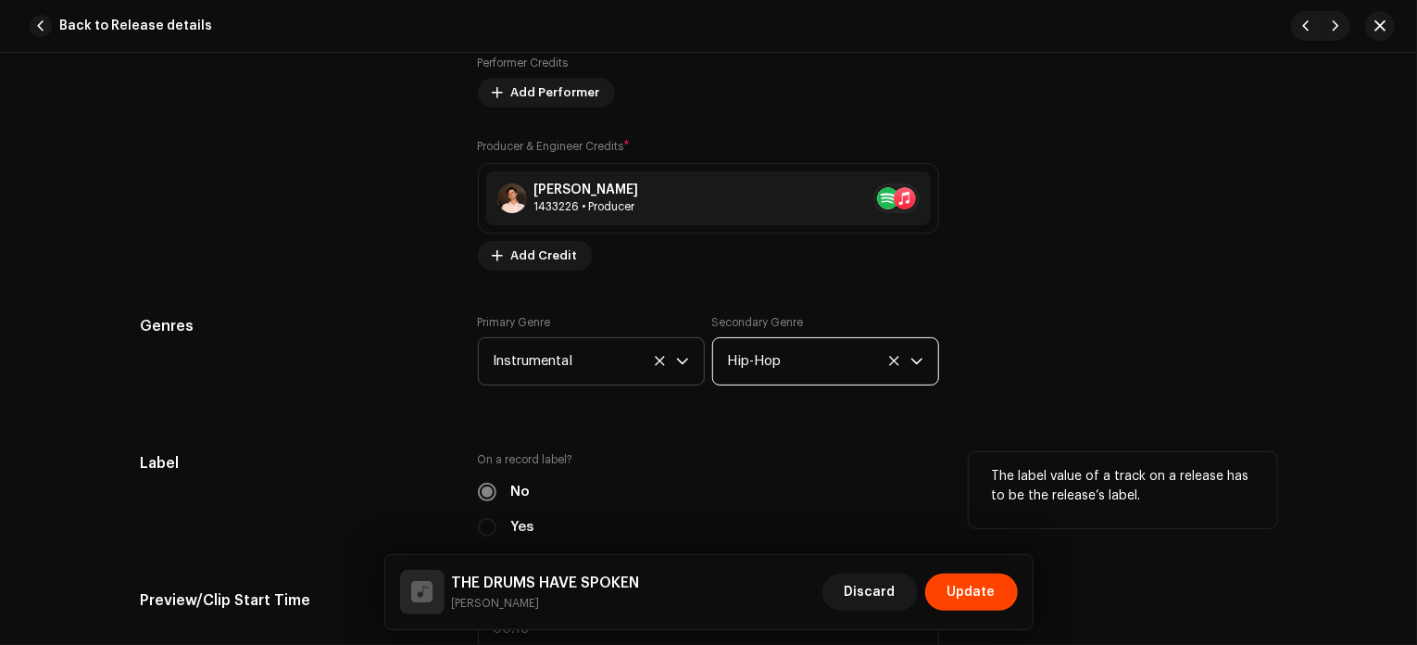
click at [822, 468] on div "On a record label? No Yes" at bounding box center [708, 494] width 461 height 85
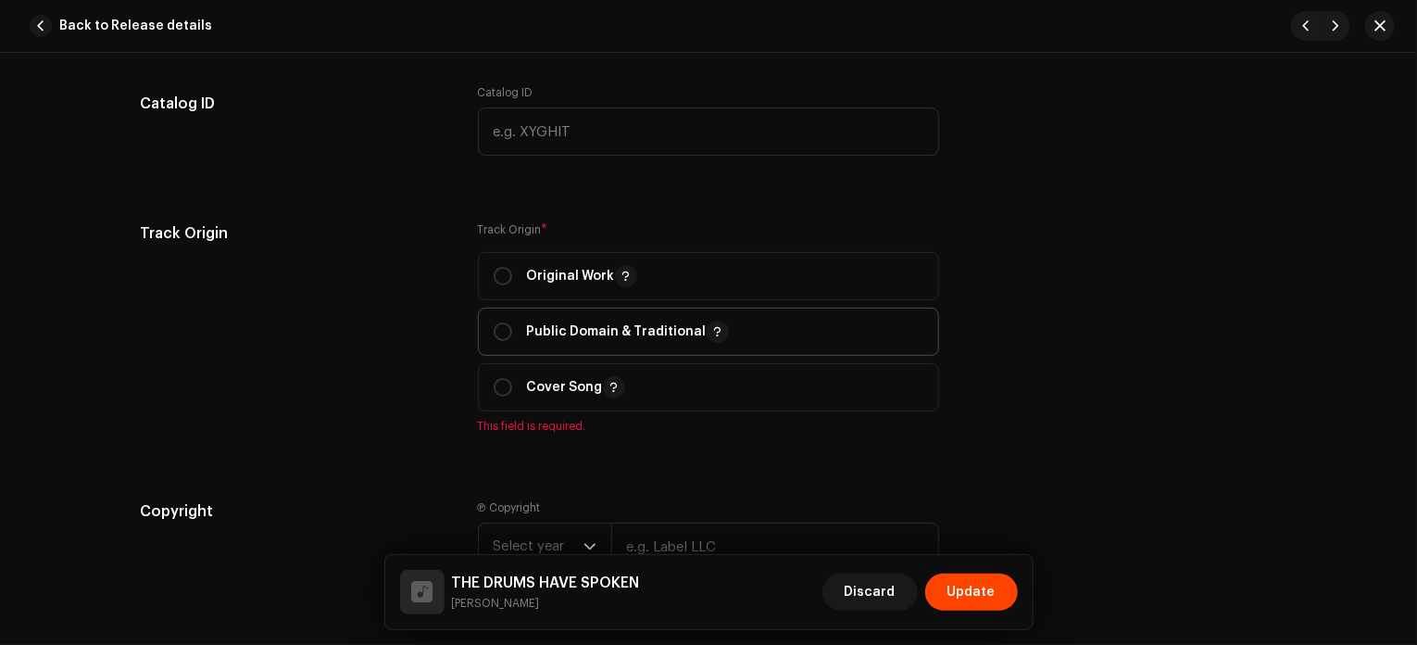
scroll to position [2069, 0]
click at [494, 281] on input "radio" at bounding box center [503, 274] width 19 height 19
radio input "true"
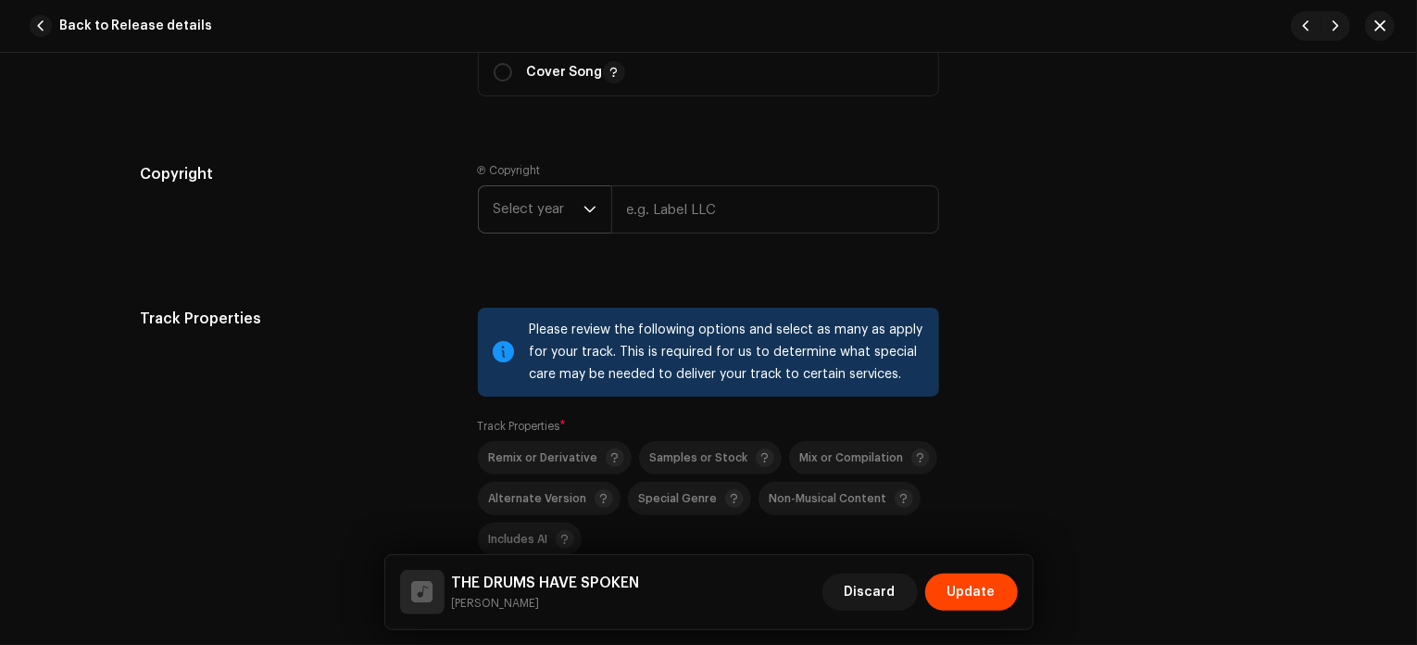
scroll to position [2384, 0]
click at [544, 195] on span "Select year" at bounding box center [539, 207] width 90 height 46
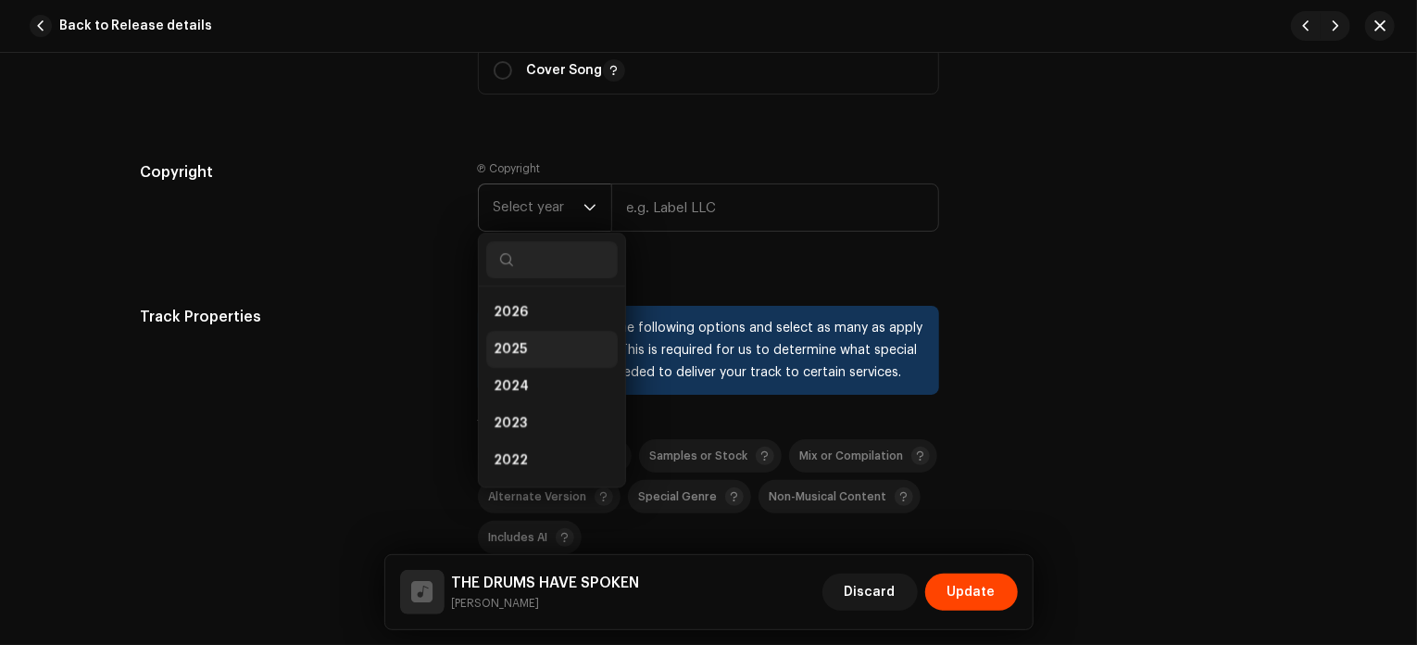
click at [540, 358] on li "2025" at bounding box center [552, 349] width 132 height 37
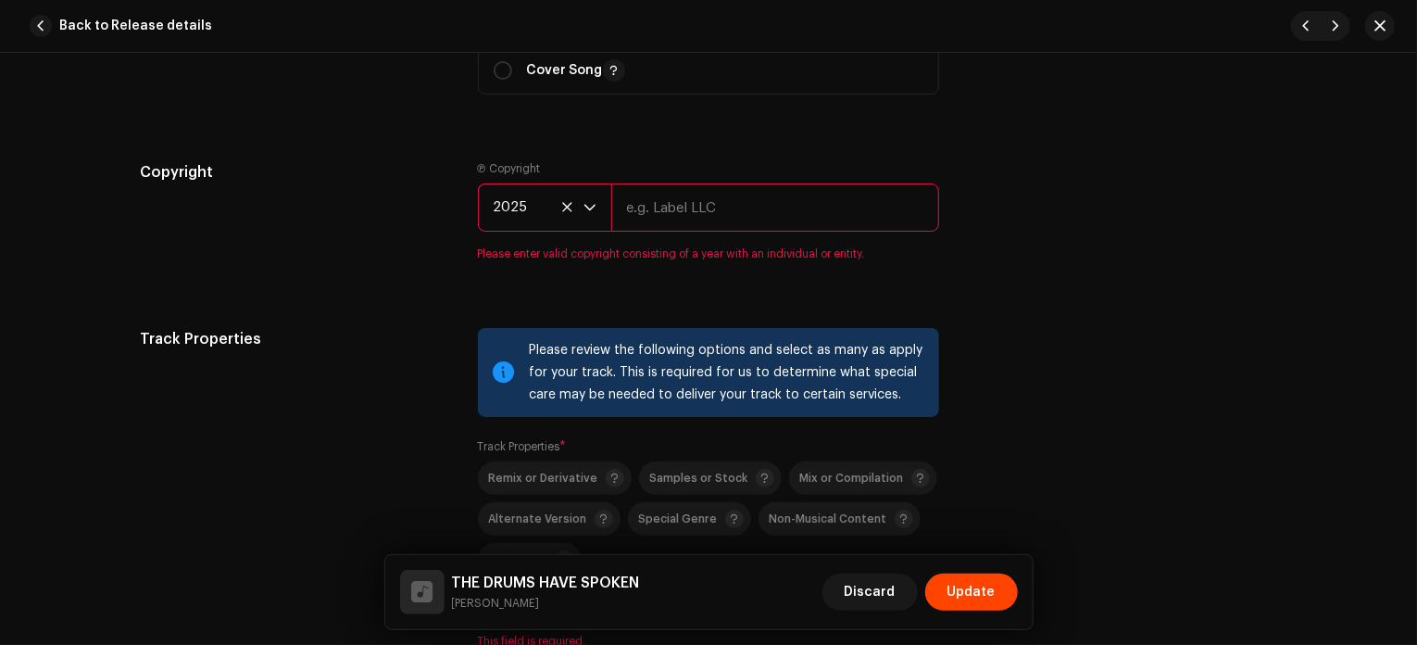
click at [723, 221] on input "text" at bounding box center [775, 207] width 328 height 48
type input "[PERSON_NAME]"
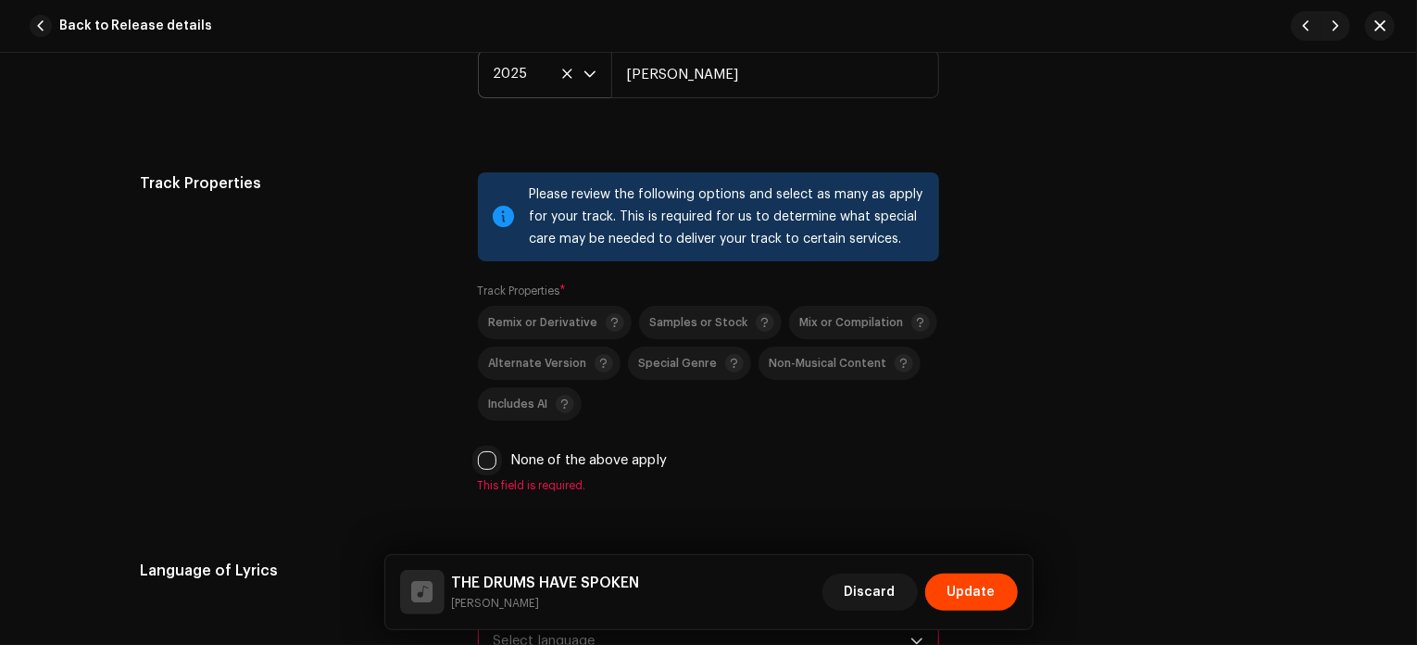
click at [487, 459] on input "None of the above apply" at bounding box center [487, 460] width 19 height 19
checkbox input "true"
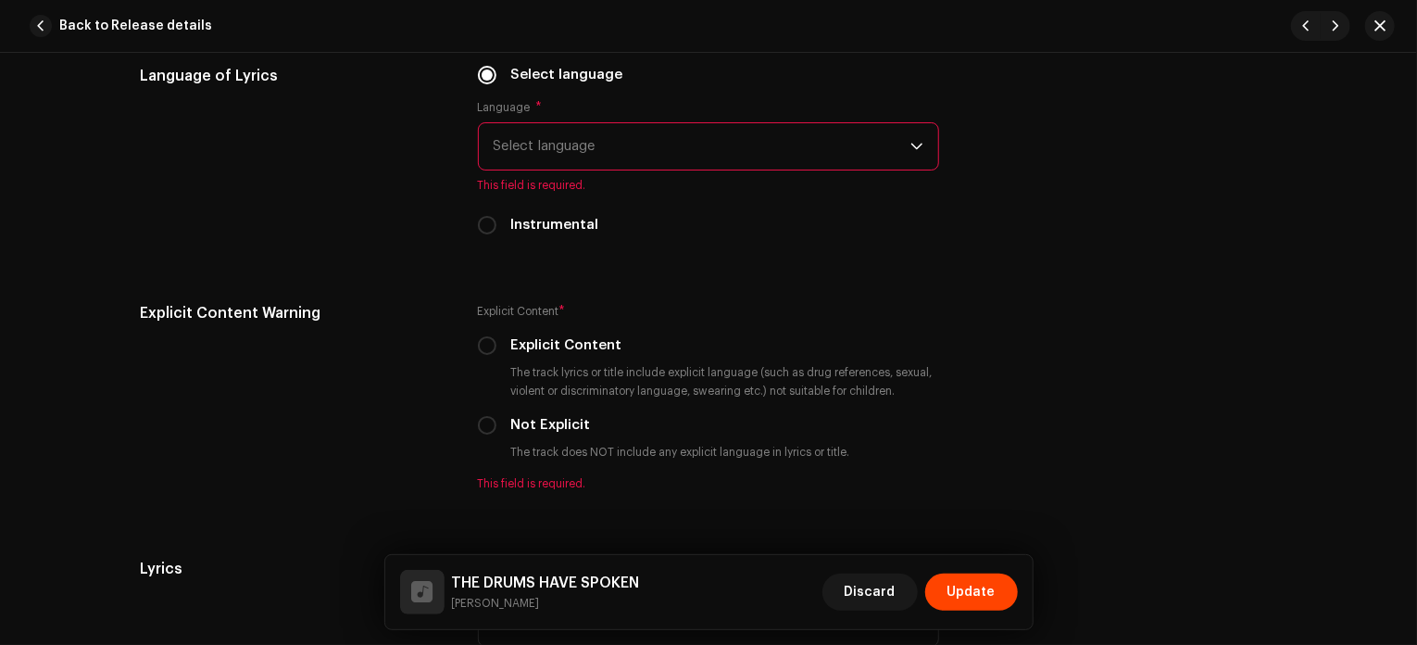
scroll to position [2982, 0]
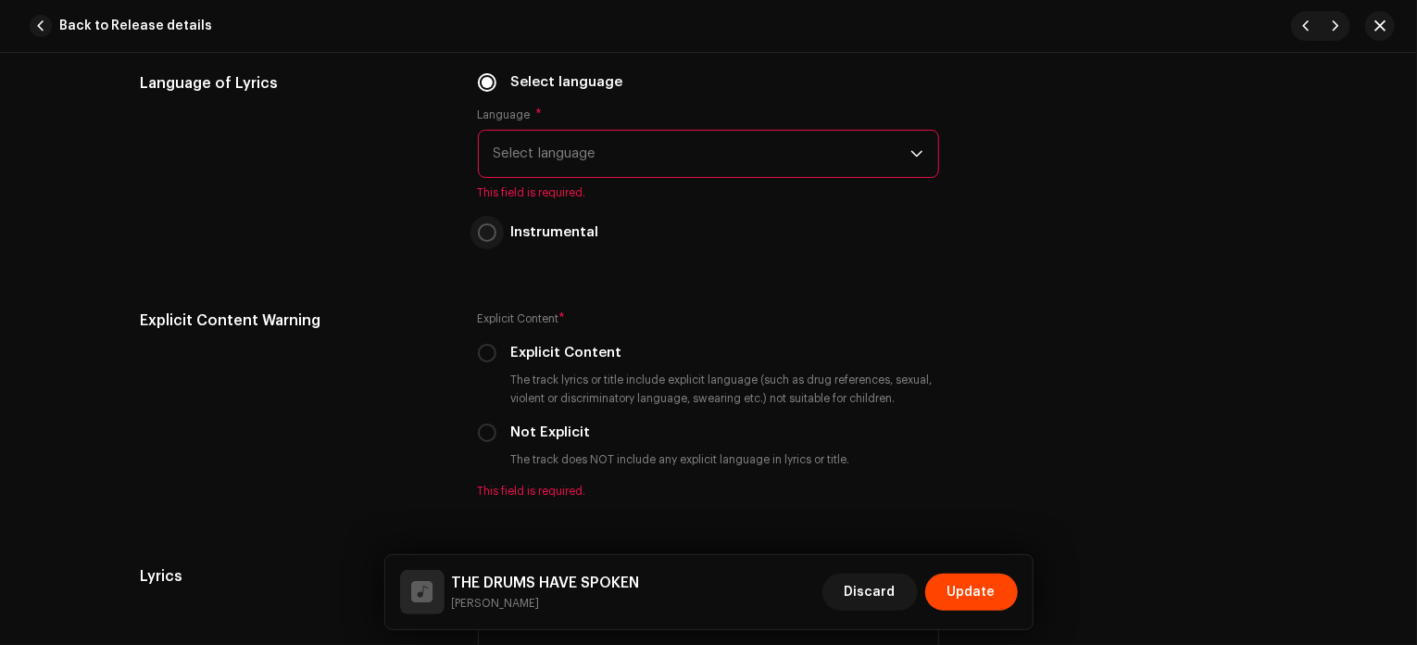
click at [480, 234] on input "Instrumental" at bounding box center [487, 232] width 19 height 19
radio input "true"
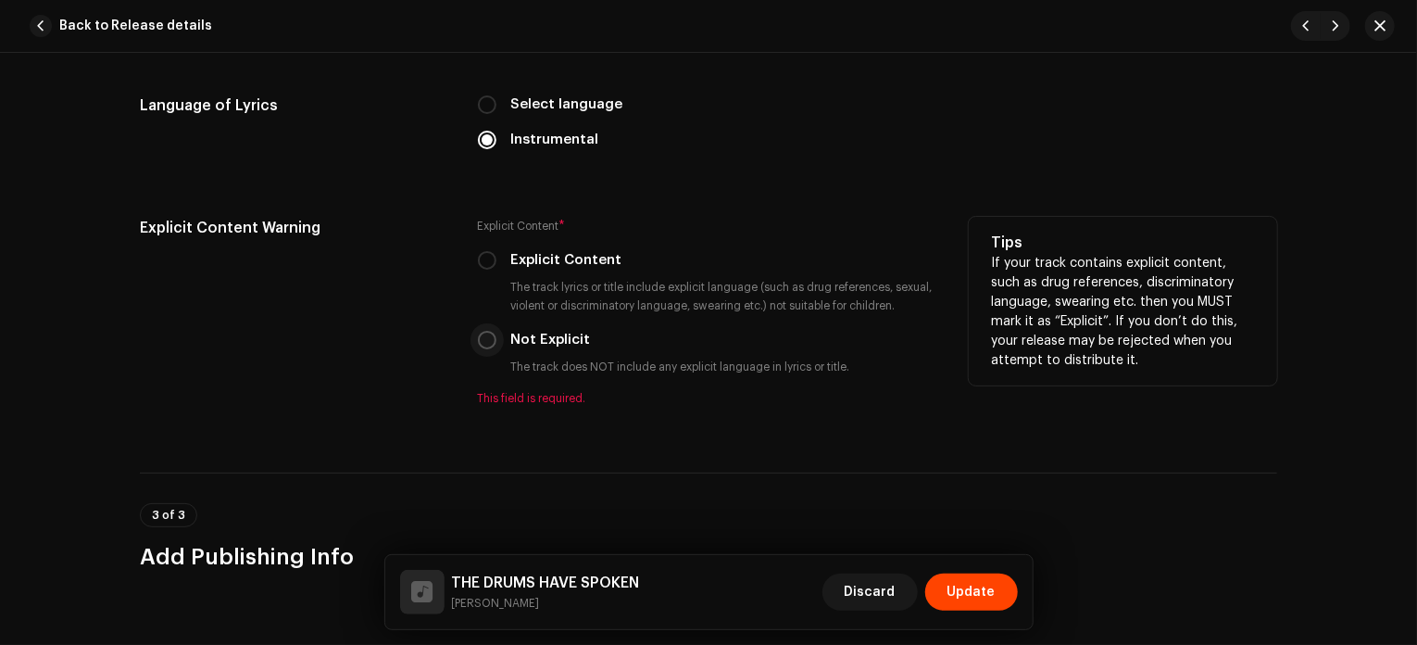
click at [482, 341] on input "Not Explicit" at bounding box center [487, 340] width 19 height 19
radio input "true"
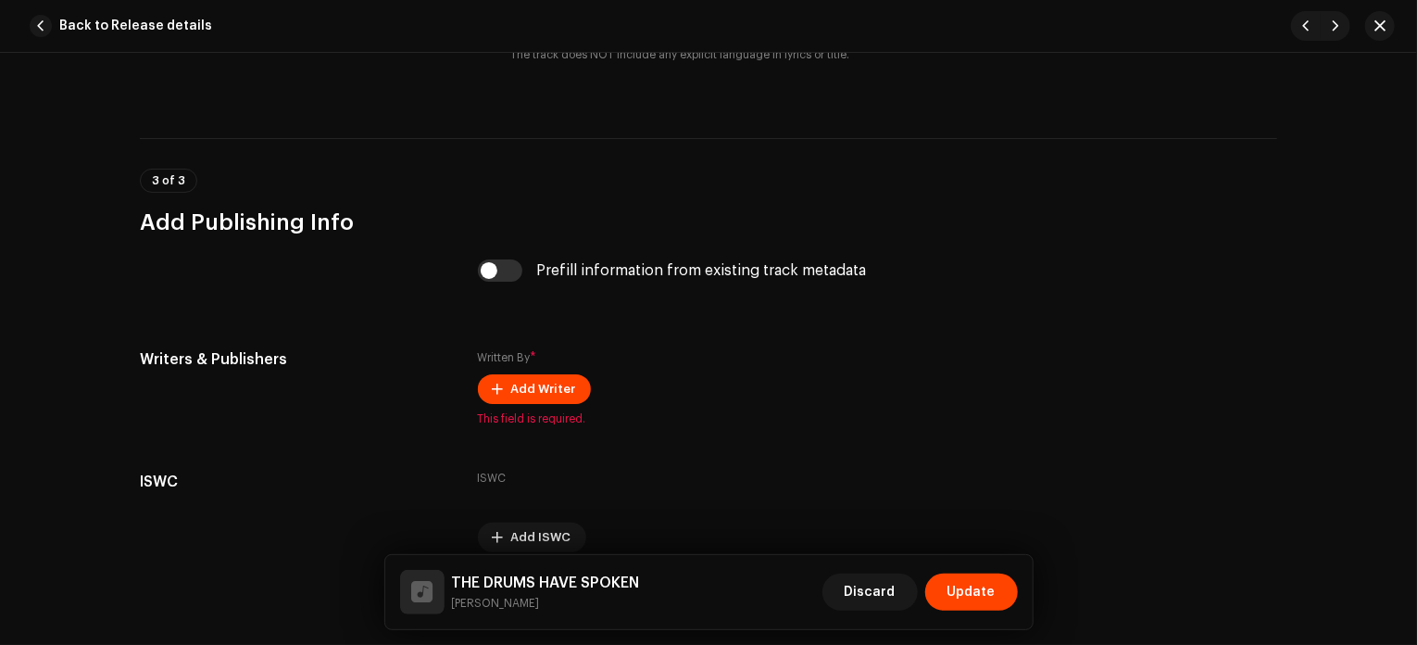
scroll to position [3360, 0]
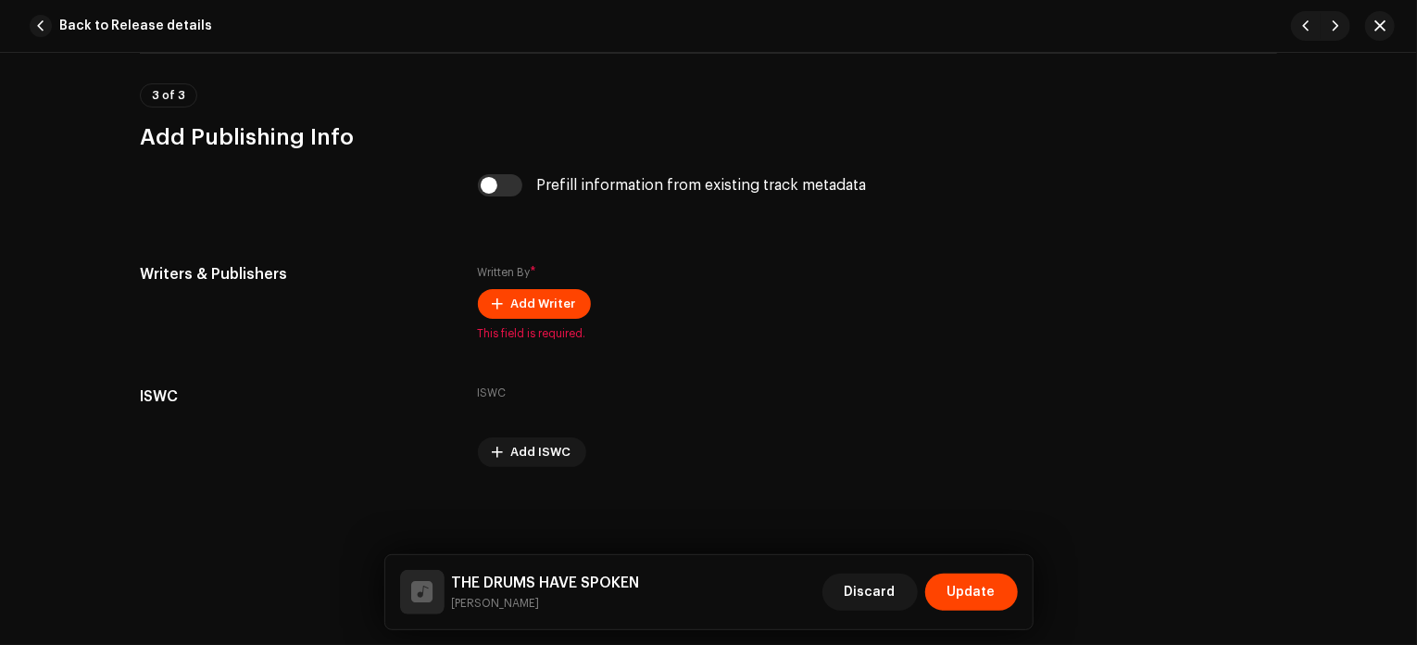
click at [545, 307] on span "Add Writer" at bounding box center [543, 303] width 65 height 37
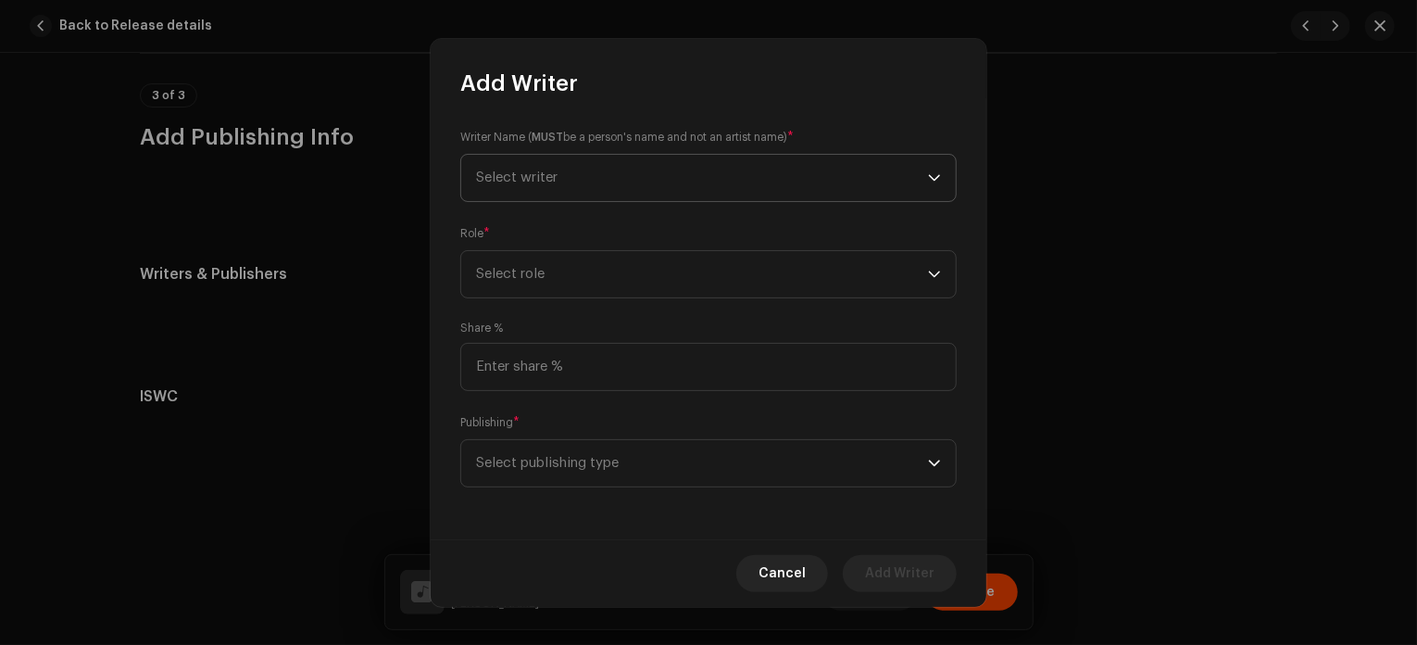
click at [596, 164] on span "Select writer" at bounding box center [702, 178] width 452 height 46
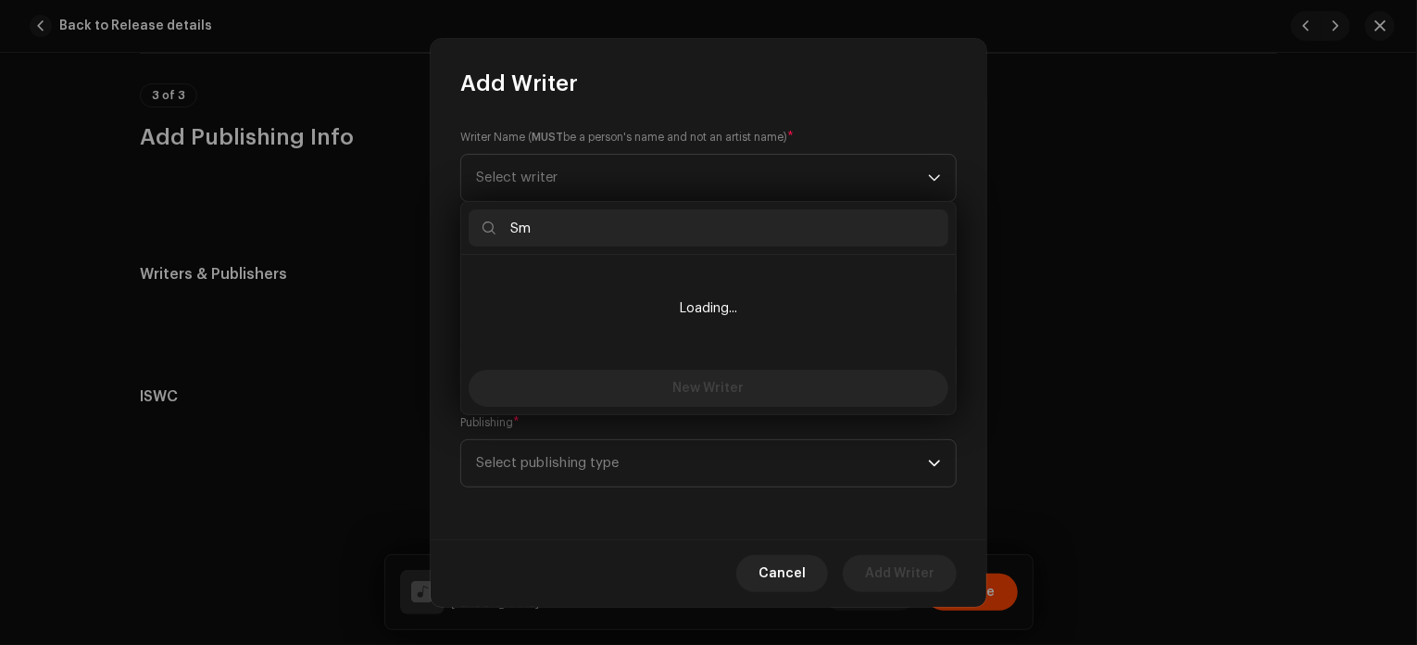
type input "S"
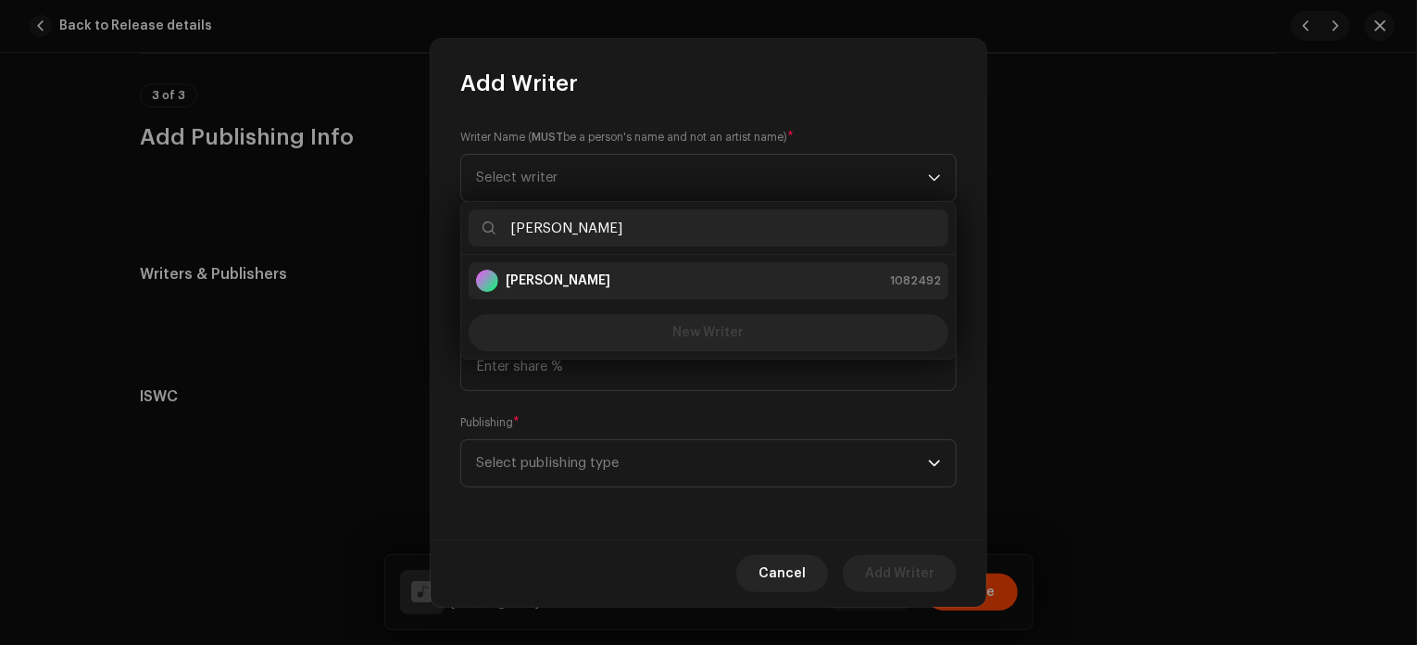
type input "[PERSON_NAME]"
click at [634, 286] on div "[PERSON_NAME] 1082492" at bounding box center [708, 281] width 465 height 22
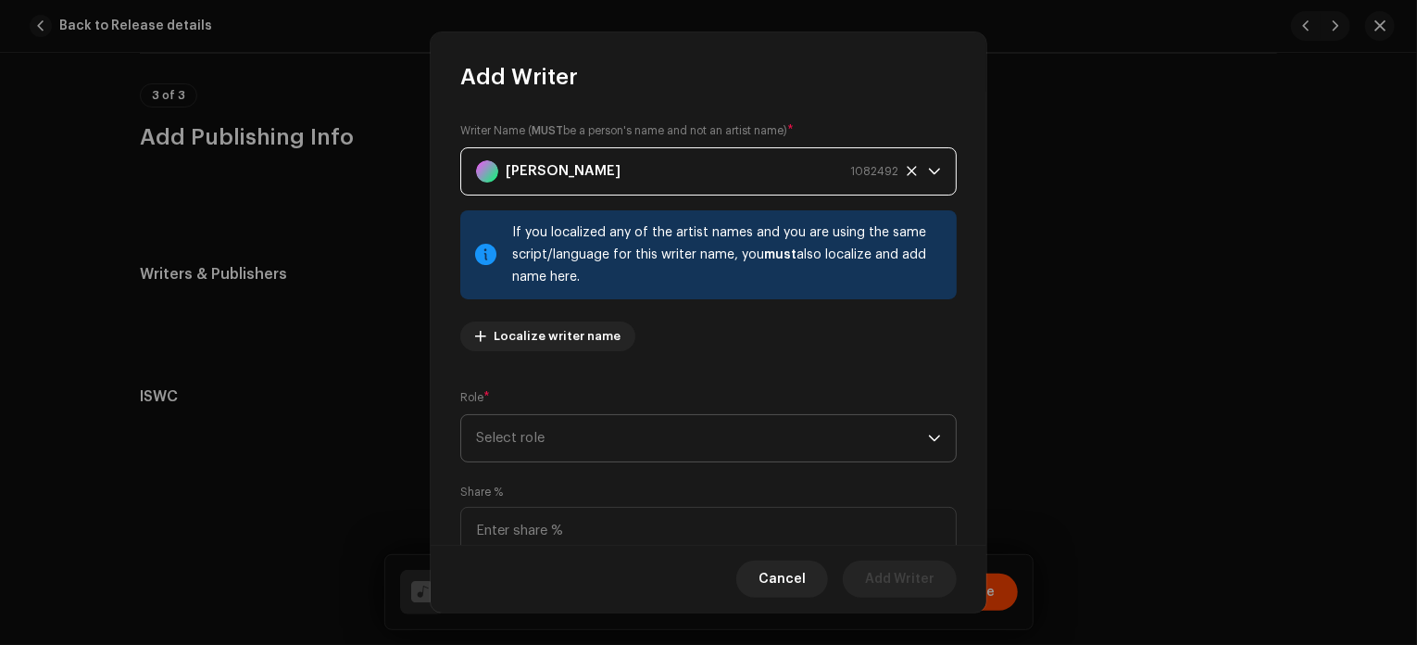
click at [595, 425] on span "Select role" at bounding box center [702, 438] width 452 height 46
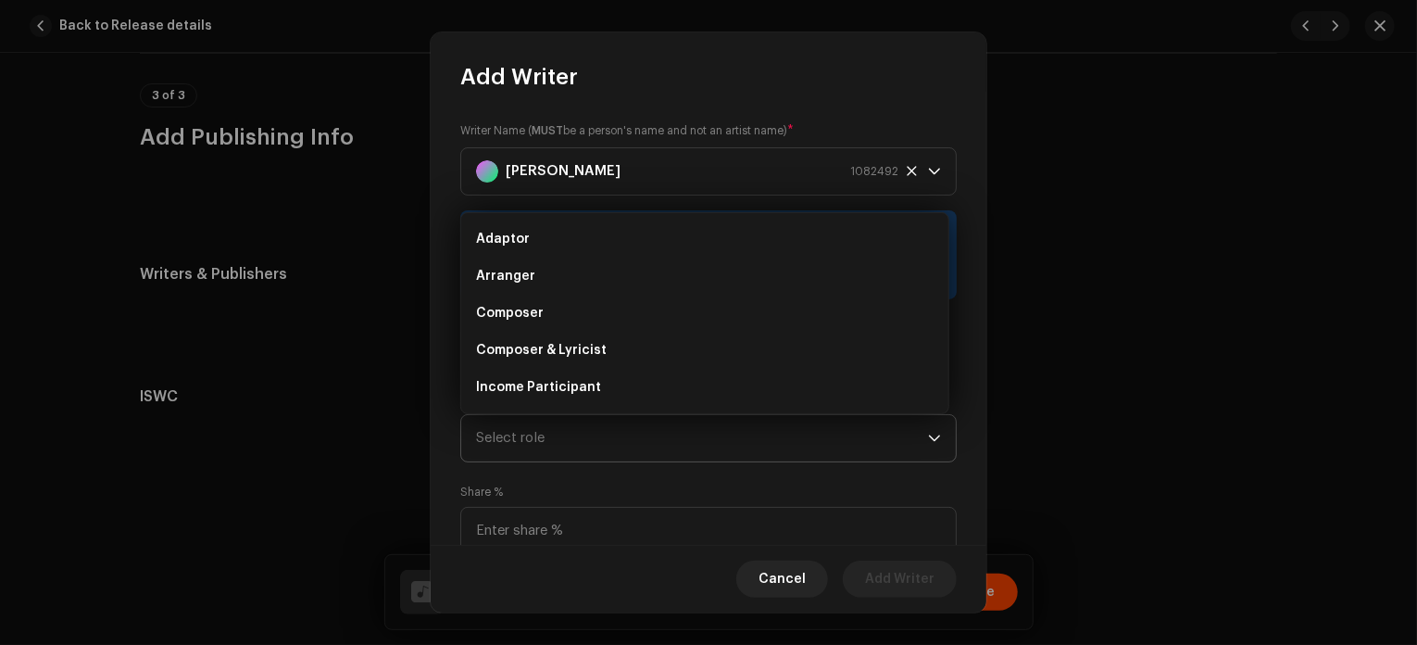
scroll to position [30, 0]
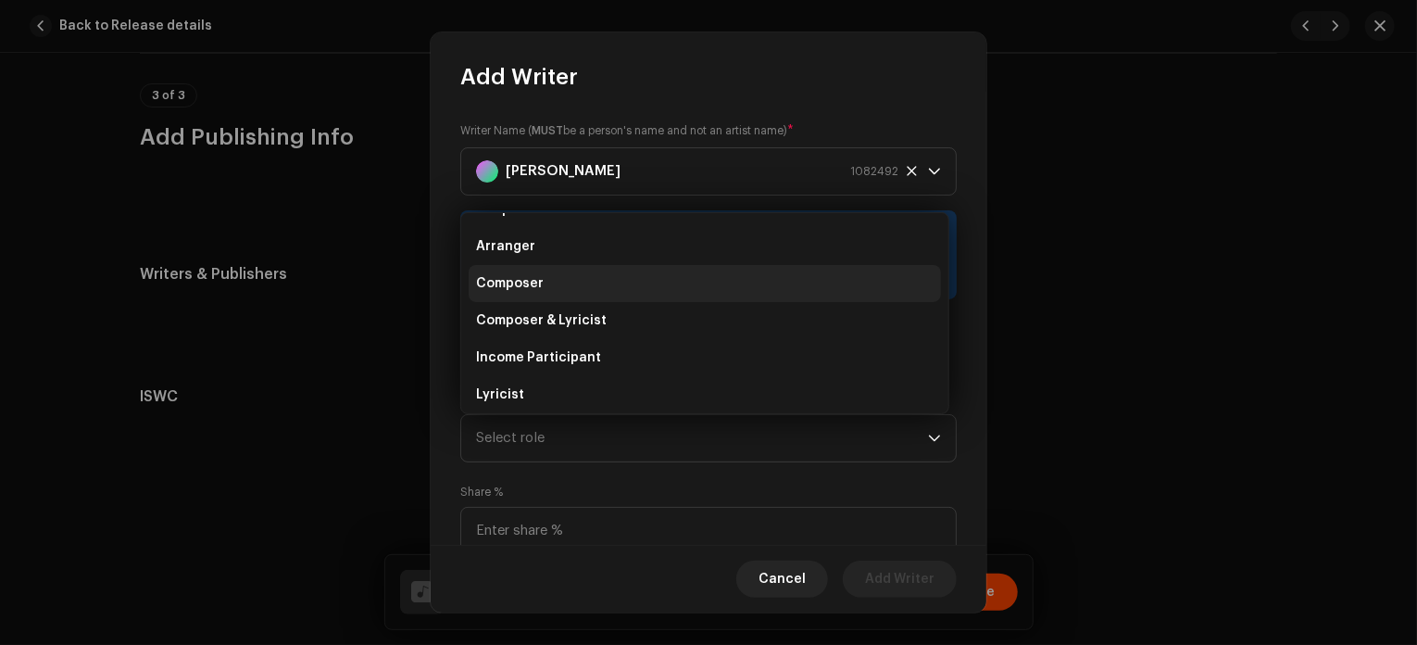
click at [559, 284] on li "Composer" at bounding box center [705, 283] width 472 height 37
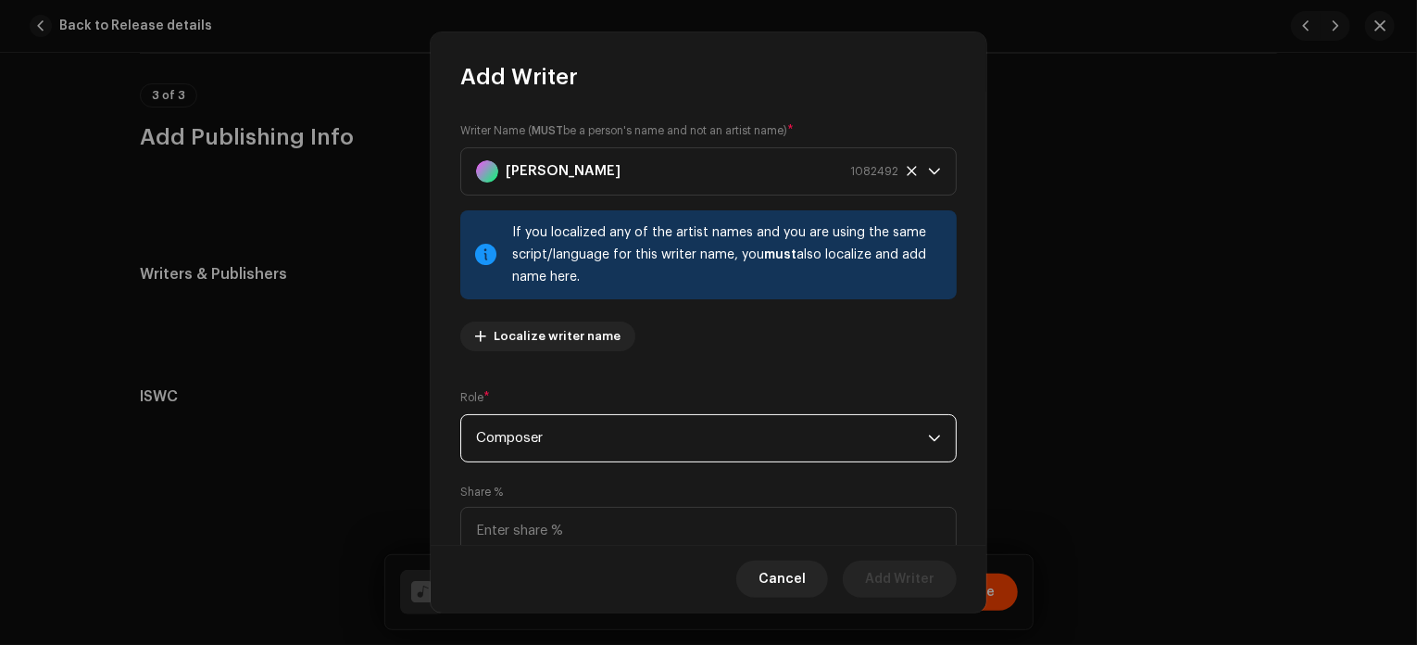
scroll to position [158, 0]
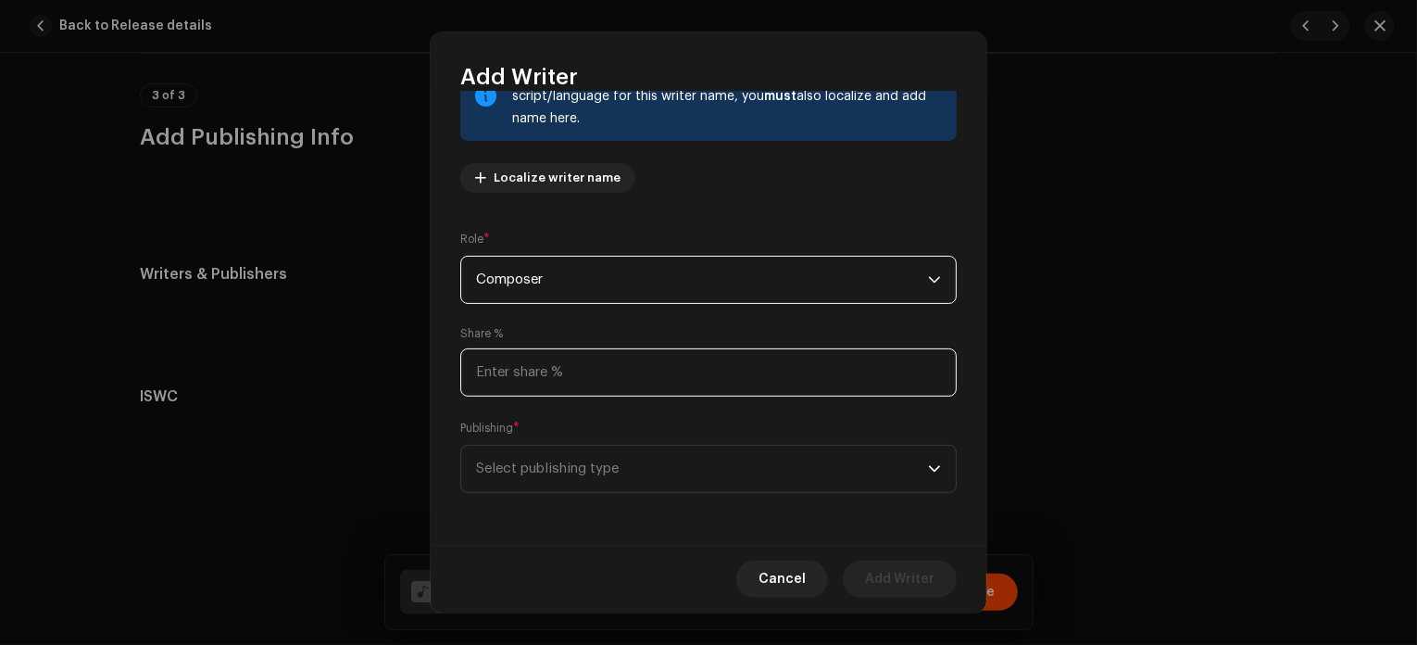
click at [599, 369] on input at bounding box center [708, 372] width 496 height 48
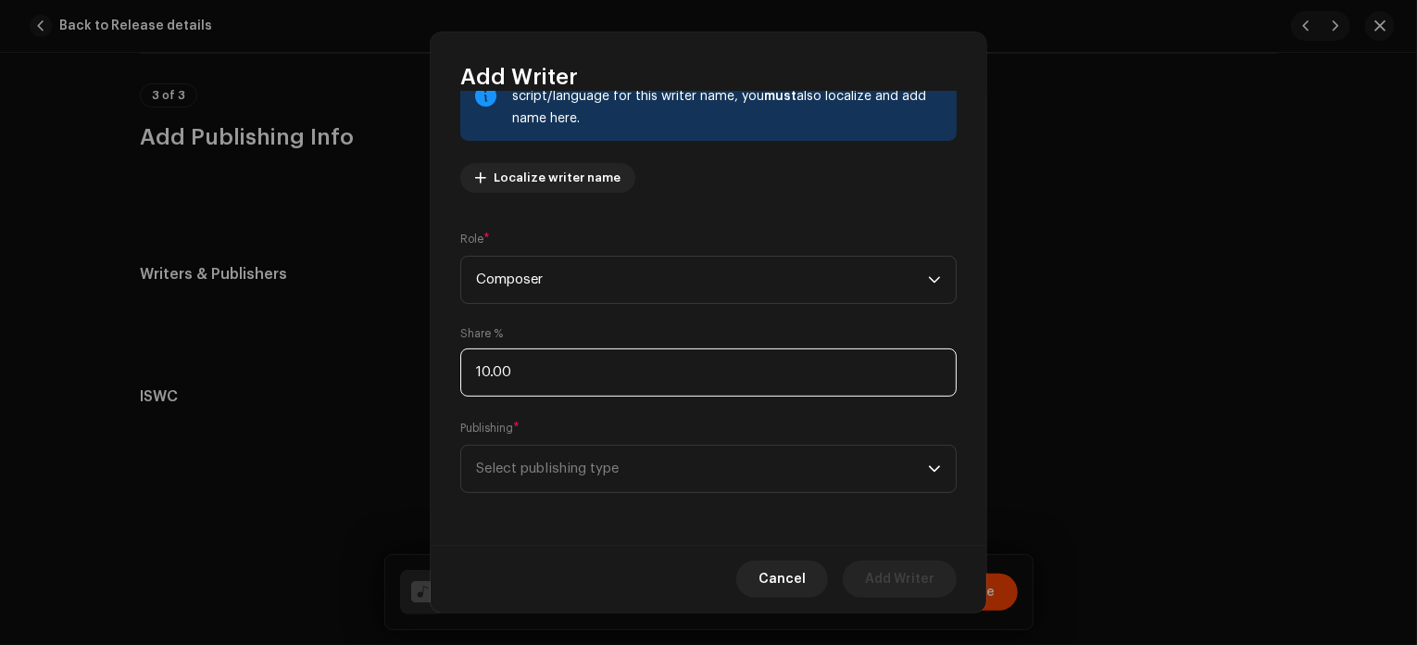
type input "100.00"
click at [556, 467] on span "Select publishing type" at bounding box center [702, 468] width 452 height 46
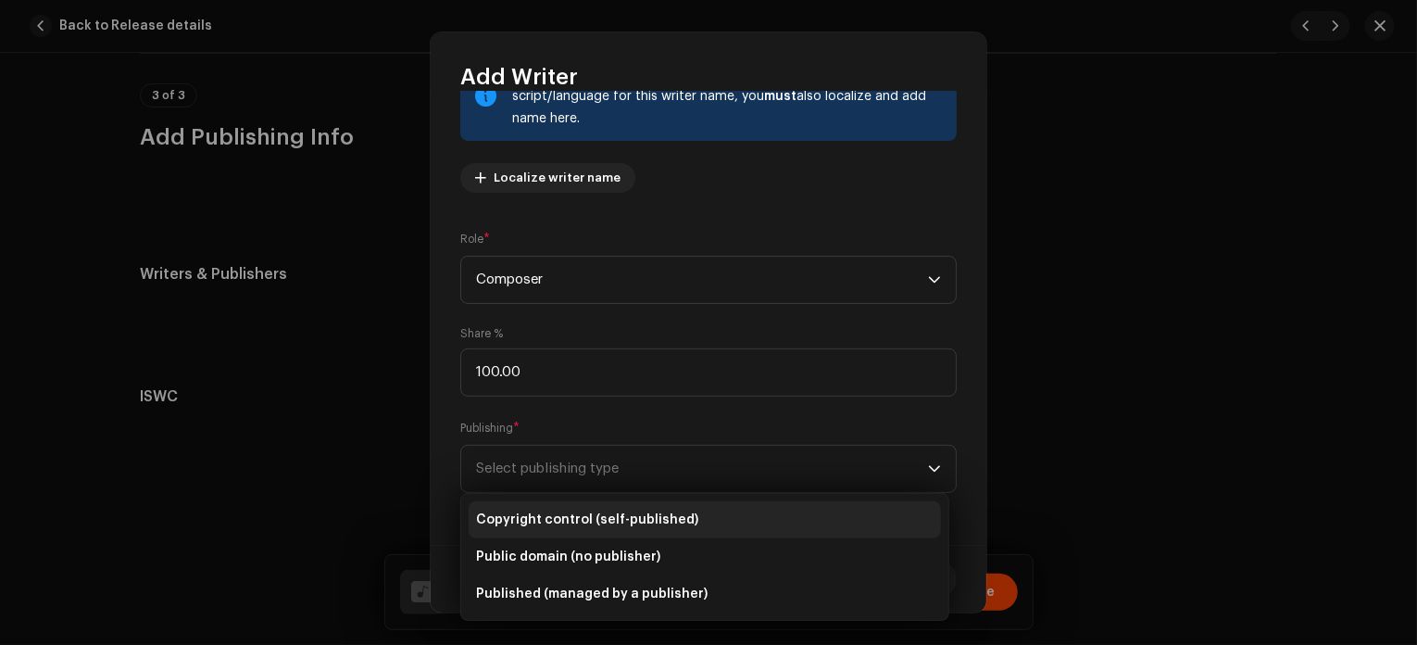
click at [645, 511] on span "Copyright control (self-published)" at bounding box center [587, 519] width 222 height 19
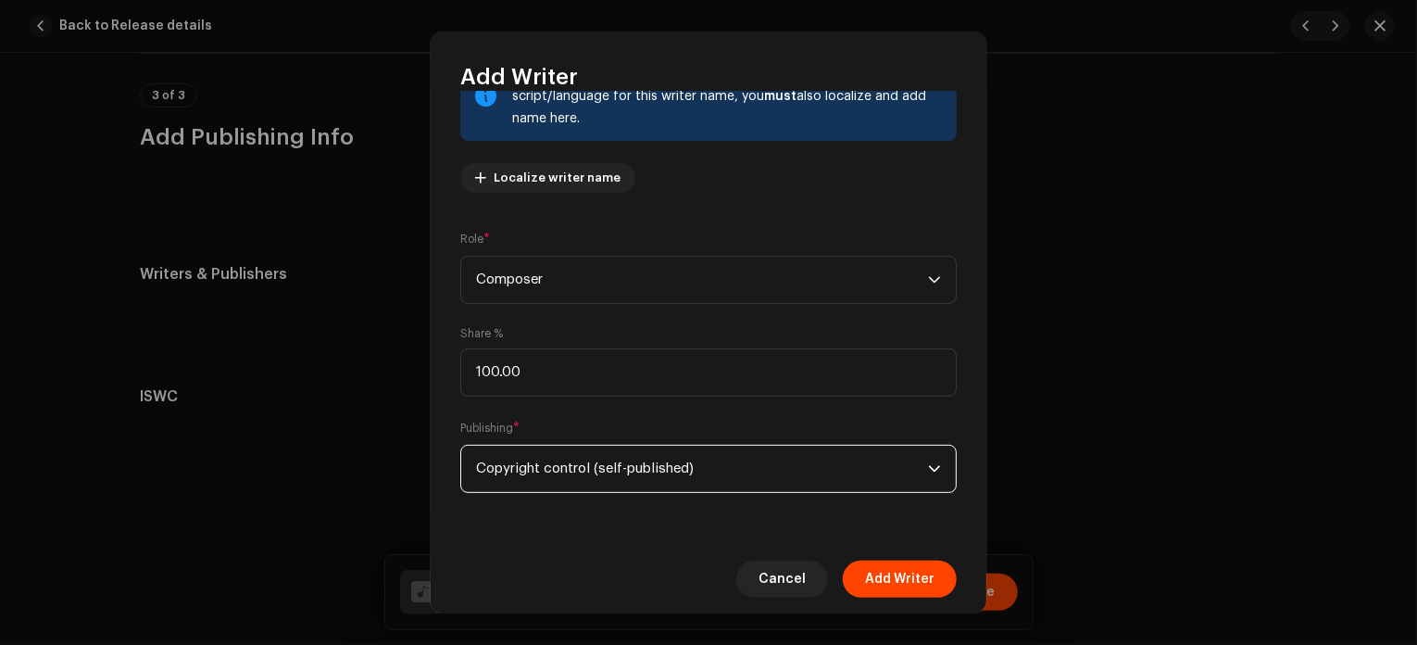
click at [893, 574] on span "Add Writer" at bounding box center [899, 578] width 69 height 37
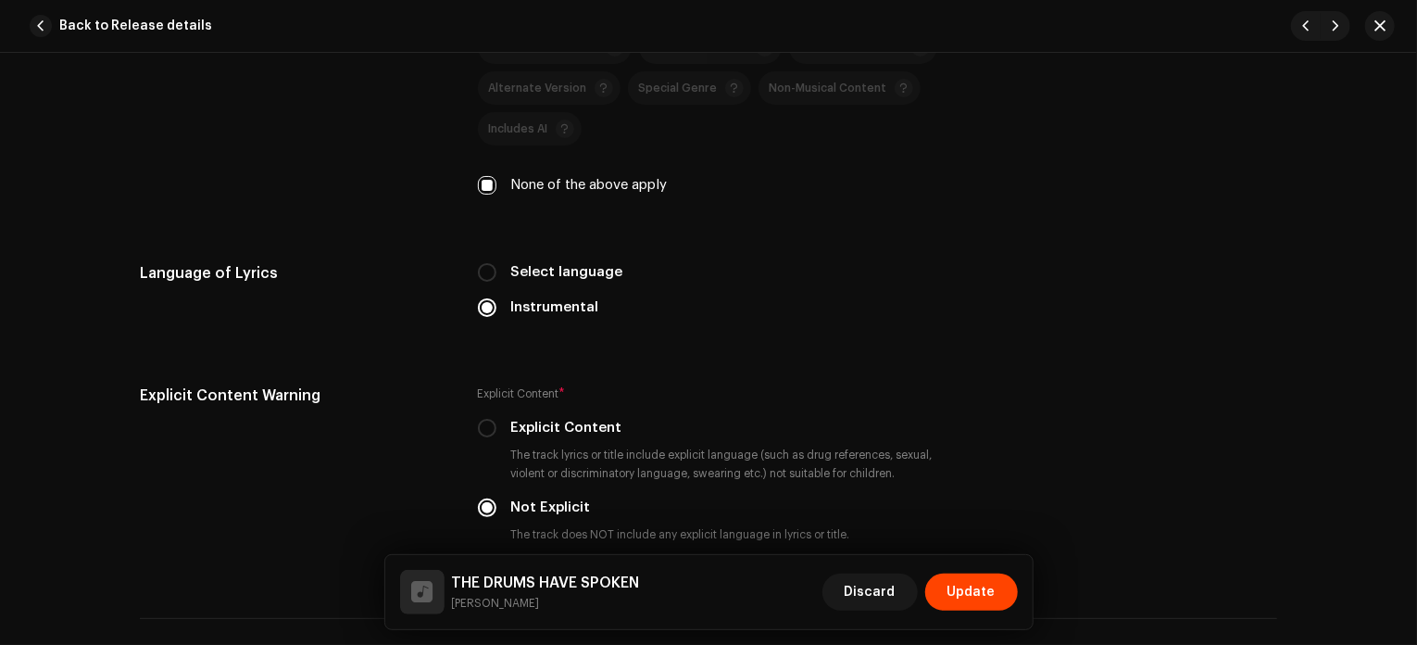
scroll to position [3415, 0]
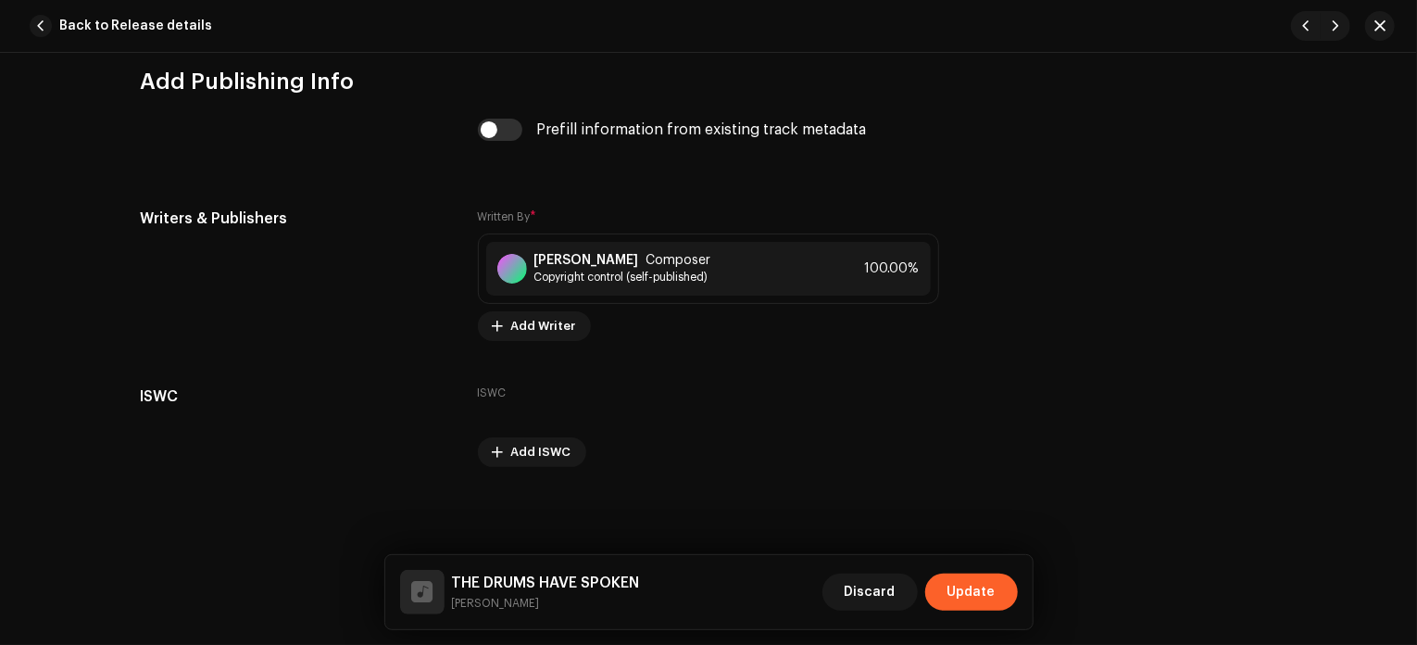
click at [974, 588] on span "Update" at bounding box center [971, 591] width 48 height 37
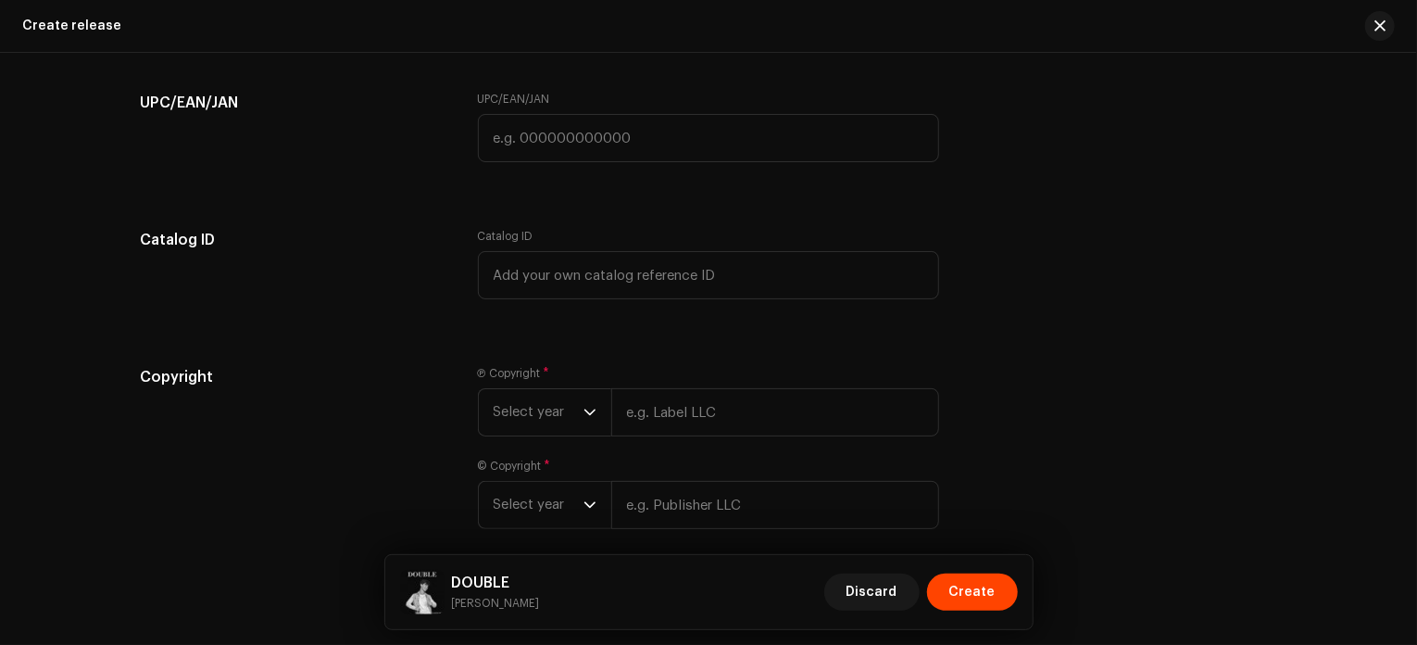
scroll to position [3086, 0]
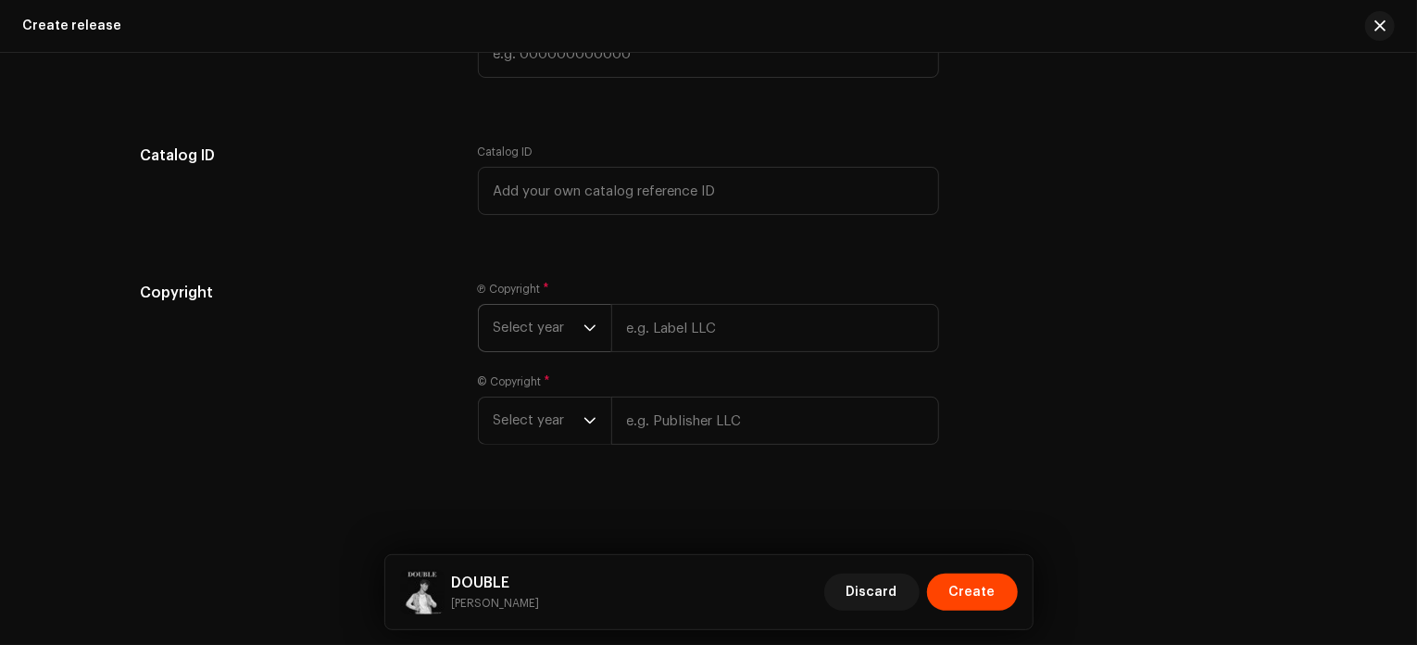
click at [559, 325] on span "Select year" at bounding box center [539, 328] width 90 height 46
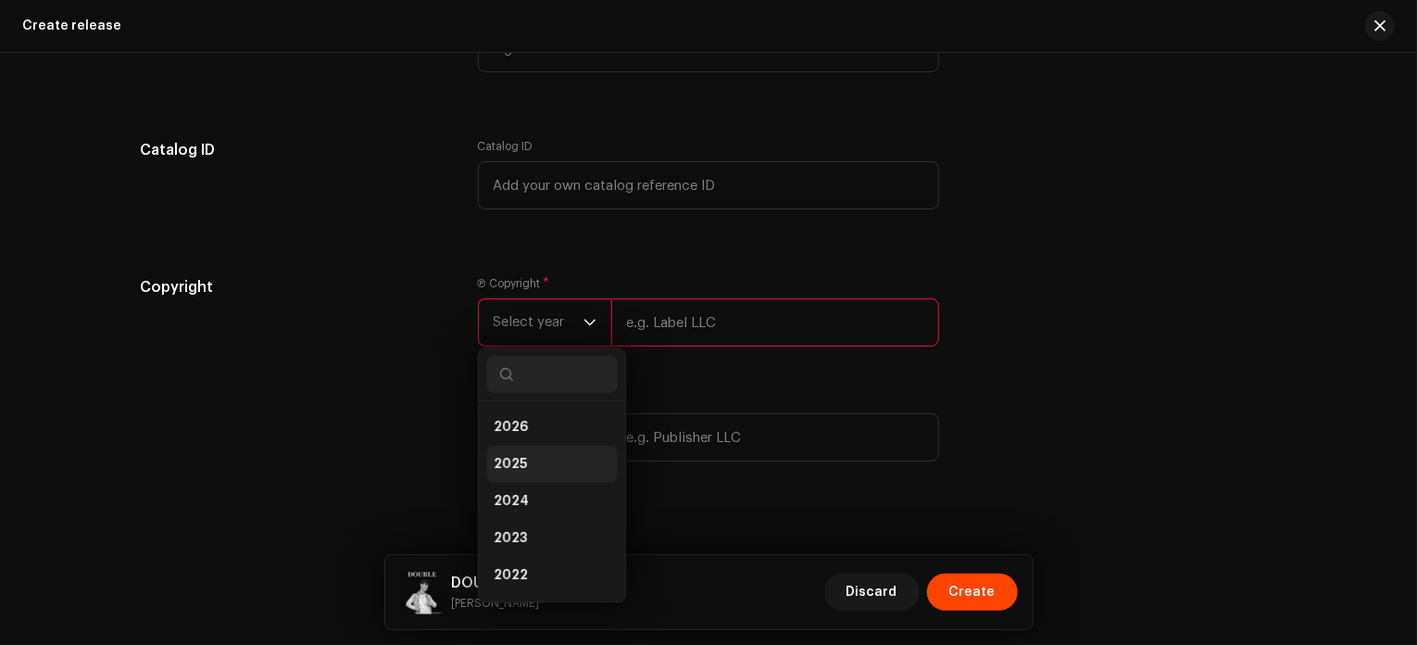
click at [538, 481] on li "2025" at bounding box center [552, 463] width 132 height 37
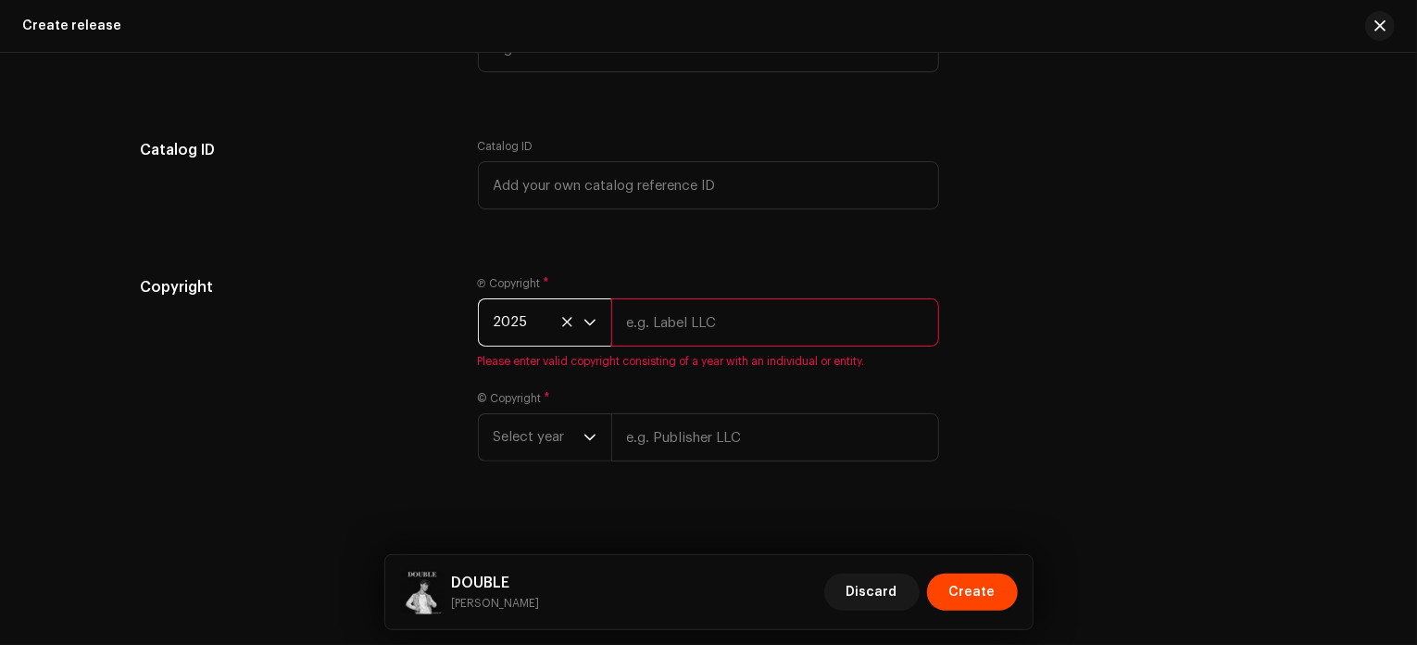
click at [745, 320] on input "text" at bounding box center [775, 322] width 328 height 48
type input "[PERSON_NAME]"
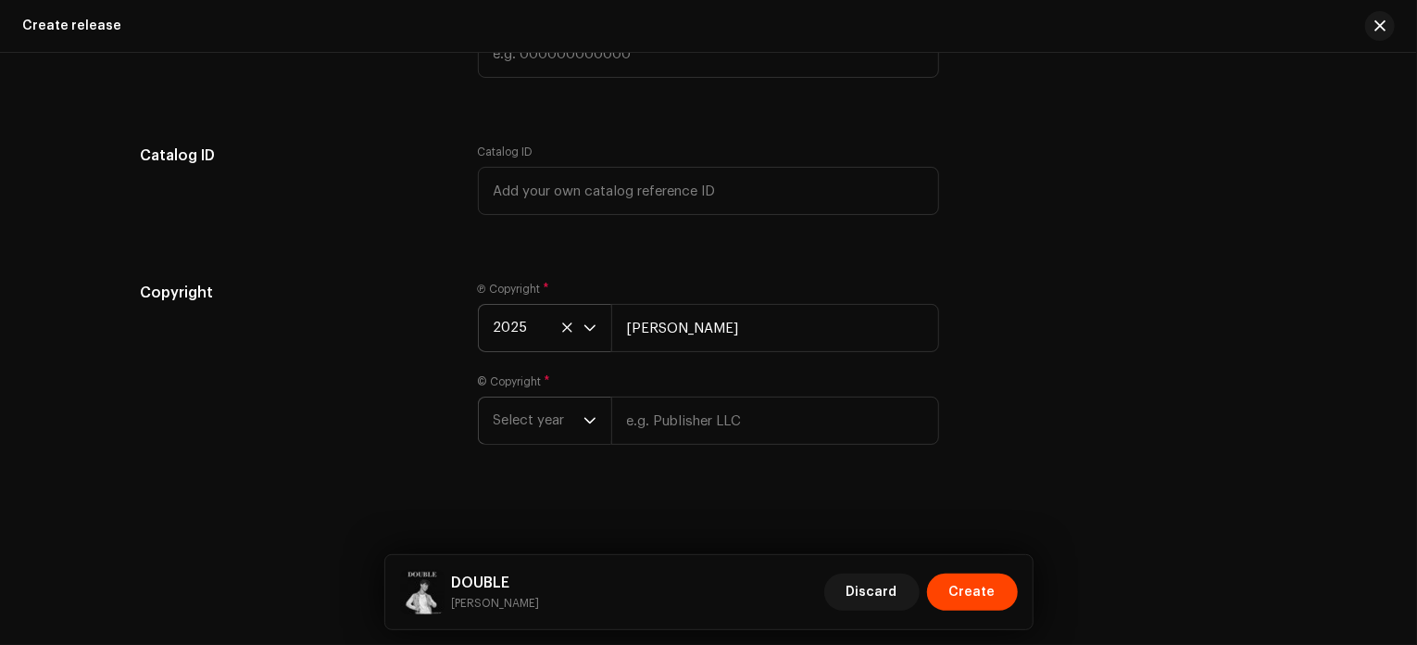
click at [511, 440] on span "Select year" at bounding box center [539, 420] width 90 height 46
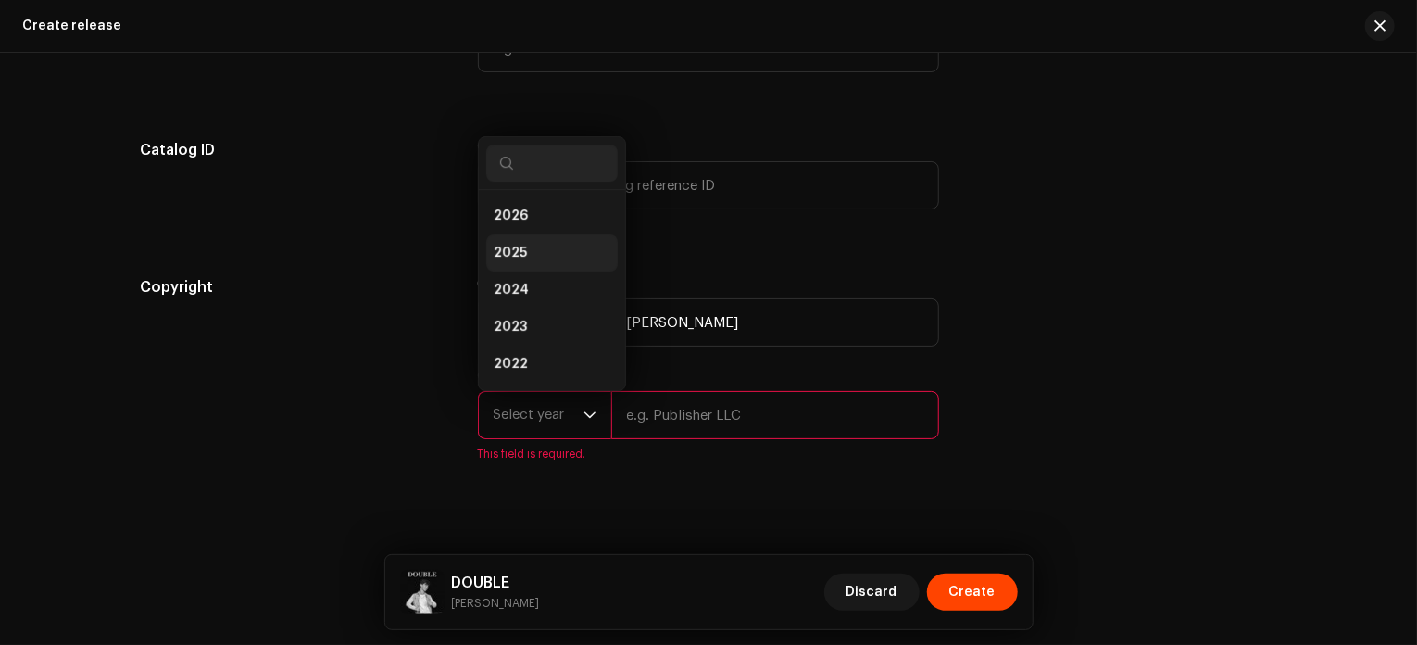
scroll to position [30, 0]
click at [526, 233] on li "2025" at bounding box center [552, 223] width 132 height 37
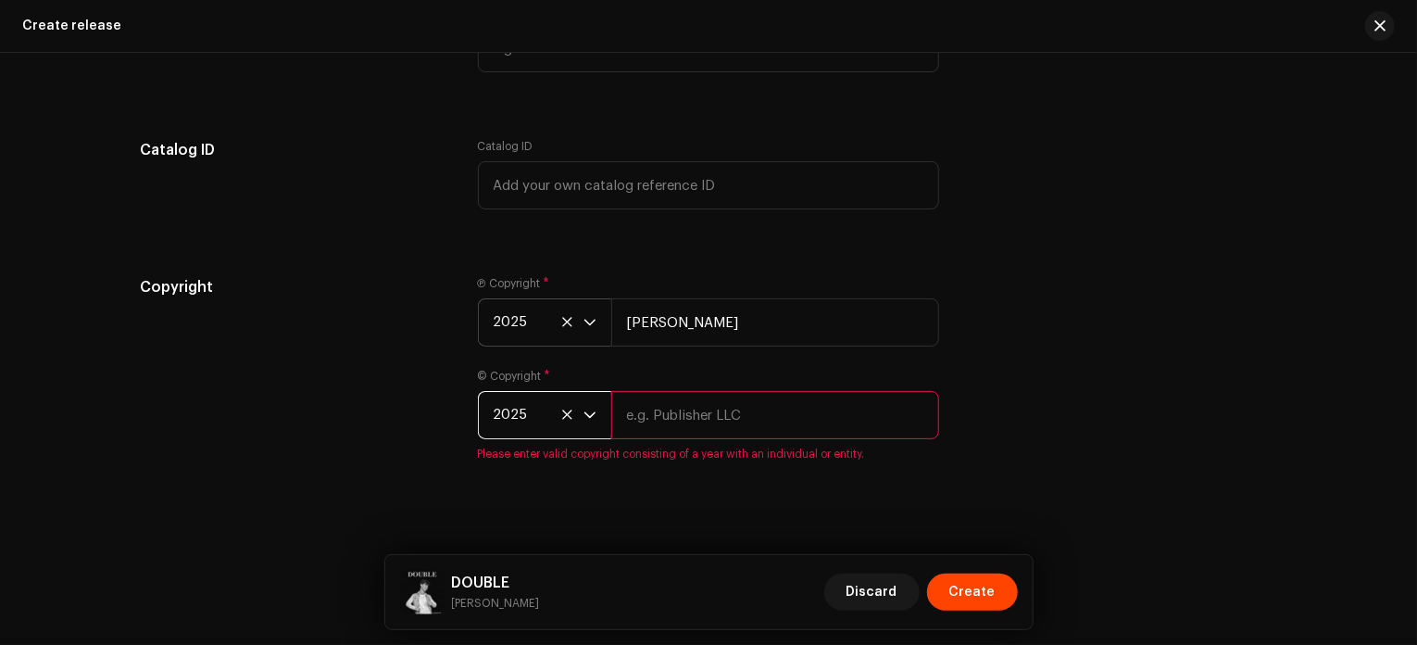
click at [719, 433] on input "text" at bounding box center [775, 415] width 328 height 48
type input "[PERSON_NAME]"
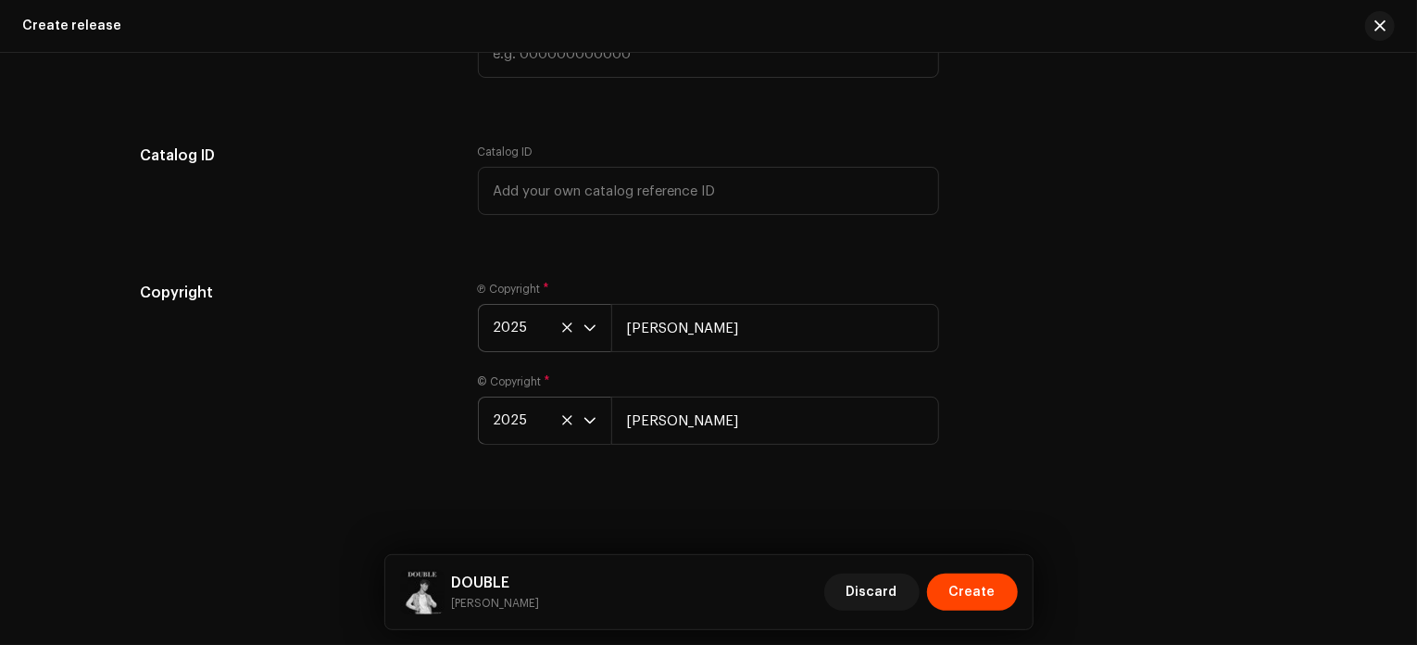
click at [339, 426] on div "Copyright" at bounding box center [294, 374] width 308 height 185
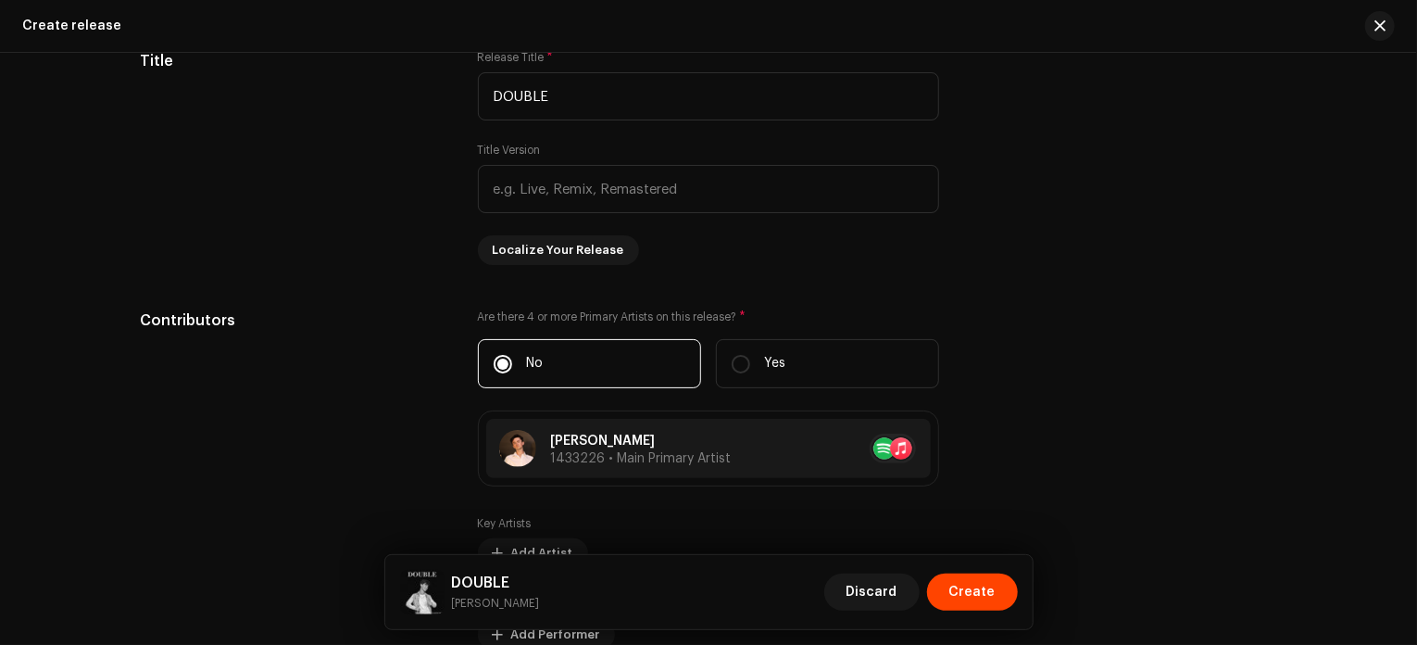
scroll to position [3086, 0]
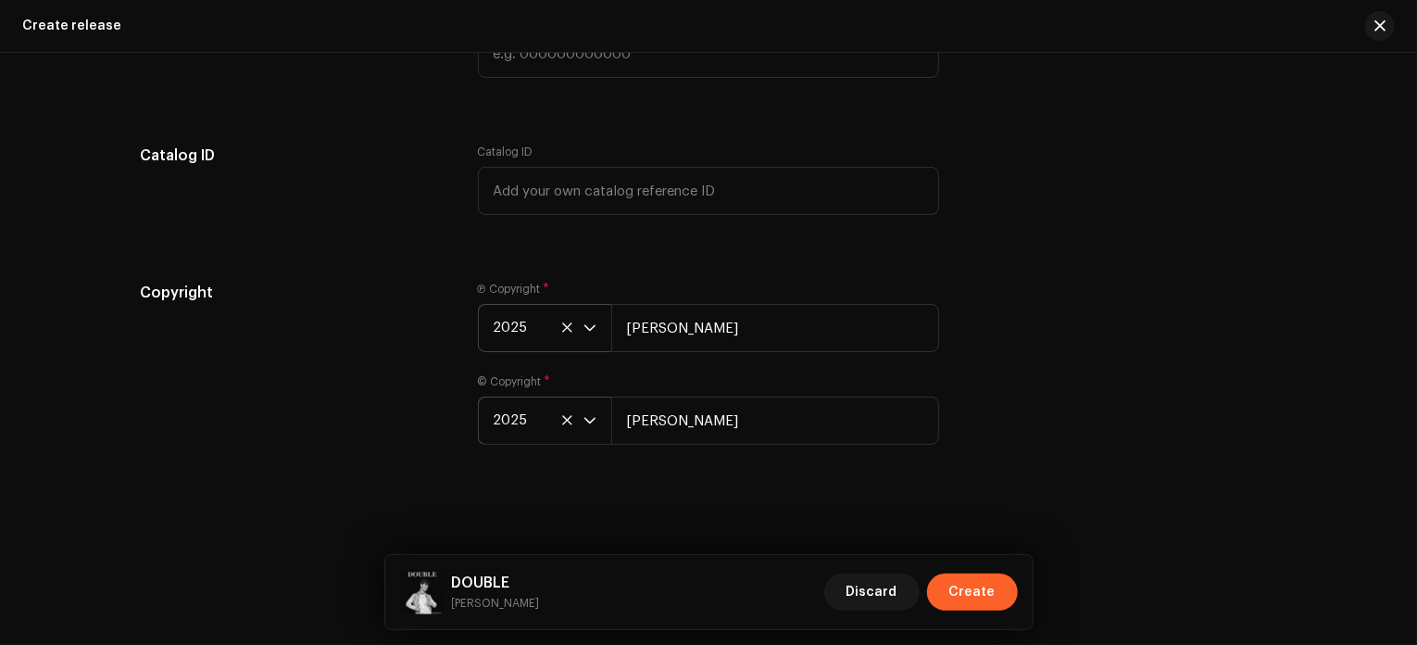
click at [982, 591] on span "Create" at bounding box center [972, 591] width 46 height 37
